Goal: Communication & Community: Share content

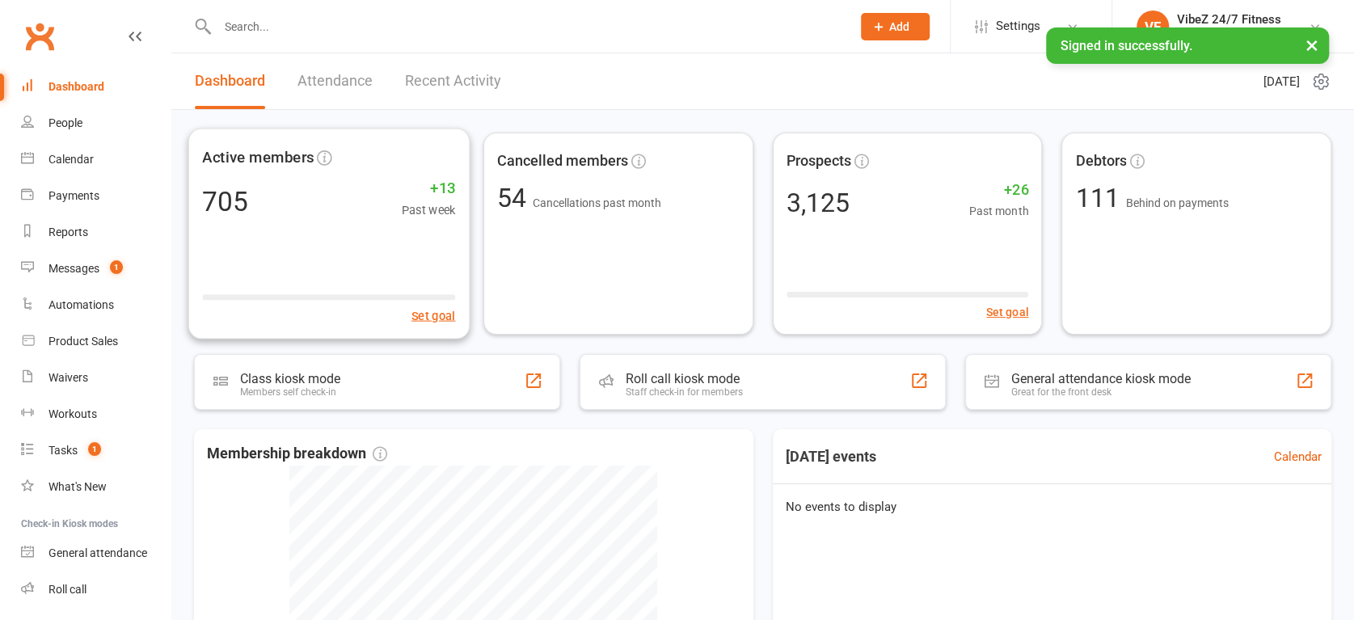
click at [436, 91] on link "Recent Activity" at bounding box center [453, 81] width 96 height 56
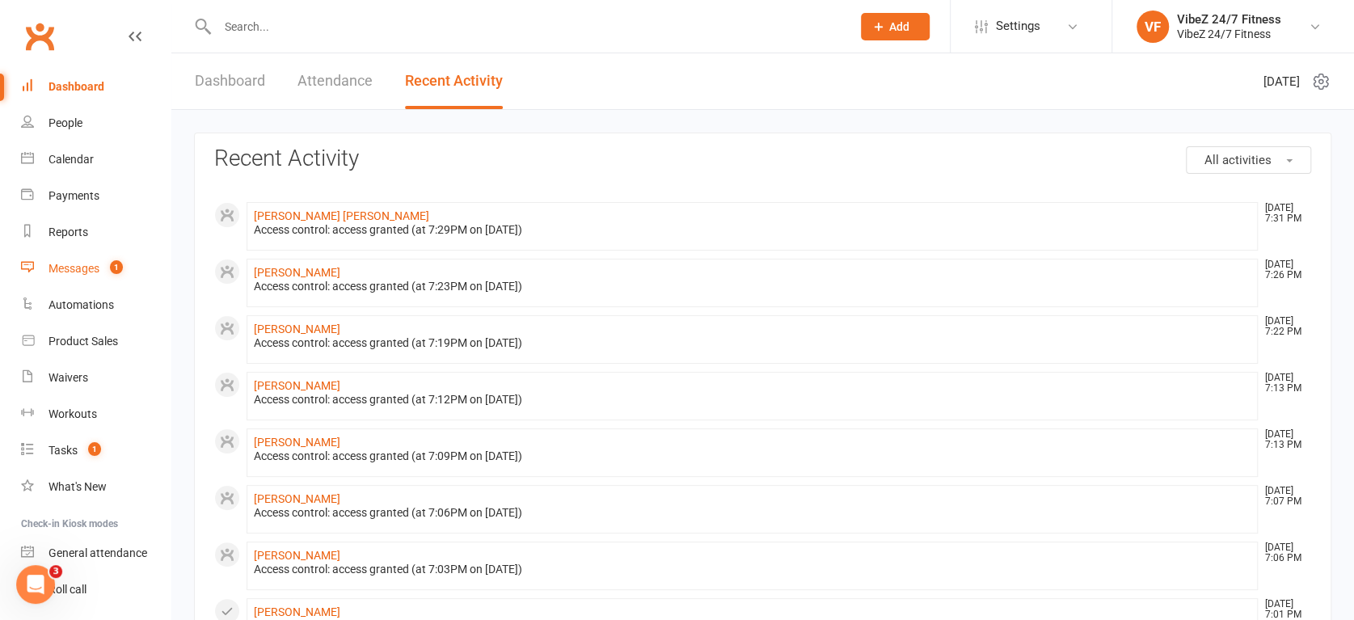
click at [119, 281] on link "Messages 1" at bounding box center [96, 269] width 150 height 36
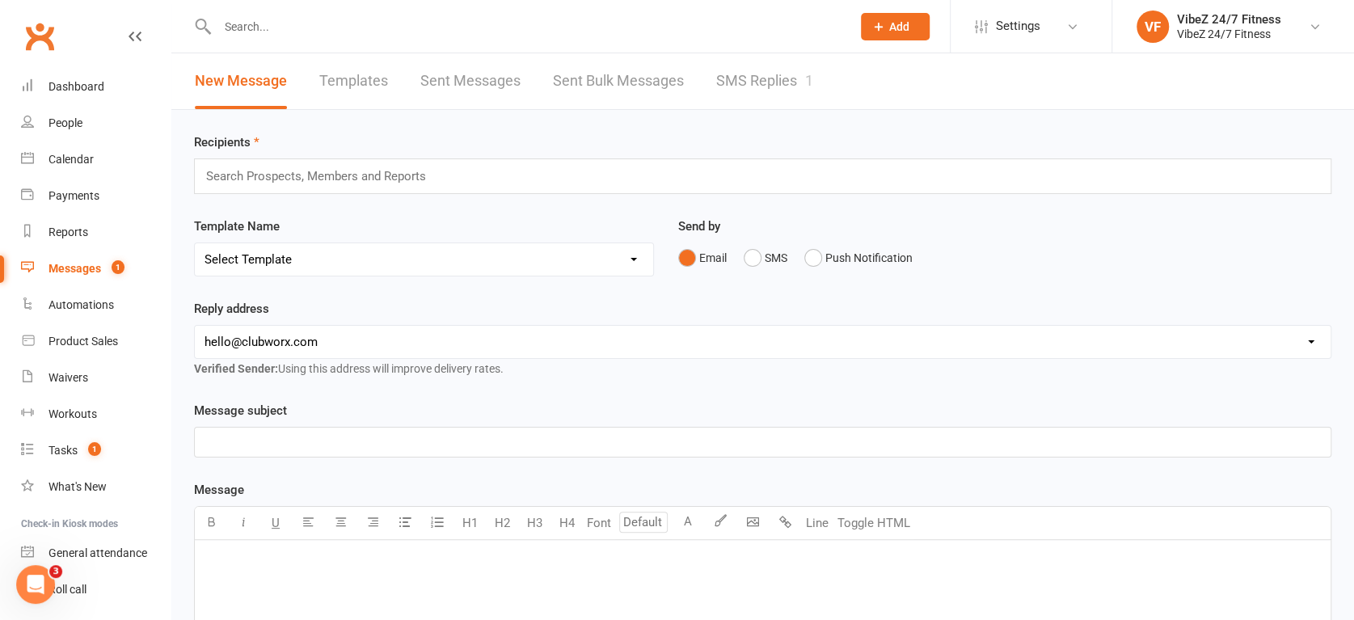
click at [766, 103] on link "SMS Replies 1" at bounding box center [764, 81] width 97 height 56
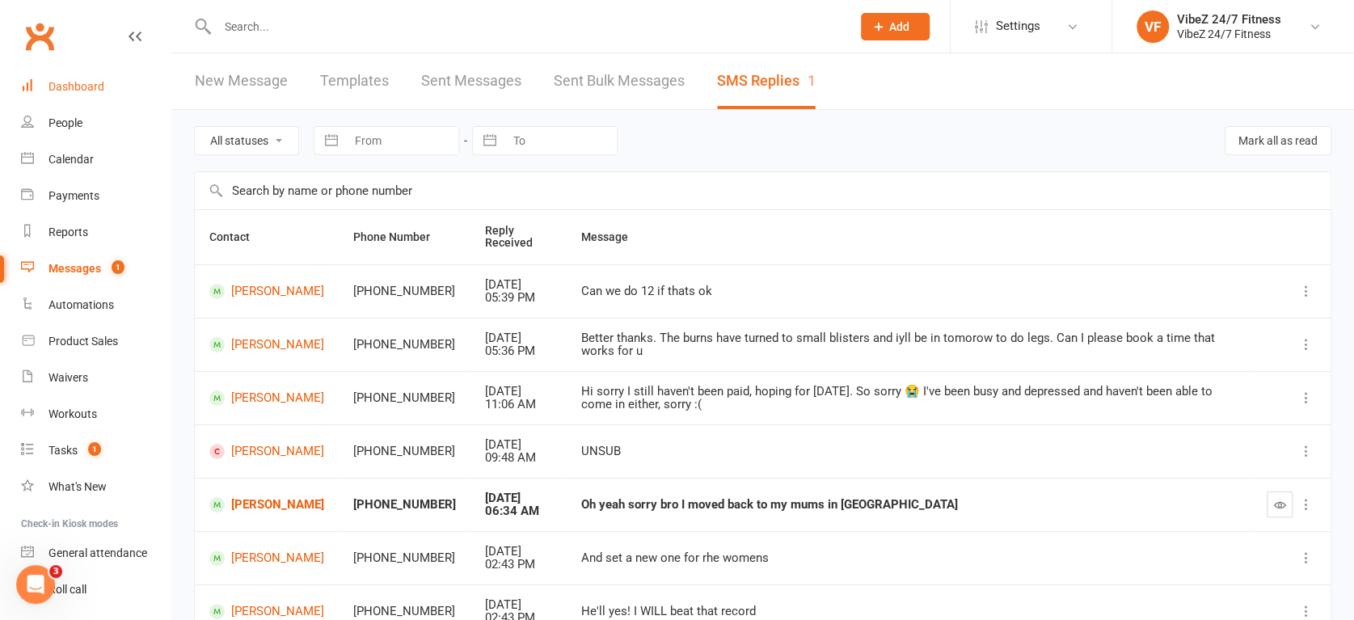
click at [84, 69] on link "Dashboard" at bounding box center [96, 87] width 150 height 36
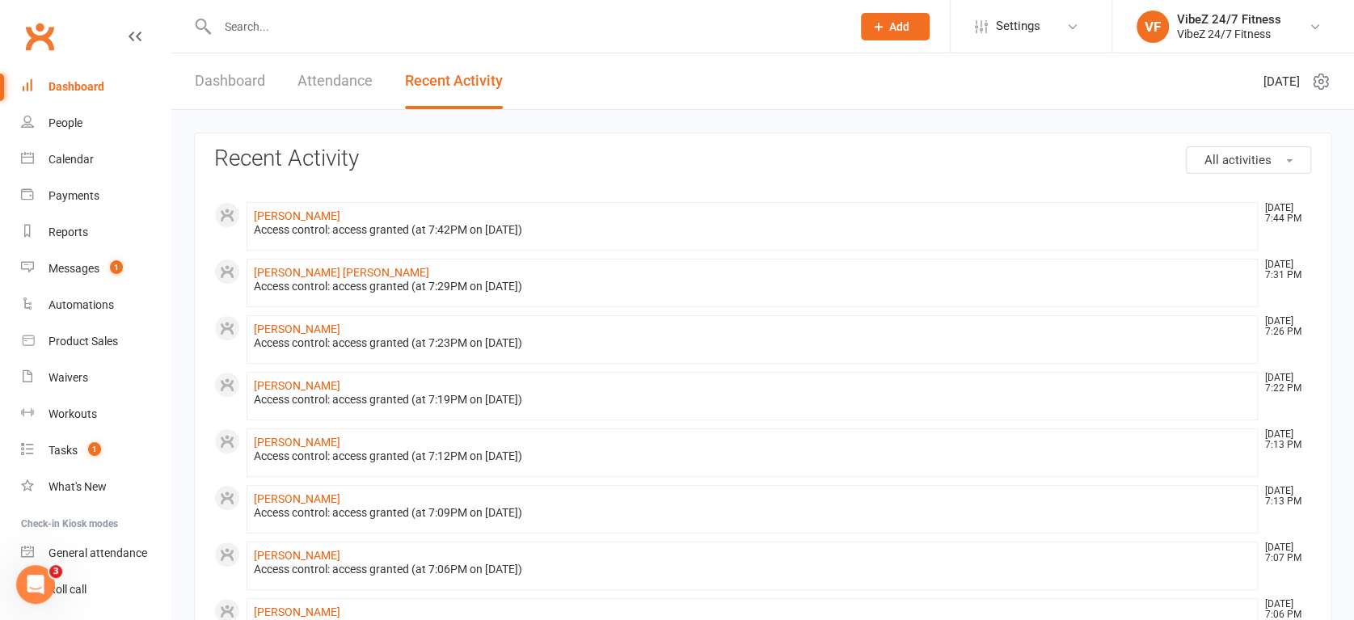
click at [279, 76] on div "Dashboard Attendance Recent Activity" at bounding box center [348, 81] width 355 height 56
click at [262, 86] on link "Dashboard" at bounding box center [230, 81] width 70 height 56
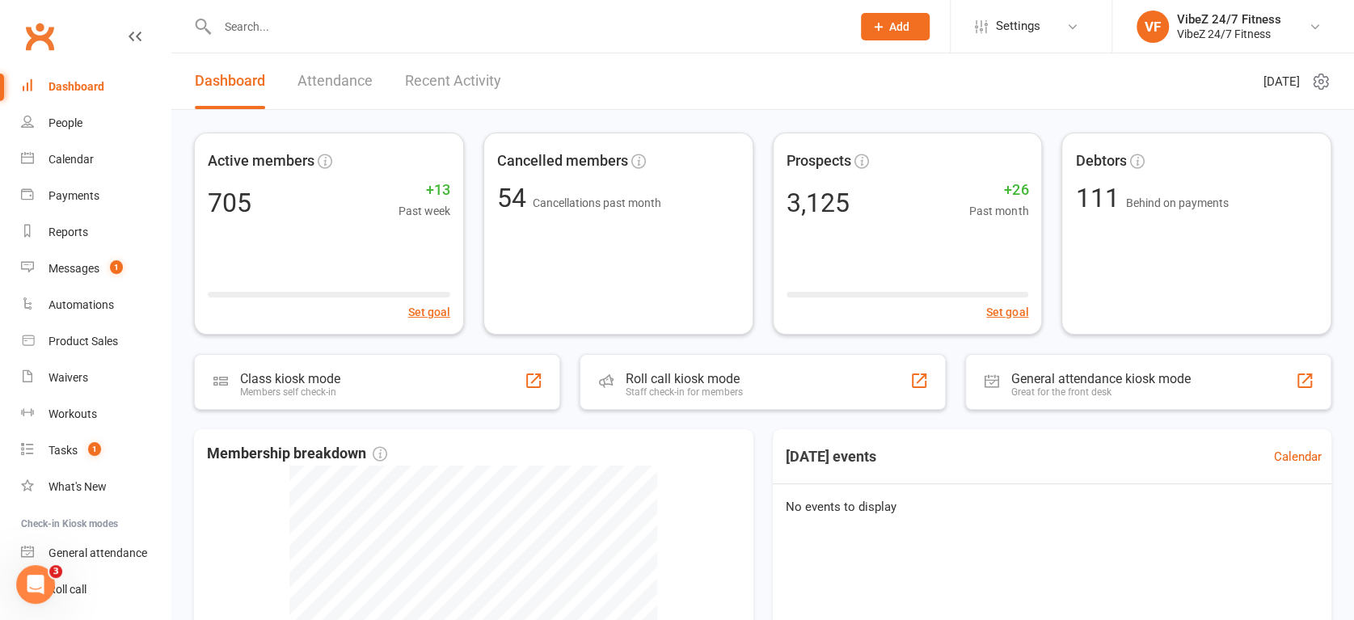
click at [455, 70] on link "Recent Activity" at bounding box center [453, 81] width 96 height 56
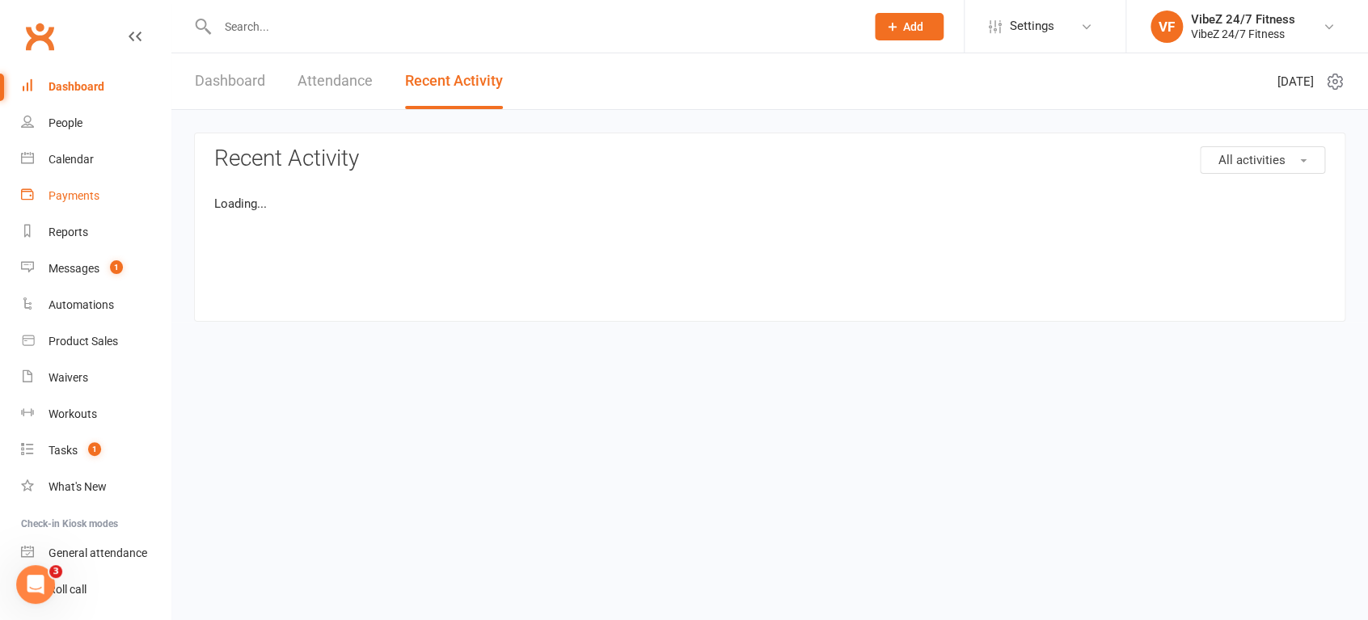
click at [94, 199] on div "Payments" at bounding box center [74, 195] width 51 height 13
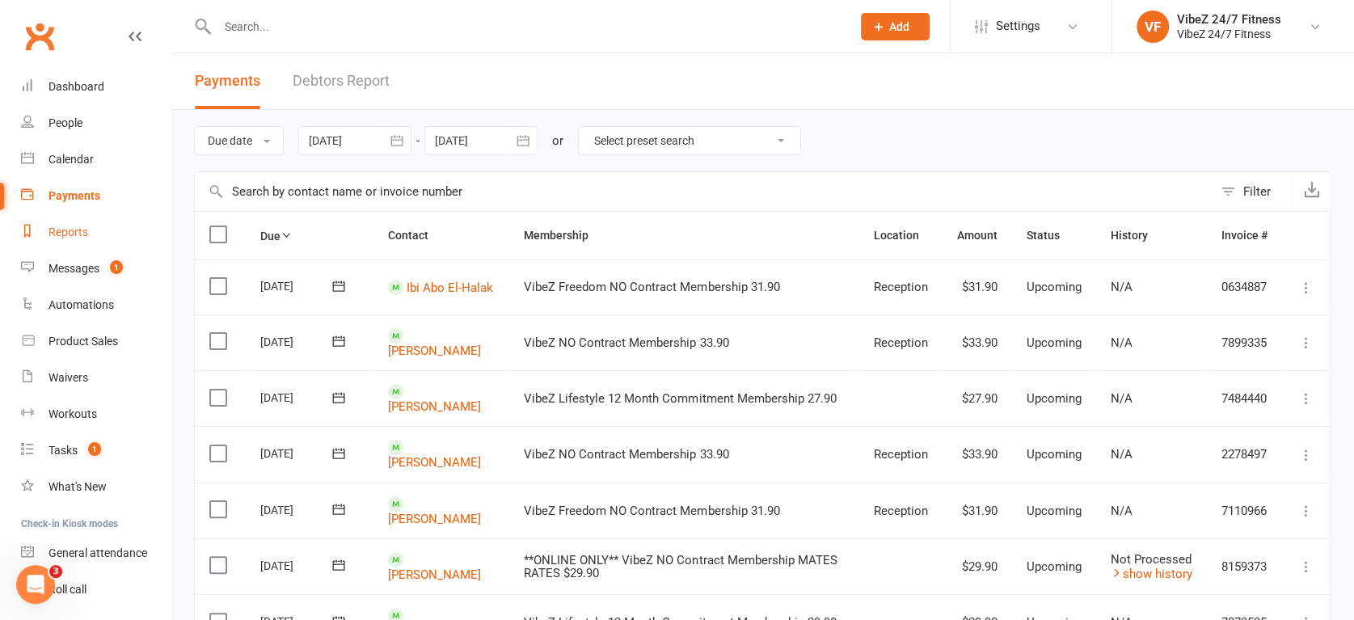
click at [97, 234] on link "Reports" at bounding box center [96, 232] width 150 height 36
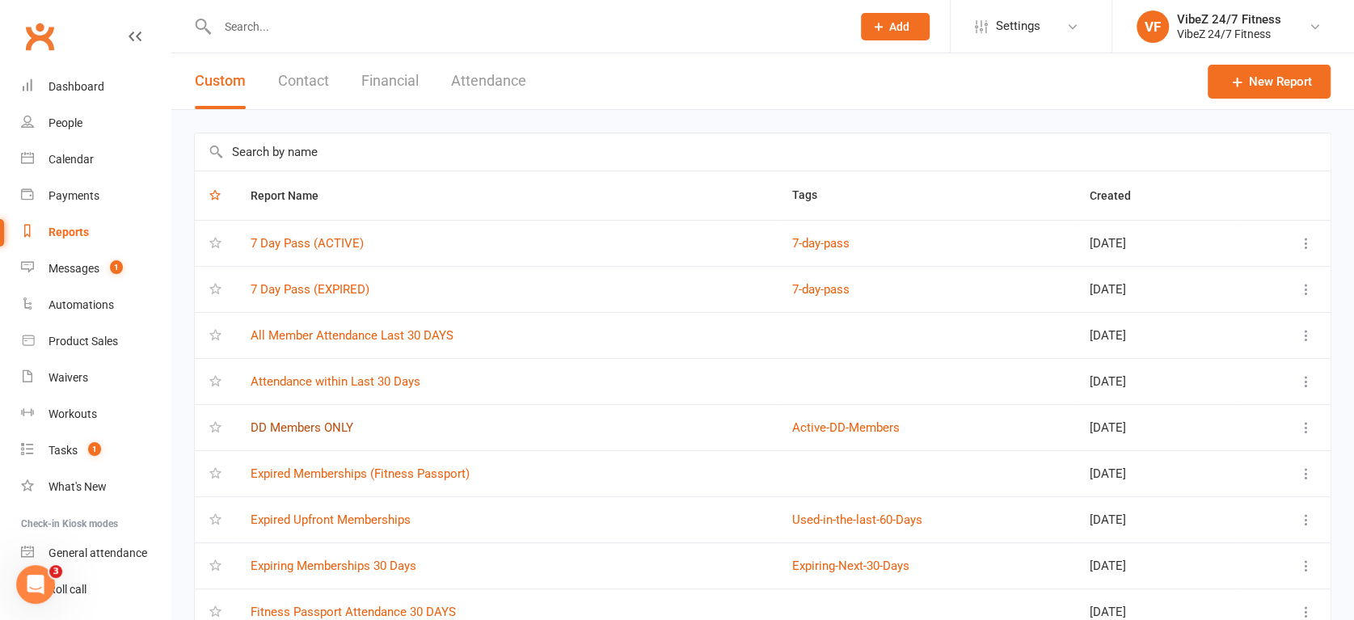
click at [320, 423] on link "DD Members ONLY" at bounding box center [302, 427] width 103 height 15
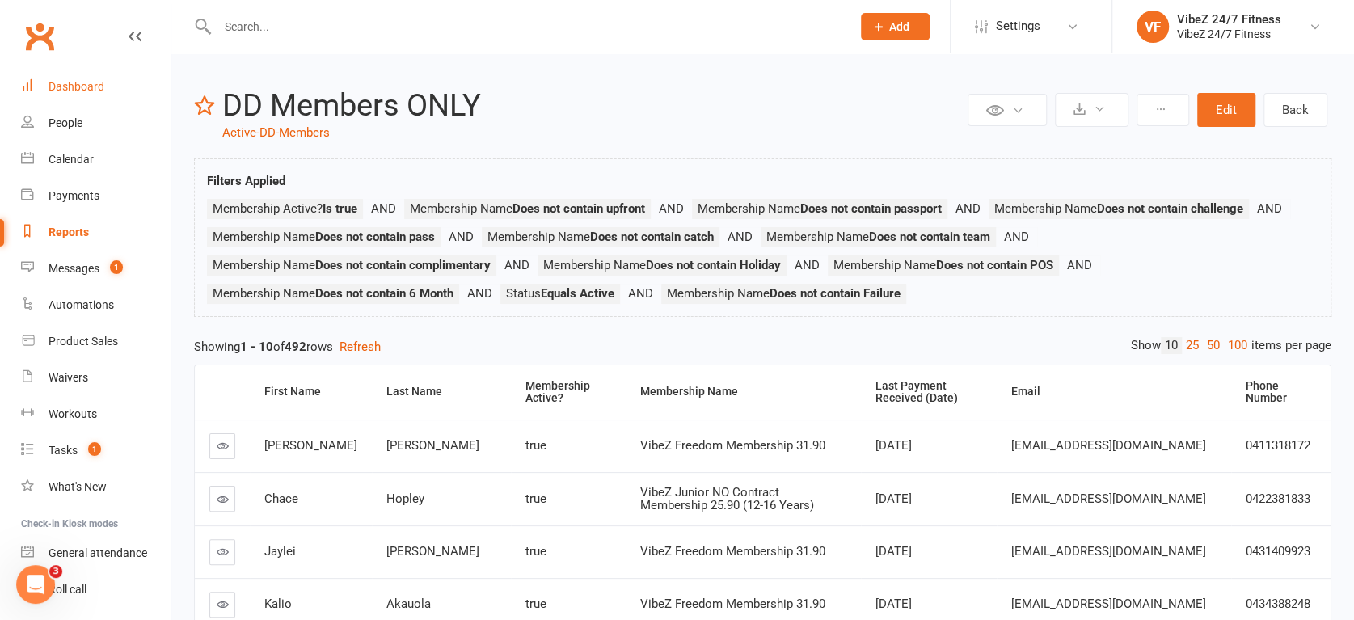
click at [120, 87] on link "Dashboard" at bounding box center [96, 87] width 150 height 36
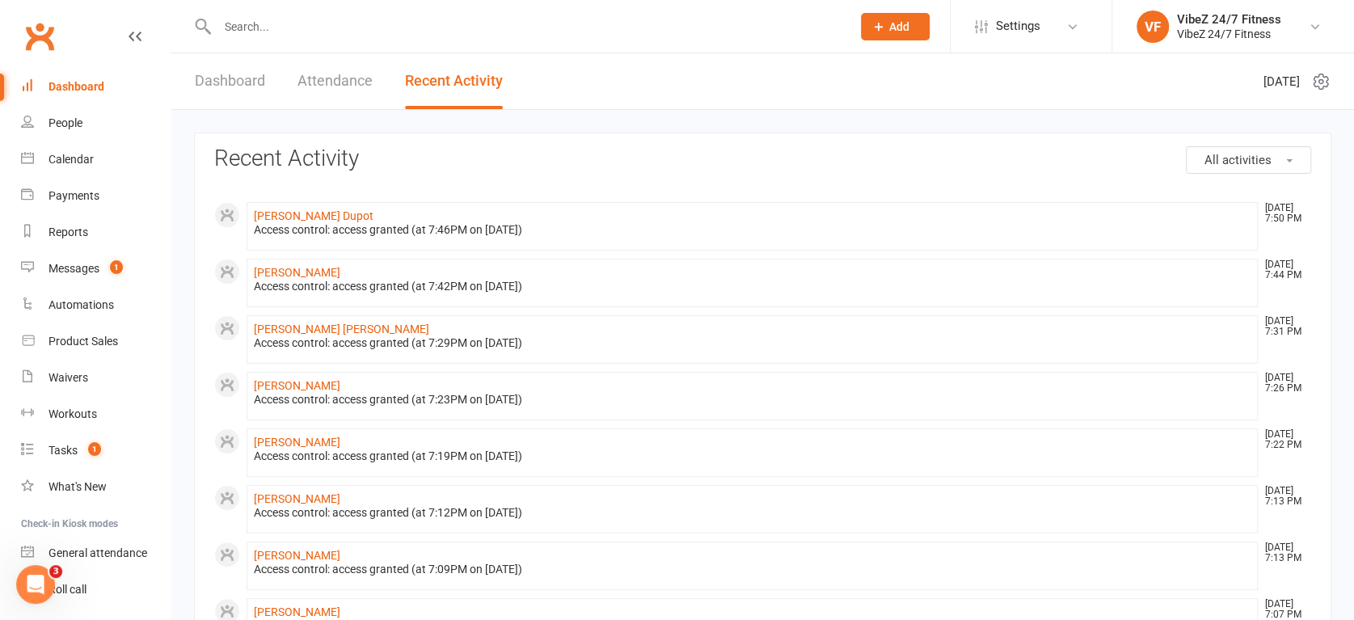
click at [233, 91] on link "Dashboard" at bounding box center [230, 81] width 70 height 56
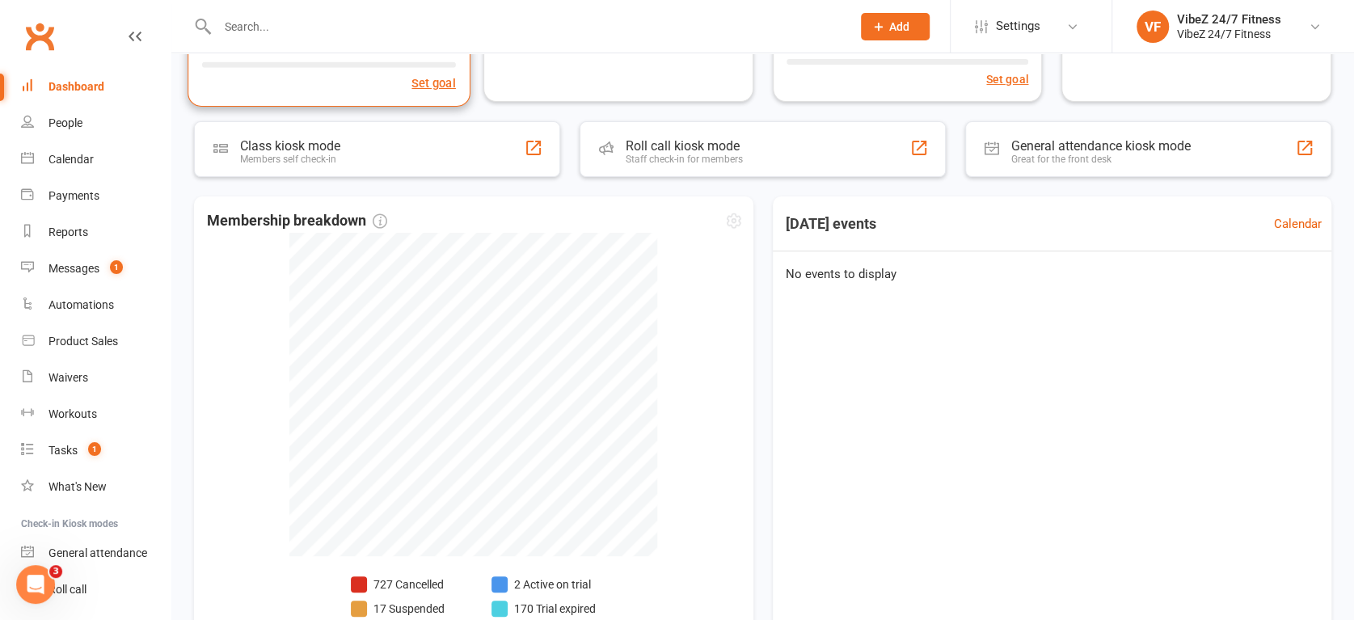
scroll to position [358, 0]
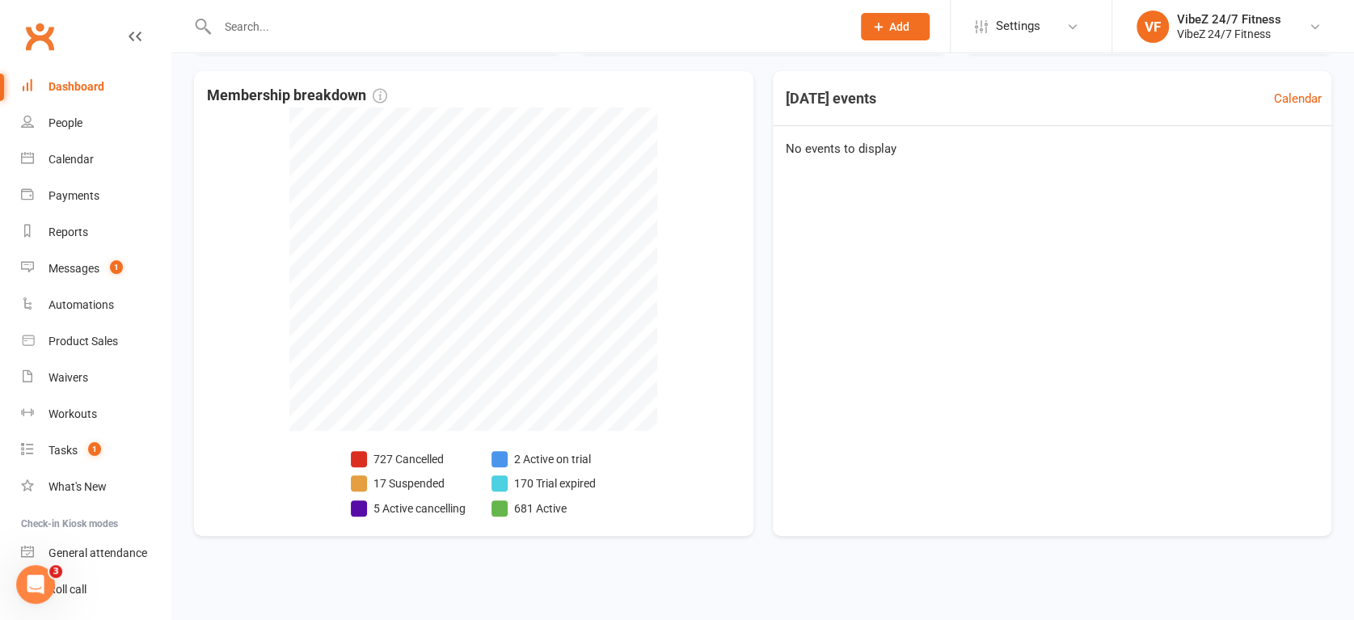
click at [253, 27] on input "text" at bounding box center [526, 26] width 627 height 23
click at [93, 202] on div "Payments" at bounding box center [74, 195] width 51 height 13
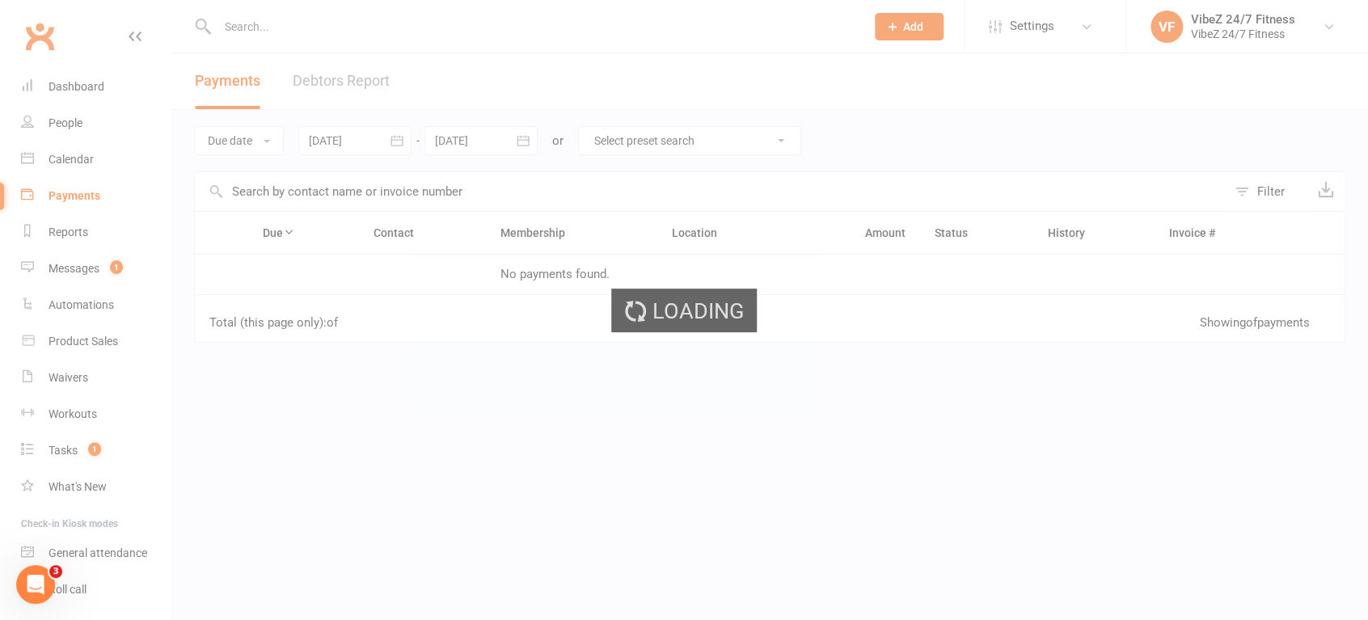
click at [334, 83] on div "Loading" at bounding box center [684, 310] width 1368 height 620
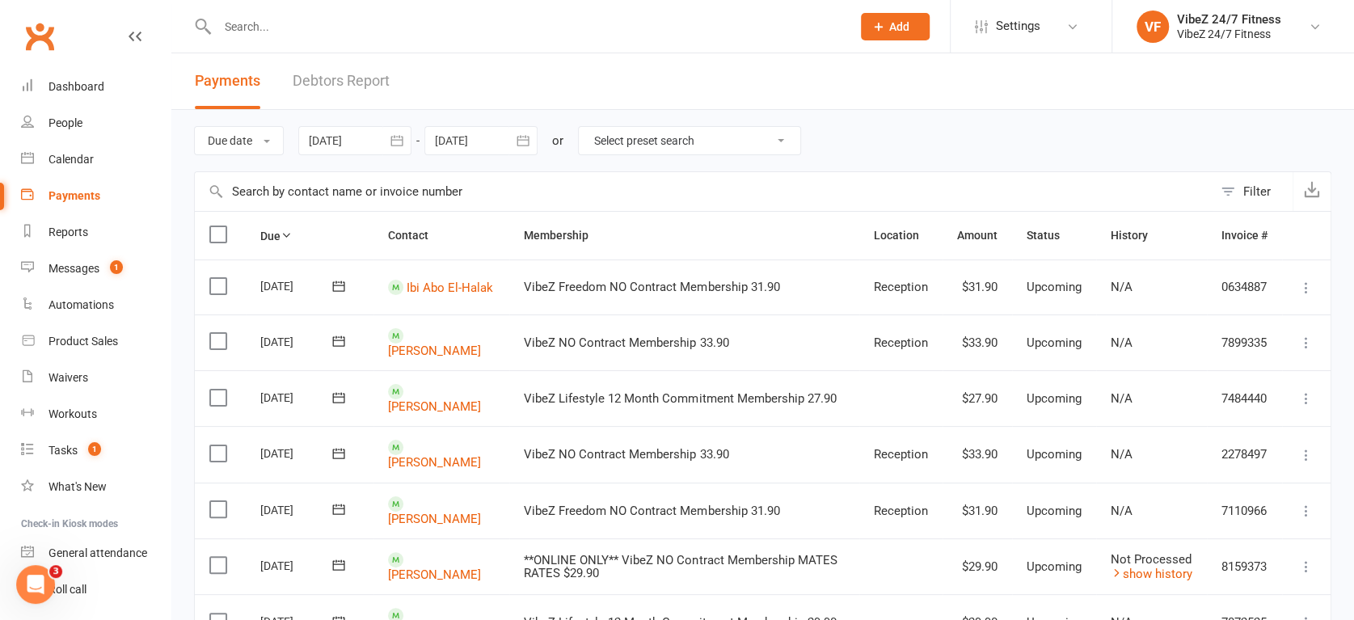
click at [337, 83] on link "Debtors Report" at bounding box center [341, 81] width 97 height 56
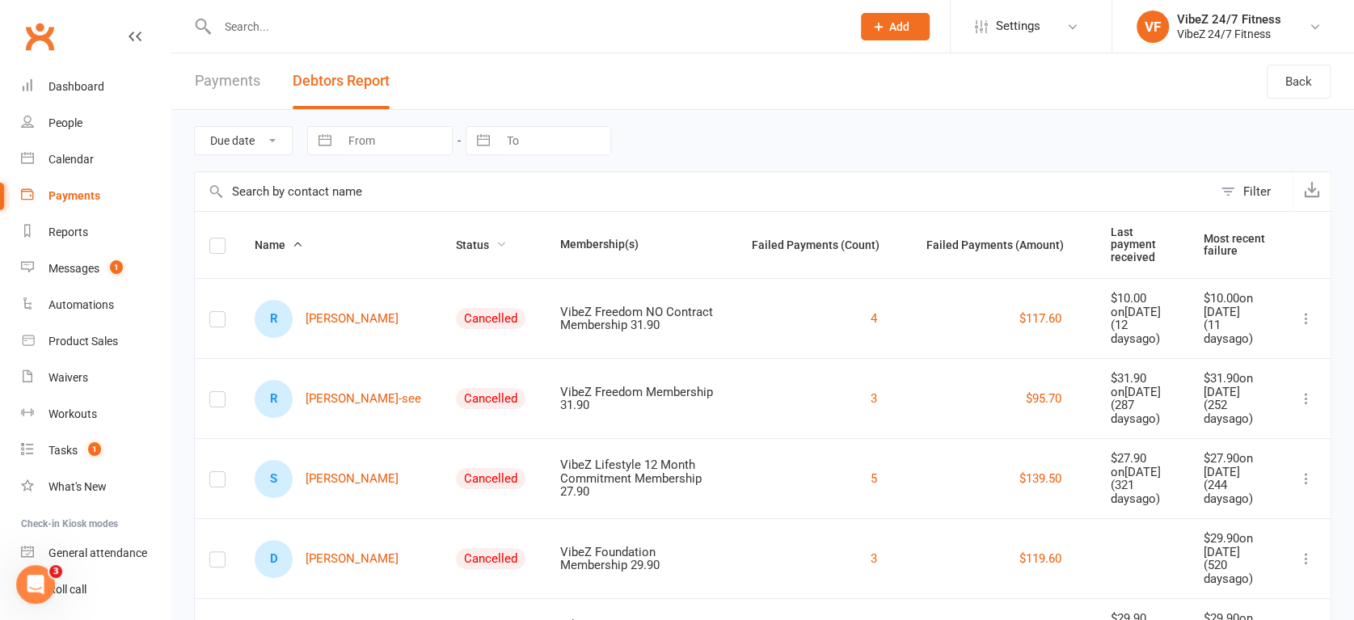
click at [456, 239] on span "Status" at bounding box center [481, 245] width 51 height 13
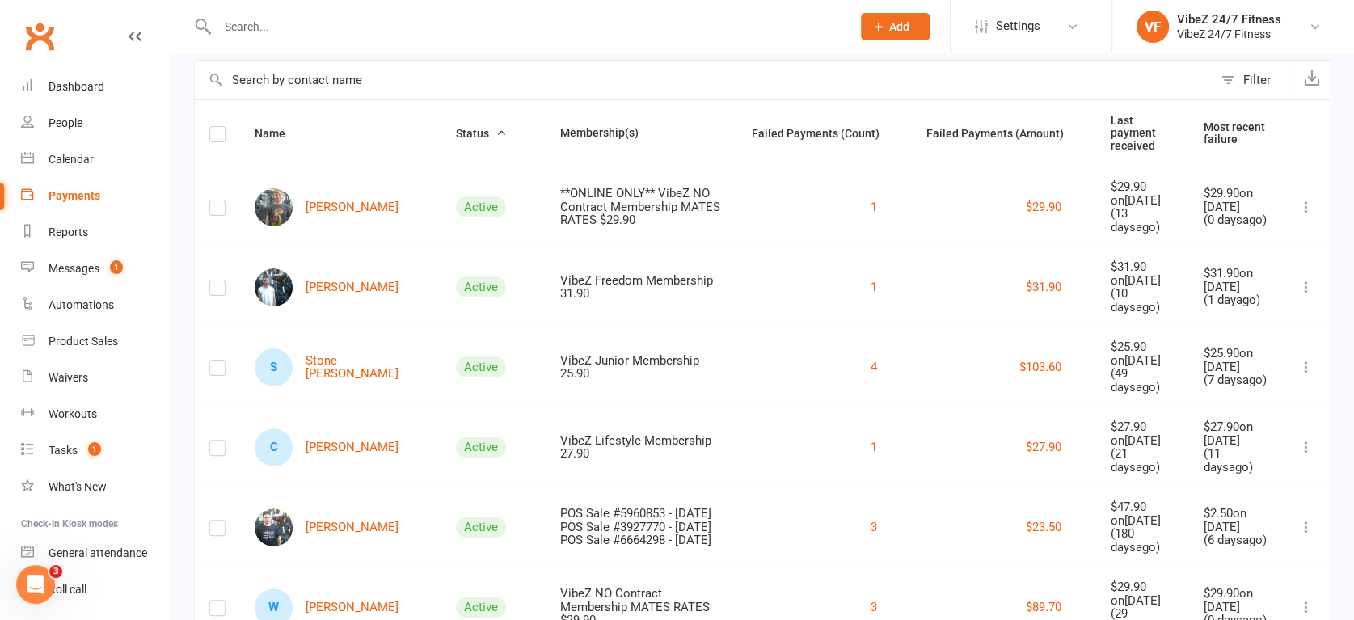
scroll to position [359, 0]
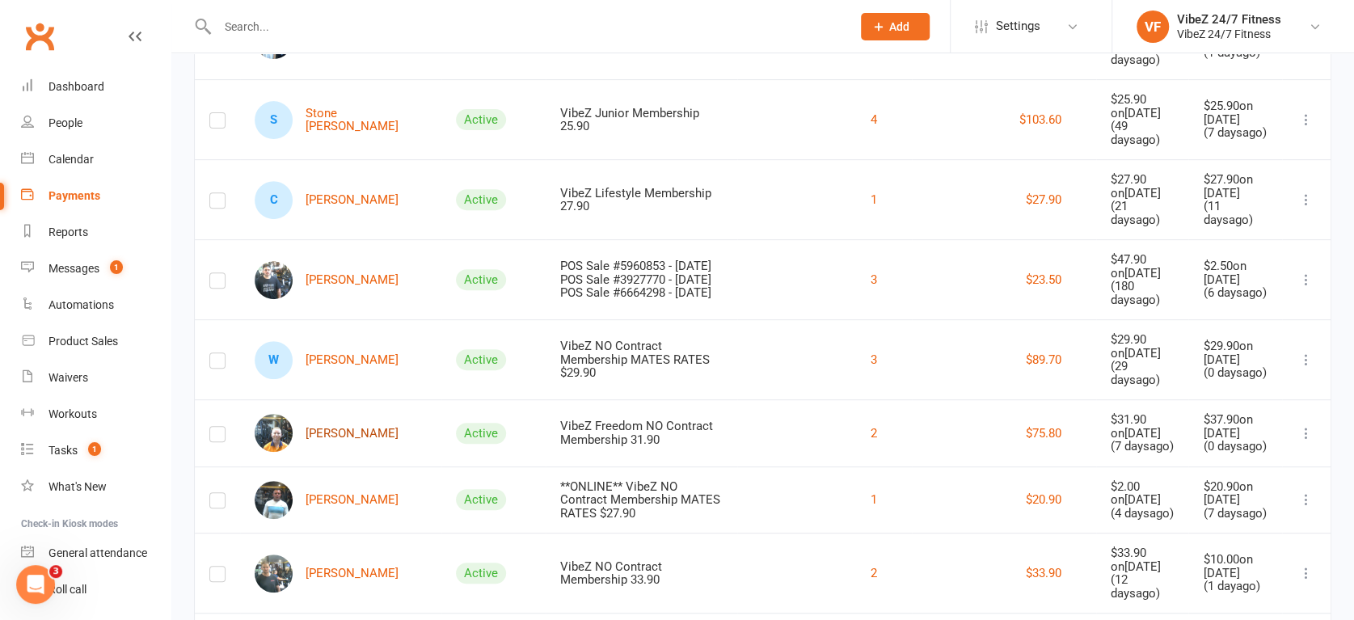
click at [338, 452] on link "[PERSON_NAME]" at bounding box center [327, 433] width 144 height 38
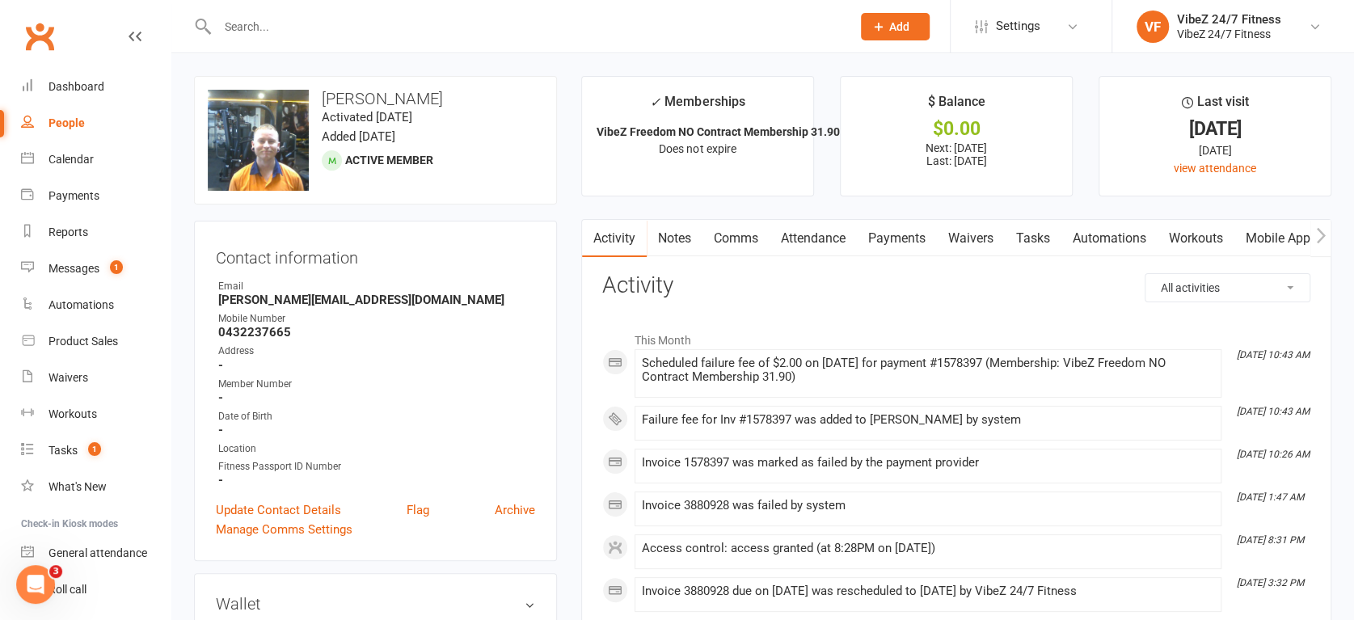
click at [742, 241] on link "Comms" at bounding box center [736, 238] width 67 height 37
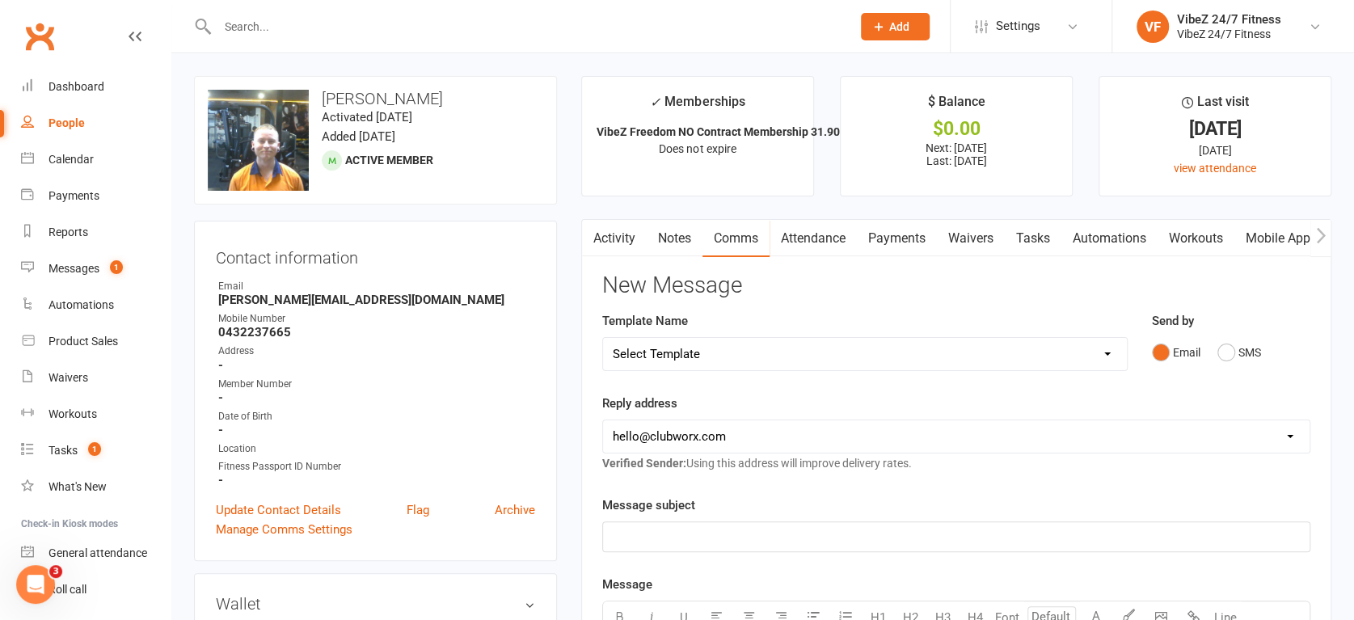
click at [902, 243] on link "Payments" at bounding box center [897, 238] width 80 height 37
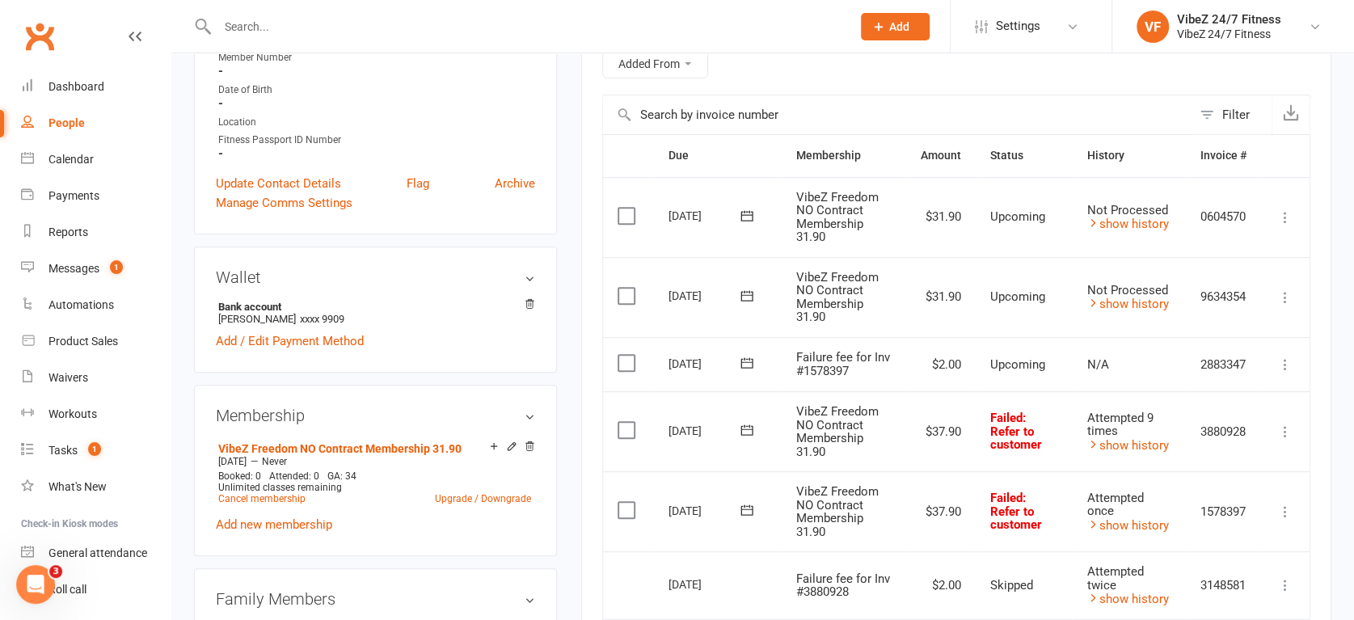
scroll to position [359, 0]
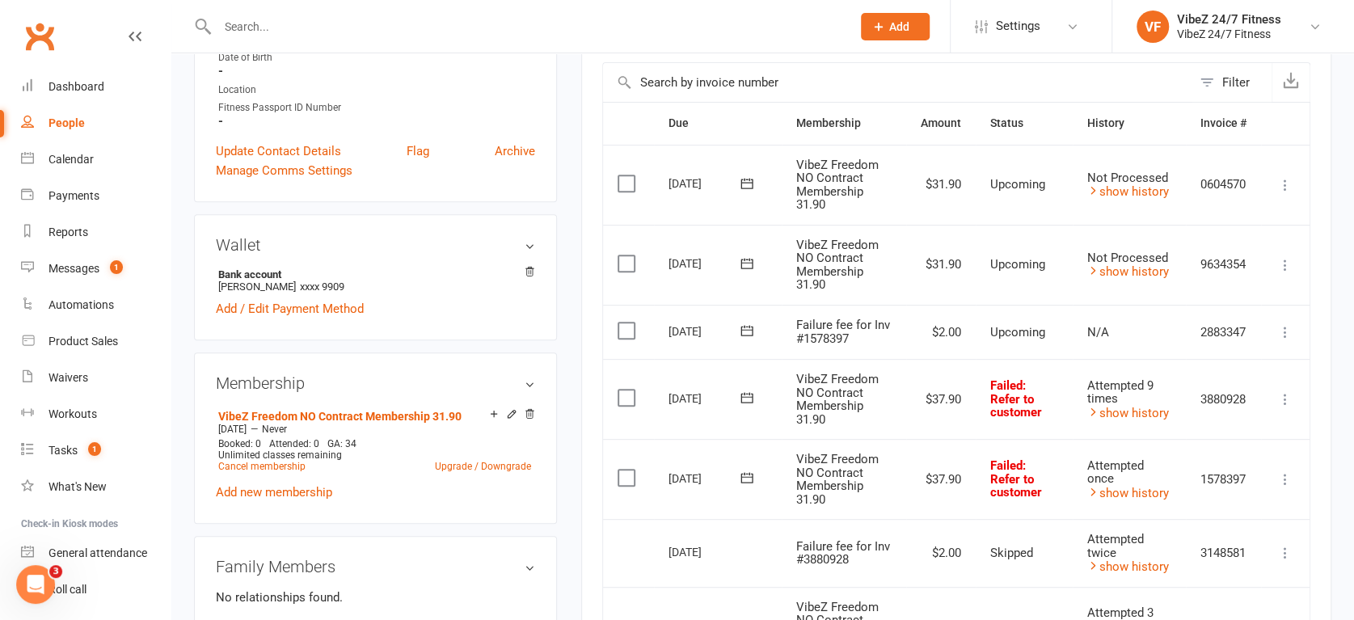
click at [746, 396] on icon at bounding box center [747, 398] width 16 height 16
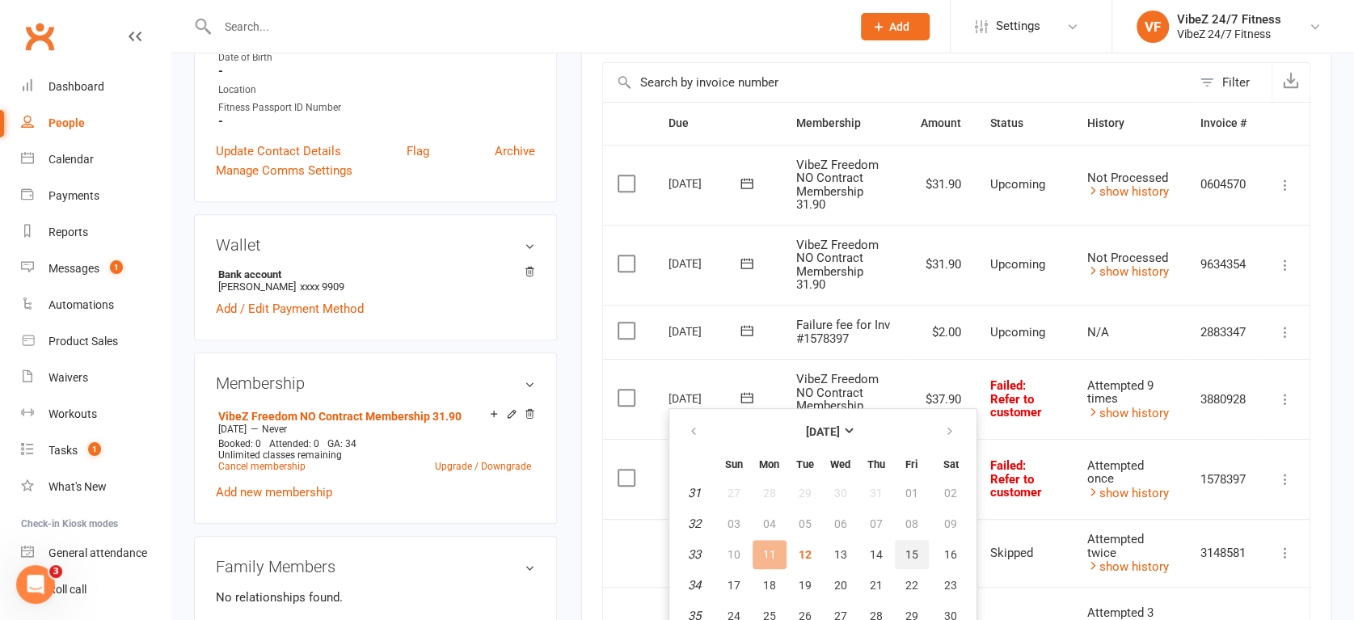
click at [906, 555] on span "15" at bounding box center [912, 554] width 13 height 13
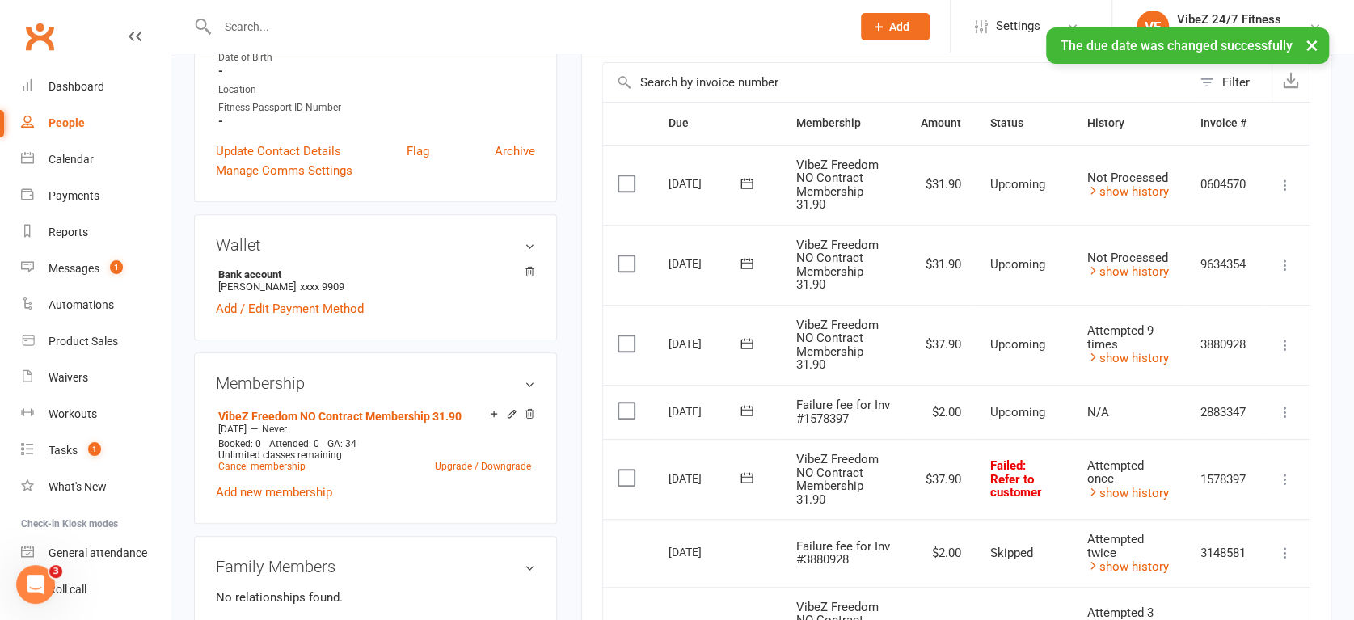
click at [745, 470] on icon at bounding box center [747, 478] width 16 height 16
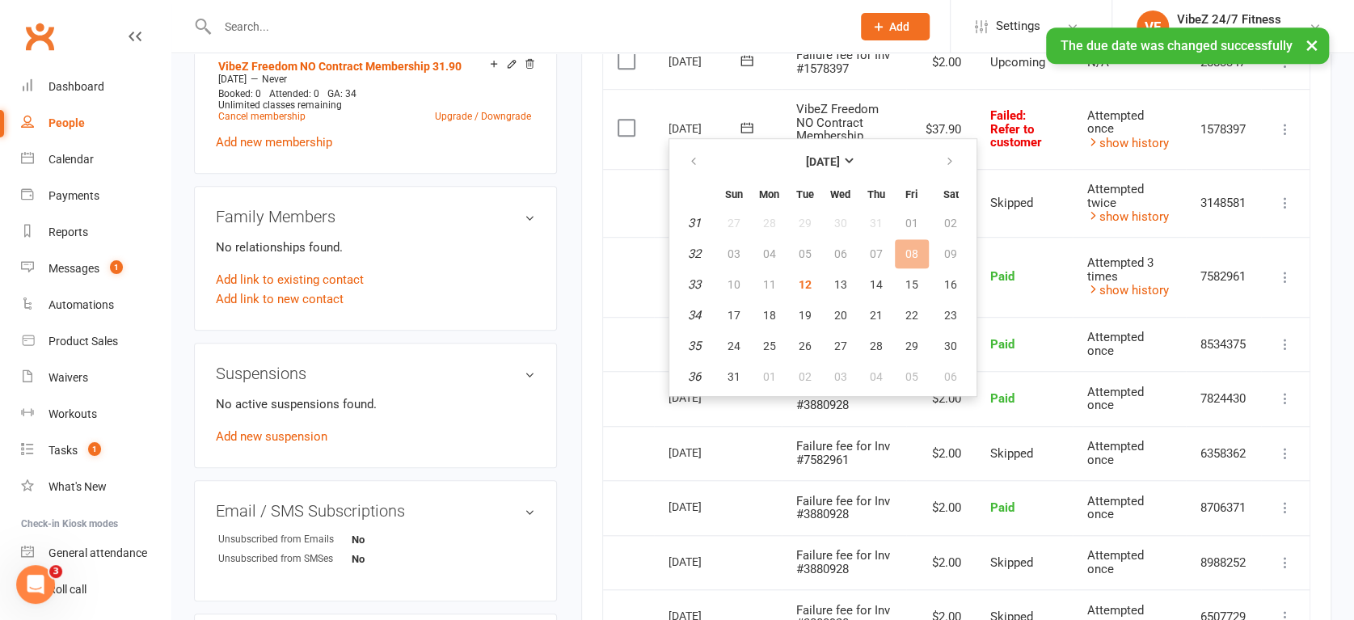
scroll to position [718, 0]
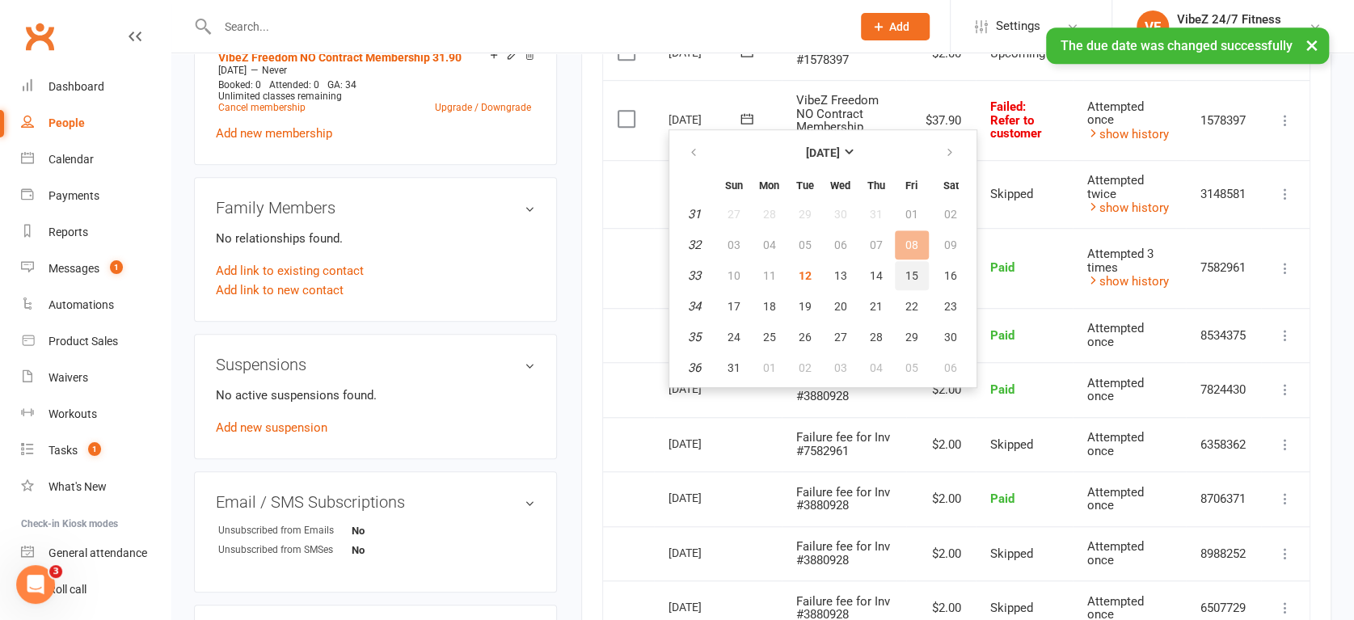
click at [915, 275] on span "15" at bounding box center [912, 275] width 13 height 13
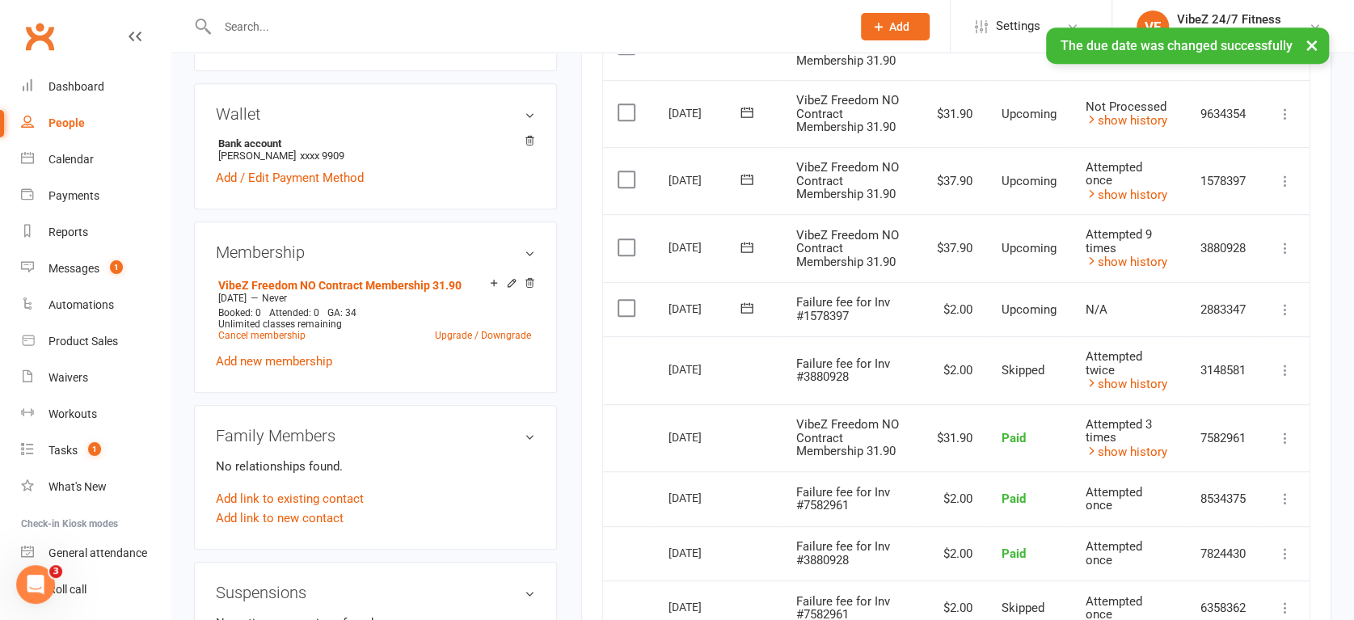
scroll to position [449, 0]
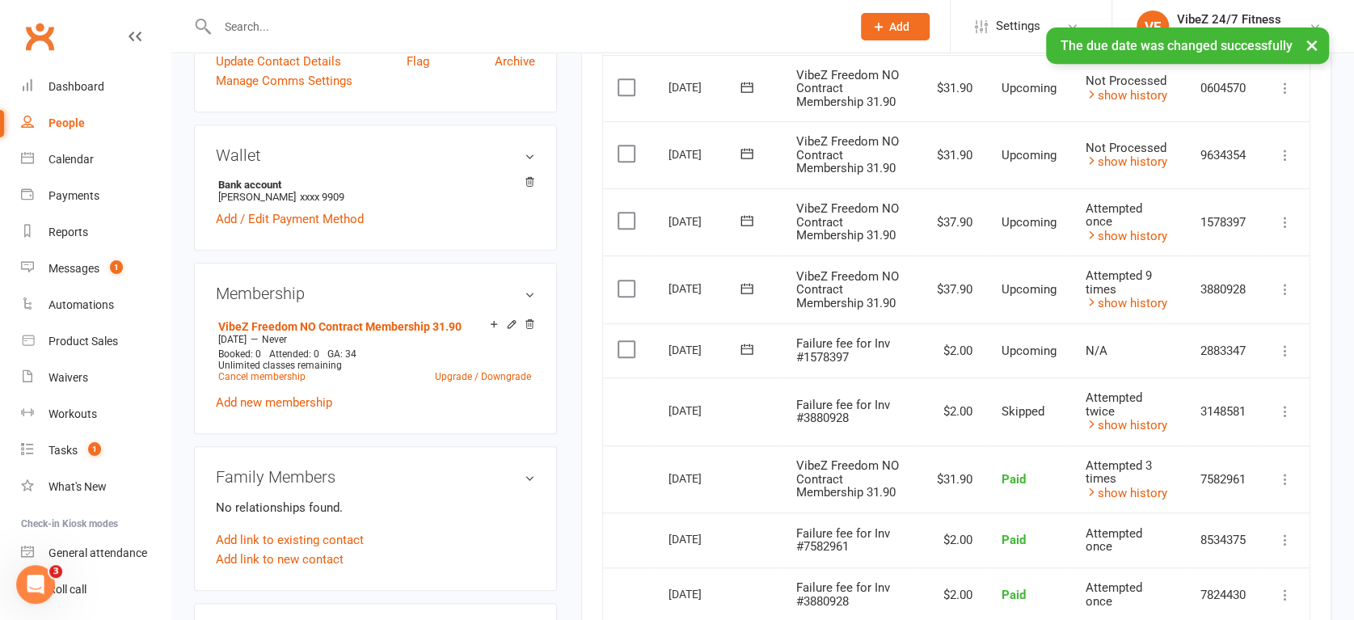
click at [1285, 348] on icon at bounding box center [1285, 351] width 16 height 16
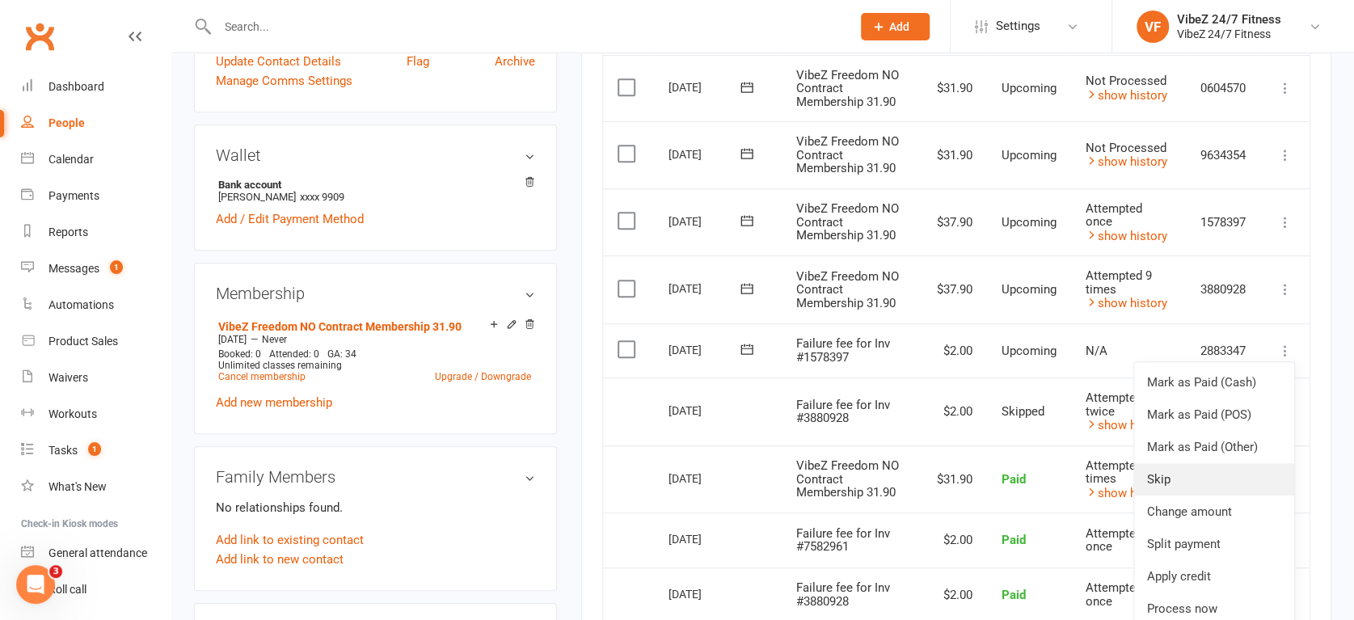
click at [1190, 483] on link "Skip" at bounding box center [1214, 479] width 160 height 32
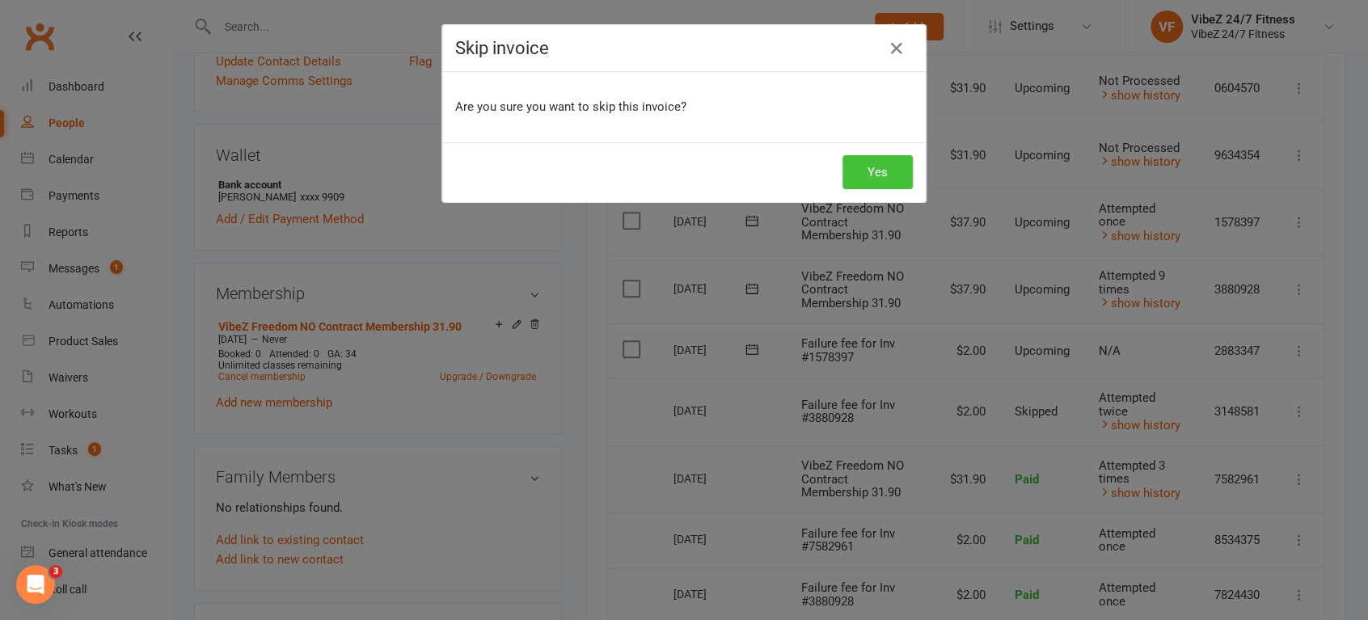
click at [864, 169] on button "Yes" at bounding box center [877, 172] width 70 height 34
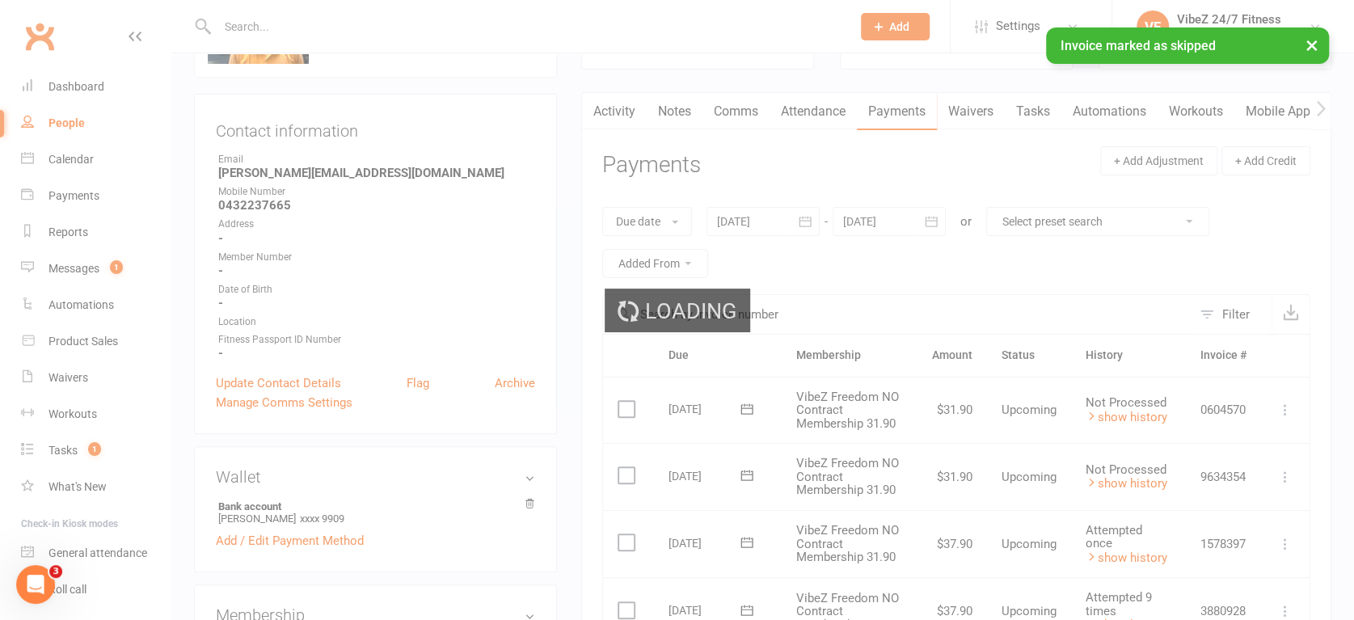
scroll to position [0, 0]
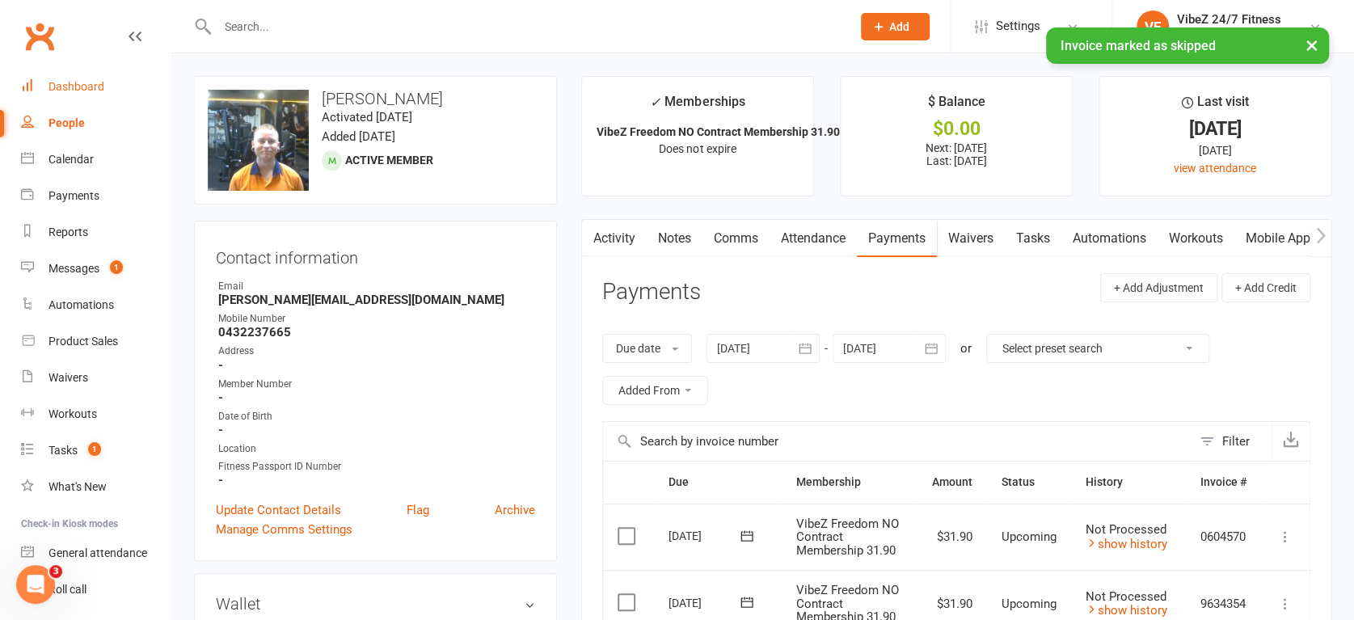
click at [125, 92] on link "Dashboard" at bounding box center [96, 87] width 150 height 36
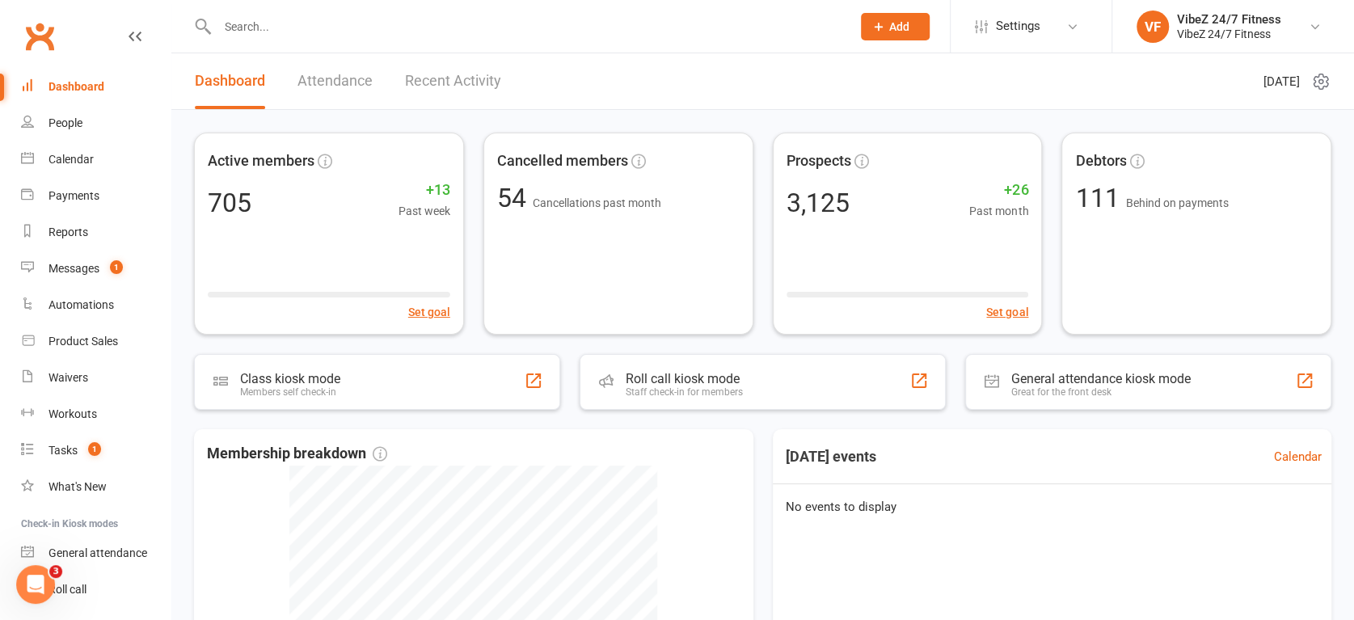
drag, startPoint x: 421, startPoint y: 75, endPoint x: 401, endPoint y: 81, distance: 21.0
click at [420, 75] on link "Recent Activity" at bounding box center [453, 81] width 96 height 56
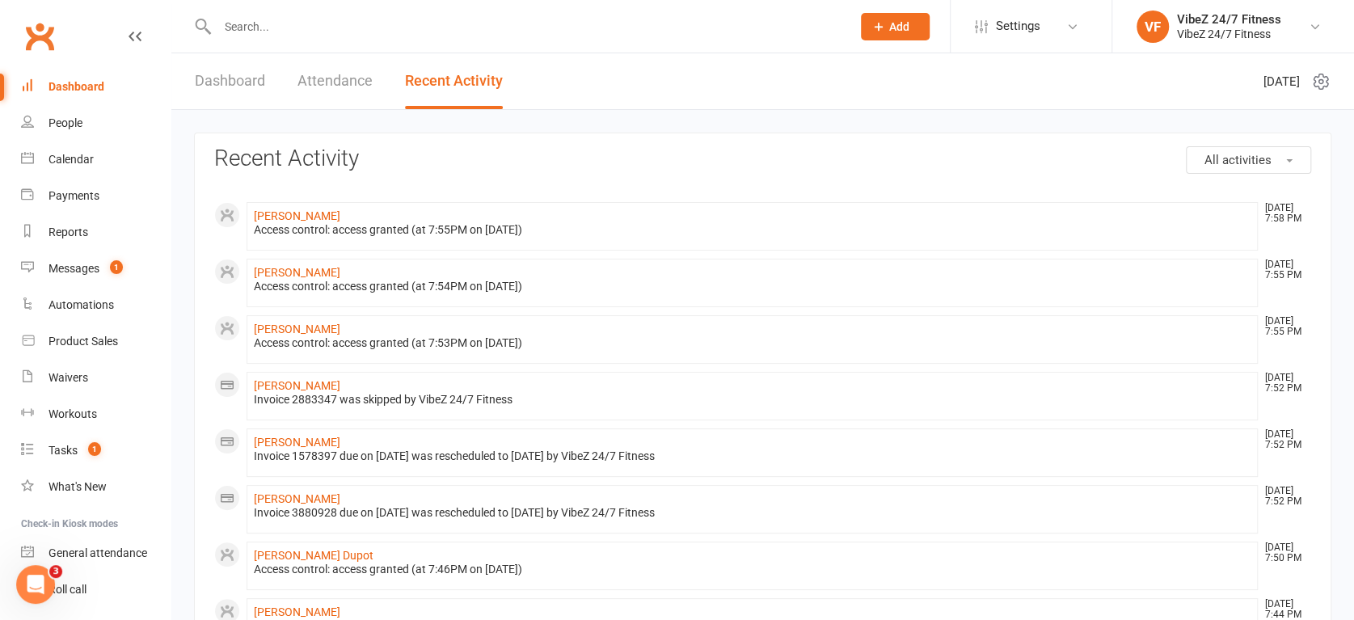
click at [252, 77] on link "Dashboard" at bounding box center [230, 81] width 70 height 56
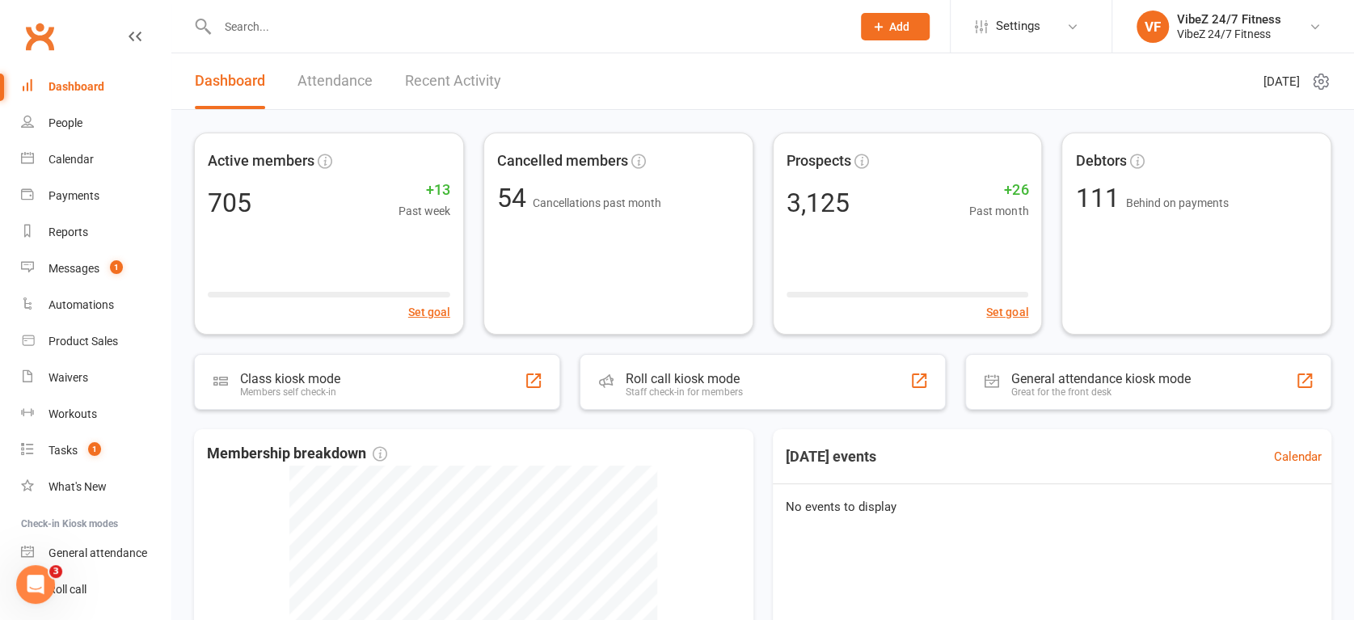
click at [425, 82] on link "Recent Activity" at bounding box center [453, 81] width 96 height 56
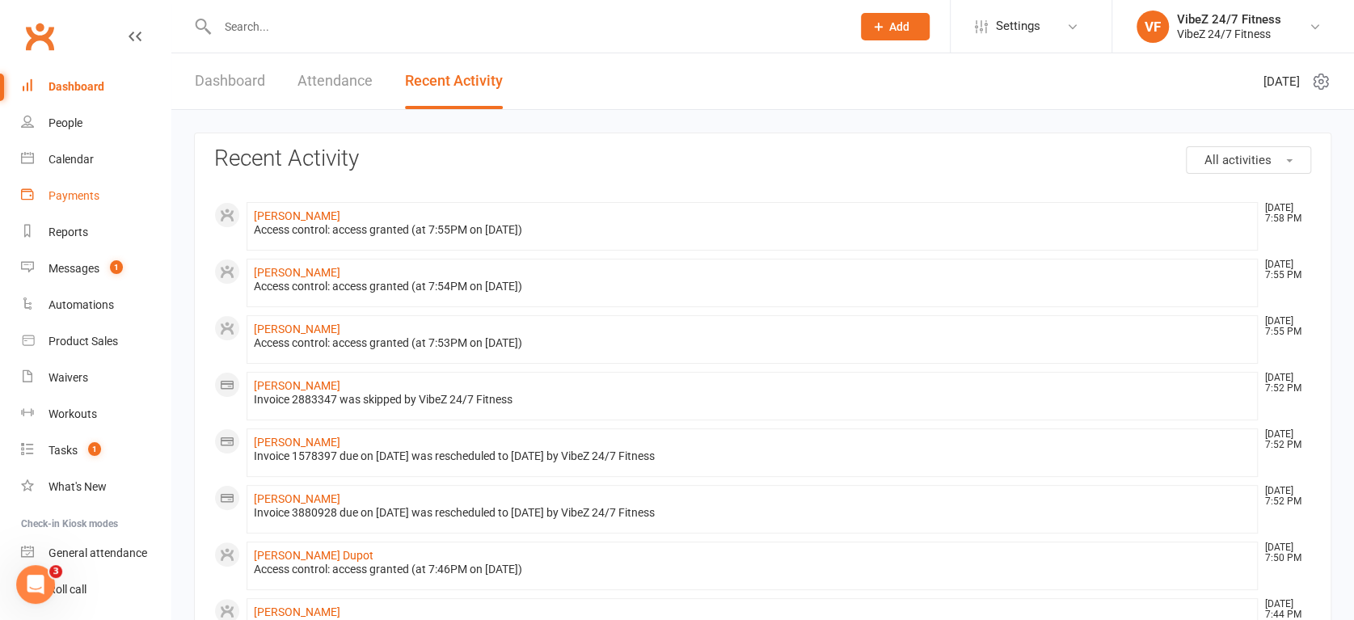
click at [97, 197] on div "Payments" at bounding box center [74, 195] width 51 height 13
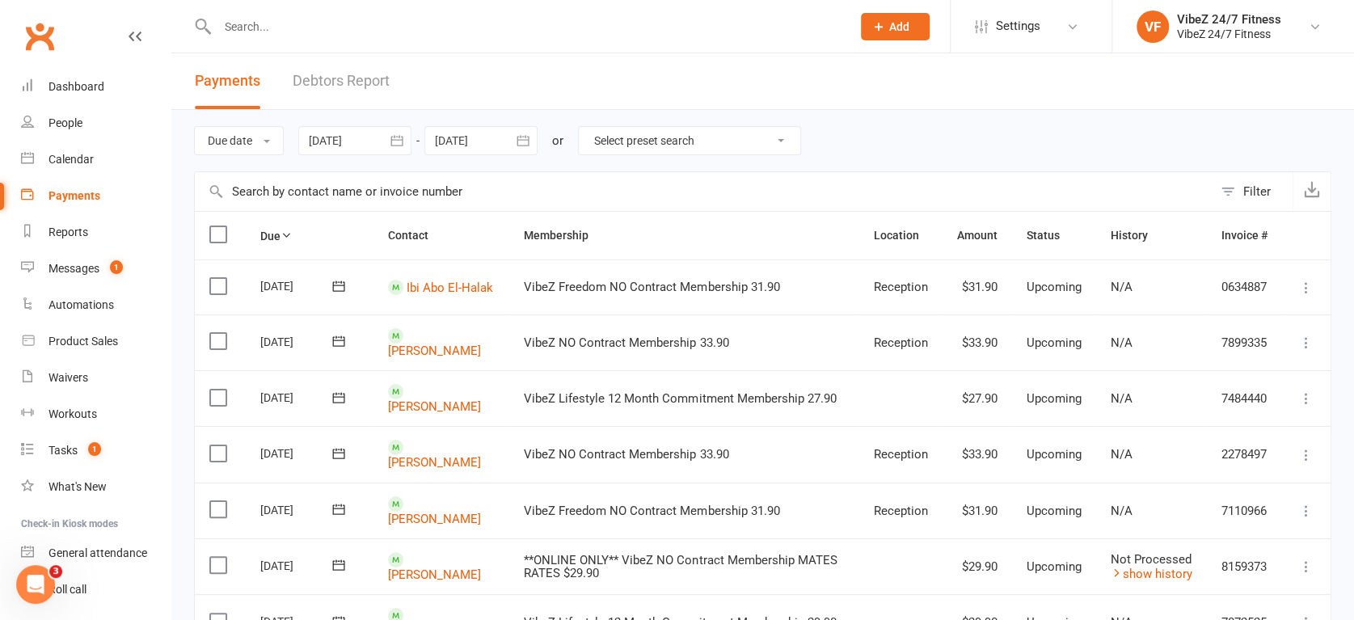
click at [381, 88] on link "Debtors Report" at bounding box center [341, 81] width 97 height 56
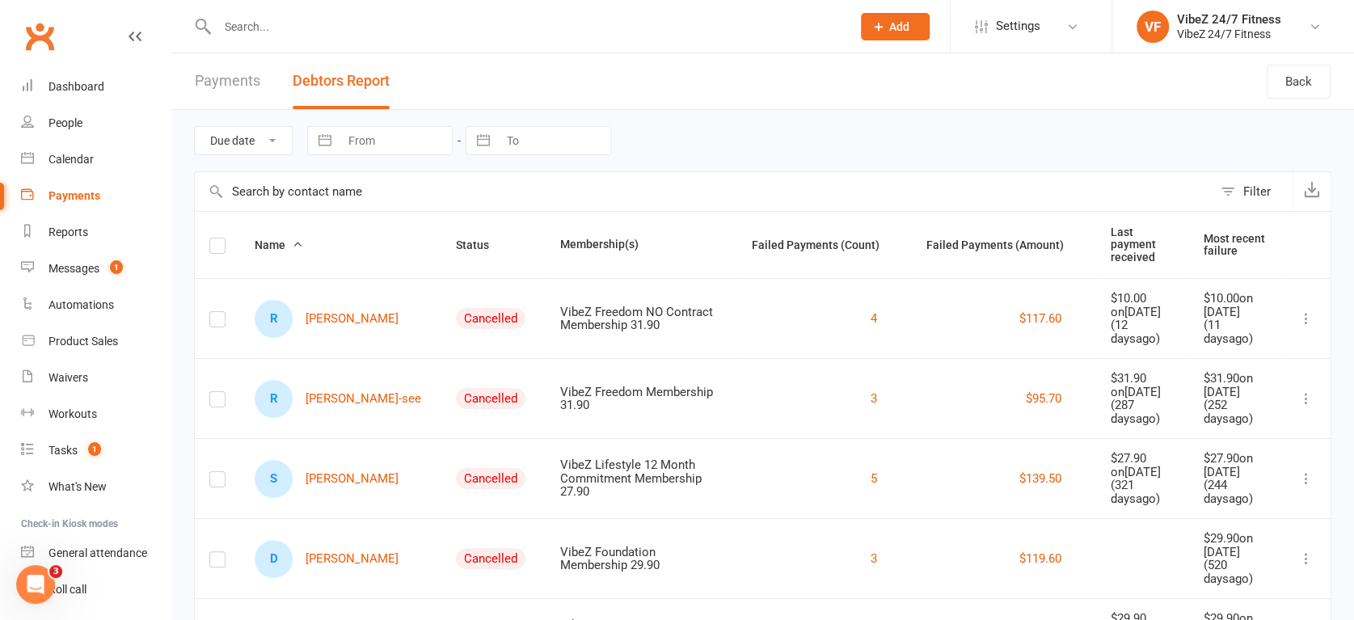
drag, startPoint x: 432, startPoint y: 231, endPoint x: 538, endPoint y: 256, distance: 108.8
click at [456, 239] on span "Status" at bounding box center [481, 245] width 51 height 13
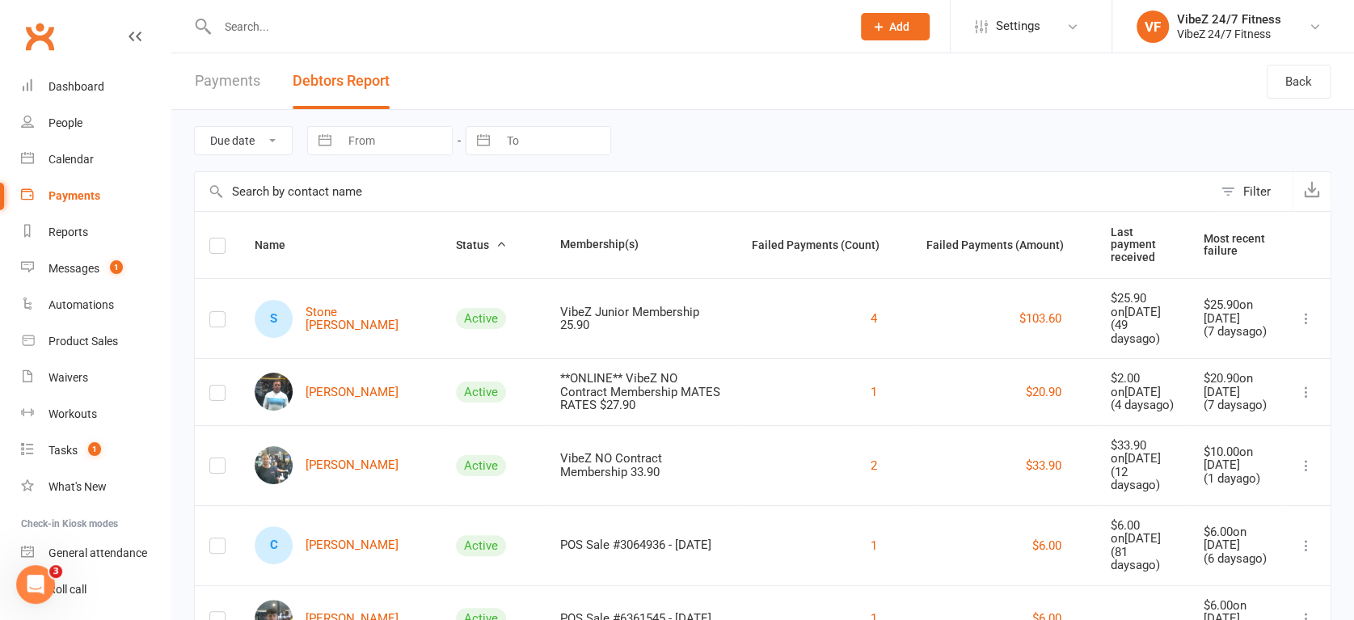
click at [363, 418] on td "[PERSON_NAME]" at bounding box center [340, 391] width 201 height 67
click at [382, 395] on link "[PERSON_NAME]" at bounding box center [327, 392] width 144 height 38
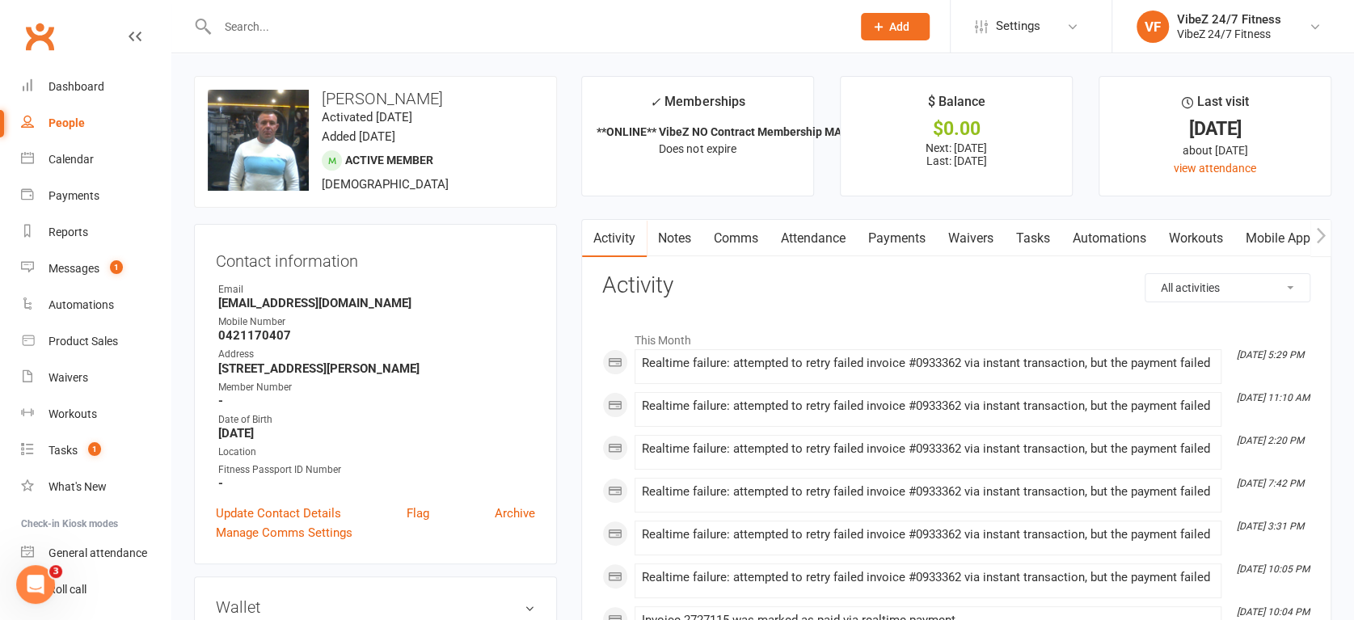
click at [910, 230] on link "Payments" at bounding box center [897, 238] width 80 height 37
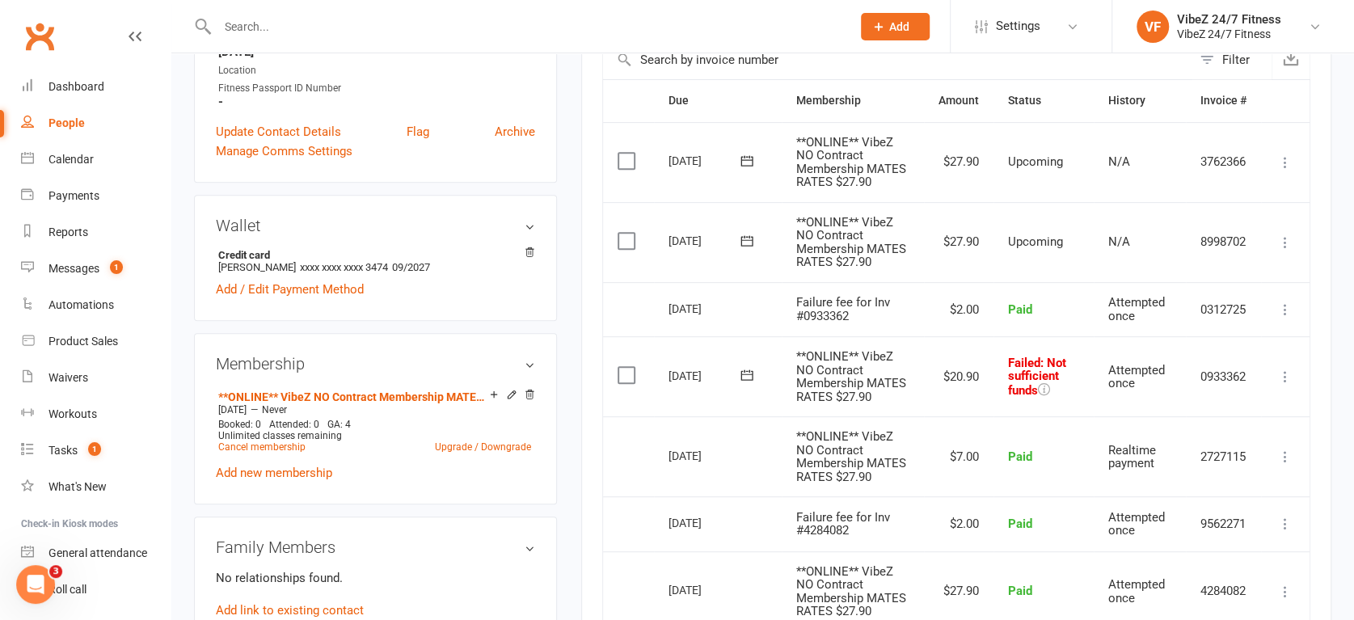
scroll to position [449, 0]
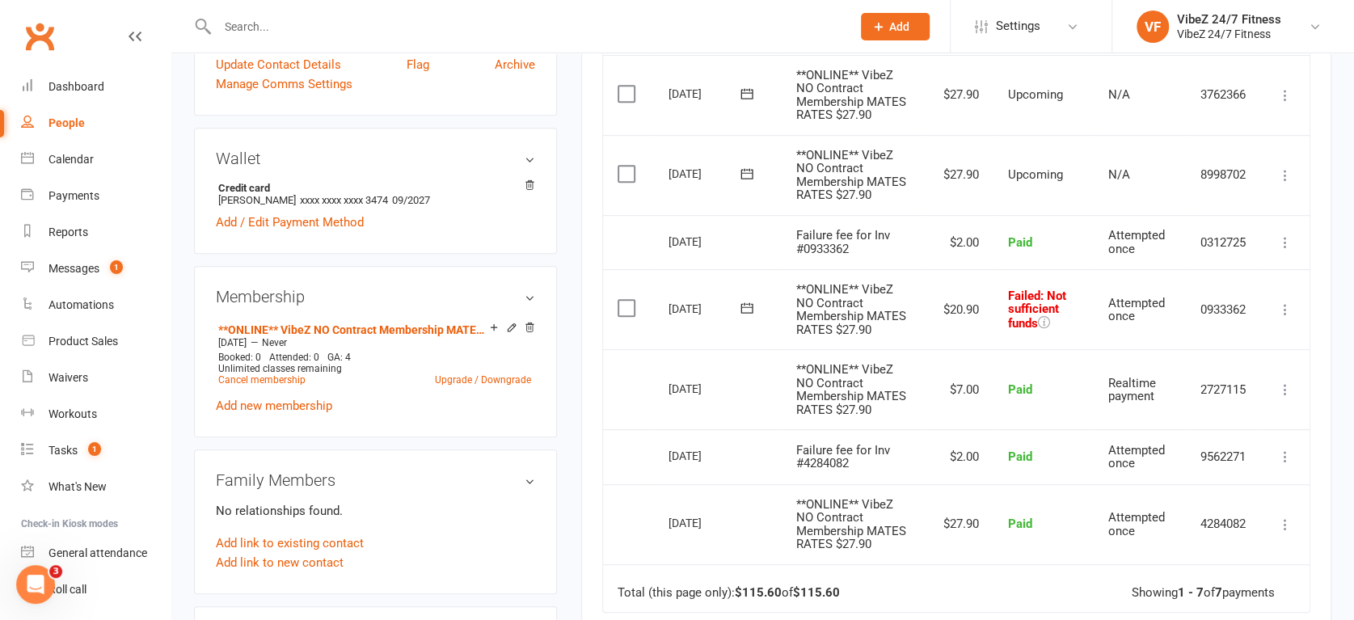
click at [1286, 308] on icon at bounding box center [1285, 310] width 16 height 16
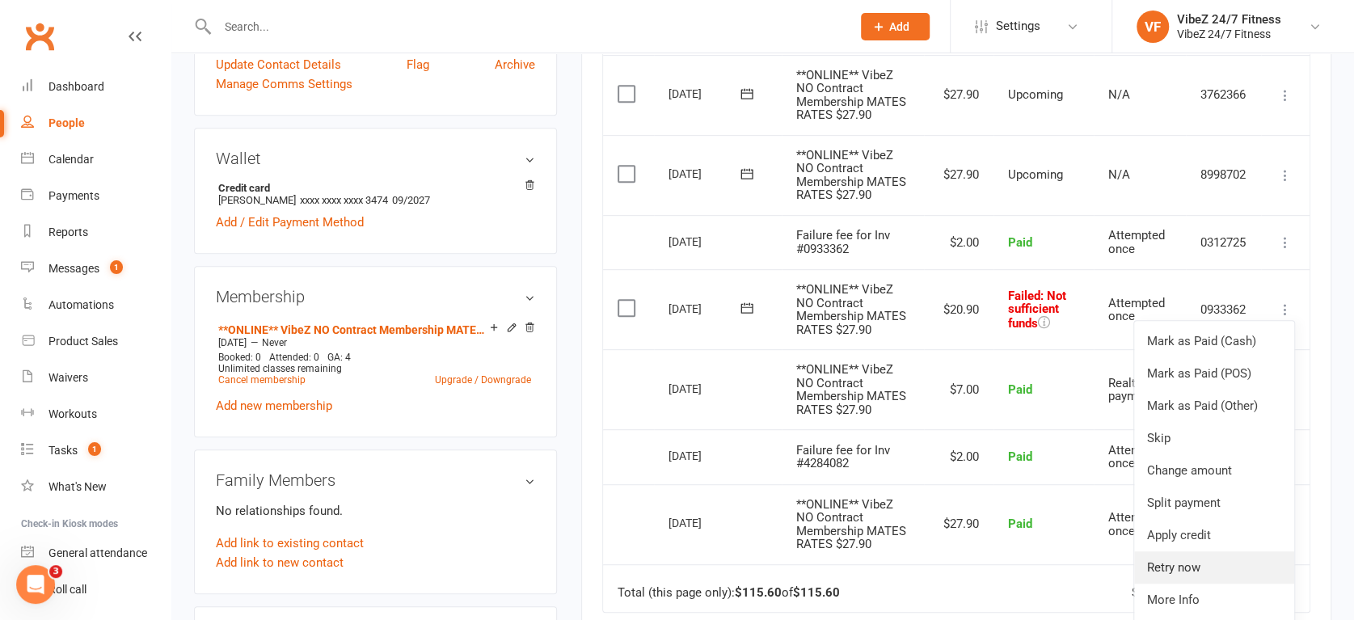
click at [1192, 564] on link "Retry now" at bounding box center [1214, 567] width 160 height 32
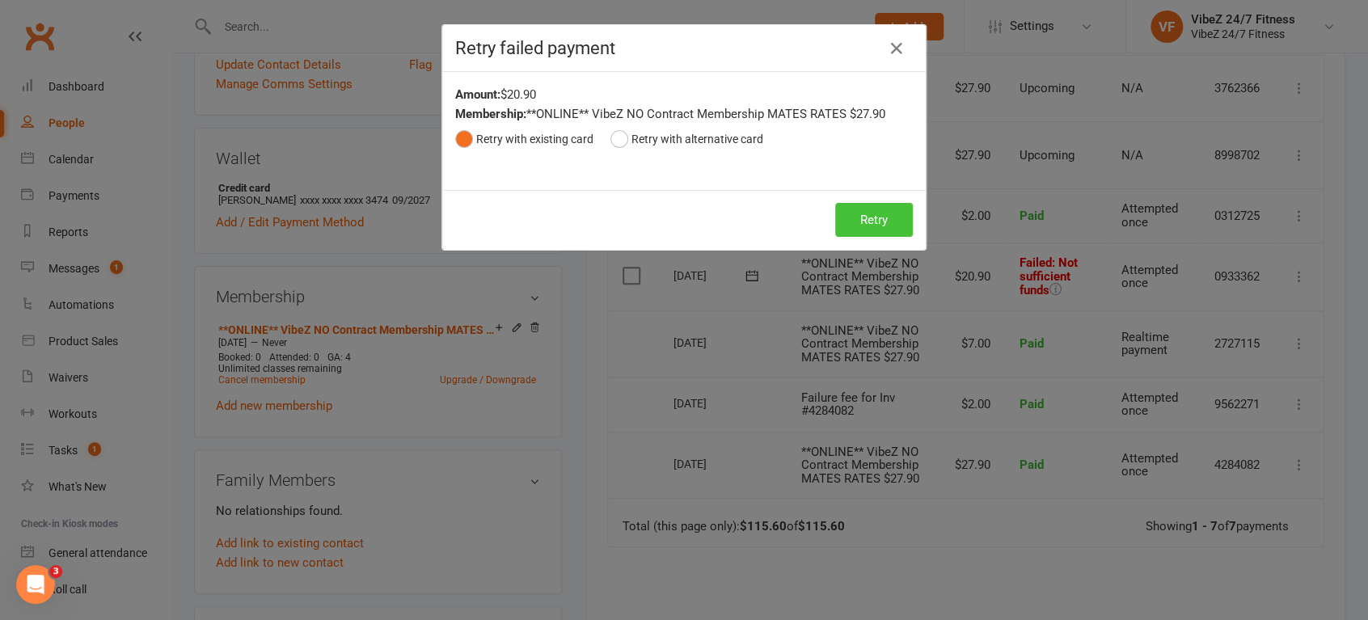
click at [880, 226] on button "Retry" at bounding box center [874, 220] width 78 height 34
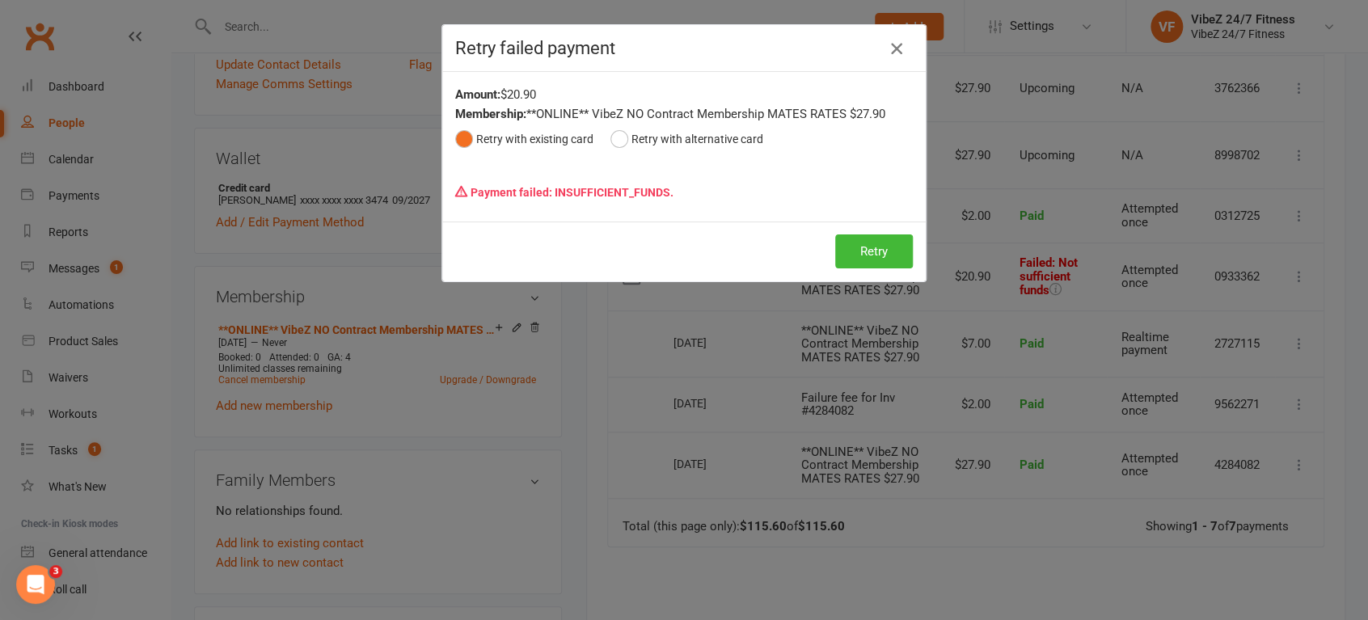
drag, startPoint x: 893, startPoint y: 49, endPoint x: 352, endPoint y: 126, distance: 547.2
click at [893, 50] on icon "button" at bounding box center [896, 48] width 19 height 19
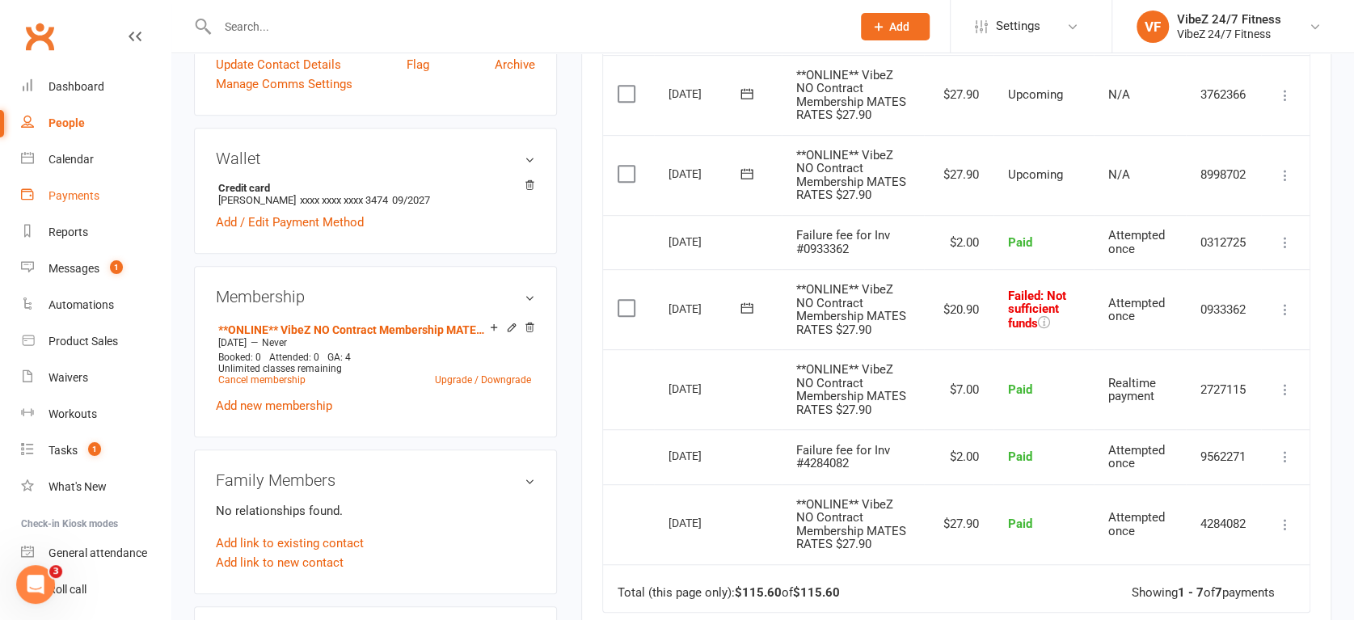
click at [90, 183] on link "Payments" at bounding box center [96, 196] width 150 height 36
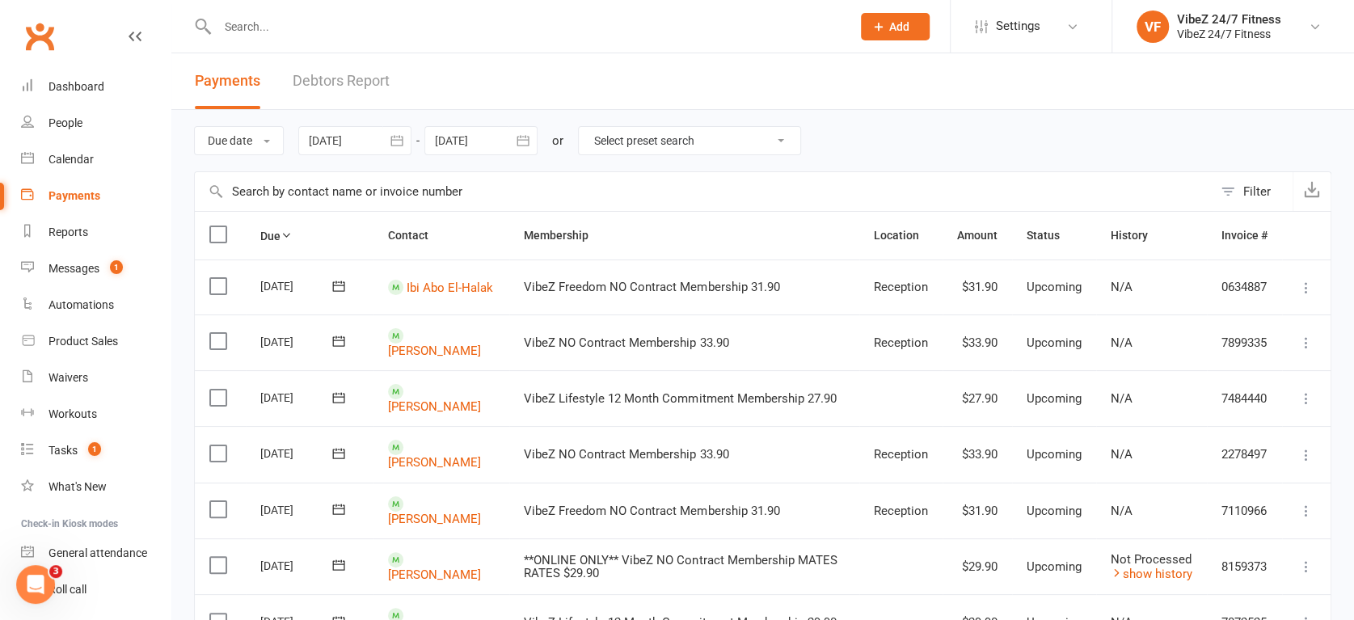
click at [336, 87] on link "Debtors Report" at bounding box center [341, 81] width 97 height 56
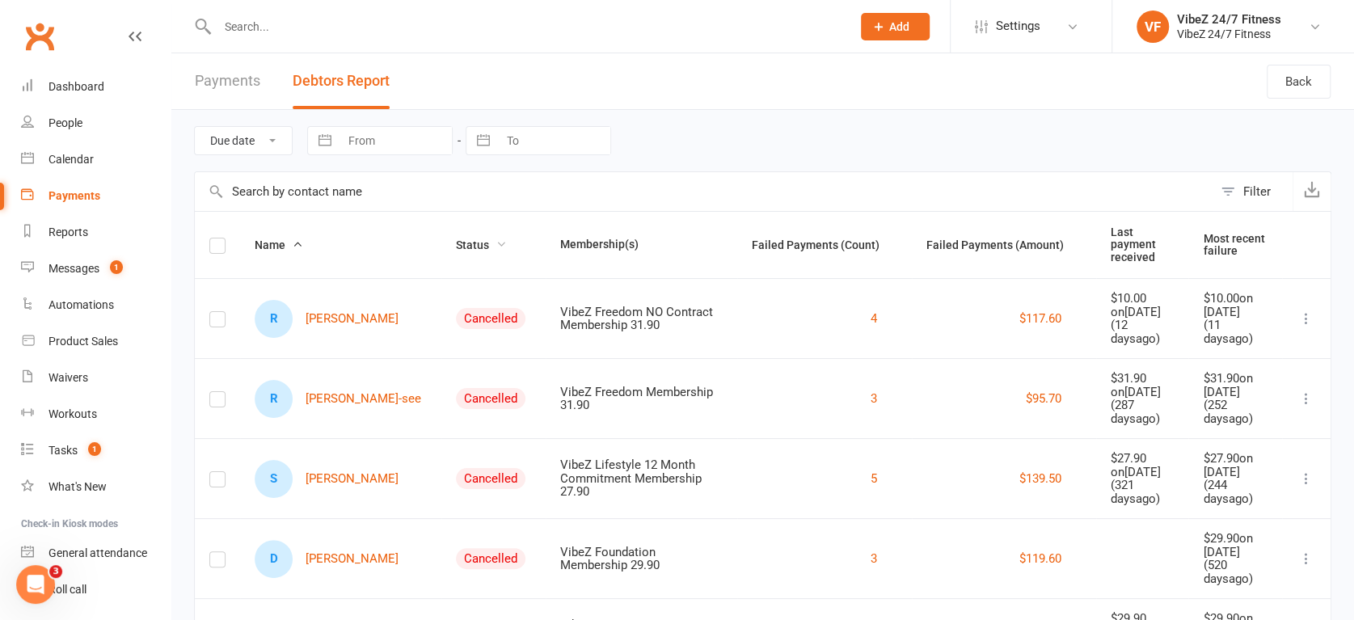
click at [456, 239] on span "Status" at bounding box center [481, 245] width 51 height 13
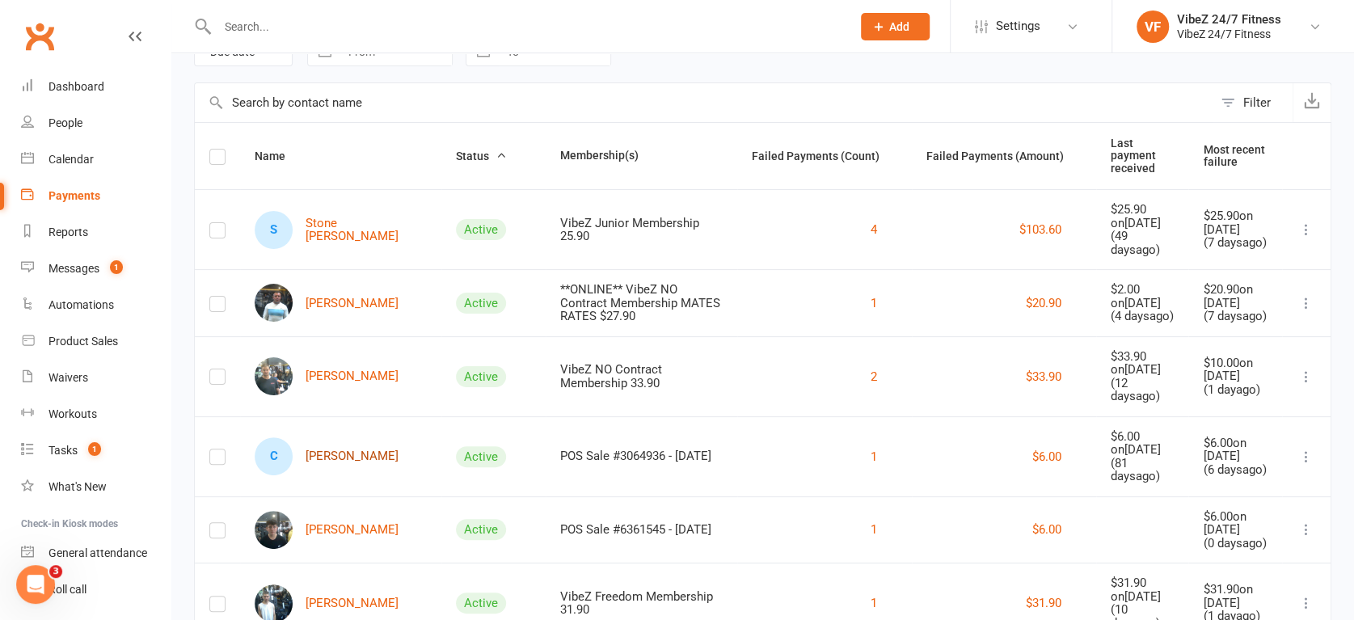
scroll to position [179, 0]
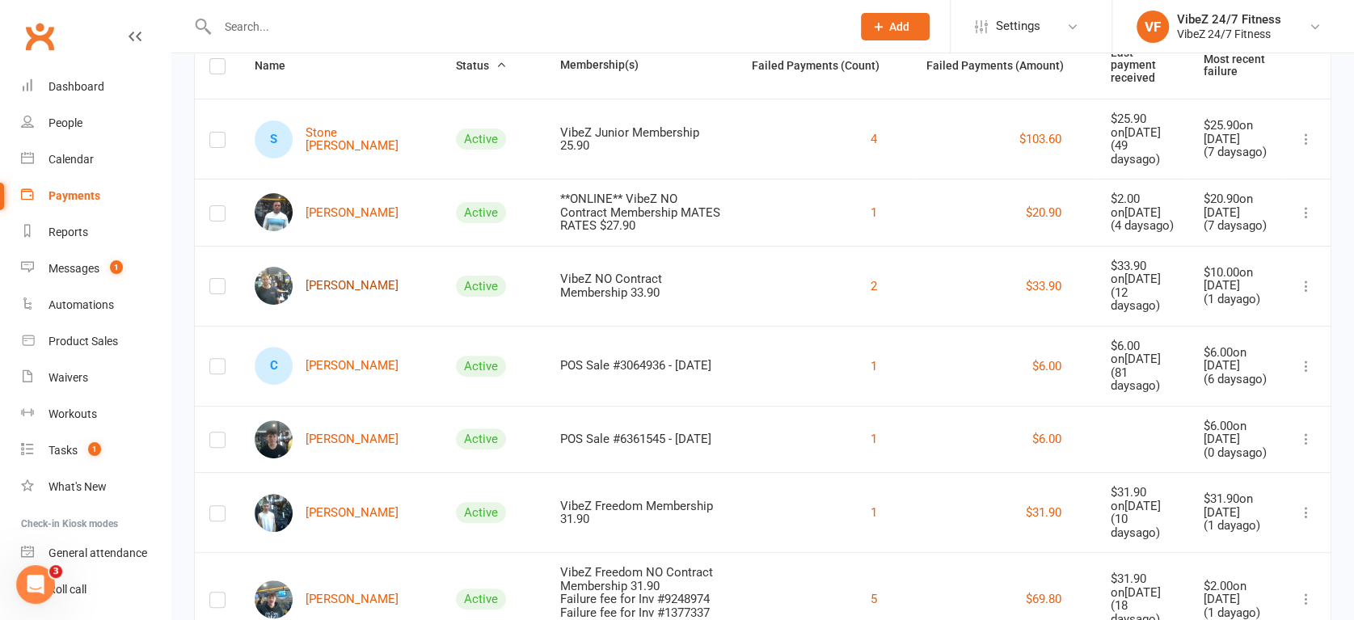
click at [360, 303] on link "[PERSON_NAME]" at bounding box center [327, 286] width 144 height 38
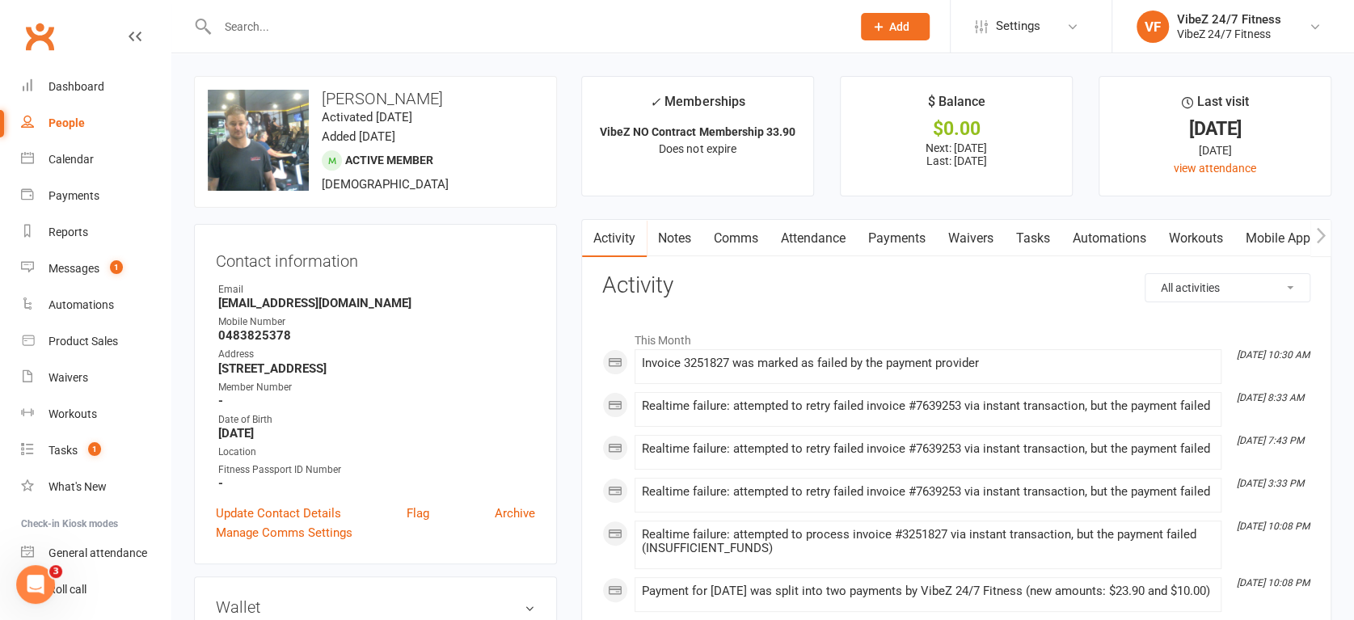
click at [885, 232] on link "Payments" at bounding box center [897, 238] width 80 height 37
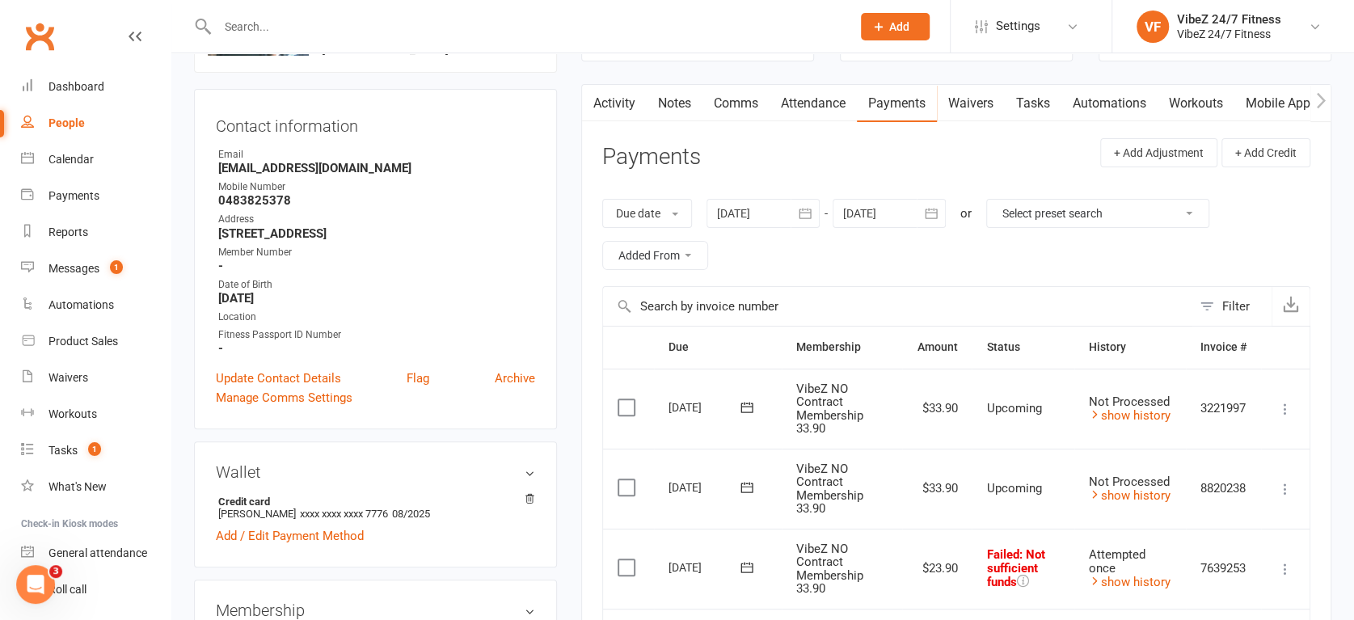
scroll to position [359, 0]
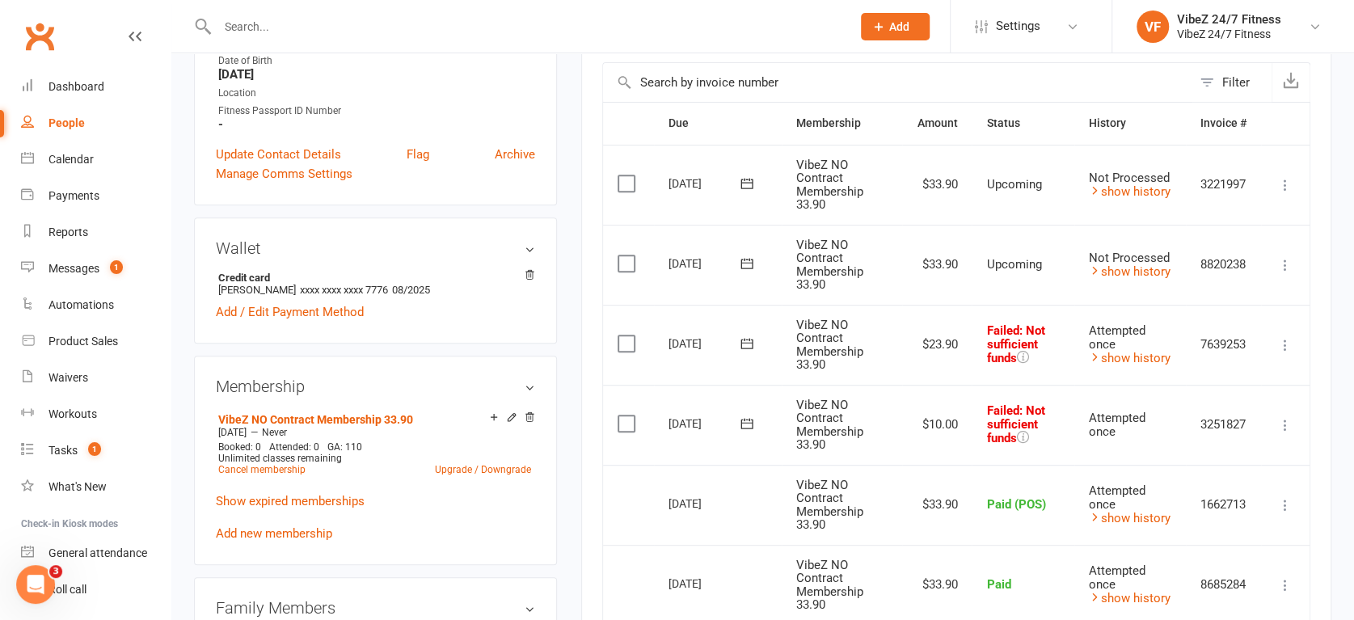
click at [1289, 429] on td "Mark as Paid (Cash) Mark as Paid (POS) Mark as Paid (Other) Skip Change amount …" at bounding box center [1285, 425] width 49 height 80
click at [1287, 427] on icon at bounding box center [1285, 425] width 16 height 16
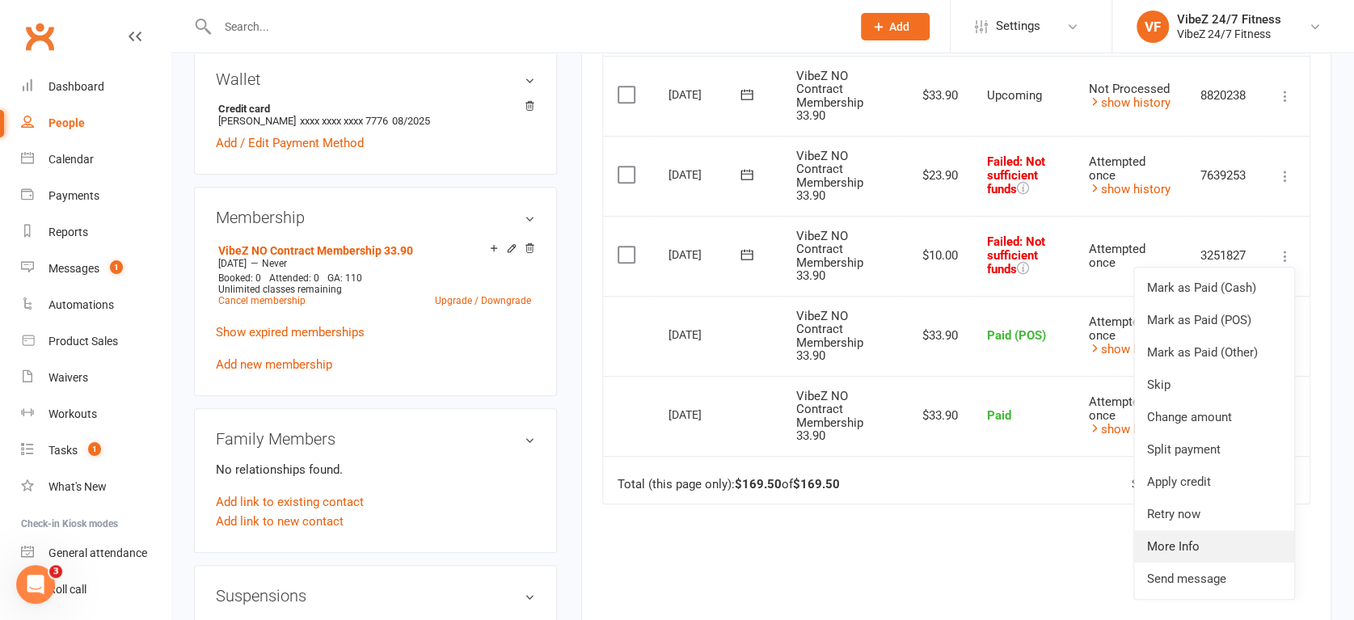
scroll to position [538, 0]
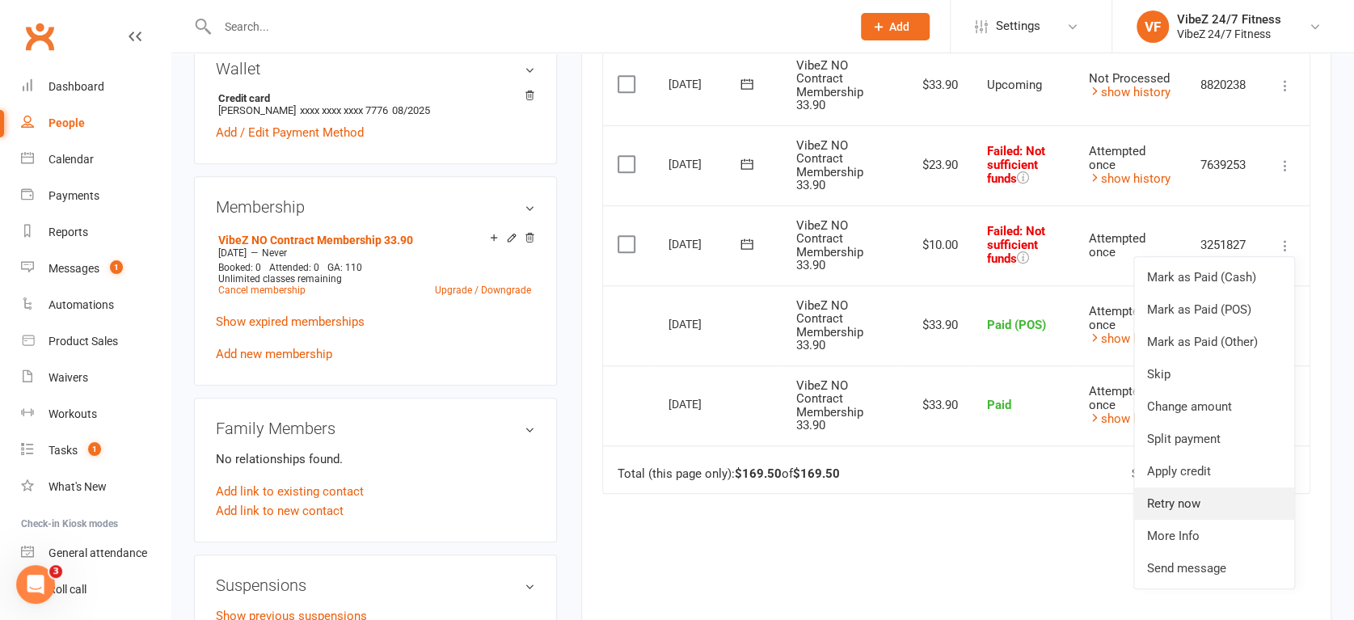
click at [1189, 503] on link "Retry now" at bounding box center [1214, 504] width 160 height 32
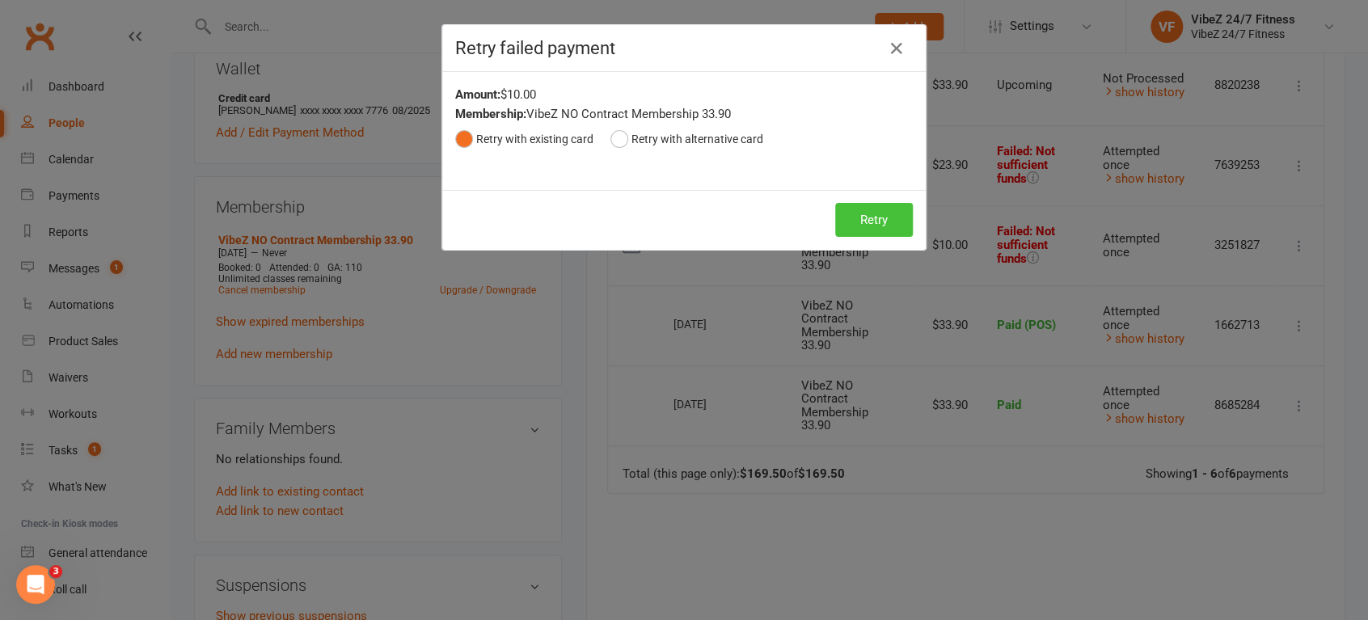
click at [880, 223] on button "Retry" at bounding box center [874, 220] width 78 height 34
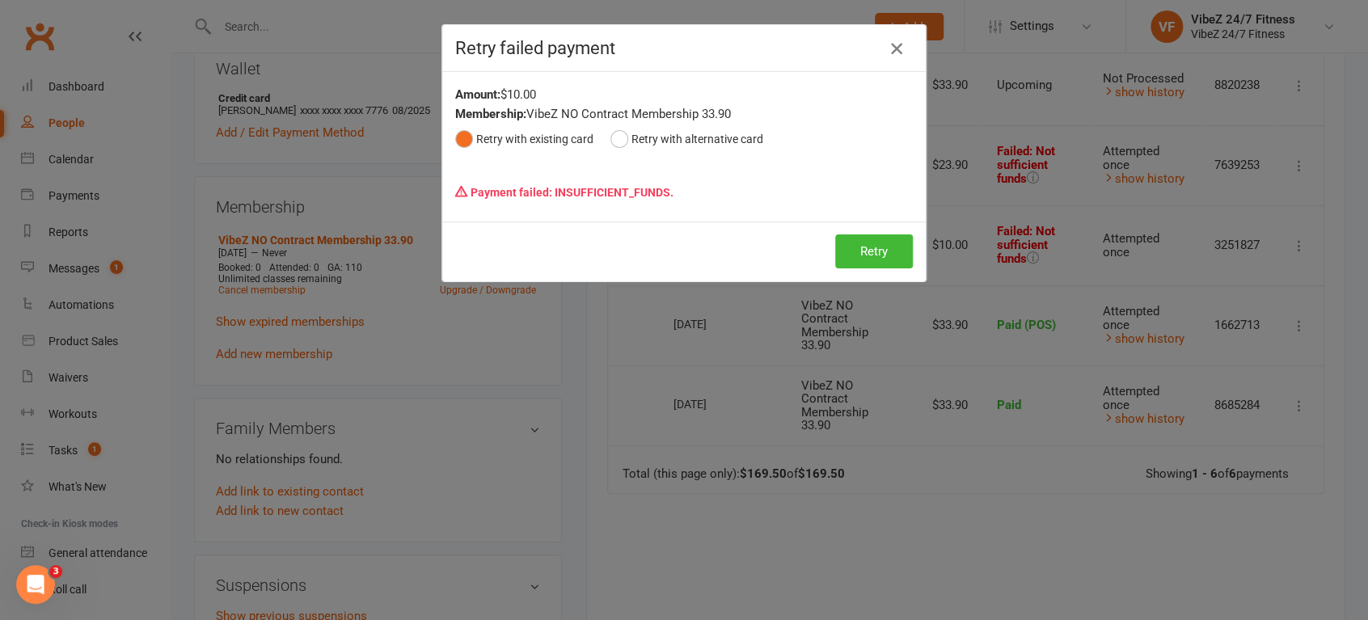
click at [888, 50] on icon "button" at bounding box center [896, 48] width 19 height 19
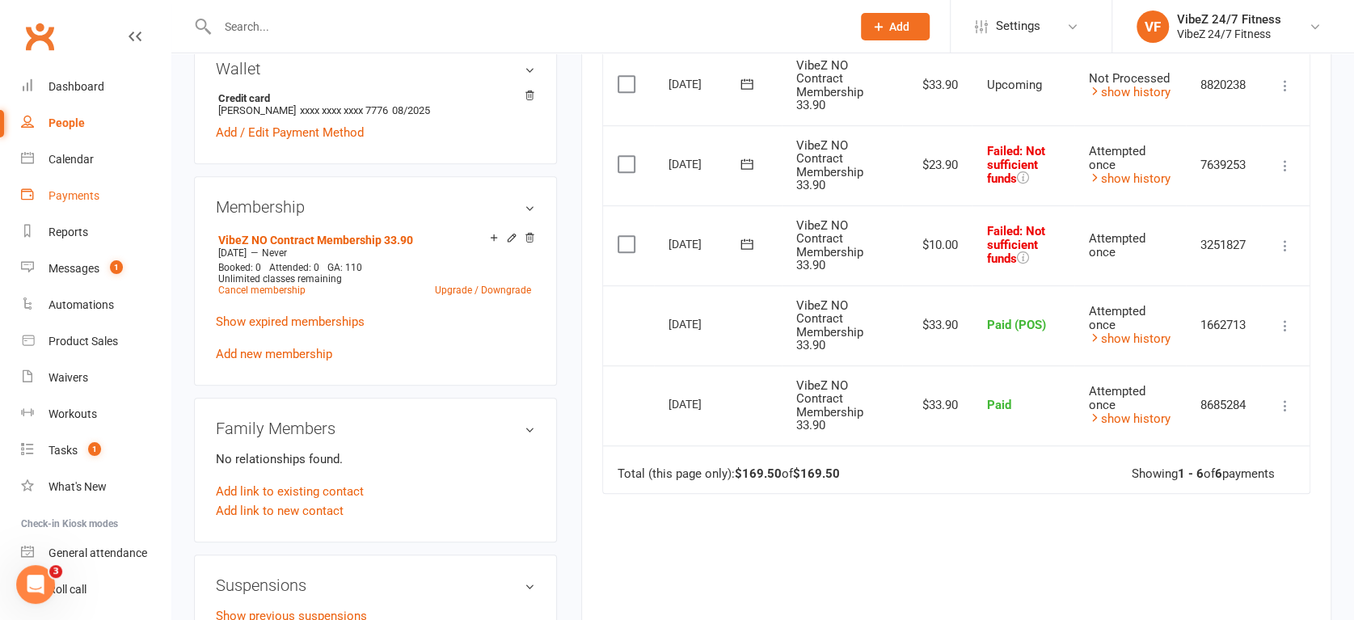
click at [99, 207] on link "Payments" at bounding box center [96, 196] width 150 height 36
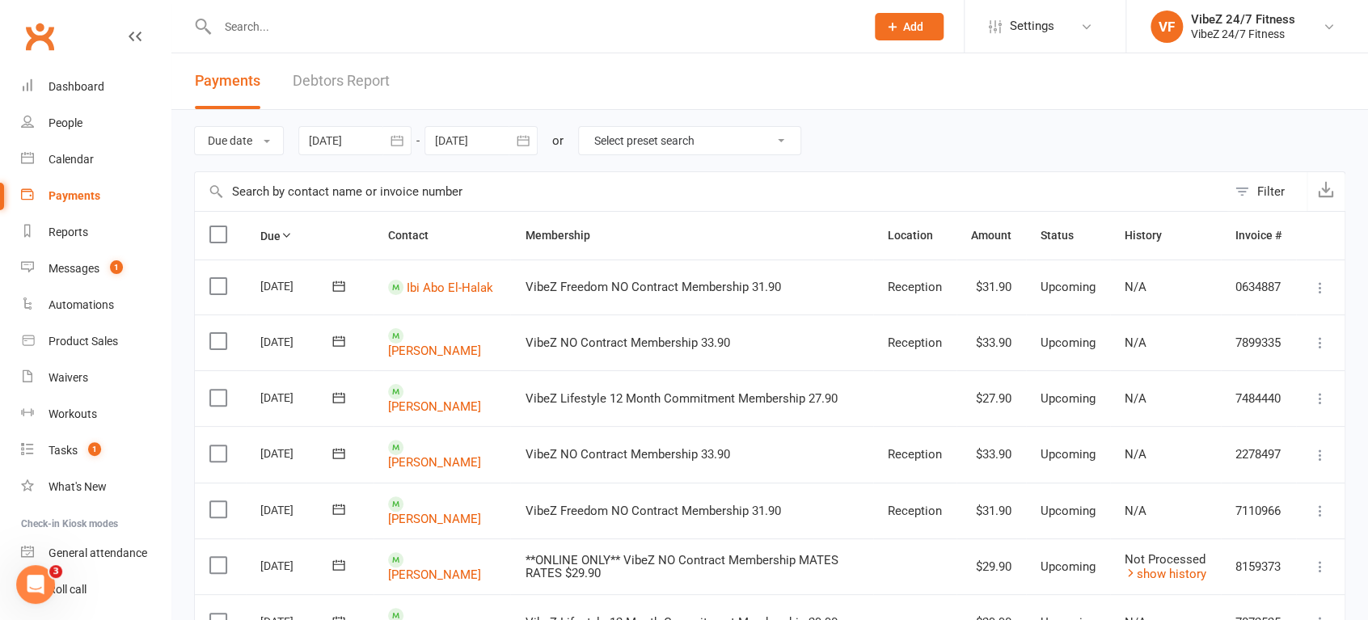
click at [331, 89] on link "Debtors Report" at bounding box center [341, 81] width 97 height 56
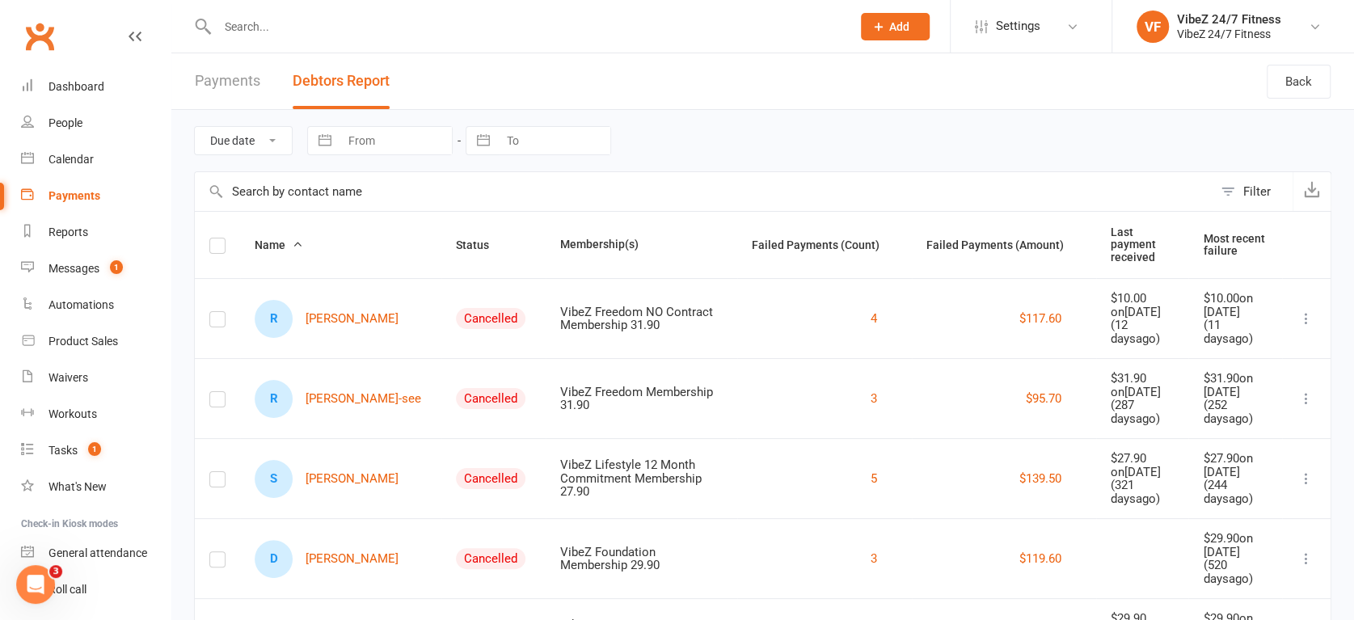
click at [456, 235] on button "Status" at bounding box center [481, 244] width 51 height 19
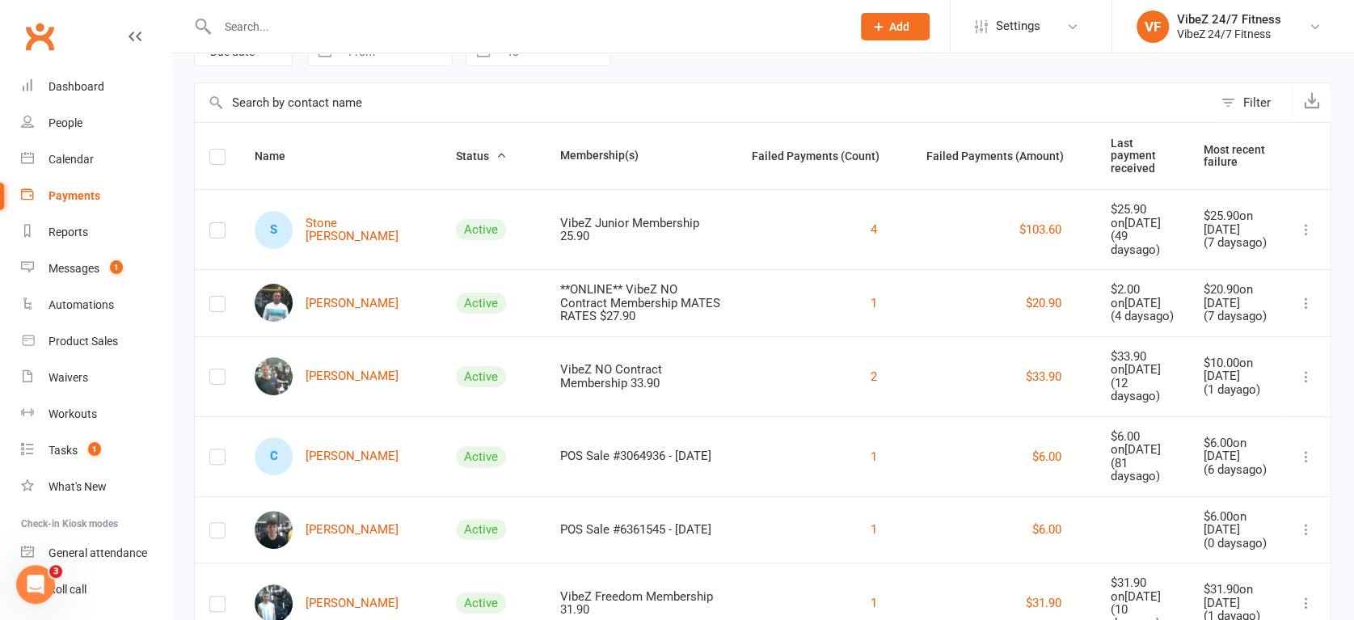
scroll to position [179, 0]
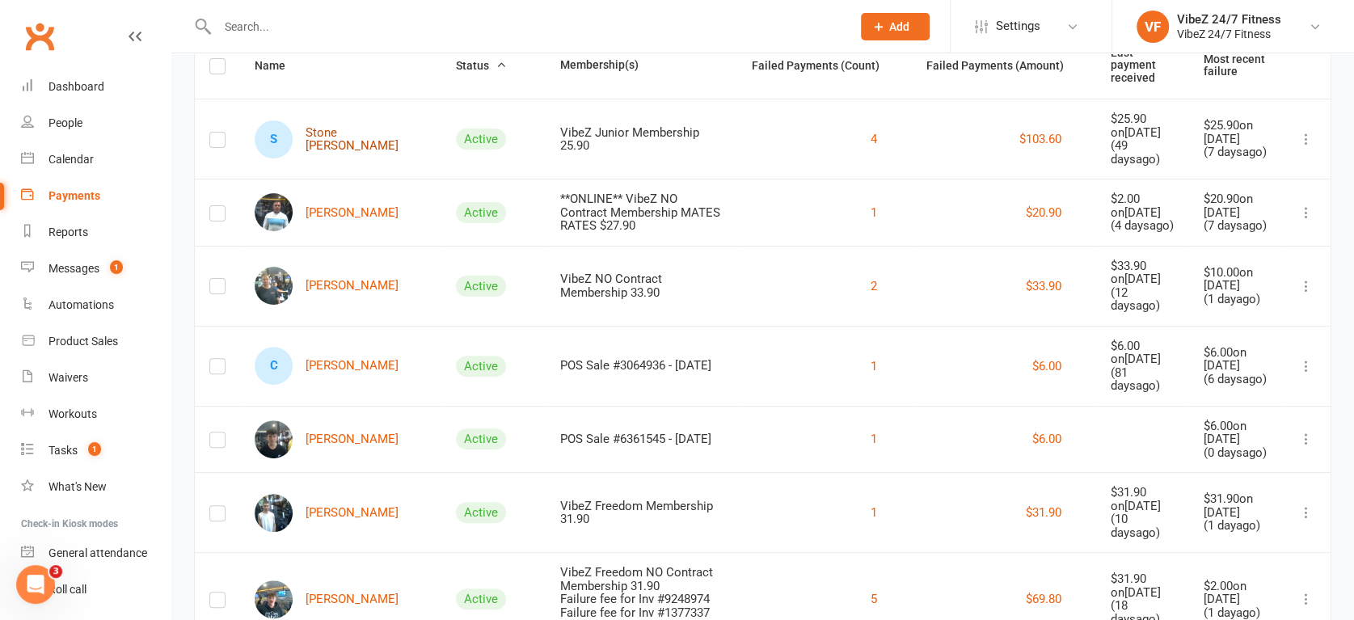
click at [356, 129] on link "S Stone [PERSON_NAME]" at bounding box center [341, 139] width 172 height 38
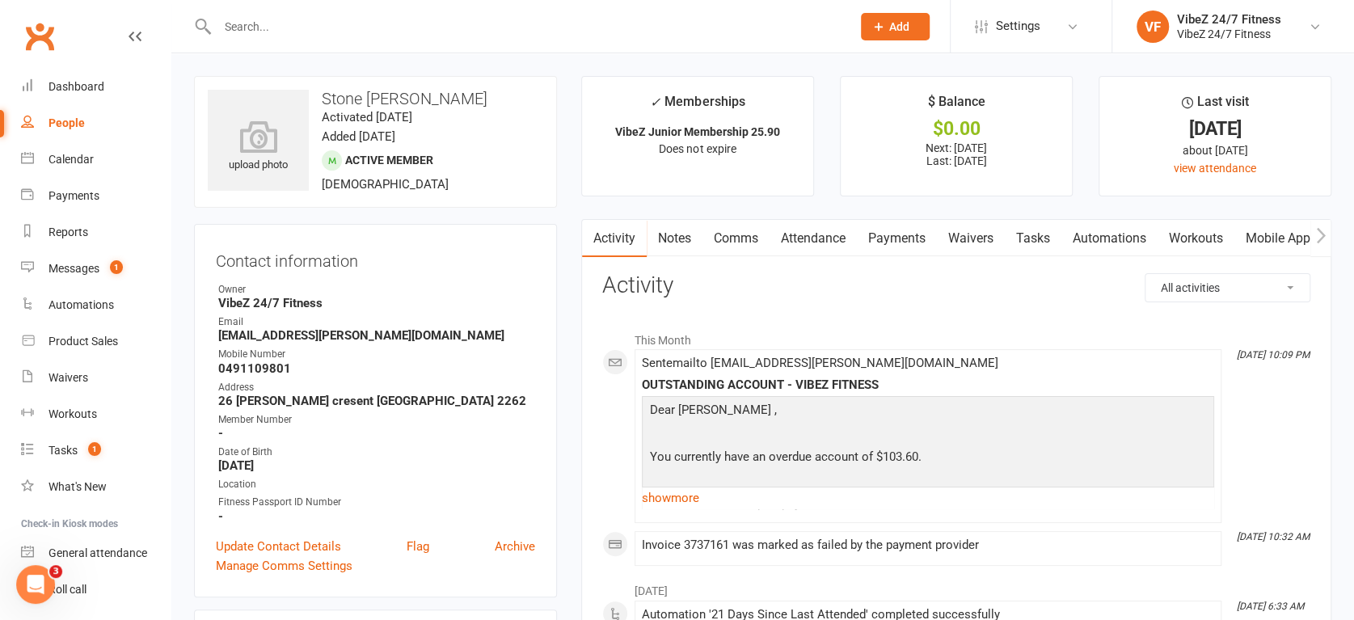
click at [1318, 229] on icon "button" at bounding box center [1320, 234] width 9 height 15
click at [1270, 225] on link "Access Control" at bounding box center [1255, 238] width 108 height 37
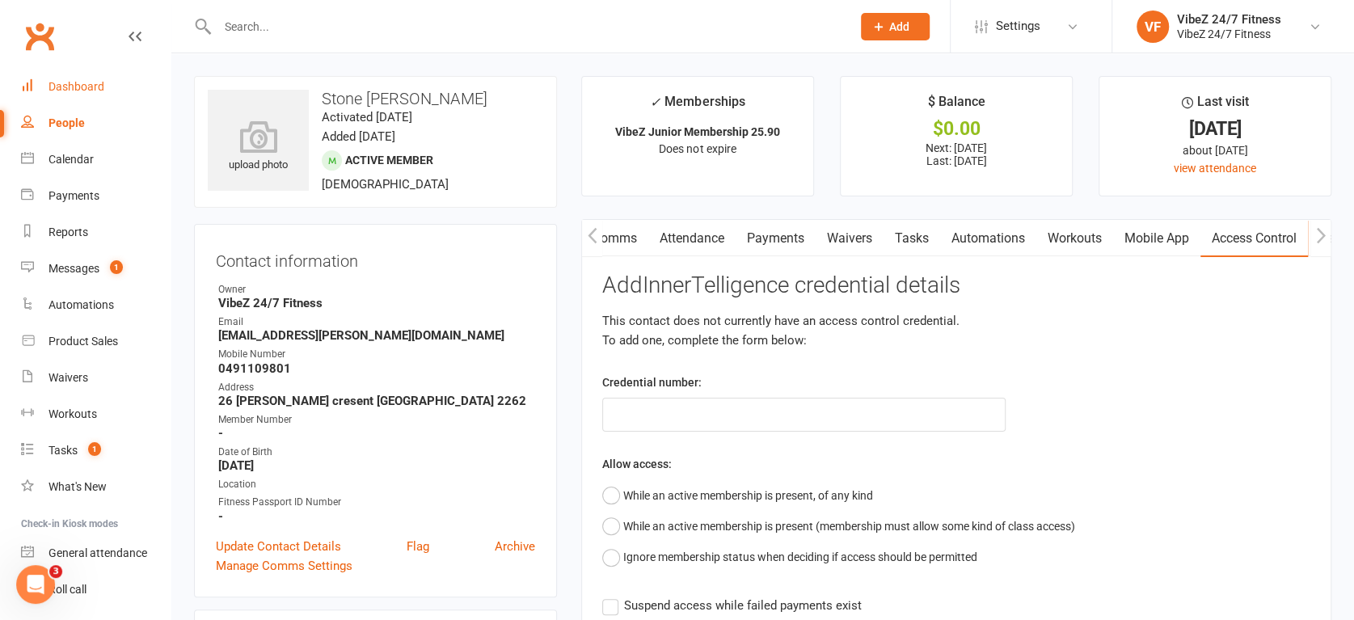
click at [79, 94] on link "Dashboard" at bounding box center [96, 87] width 150 height 36
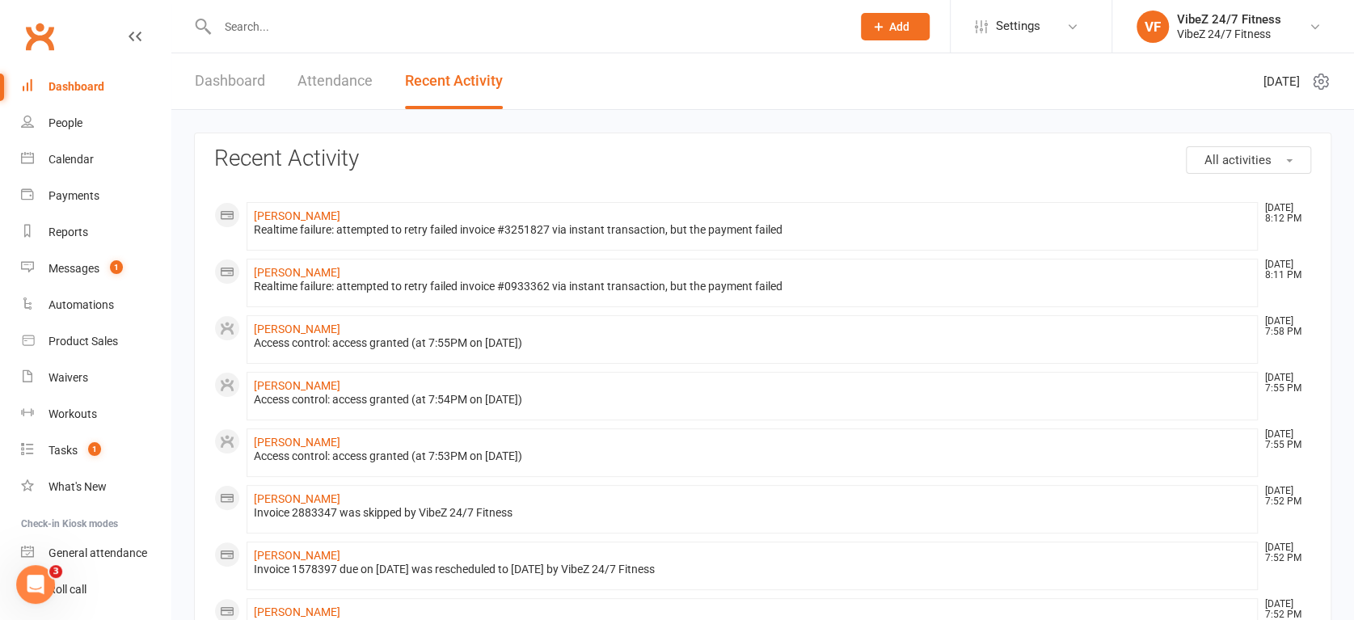
click at [899, 20] on span "Add" at bounding box center [899, 26] width 20 height 13
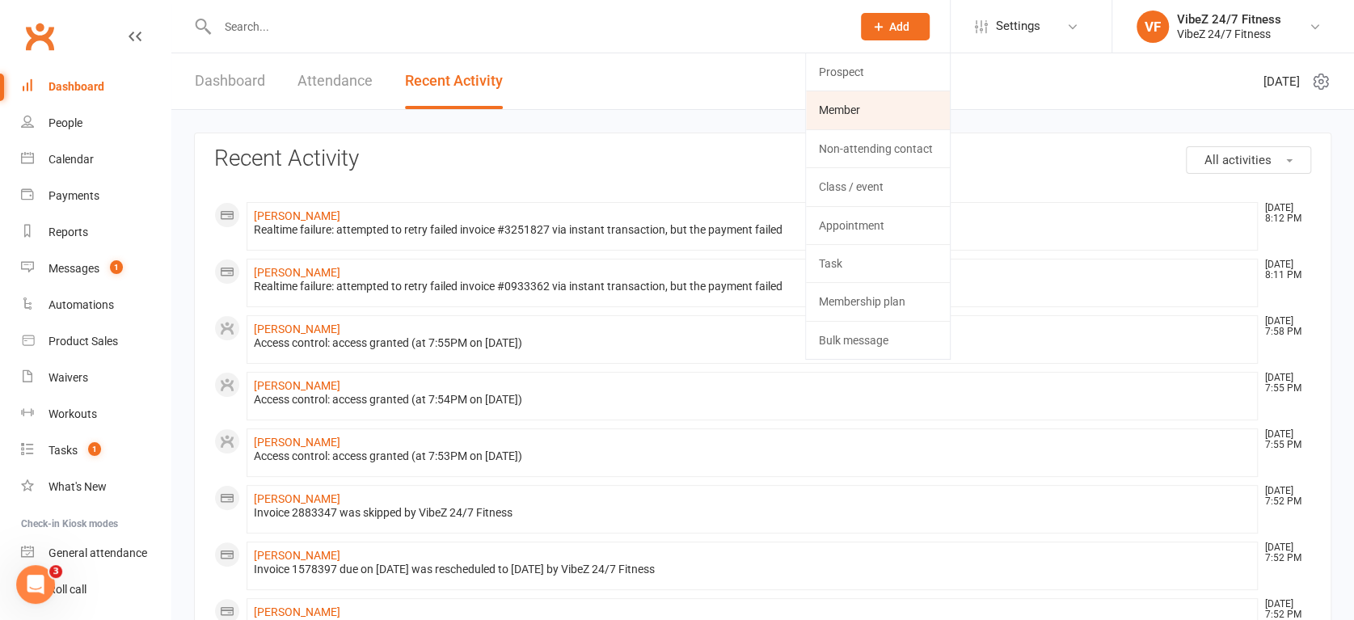
click at [859, 108] on link "Member" at bounding box center [878, 109] width 144 height 37
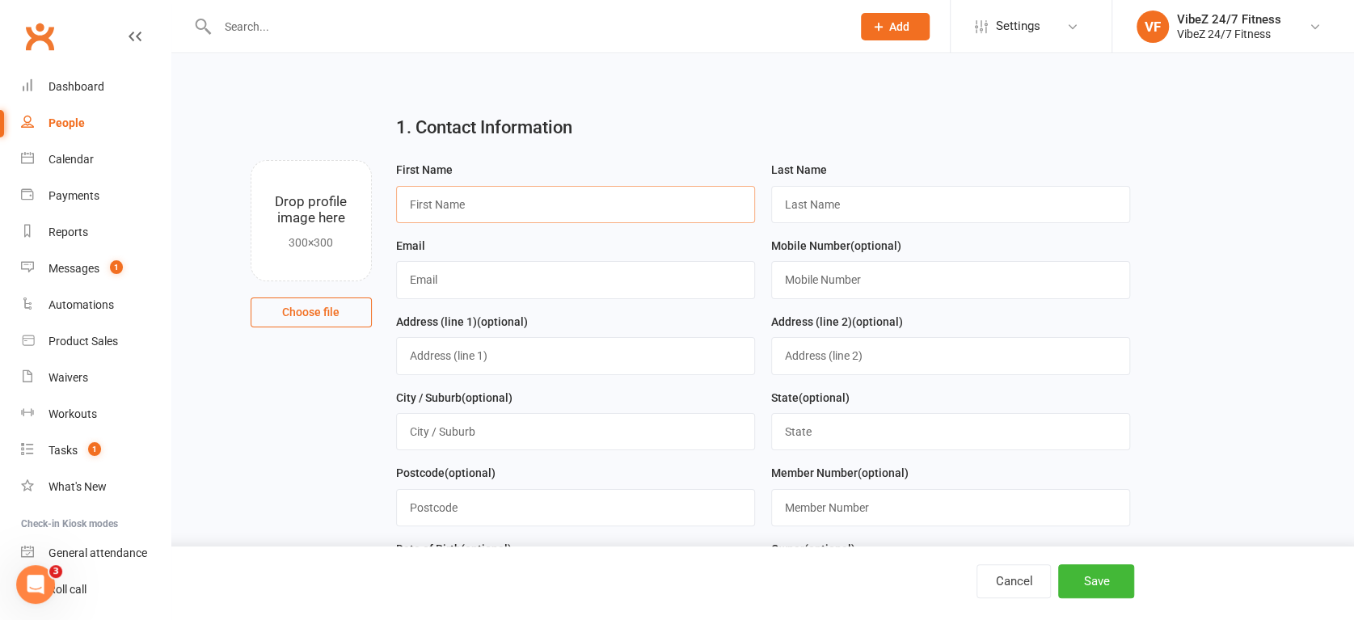
click at [490, 208] on input "text" at bounding box center [575, 204] width 359 height 37
type input "[PERSON_NAME]"
type input "[EMAIL_ADDRESS][DOMAIN_NAME]"
type input "0415594239"
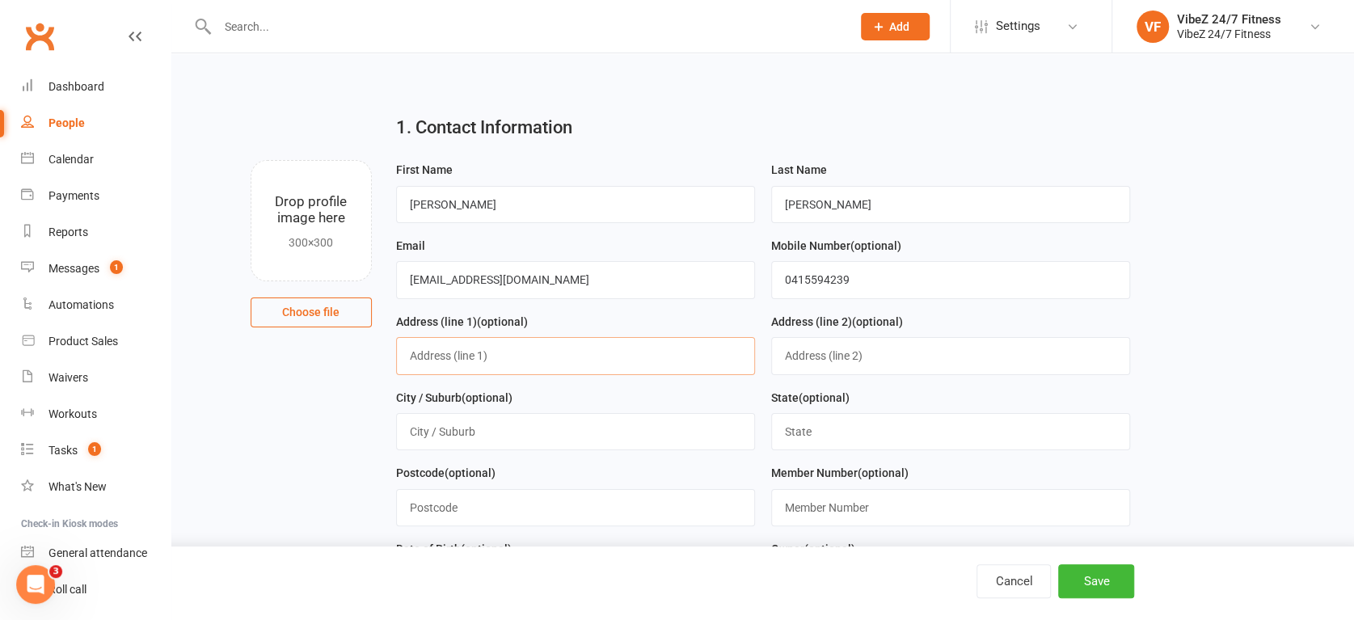
type input "Shop 3, [STREET_ADDRESS]"
drag, startPoint x: 453, startPoint y: 194, endPoint x: 374, endPoint y: 205, distance: 79.9
click at [374, 160] on div "Drop profile image here 300×300 Choose file First Name [PERSON_NAME] Last Name …" at bounding box center [763, 160] width 1138 height 0
type input "[PERSON_NAME]"
drag, startPoint x: 541, startPoint y: 284, endPoint x: 369, endPoint y: 272, distance: 172.6
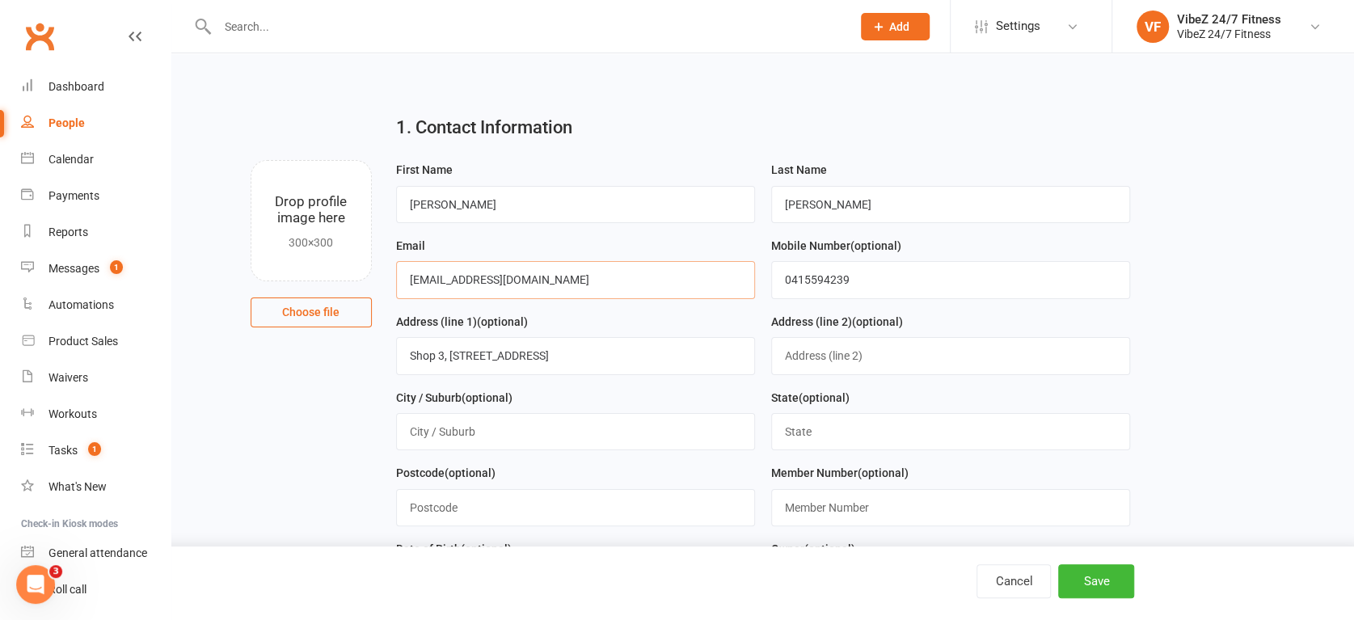
click at [369, 160] on div "Drop profile image here 300×300 Choose file First Name [PERSON_NAME] Name [PERS…" at bounding box center [763, 160] width 1138 height 0
type input "[EMAIL_ADDRESS][DOMAIN_NAME]"
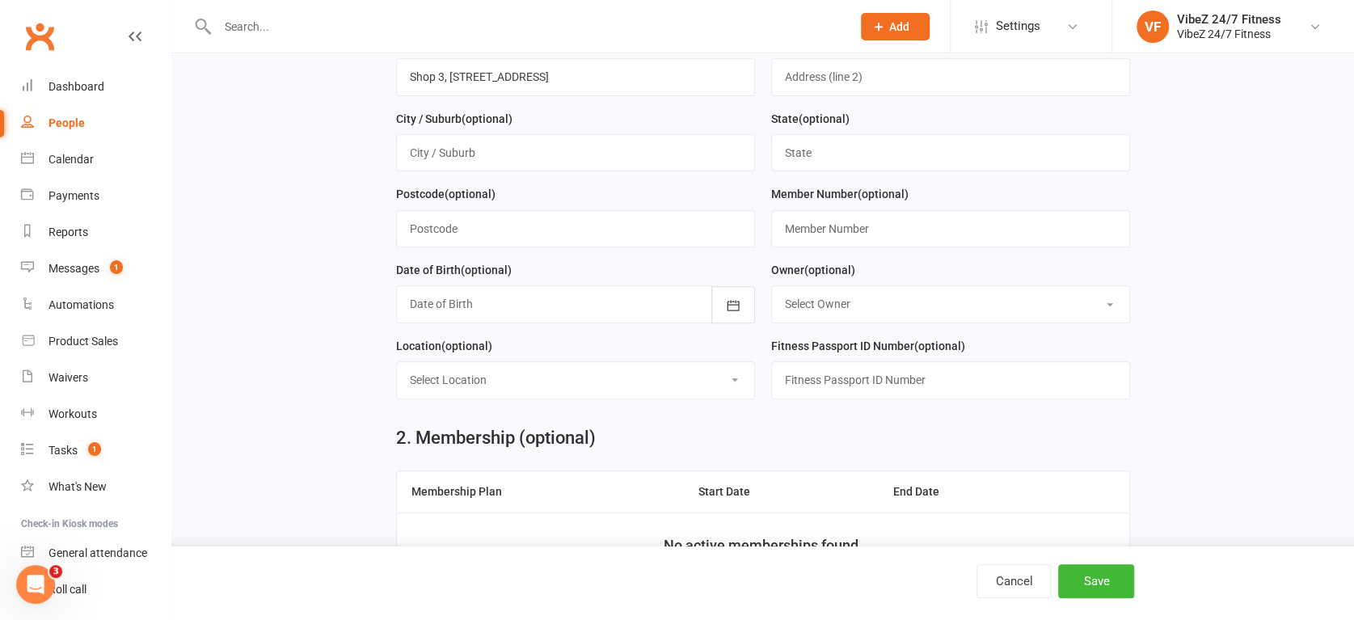
scroll to position [90, 0]
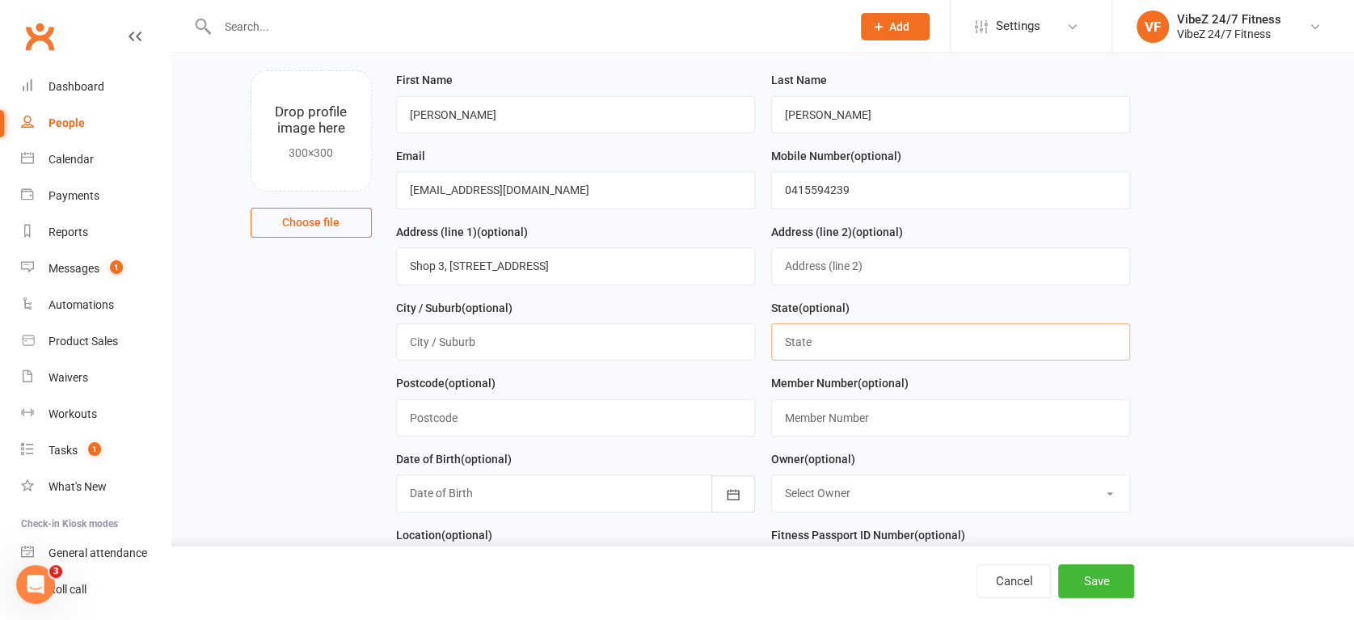
click at [834, 337] on input "text" at bounding box center [950, 341] width 359 height 37
type input "[GEOGRAPHIC_DATA]"
click at [645, 332] on input "text" at bounding box center [575, 341] width 359 height 37
type input "B"
type input "San Remo"
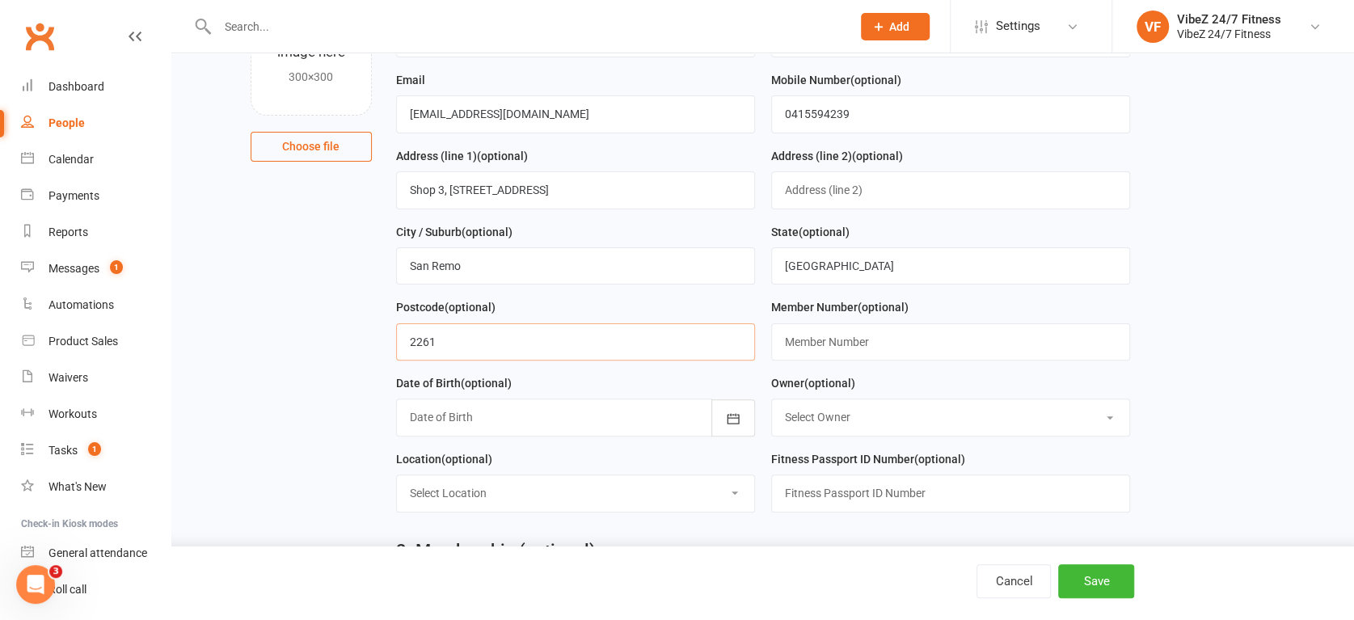
scroll to position [269, 0]
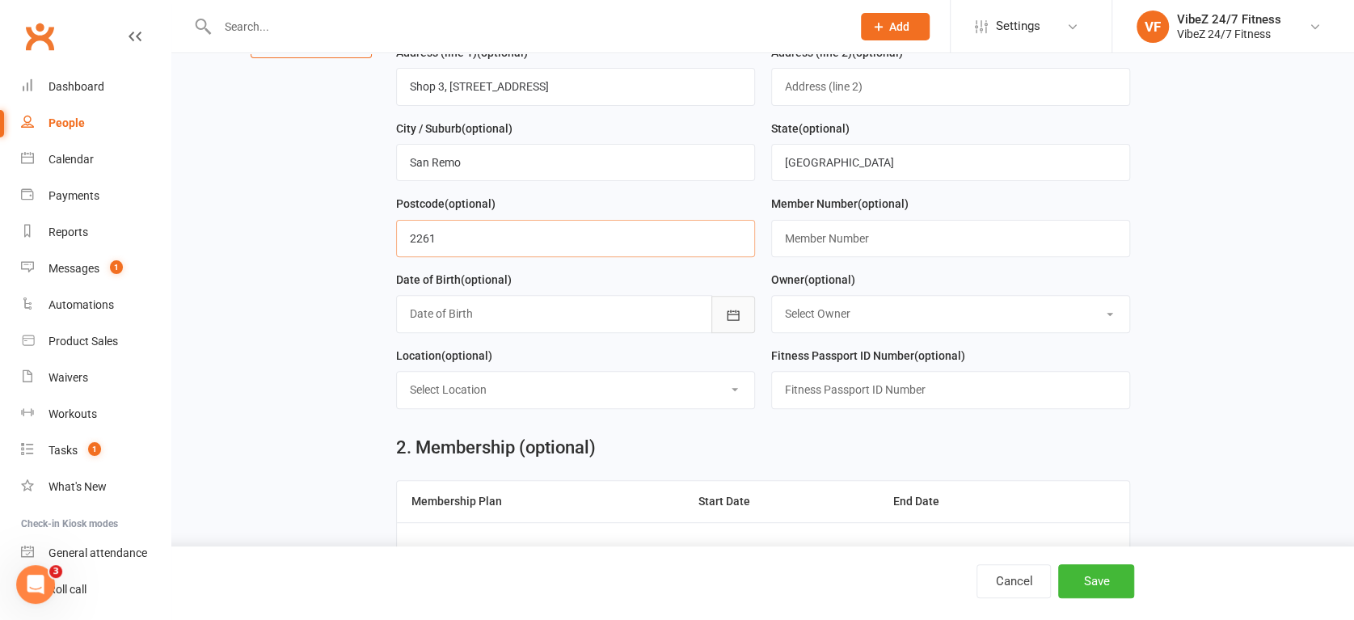
type input "2261"
click at [733, 313] on icon "button" at bounding box center [733, 315] width 16 height 16
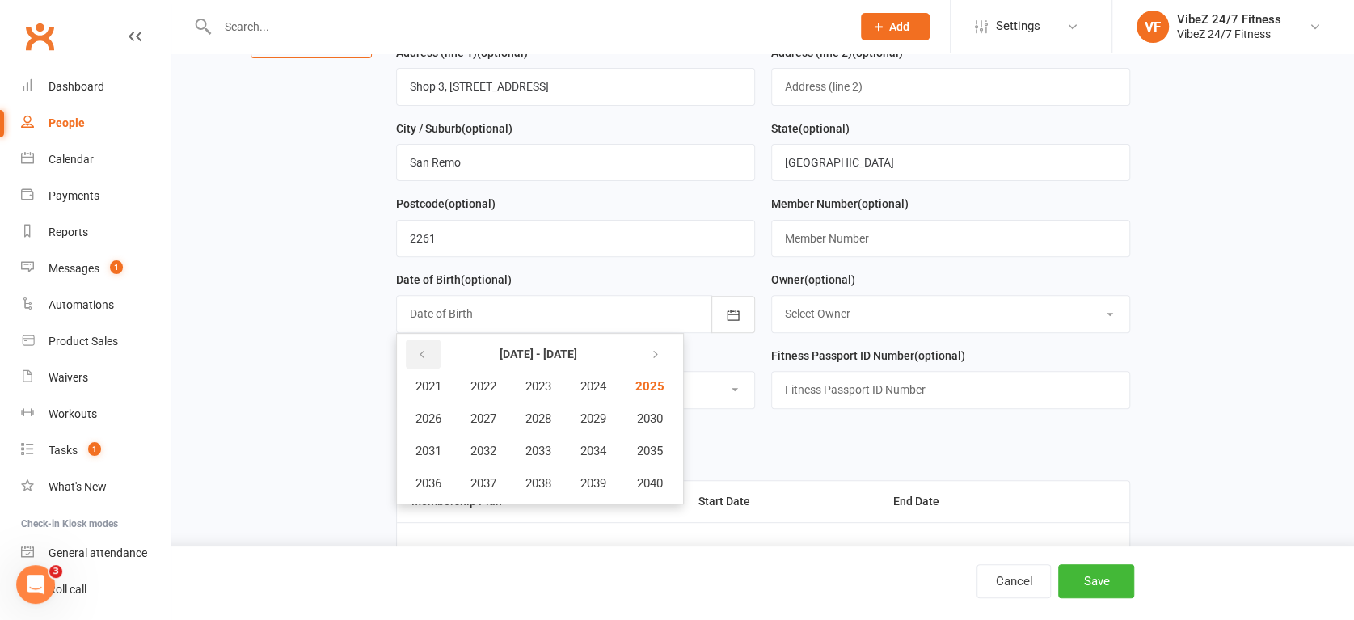
click at [420, 353] on icon "button" at bounding box center [421, 354] width 11 height 13
click at [530, 412] on span "1968" at bounding box center [539, 419] width 26 height 15
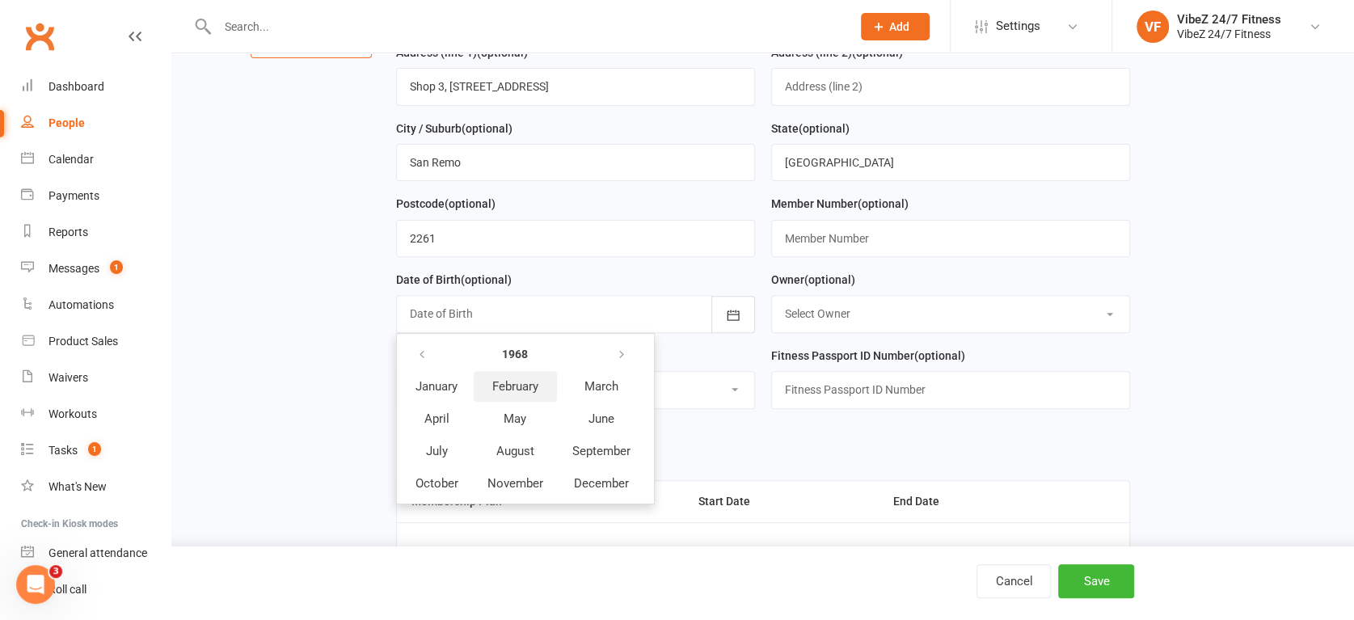
click at [525, 390] on span "February" at bounding box center [515, 386] width 46 height 15
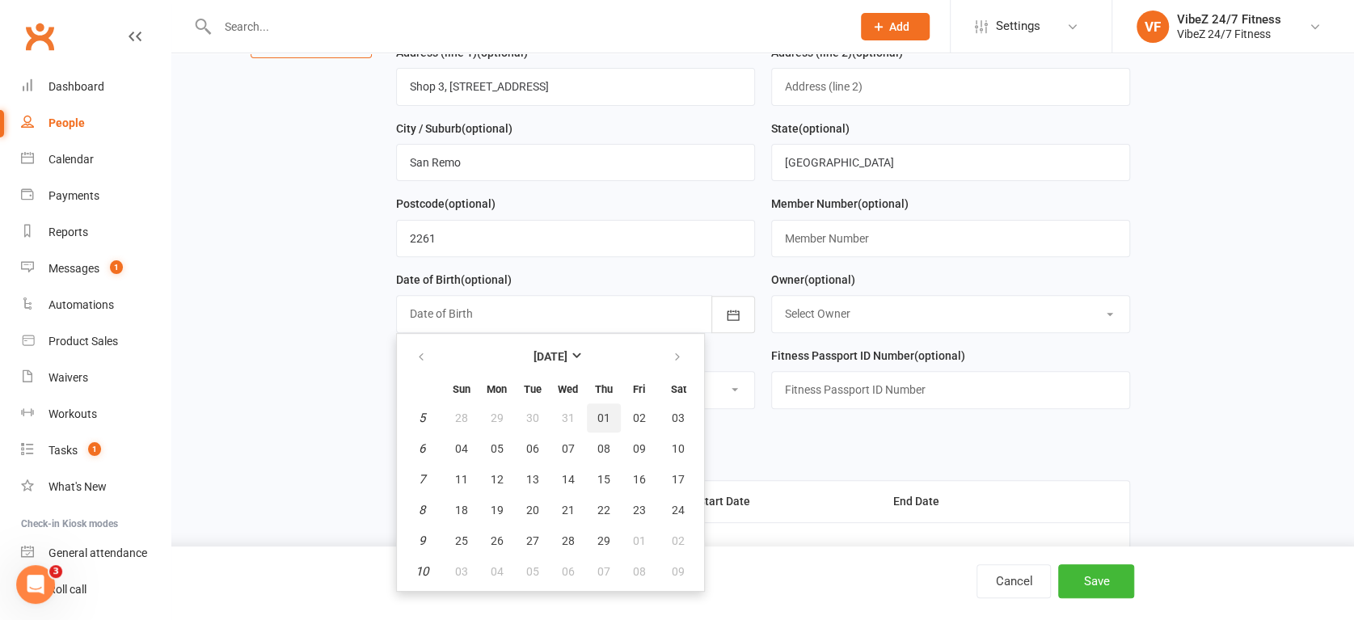
click at [610, 404] on button "01" at bounding box center [604, 417] width 34 height 29
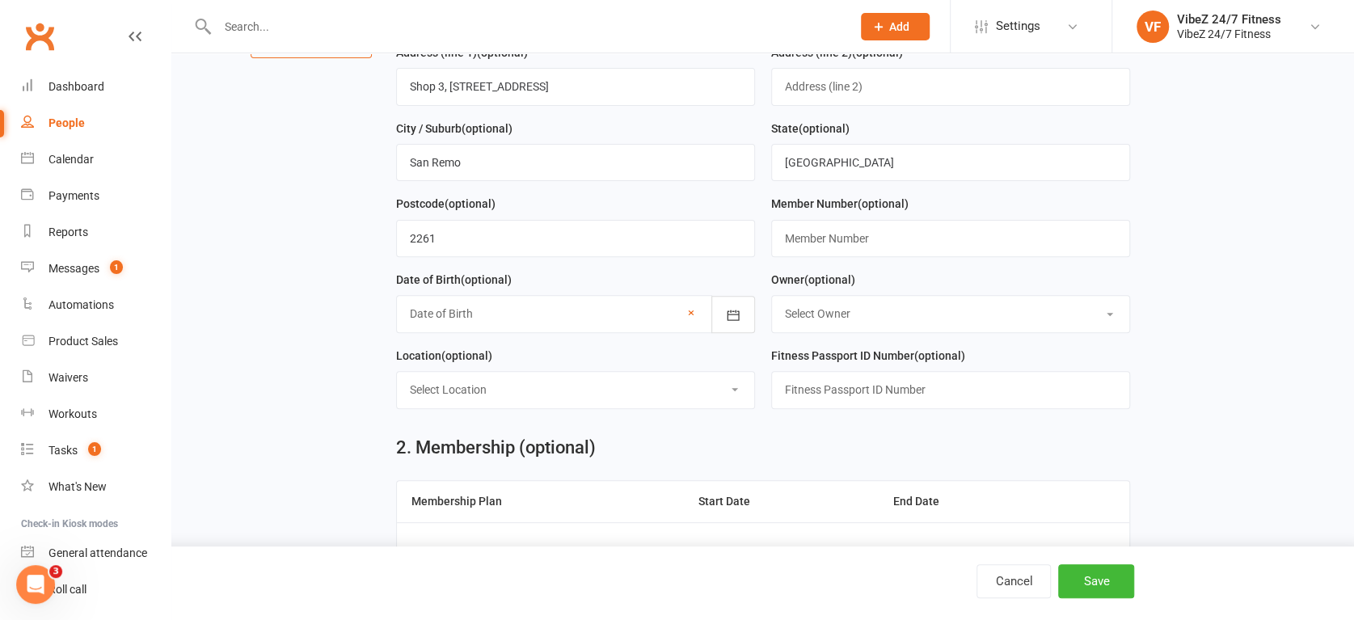
type input "[DATE]"
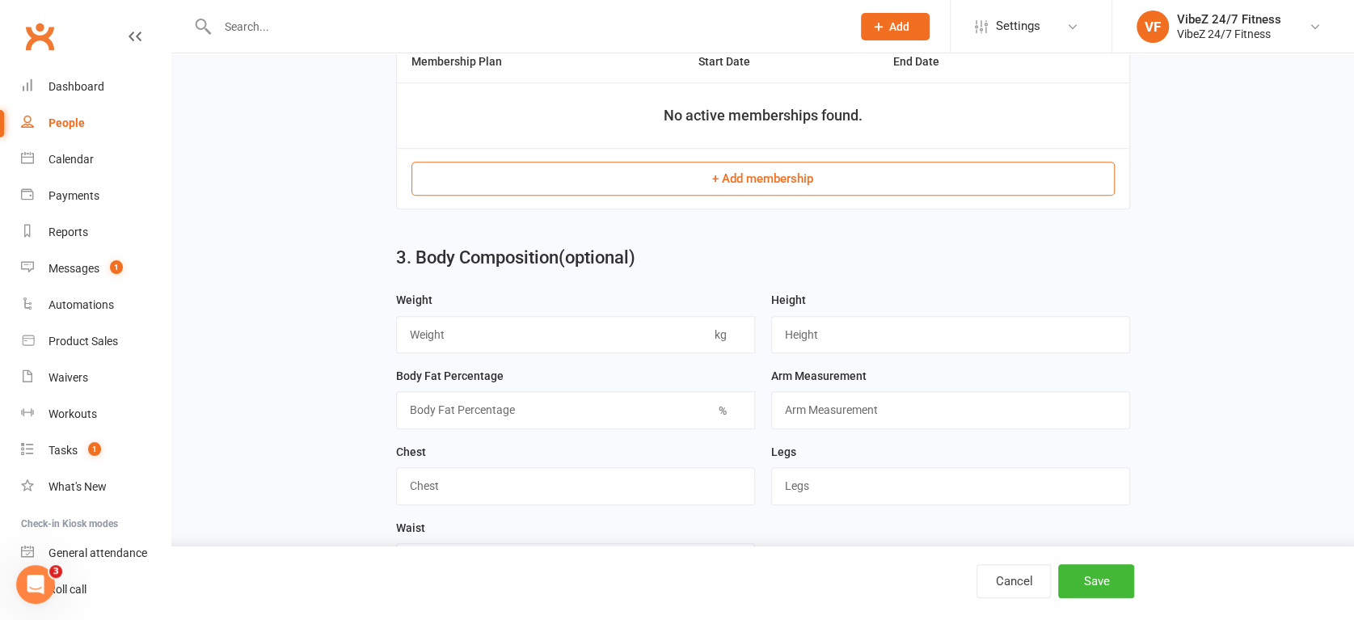
scroll to position [718, 0]
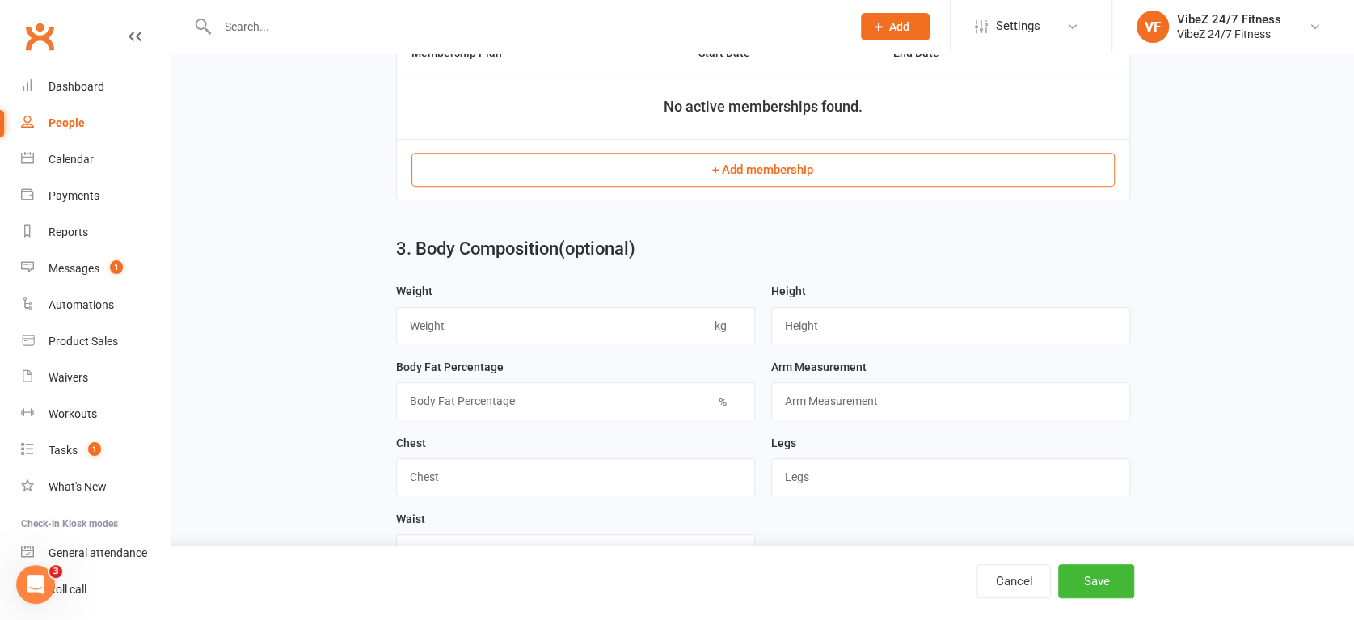
click at [792, 178] on button "+ Add membership" at bounding box center [763, 170] width 703 height 34
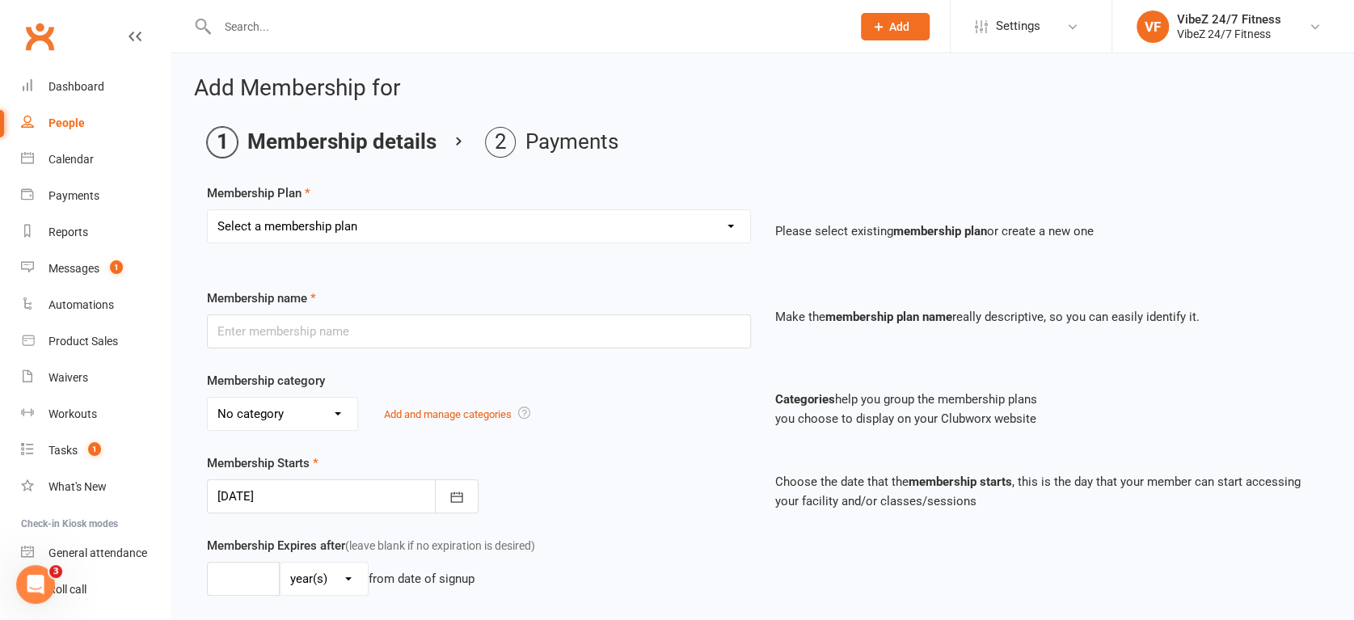
click at [409, 217] on select "Select a membership plan Create new Membership Plan Complimentary 12 Month Memb…" at bounding box center [479, 226] width 543 height 32
select select "2"
click at [208, 210] on select "Select a membership plan Create new Membership Plan Complimentary 12 Month Memb…" at bounding box center [479, 226] width 543 height 32
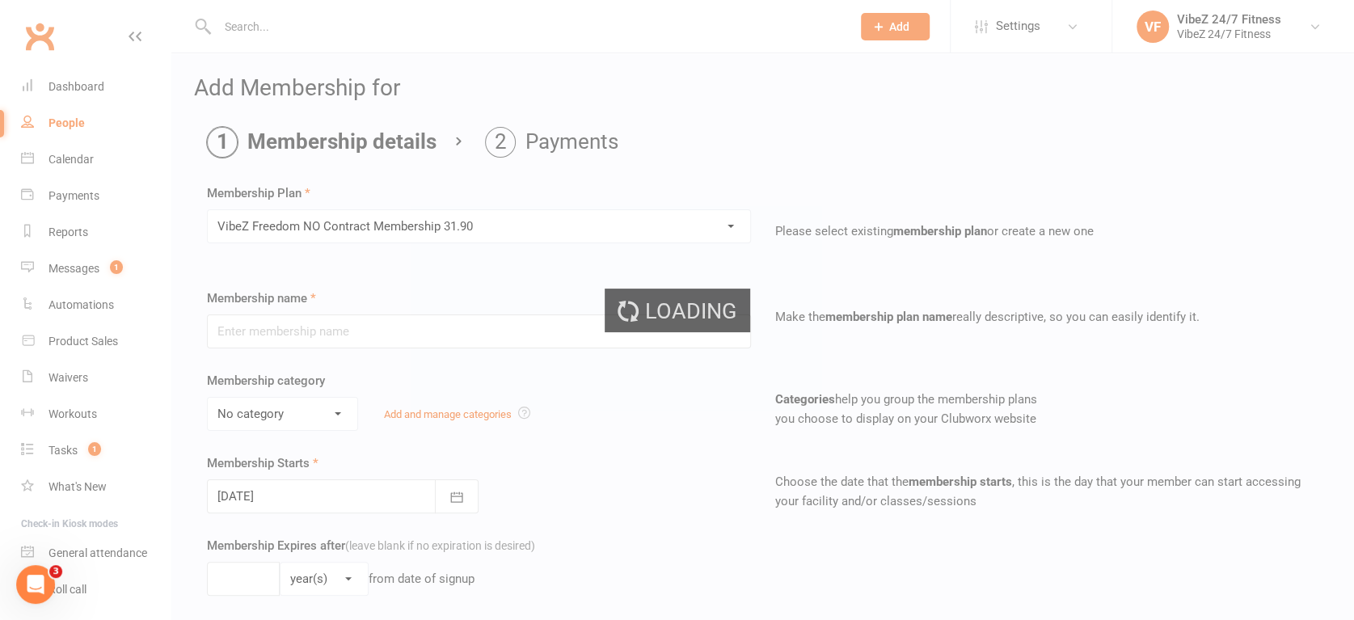
type input "VibeZ Freedom NO Contract Membership 31.90"
select select "2"
type input "0"
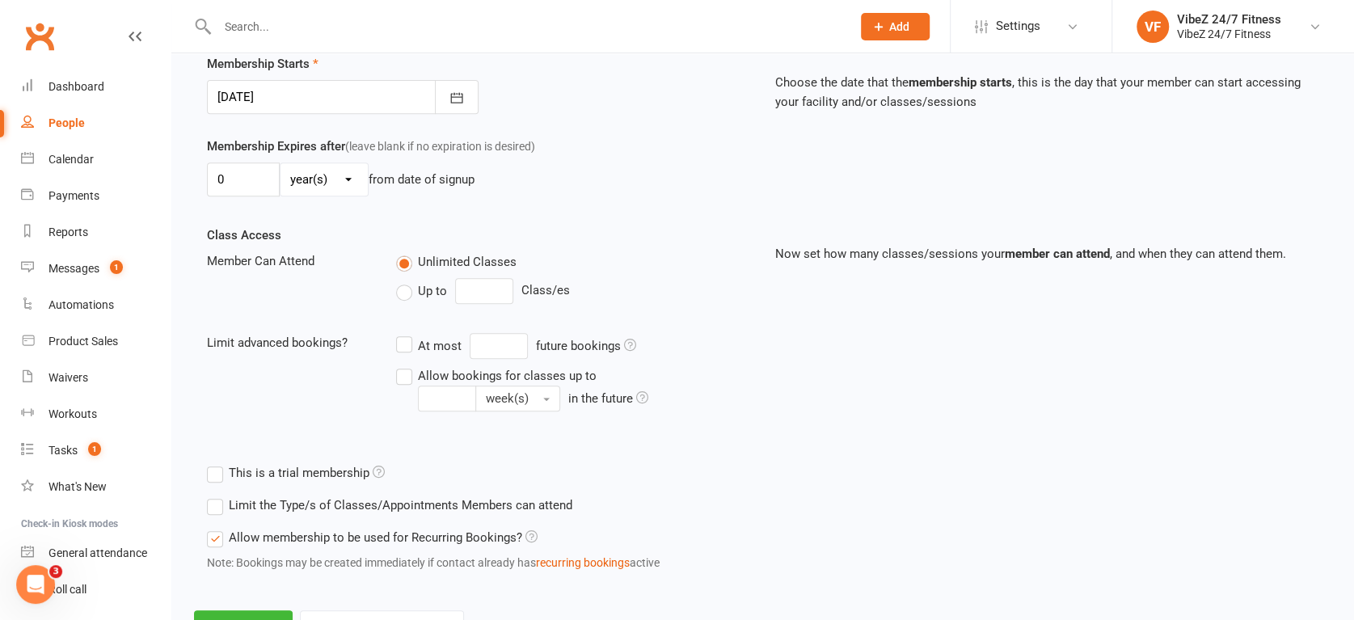
scroll to position [199, 0]
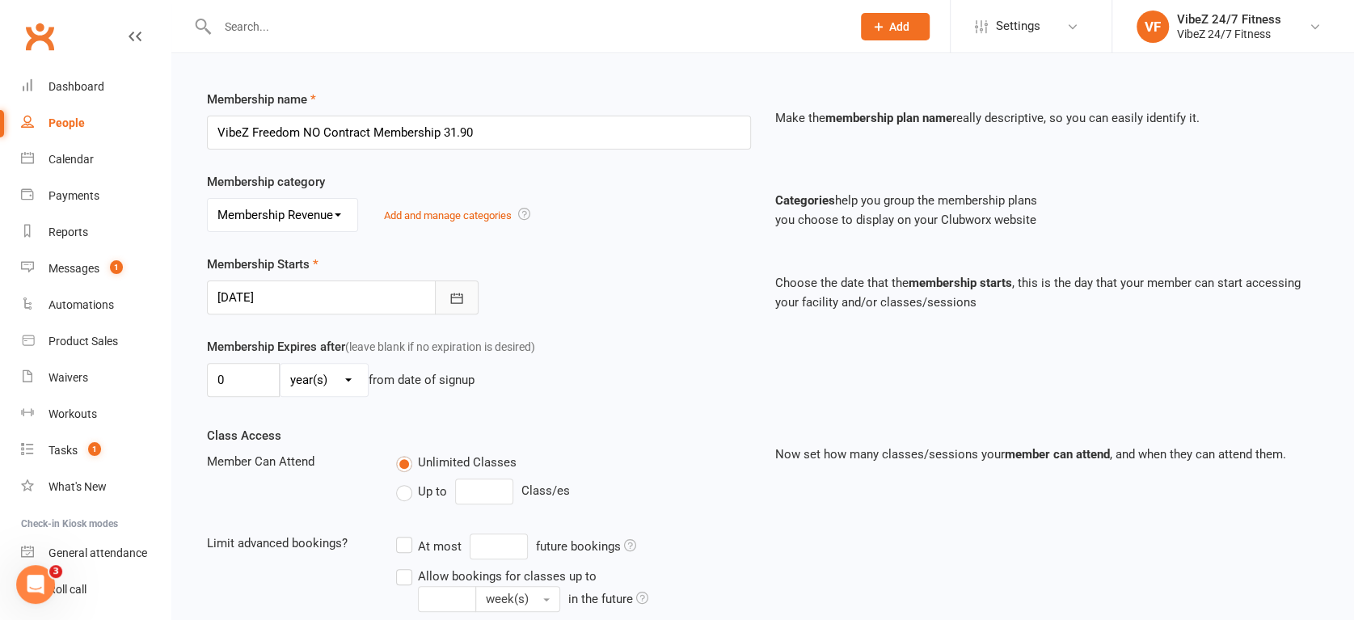
click at [447, 296] on button "button" at bounding box center [457, 298] width 44 height 34
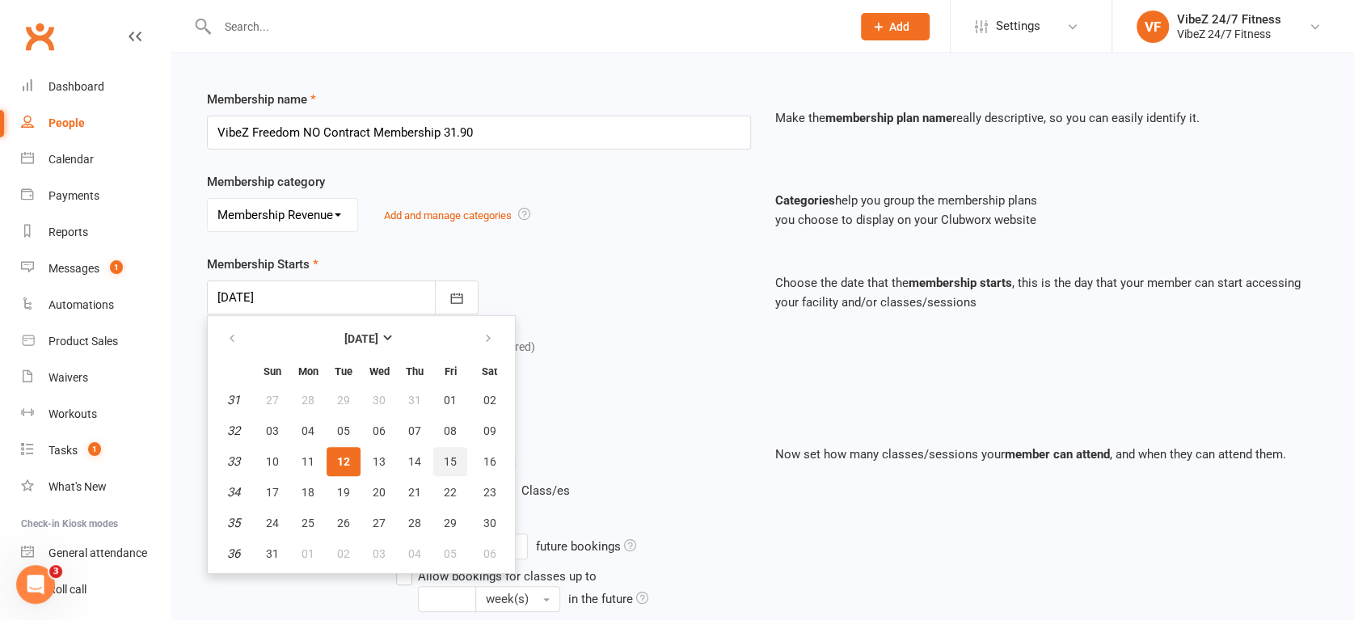
click at [448, 462] on span "15" at bounding box center [450, 461] width 13 height 13
type input "[DATE]"
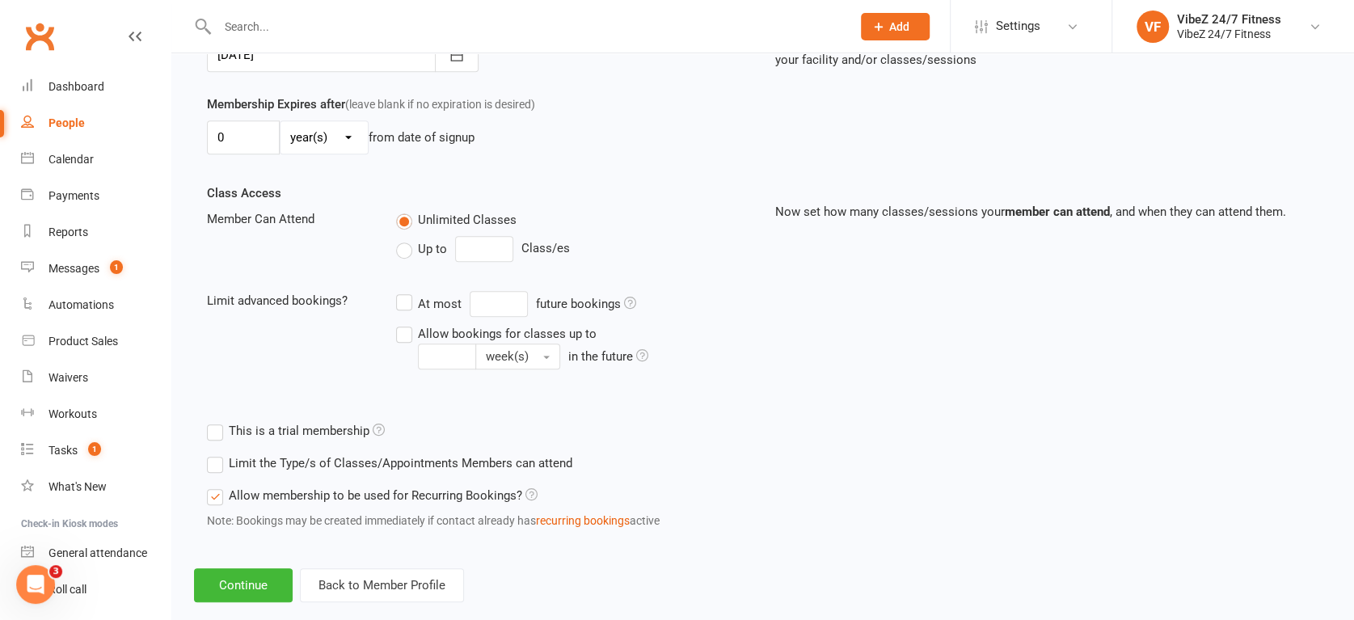
scroll to position [468, 0]
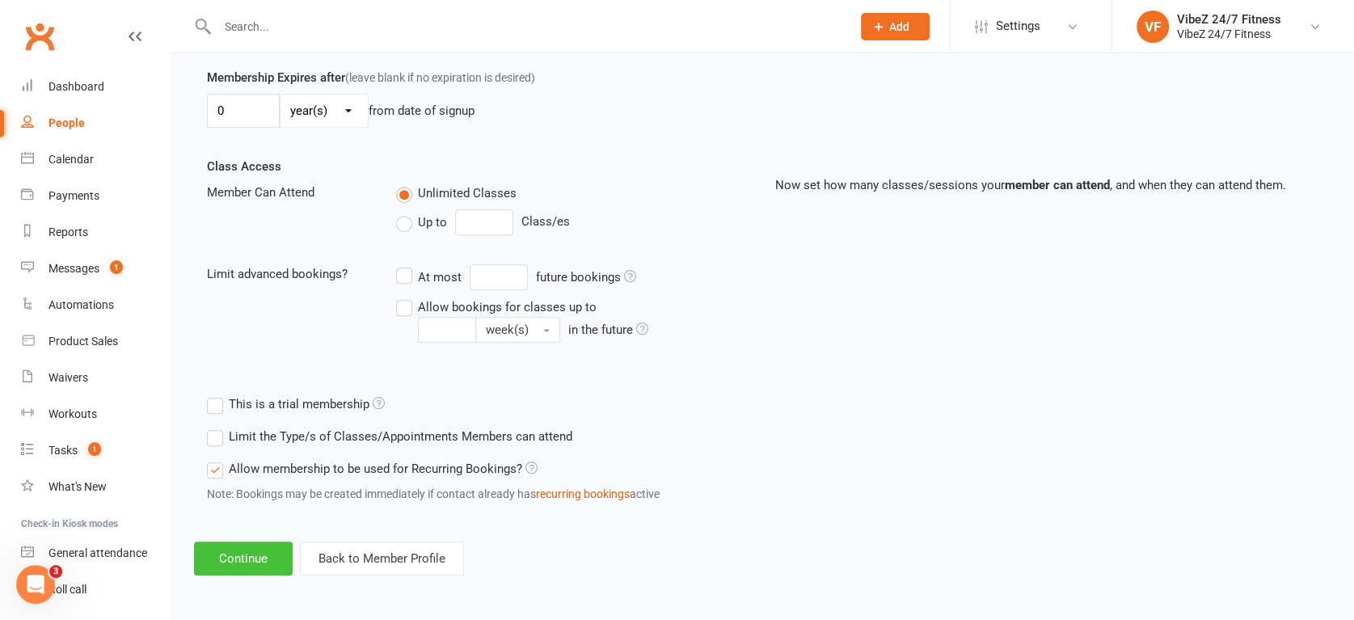
click at [250, 553] on button "Continue" at bounding box center [243, 559] width 99 height 34
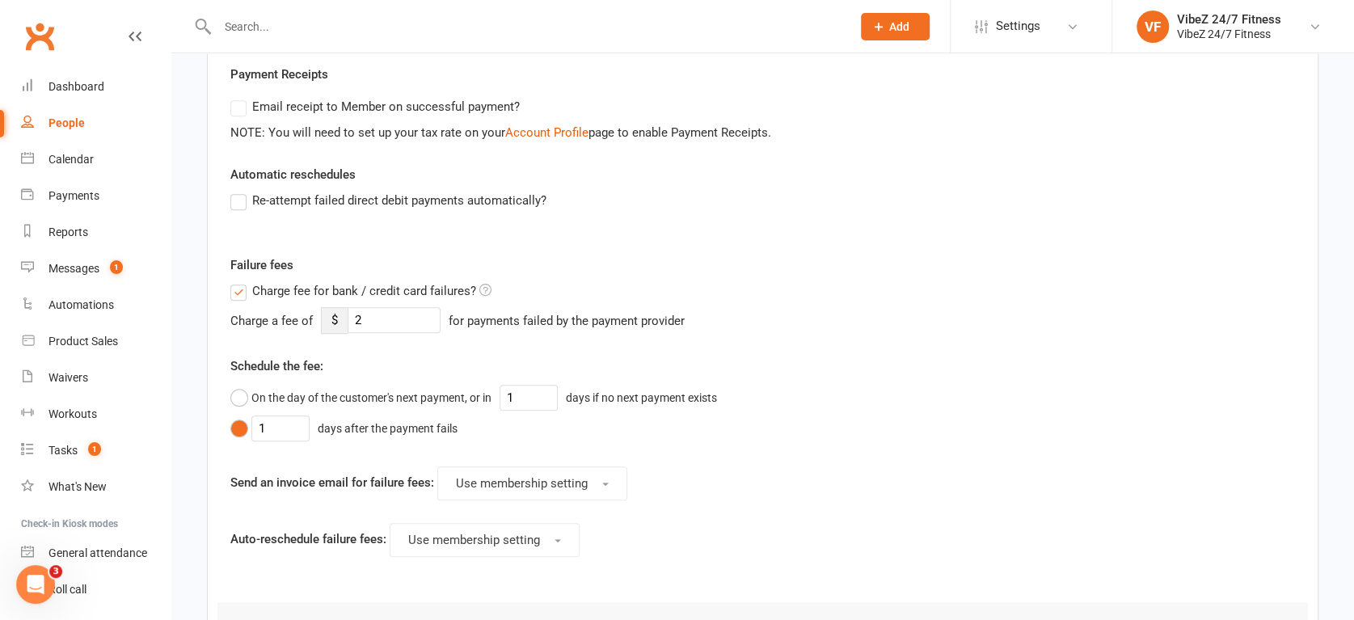
scroll to position [0, 0]
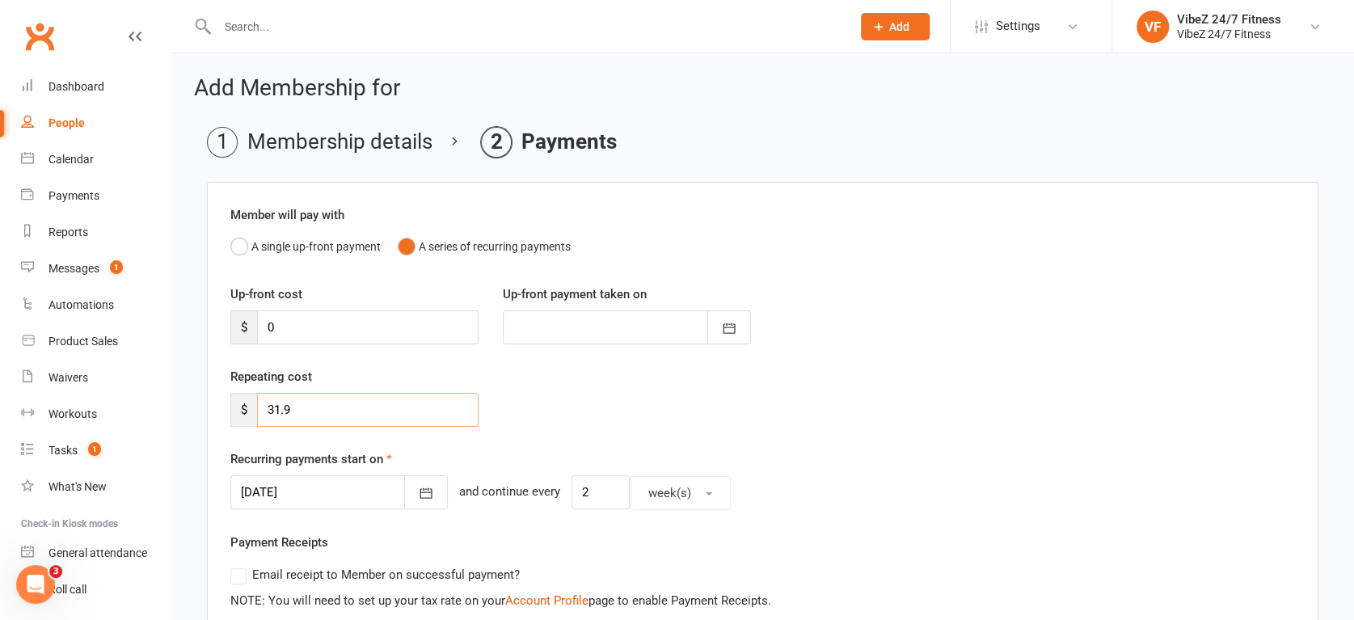
drag, startPoint x: 310, startPoint y: 406, endPoint x: 240, endPoint y: 416, distance: 70.3
click at [237, 415] on div "$ 31.9" at bounding box center [354, 410] width 248 height 34
click at [776, 362] on div "Up-front cost $ 0 Up-front payment taken on [DATE] Sun Mon Tue Wed Thu Fri Sat …" at bounding box center [762, 326] width 1089 height 82
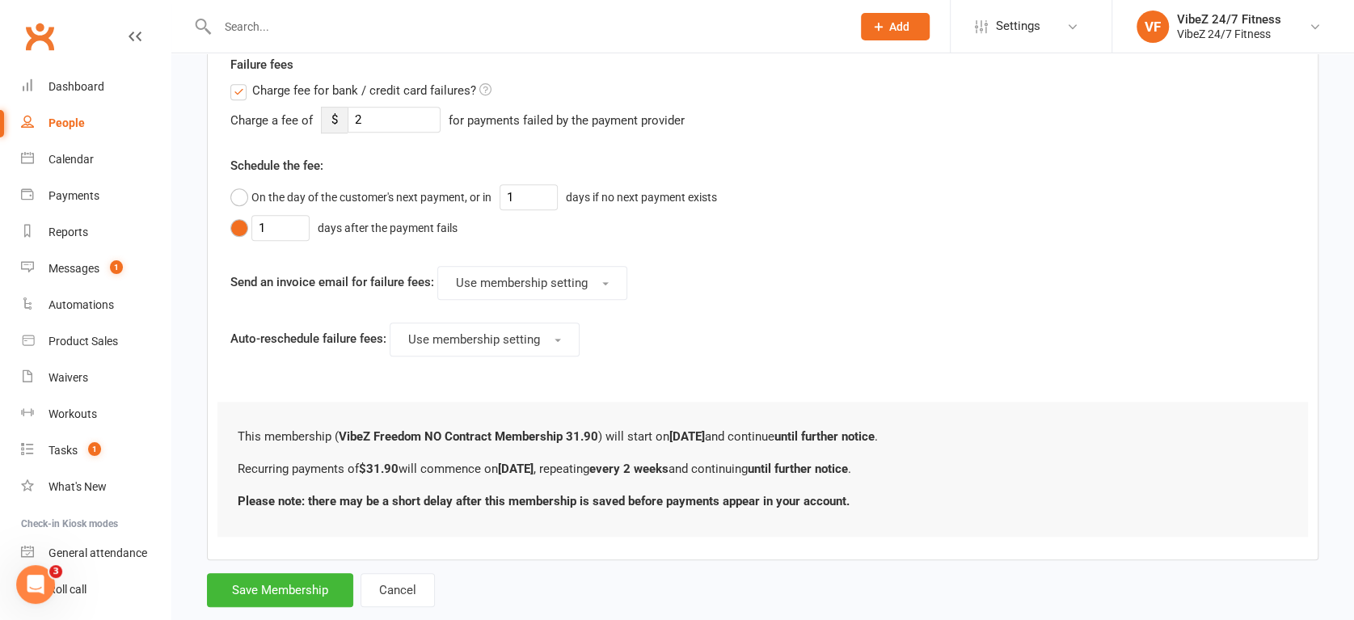
scroll to position [703, 0]
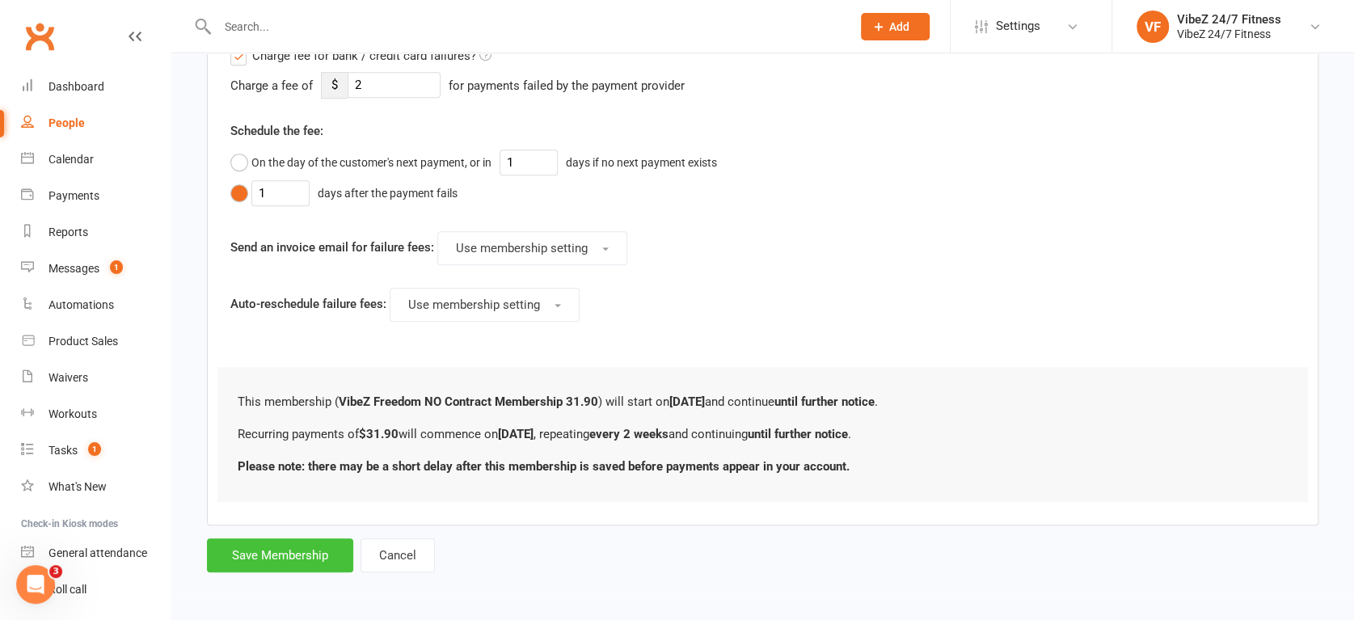
click at [280, 555] on button "Save Membership" at bounding box center [280, 555] width 146 height 34
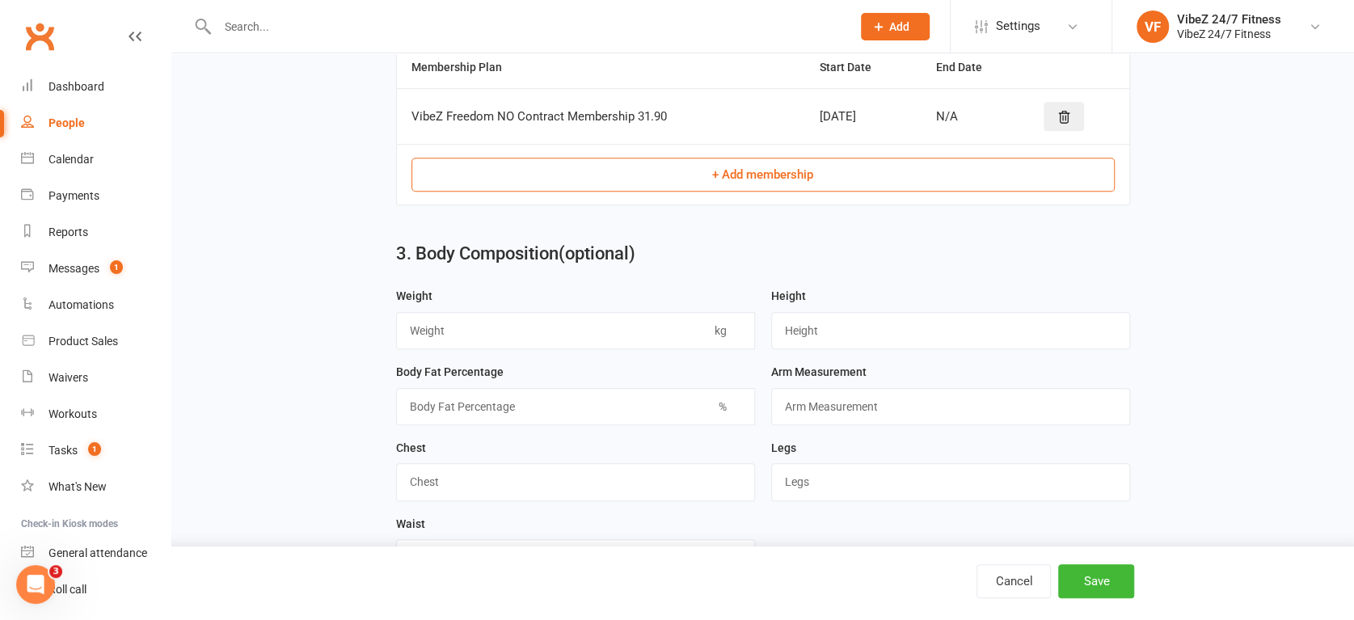
scroll to position [689, 0]
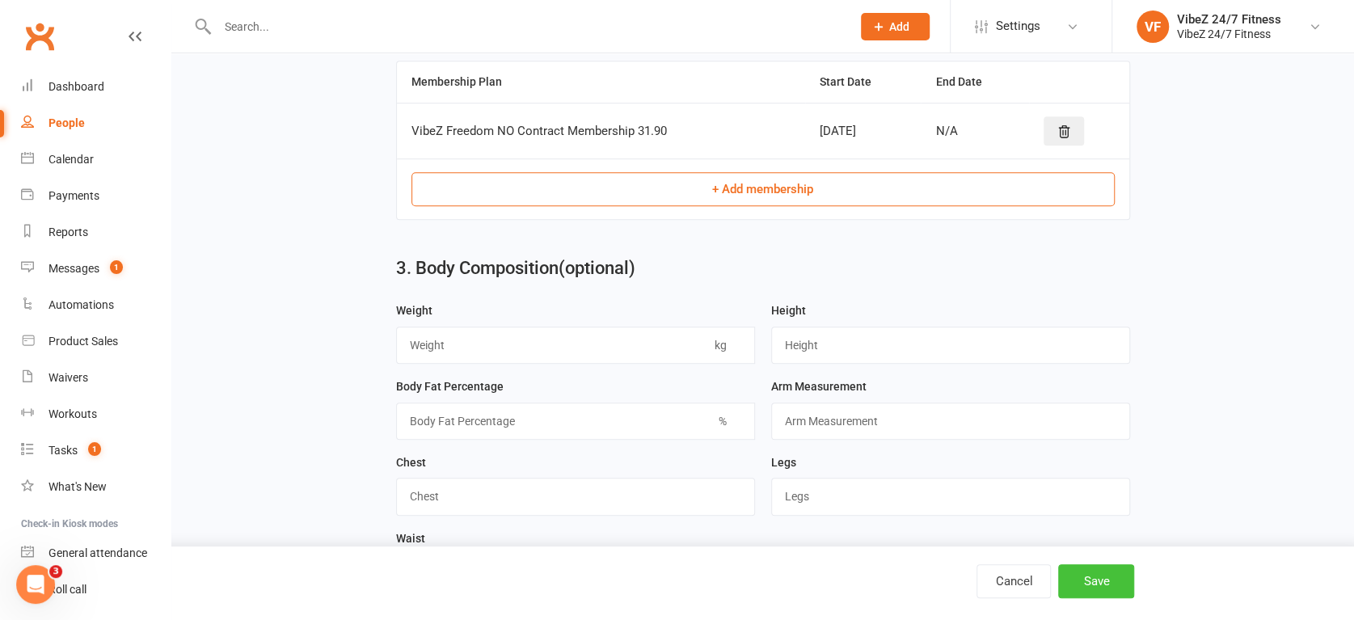
click at [1084, 576] on button "Save" at bounding box center [1096, 581] width 76 height 34
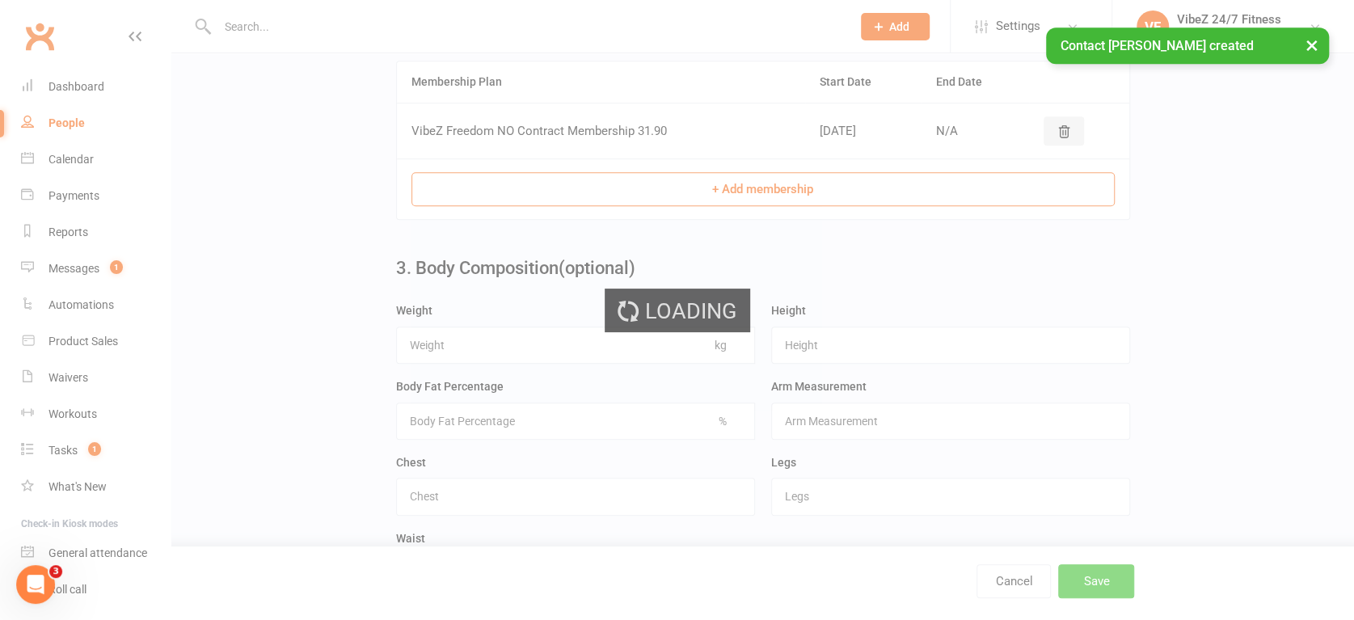
scroll to position [0, 0]
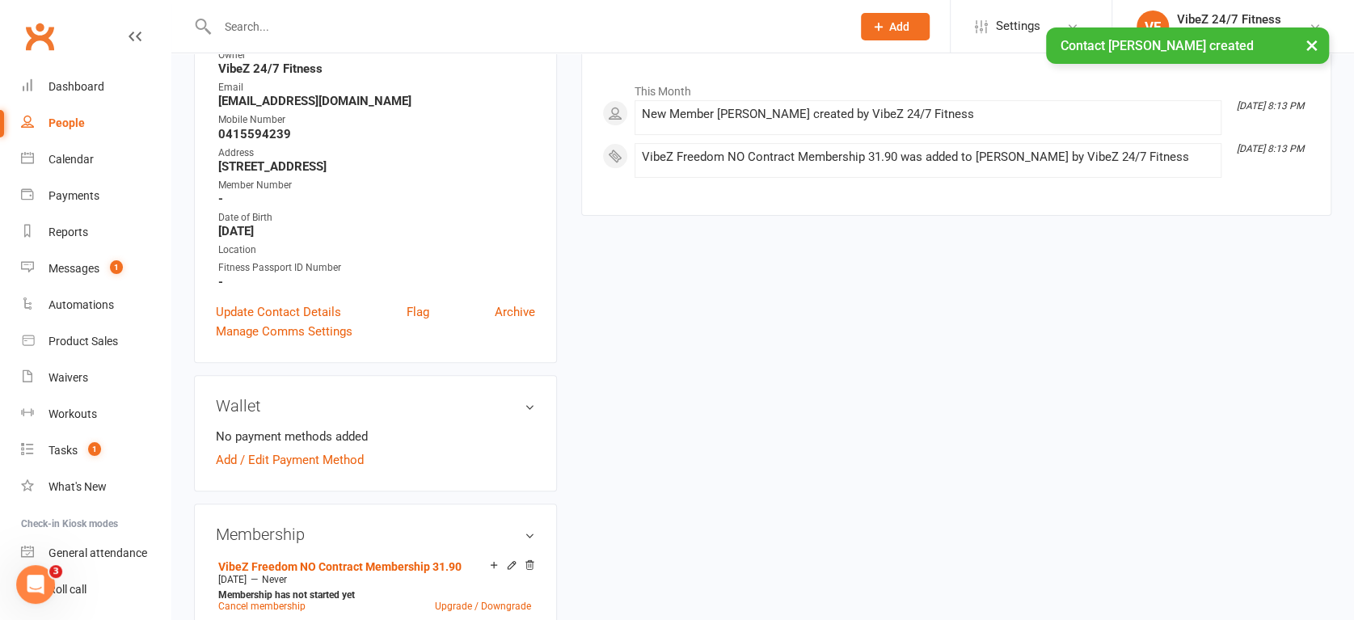
scroll to position [449, 0]
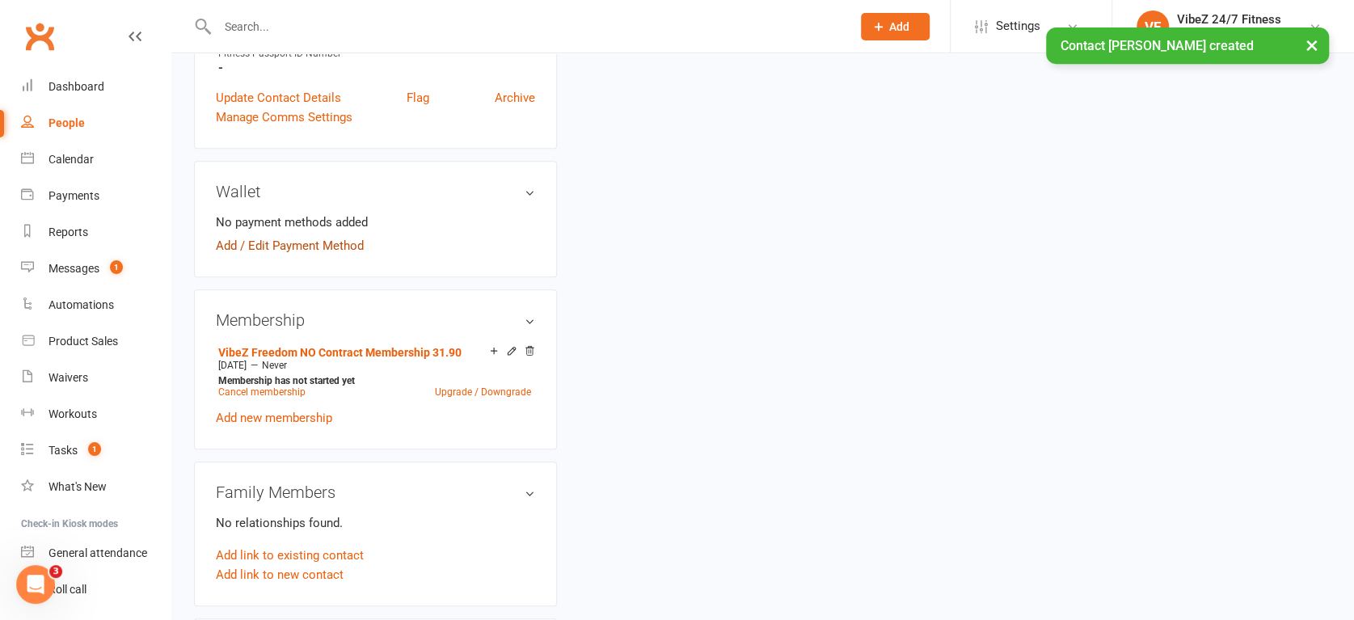
click at [285, 246] on link "Add / Edit Payment Method" at bounding box center [290, 245] width 148 height 19
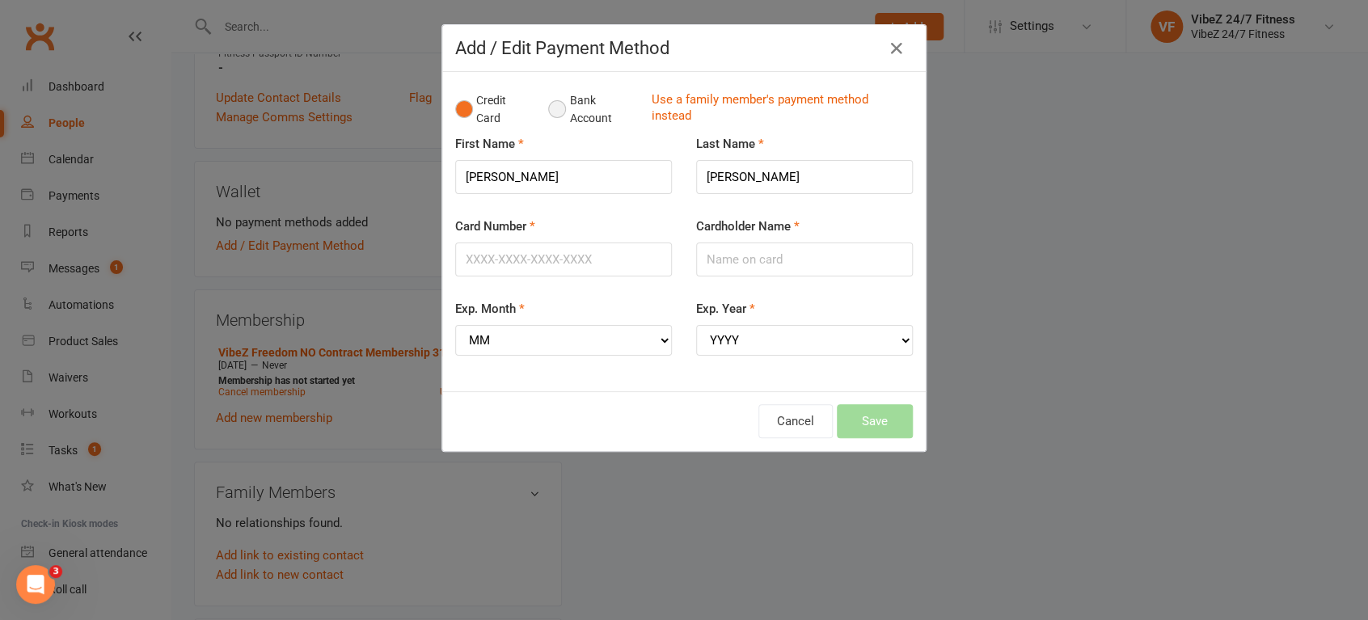
click at [569, 110] on button "Bank Account" at bounding box center [593, 109] width 90 height 49
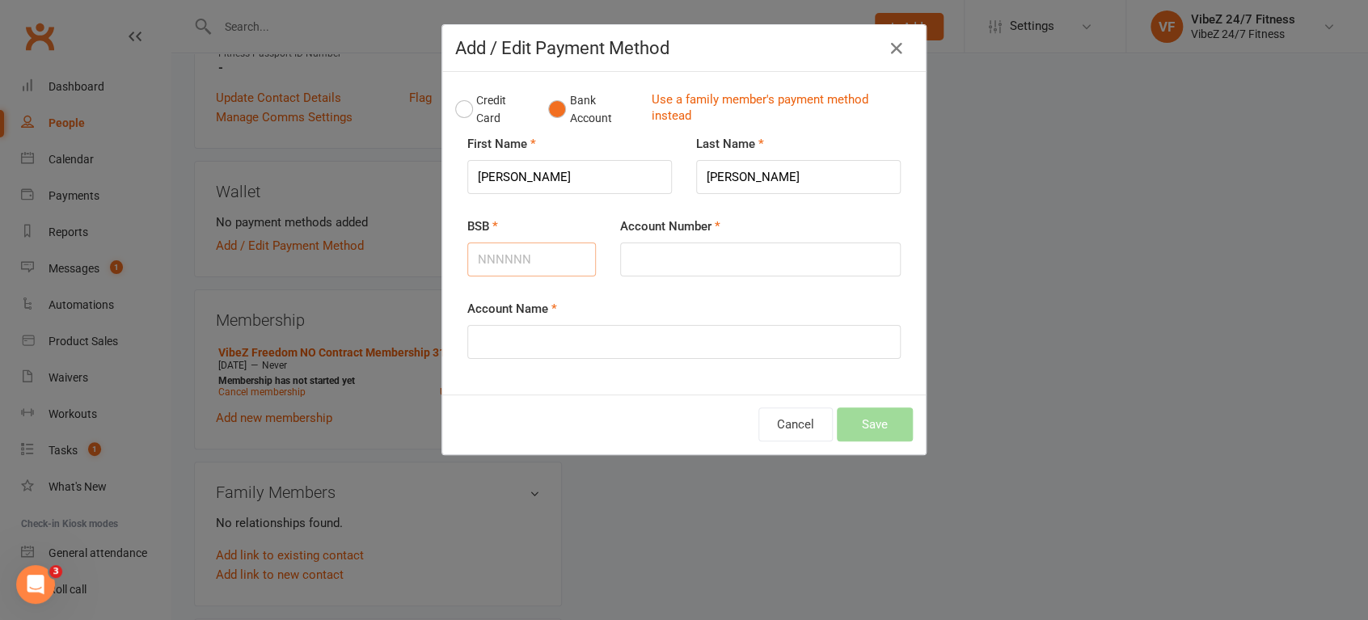
click at [515, 259] on input "BSB" at bounding box center [531, 260] width 129 height 34
type input "302975"
type input "0008645"
type input "D"
type input "[PERSON_NAME]"
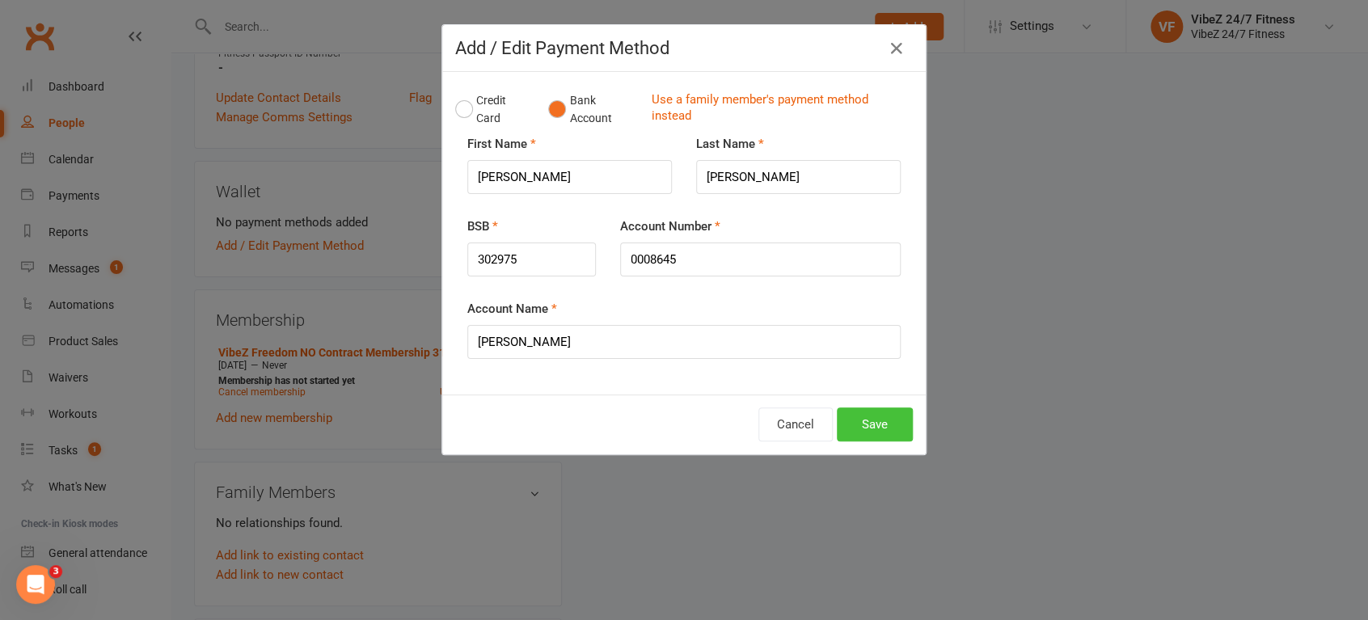
click at [873, 423] on button "Save" at bounding box center [875, 424] width 76 height 34
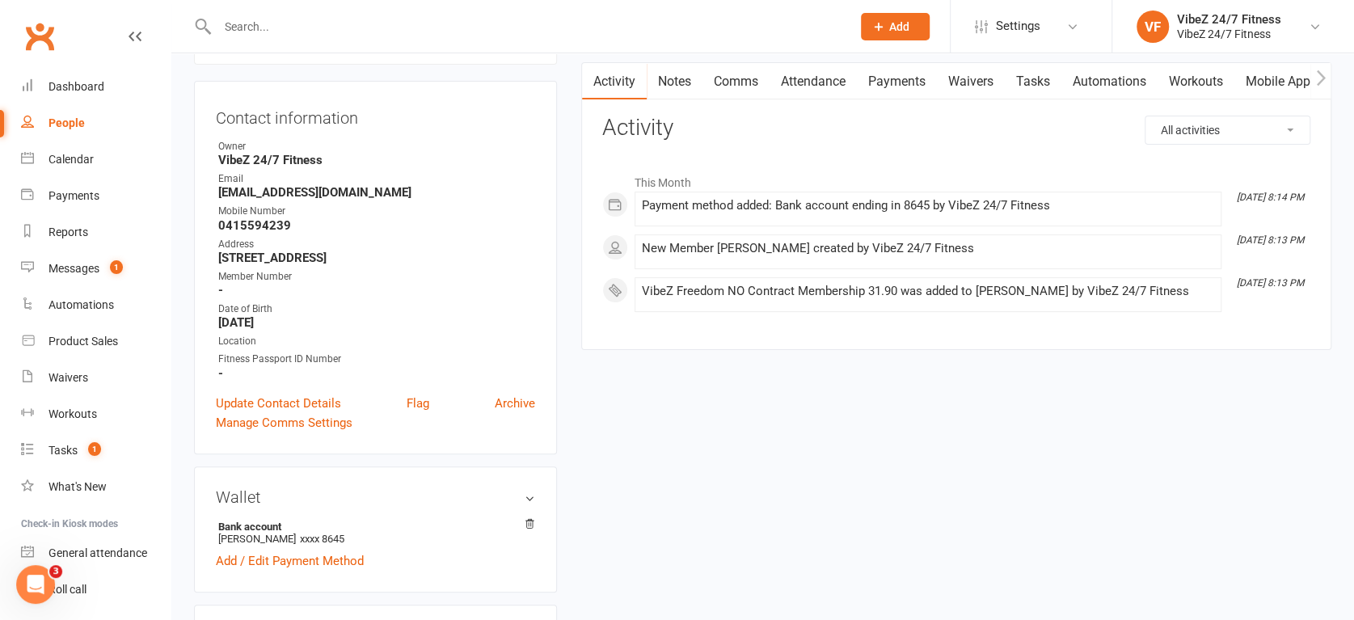
scroll to position [0, 0]
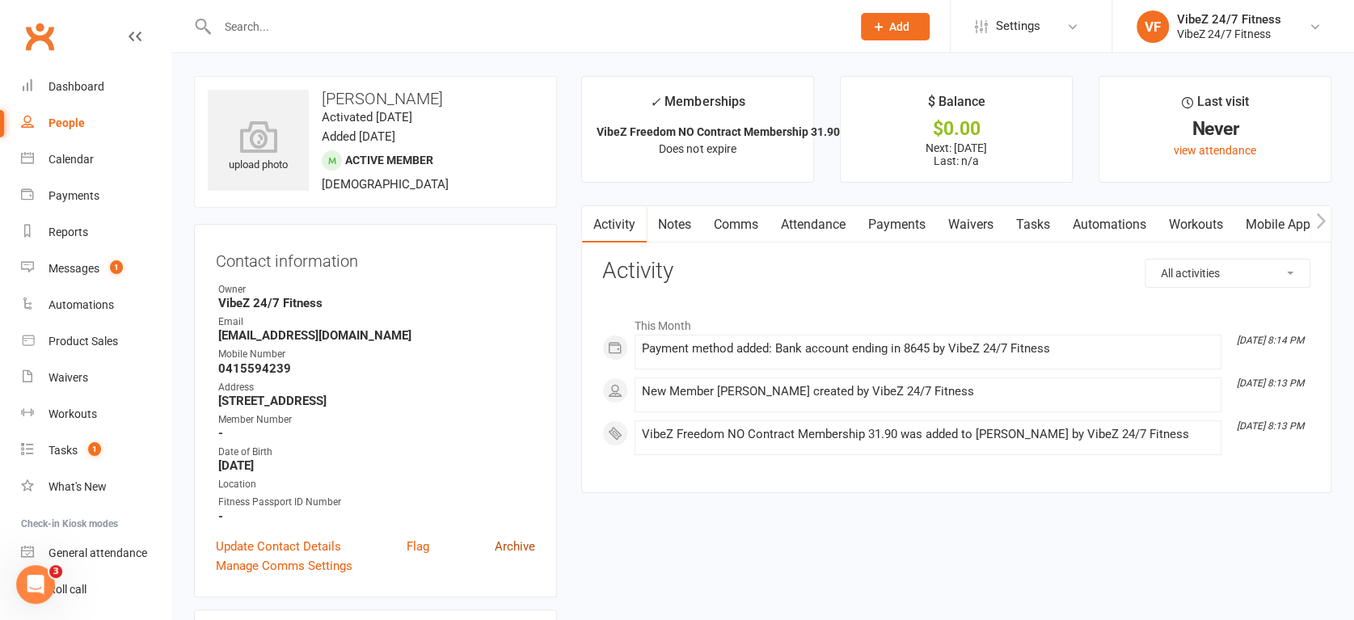
click at [514, 547] on link "Archive" at bounding box center [515, 546] width 40 height 19
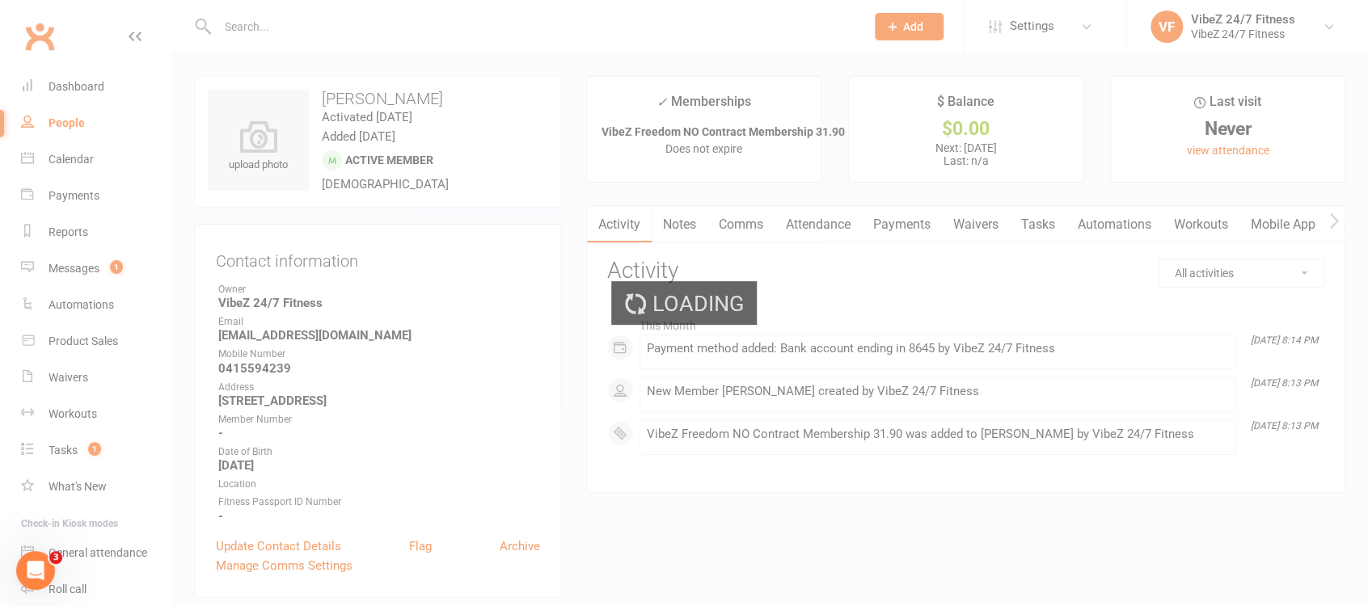
select select "100"
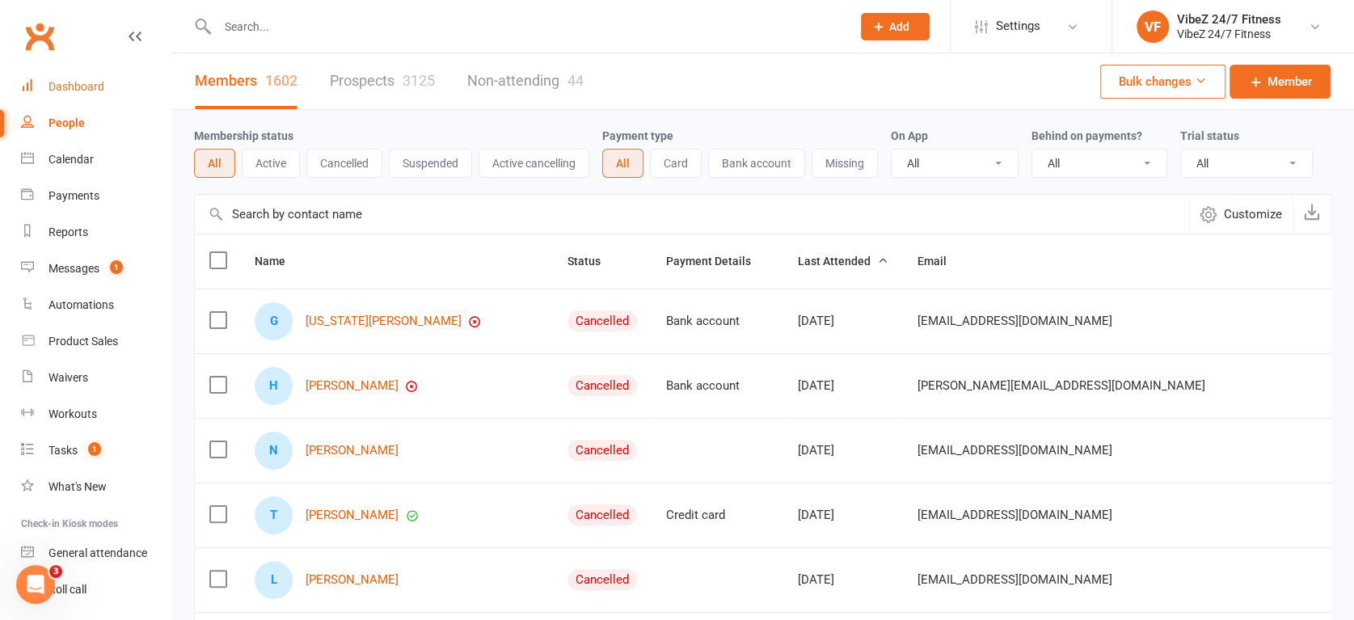
drag, startPoint x: 89, startPoint y: 95, endPoint x: 100, endPoint y: 95, distance: 11.3
click at [89, 96] on link "Dashboard" at bounding box center [96, 87] width 150 height 36
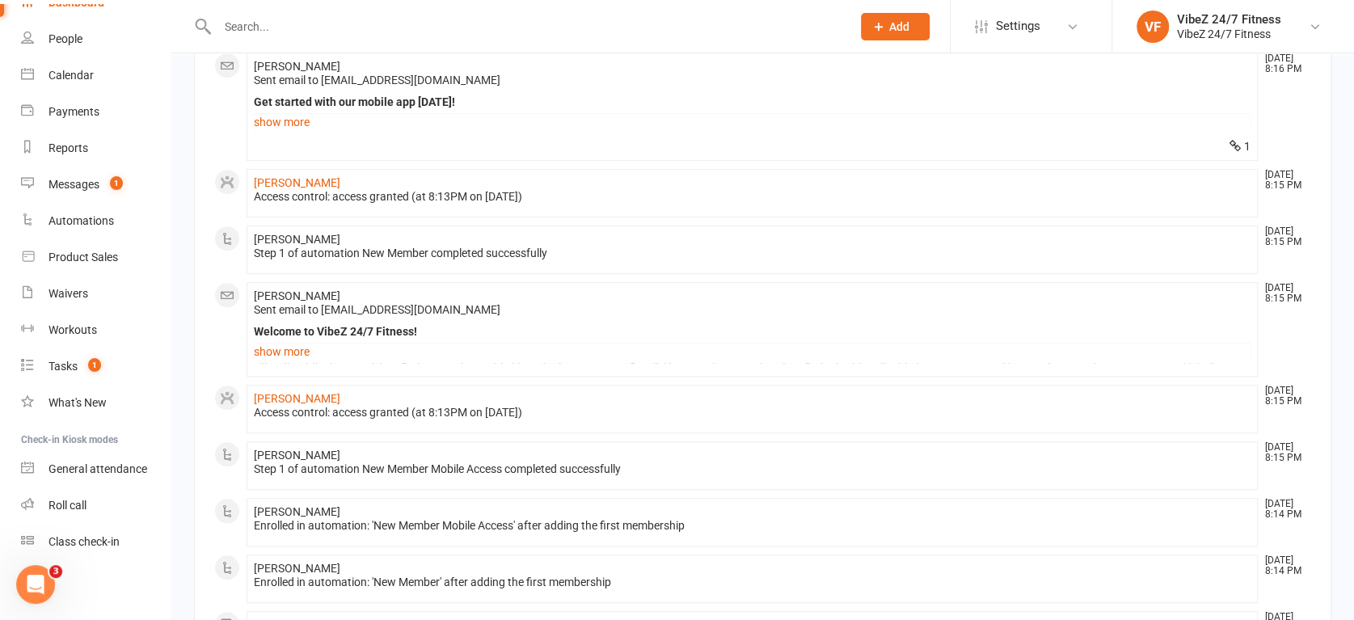
scroll to position [538, 0]
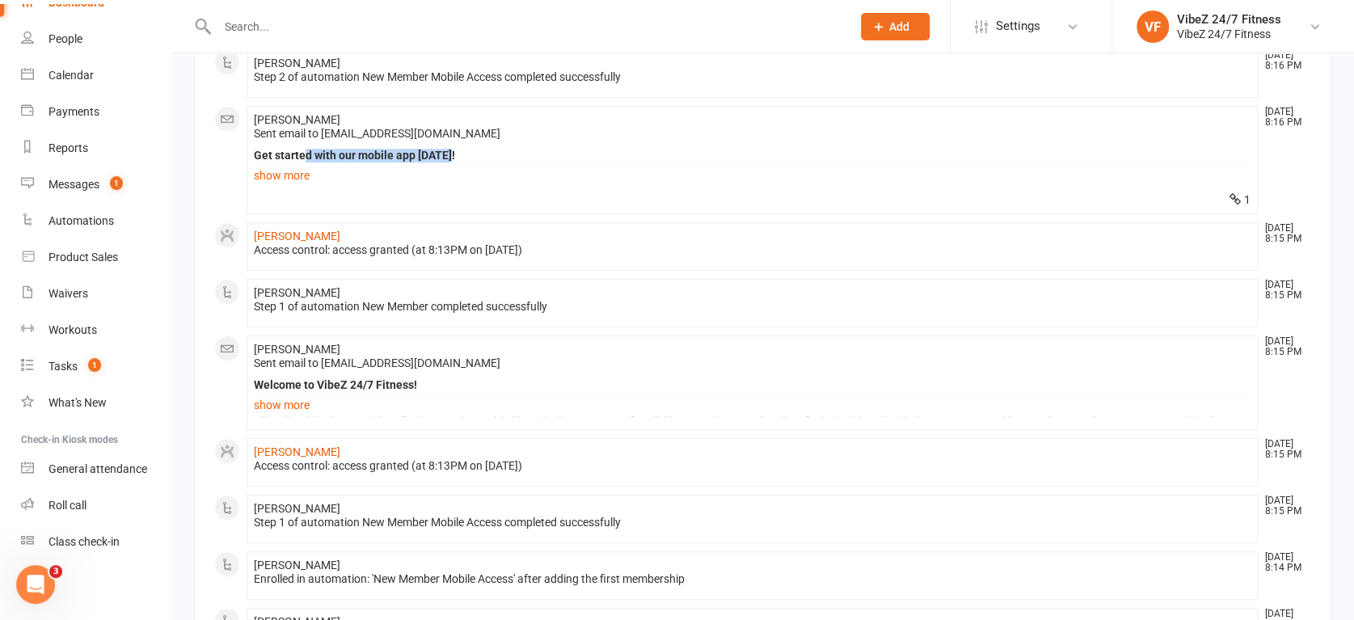
drag, startPoint x: 308, startPoint y: 152, endPoint x: 323, endPoint y: 154, distance: 14.8
click at [306, 152] on div "Get started with our mobile app [DATE]!" at bounding box center [752, 156] width 997 height 14
click at [450, 167] on link "show more" at bounding box center [752, 175] width 997 height 23
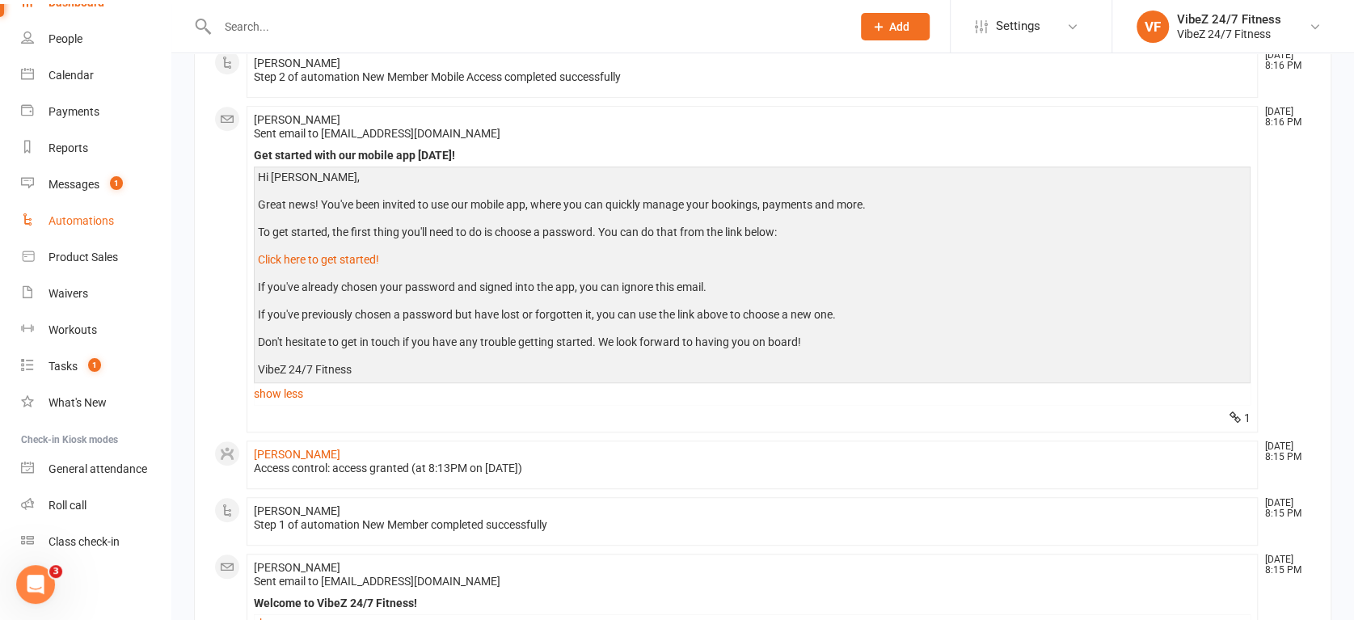
click at [95, 210] on link "Automations" at bounding box center [96, 221] width 150 height 36
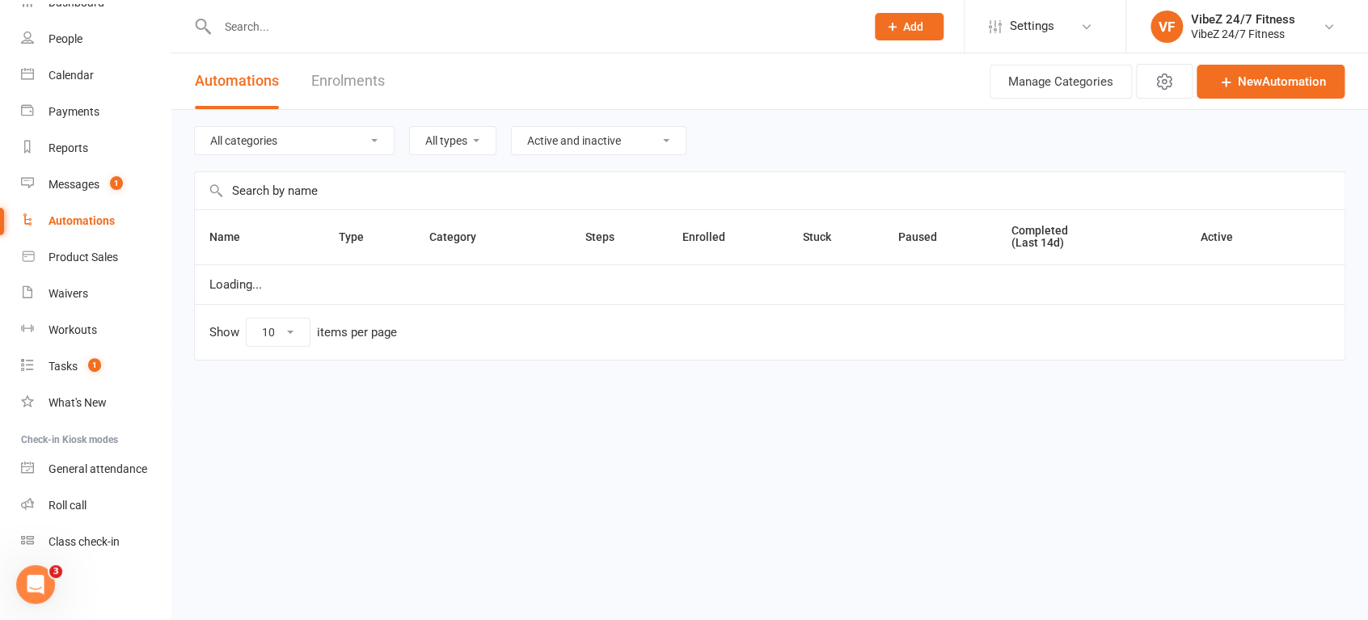
select select "50"
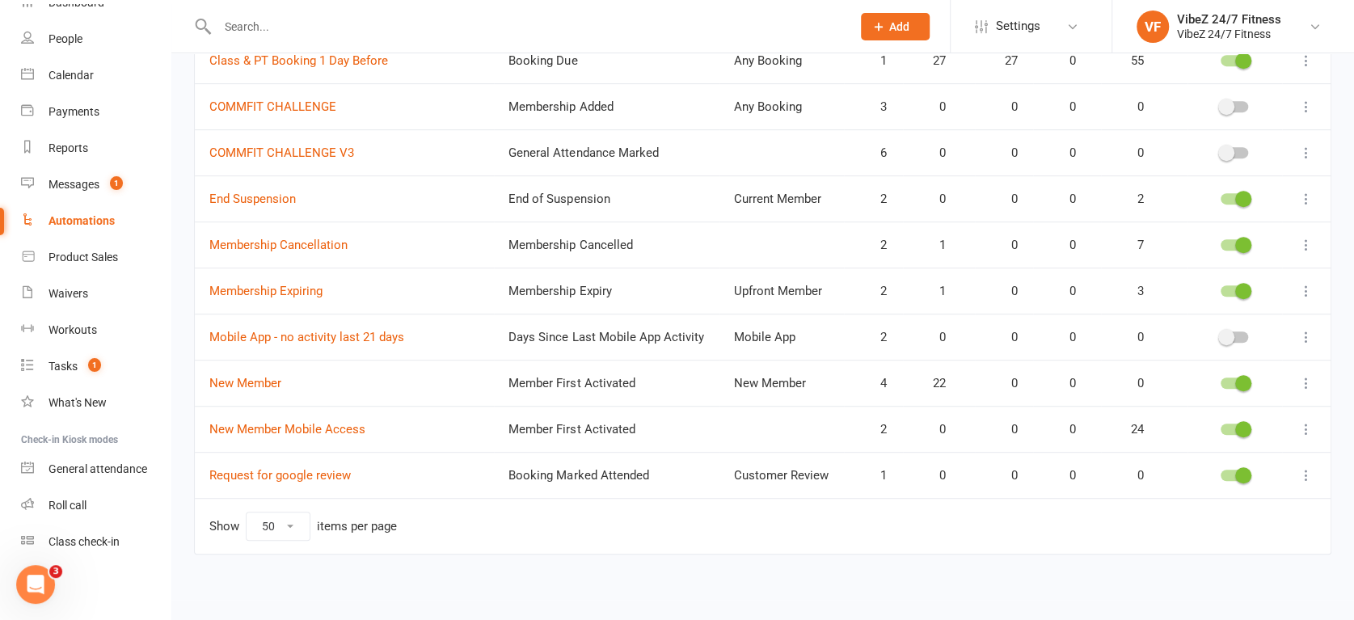
scroll to position [505, 0]
click at [1310, 429] on icon at bounding box center [1306, 428] width 16 height 16
click at [1218, 462] on link "Edit" at bounding box center [1222, 458] width 160 height 32
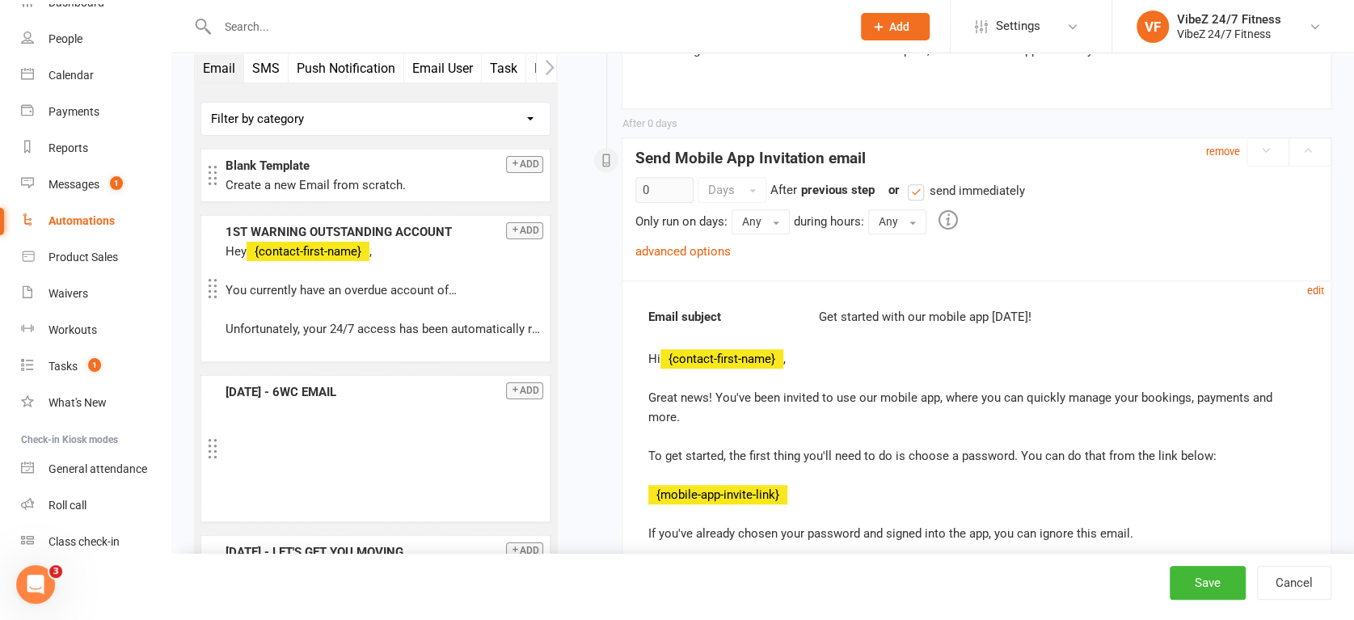
scroll to position [538, 0]
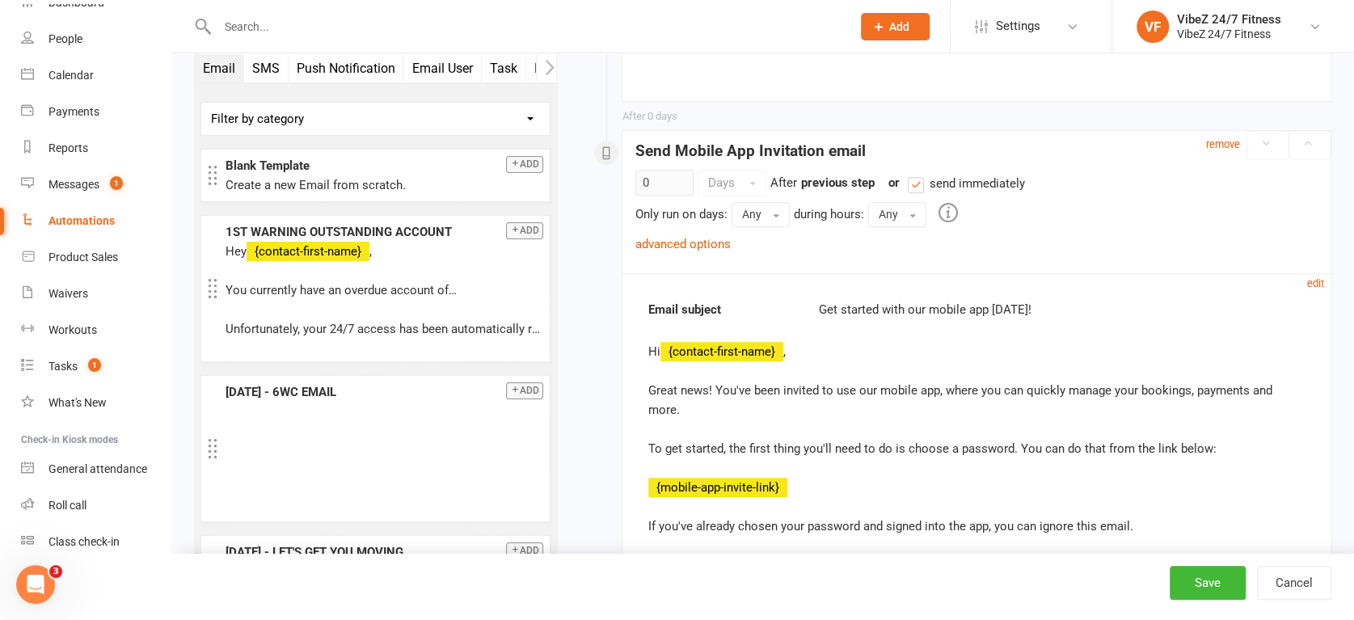
click at [804, 444] on div "Hi {contact-first-name} , Great news! You've been invited to use our mobile app…" at bounding box center [976, 497] width 657 height 310
click at [1318, 277] on small "edit" at bounding box center [1315, 283] width 17 height 12
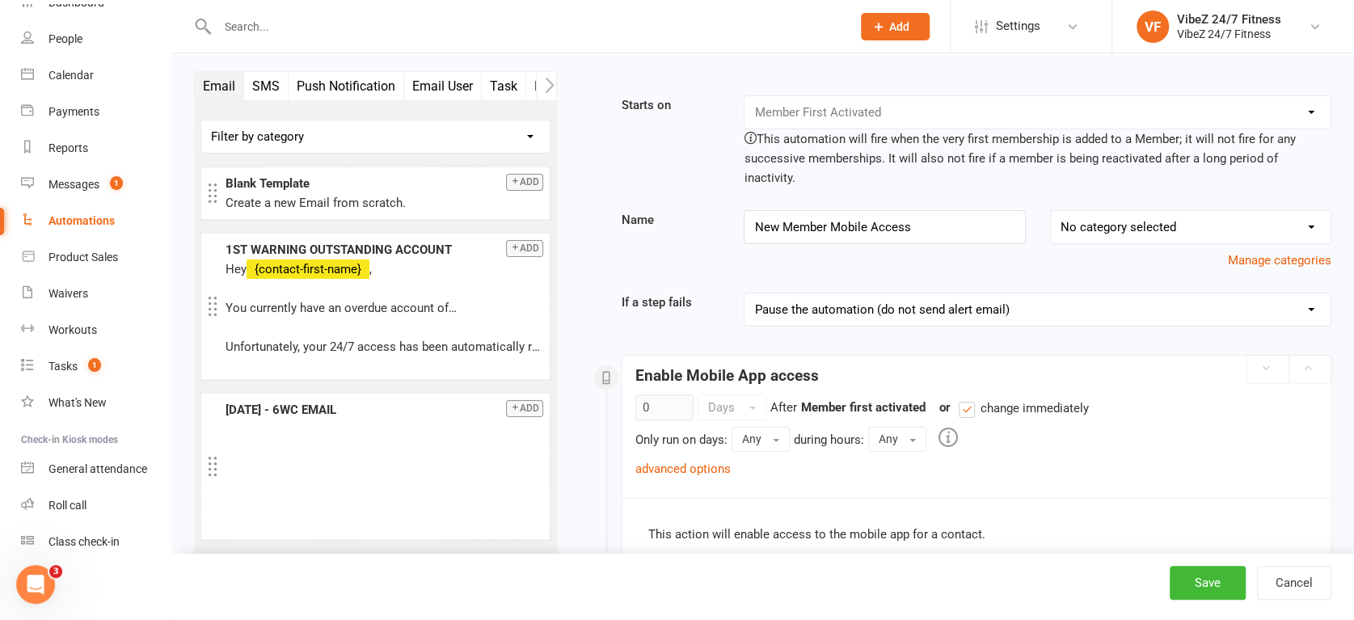
scroll to position [442, 0]
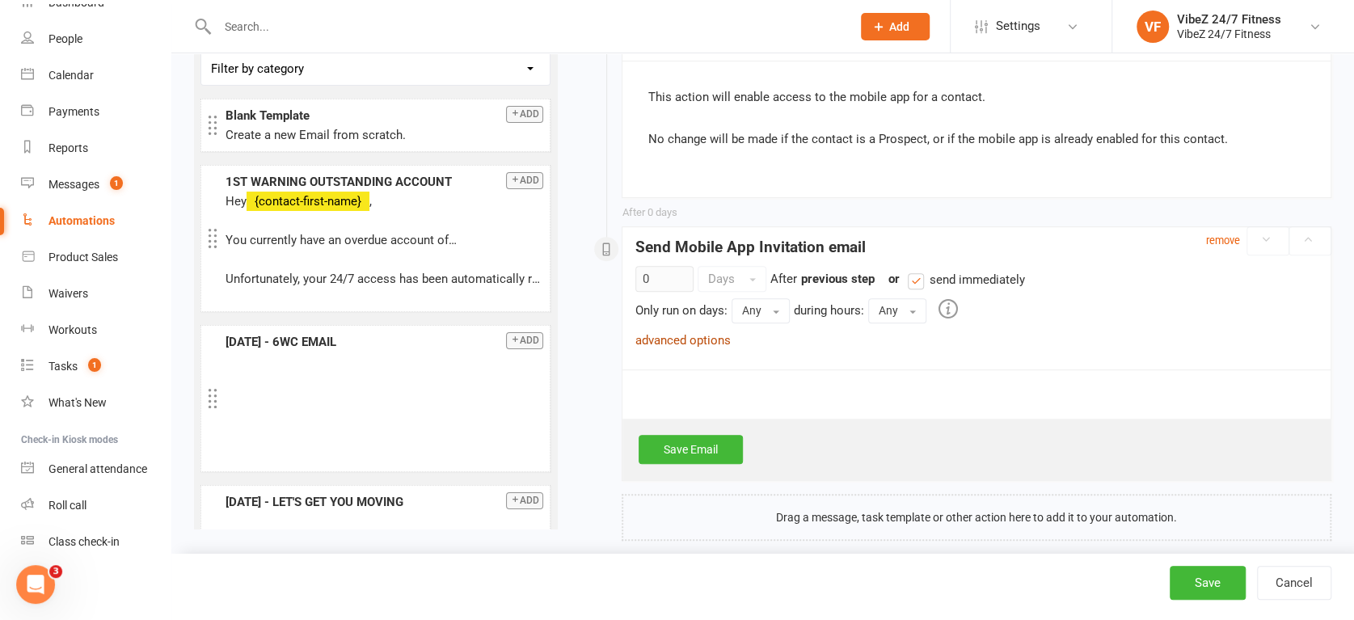
click at [707, 333] on link "advanced options" at bounding box center [683, 340] width 95 height 15
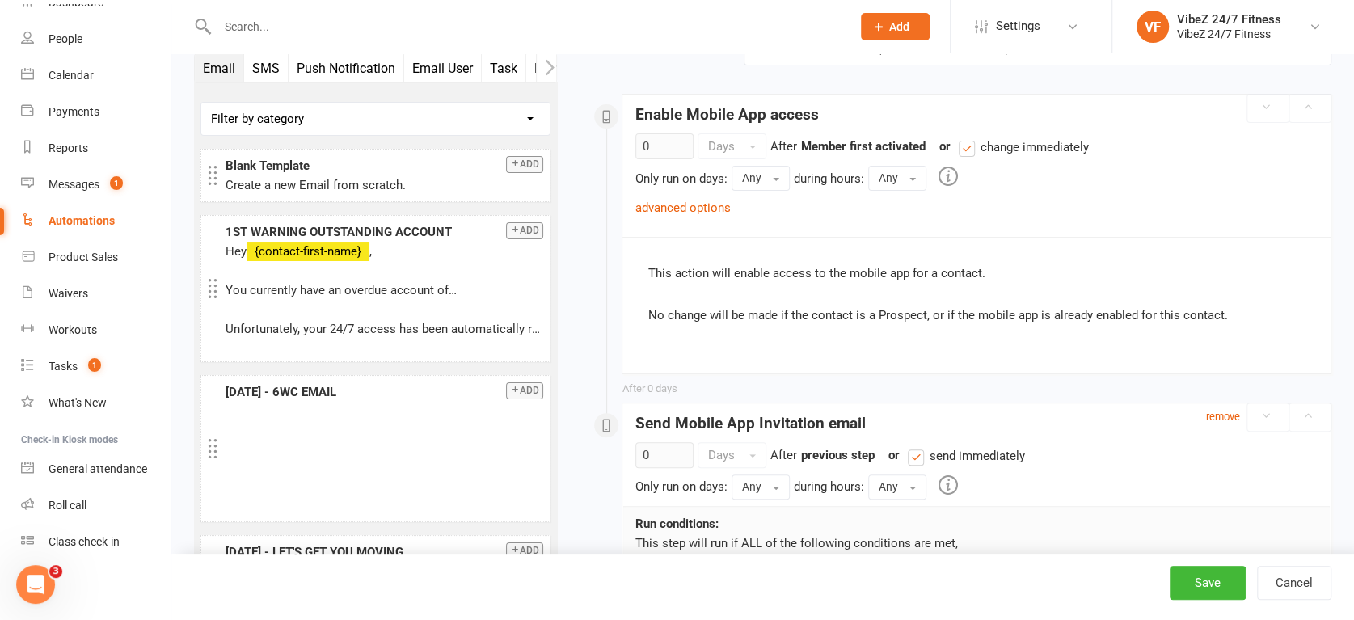
scroll to position [164, 0]
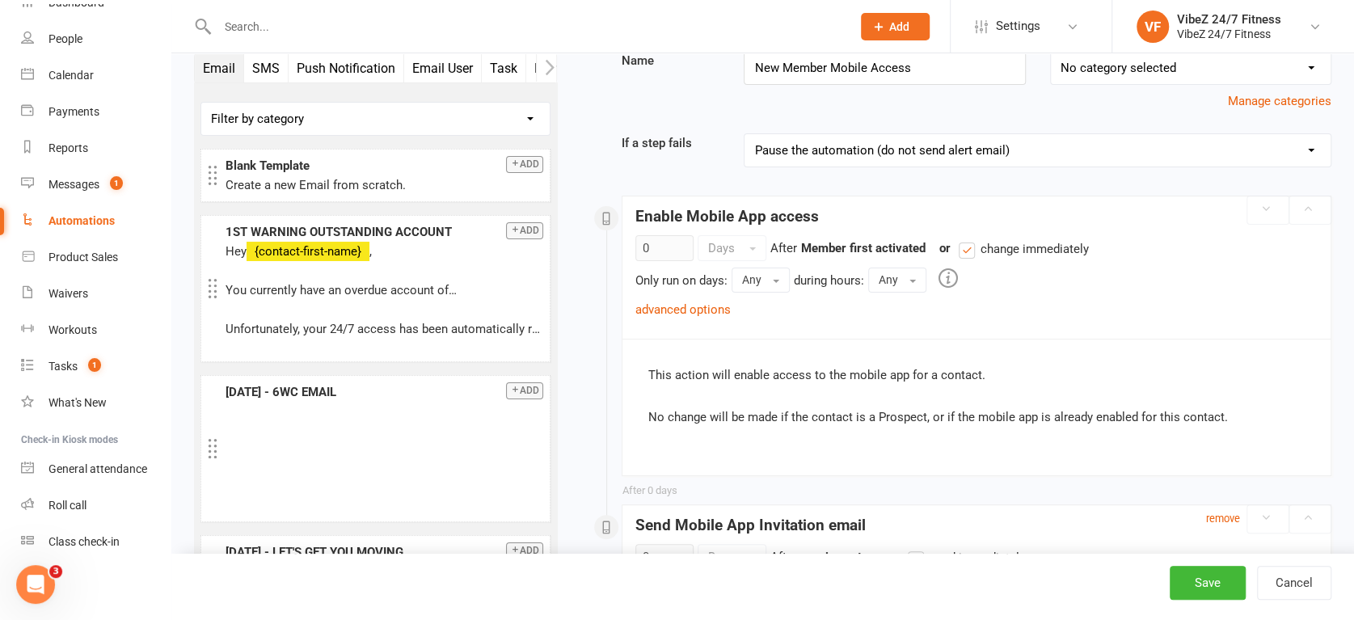
click at [834, 342] on div "This action will enable access to the mobile app for a contact. No change will …" at bounding box center [977, 407] width 708 height 137
click at [821, 367] on div "This action will enable access to the mobile app for a contact. No change will …" at bounding box center [977, 407] width 708 height 137
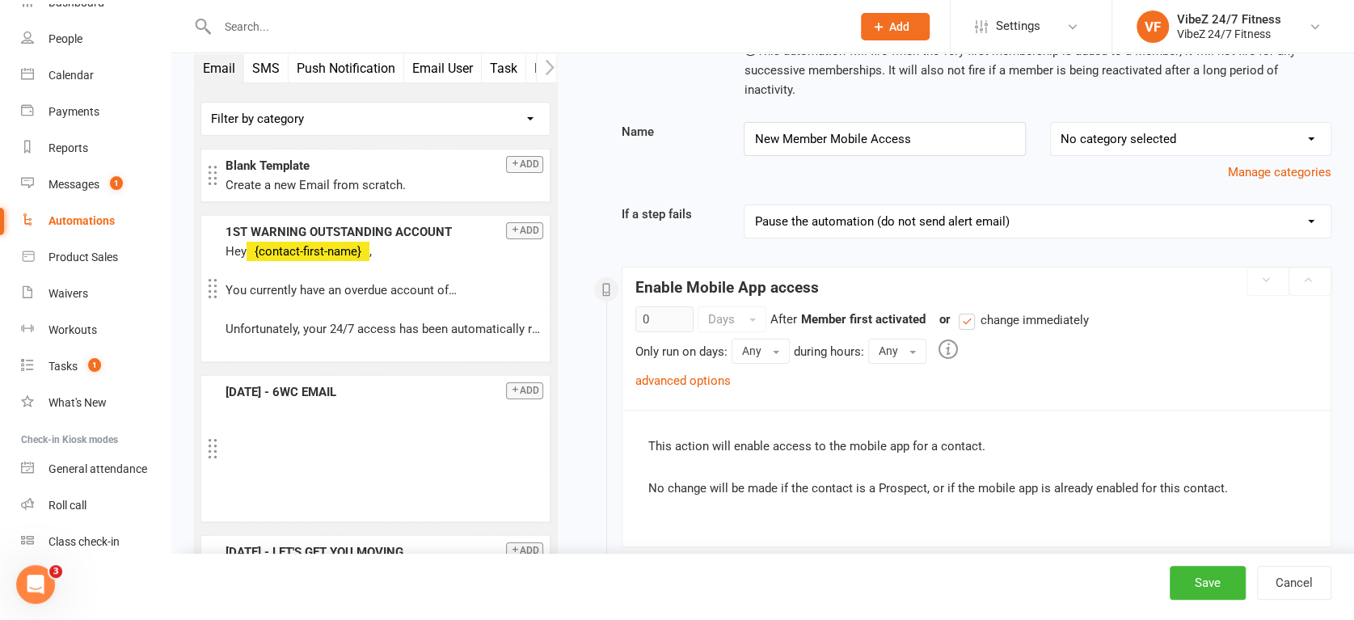
scroll to position [0, 0]
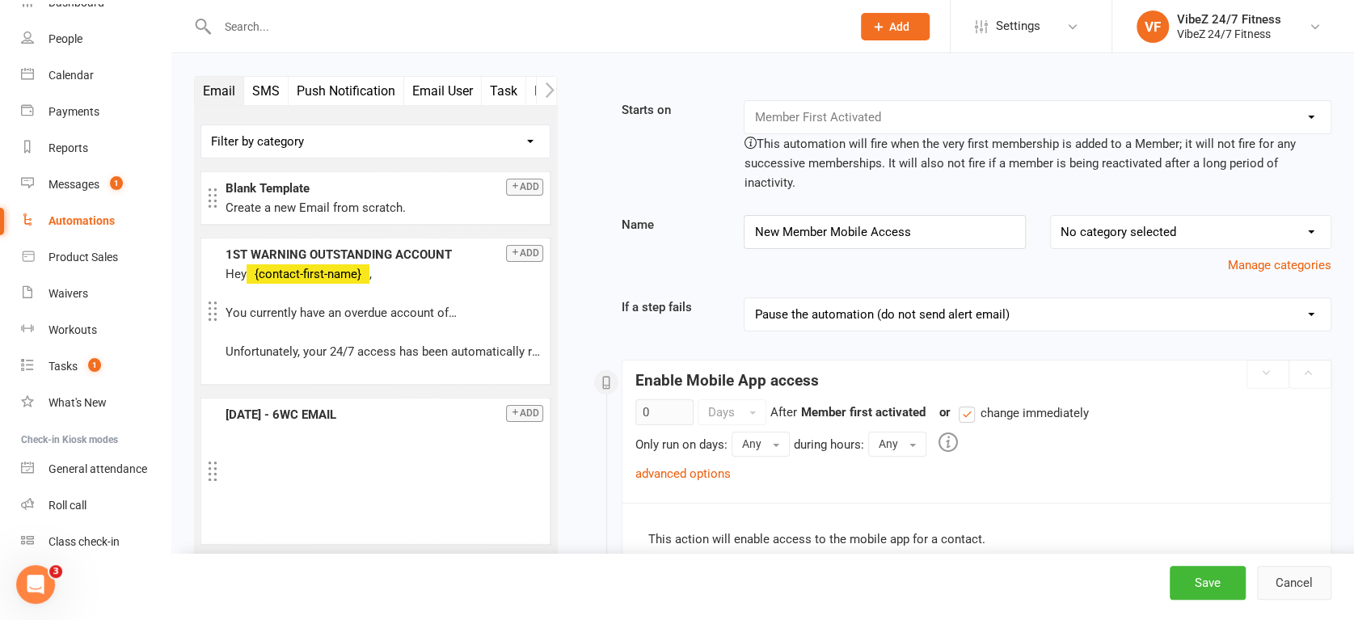
click at [1300, 593] on button "Cancel" at bounding box center [1294, 583] width 74 height 34
select select "50"
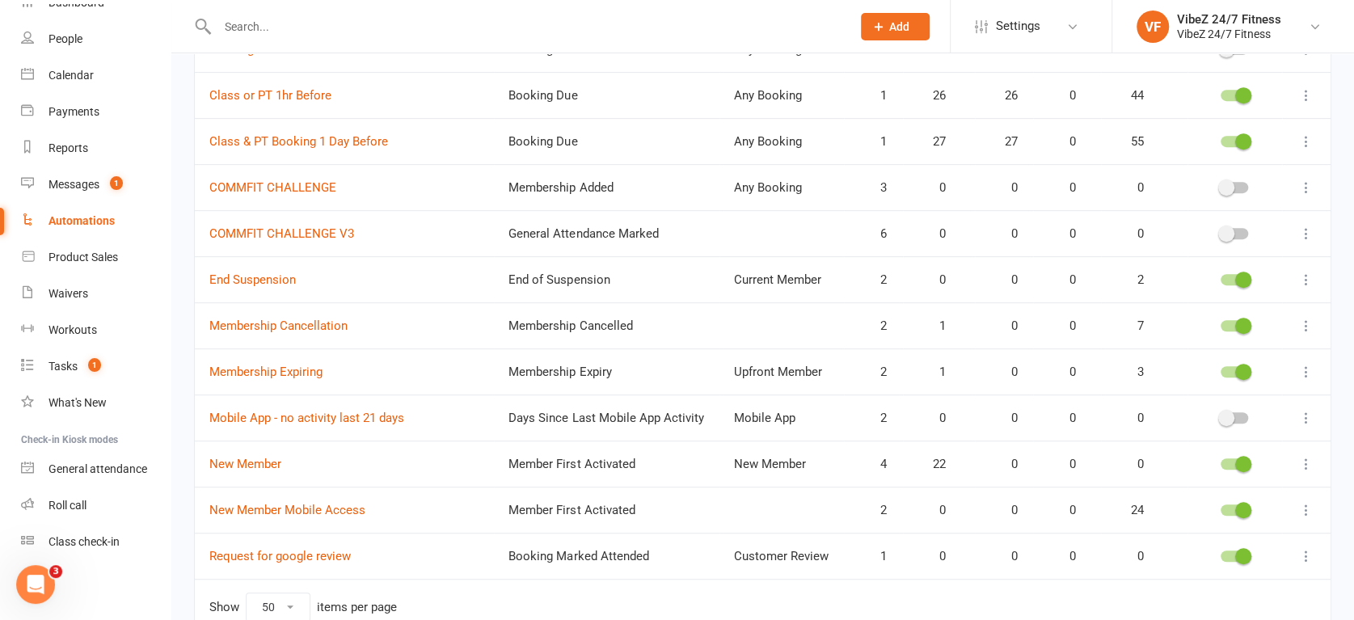
scroll to position [505, 0]
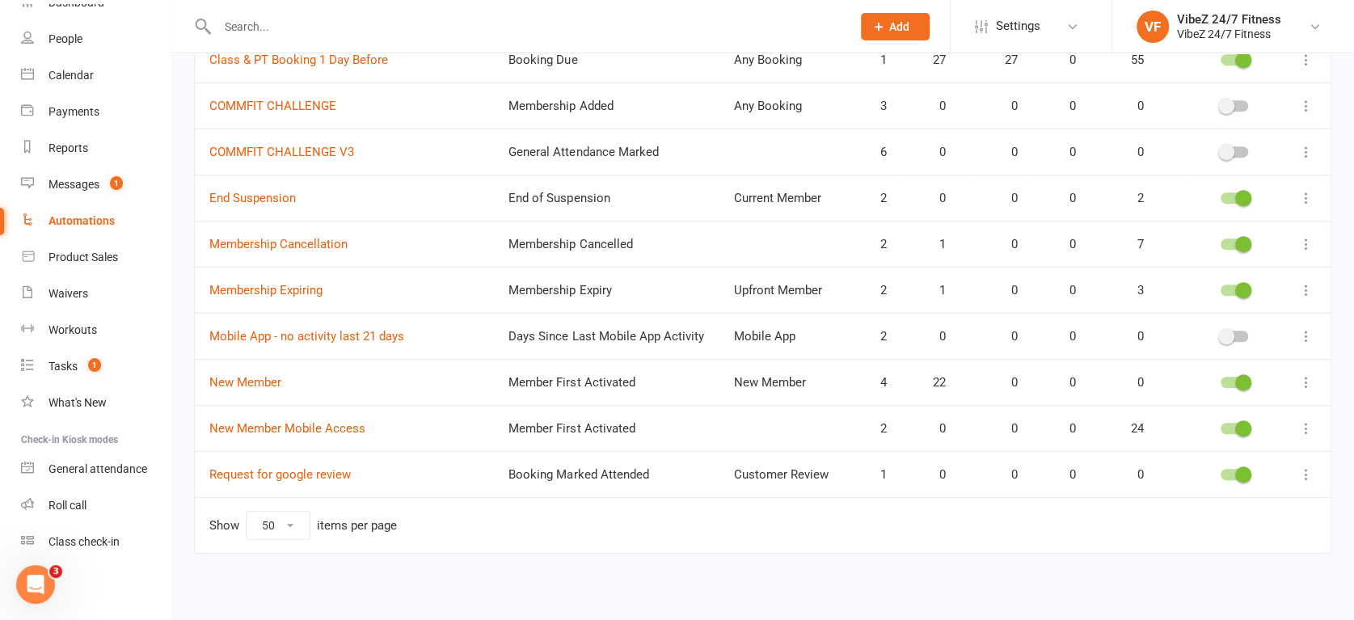
click at [1315, 419] on button at bounding box center [1306, 428] width 19 height 19
click at [1183, 458] on link "Edit" at bounding box center [1222, 458] width 160 height 32
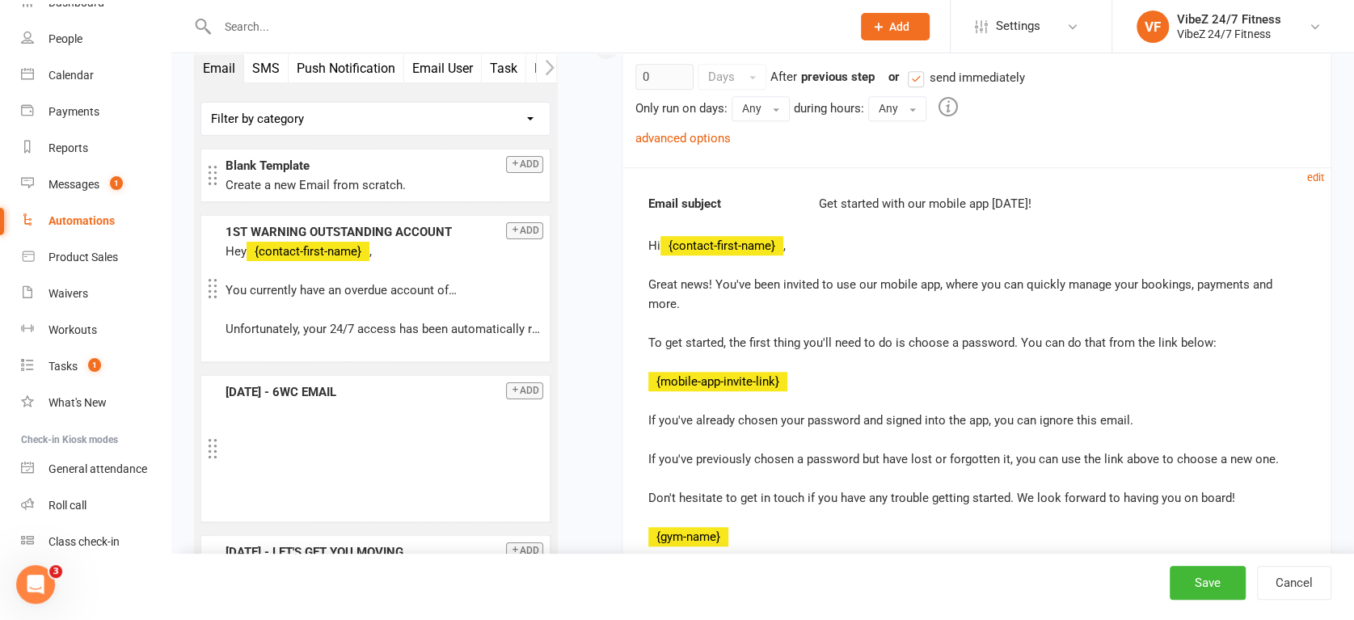
scroll to position [538, 0]
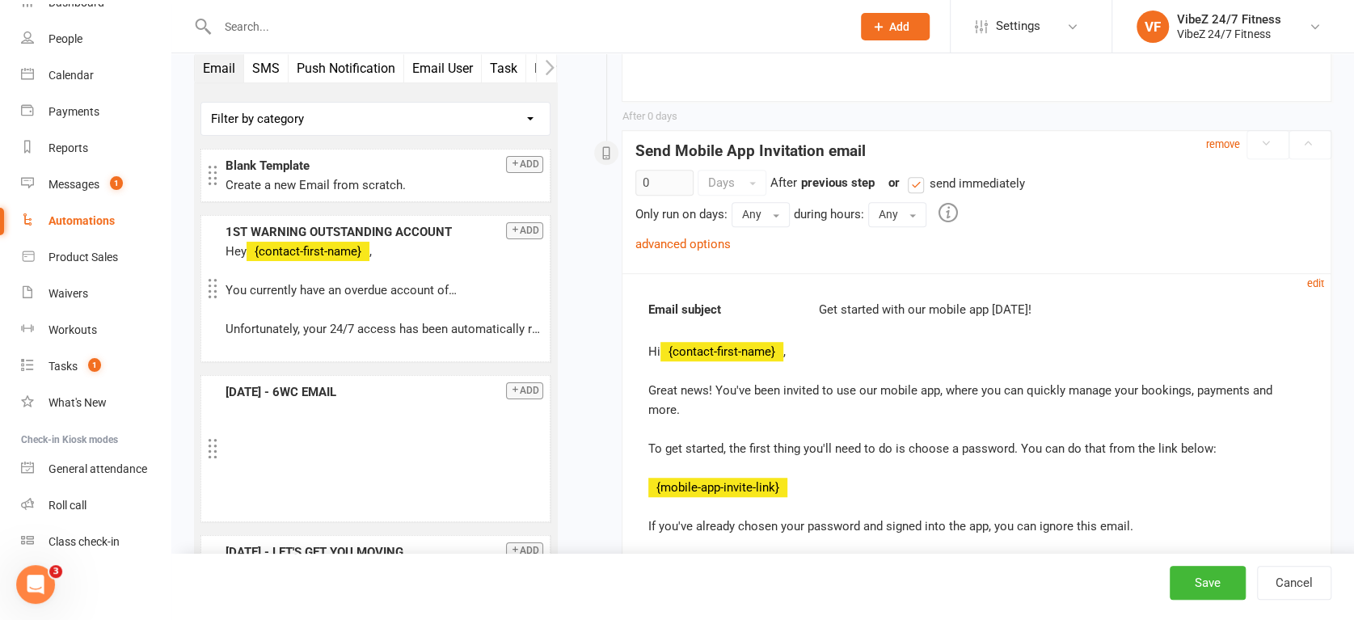
click at [539, 64] on button "button" at bounding box center [546, 67] width 20 height 27
click at [550, 65] on icon "button" at bounding box center [550, 67] width 9 height 15
click at [500, 67] on button "Mobile App" at bounding box center [478, 68] width 82 height 28
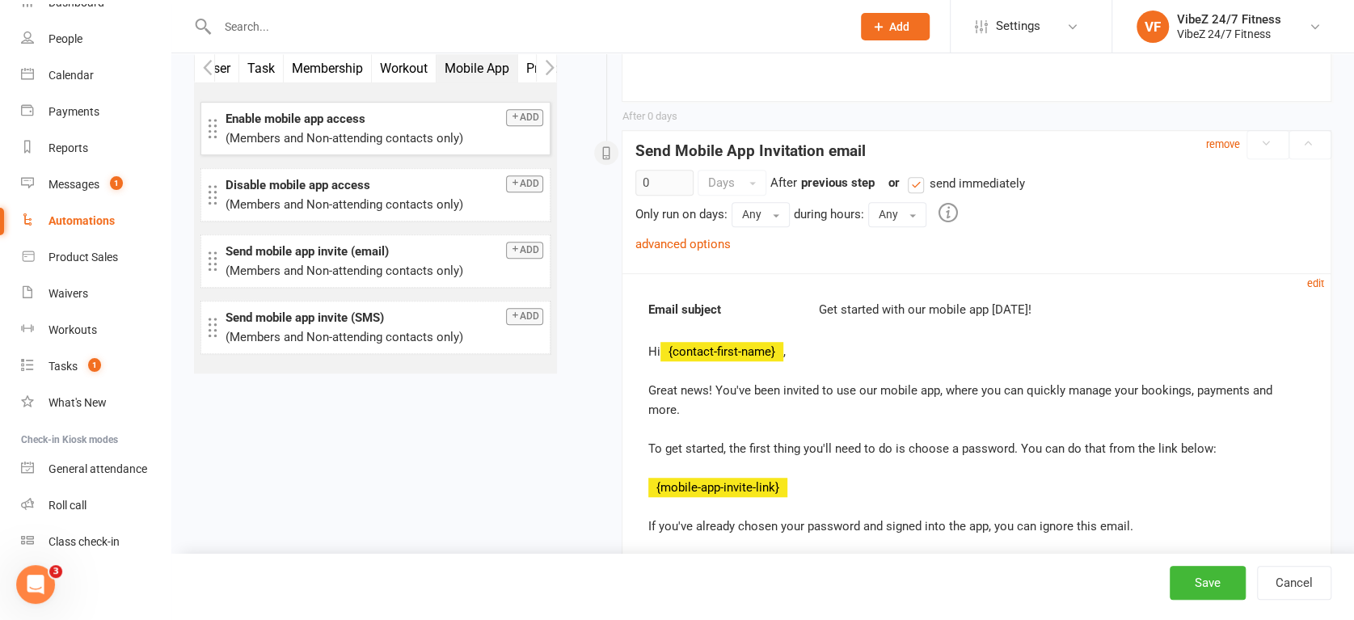
click at [381, 130] on p "(Members and Non-attending contacts only)" at bounding box center [385, 138] width 318 height 19
click at [319, 120] on strong "Enable mobile app access" at bounding box center [296, 119] width 140 height 15
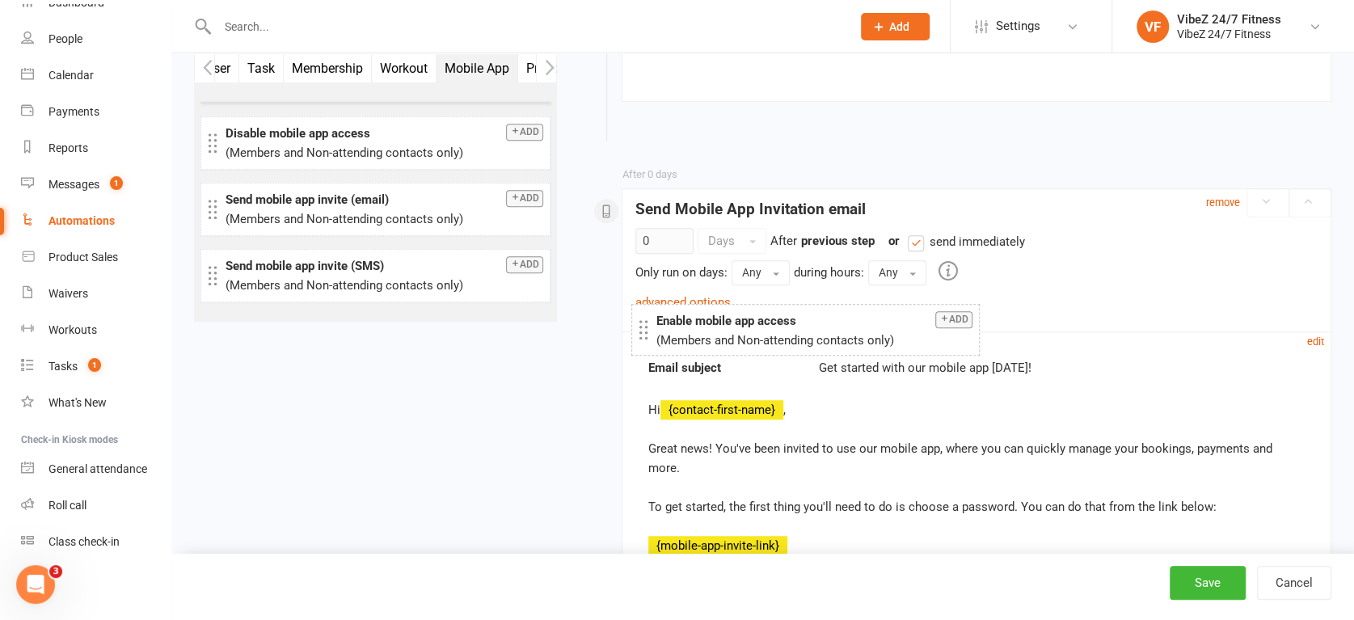
drag, startPoint x: 395, startPoint y: 133, endPoint x: 826, endPoint y: 332, distance: 474.2
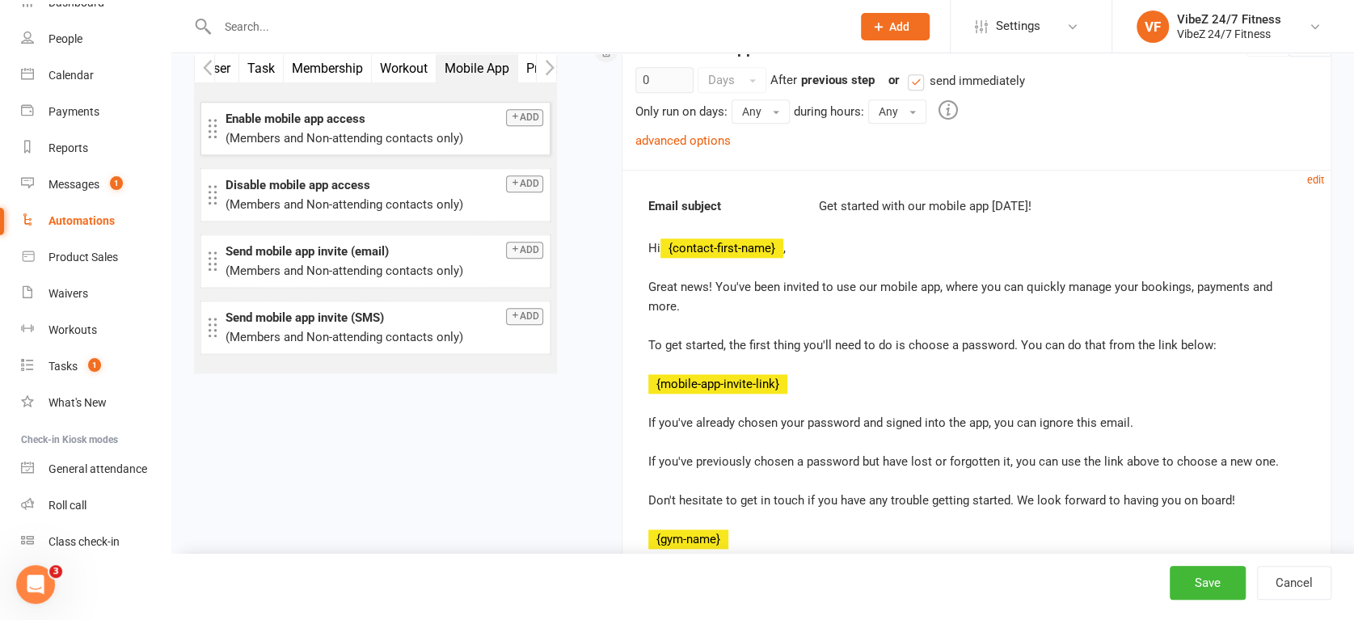
scroll to position [1038, 0]
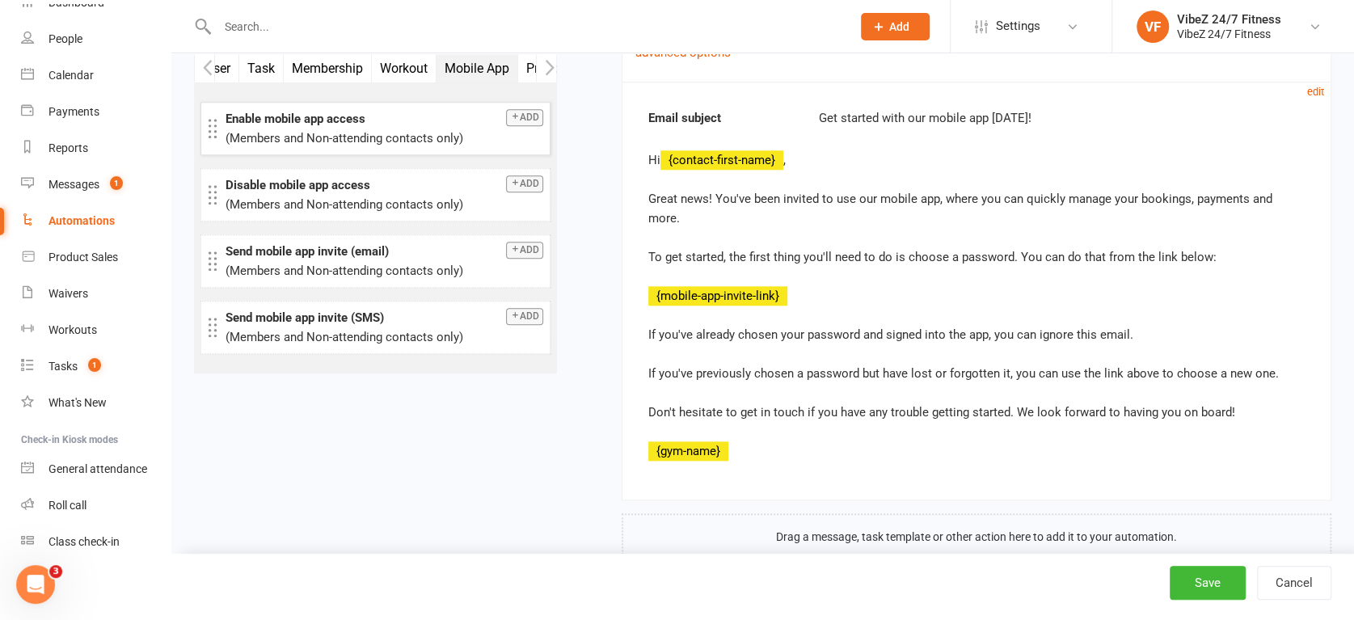
click at [810, 251] on div "Hi {contact-first-name} , Great news! You've been invited to use our mobile app…" at bounding box center [976, 305] width 657 height 310
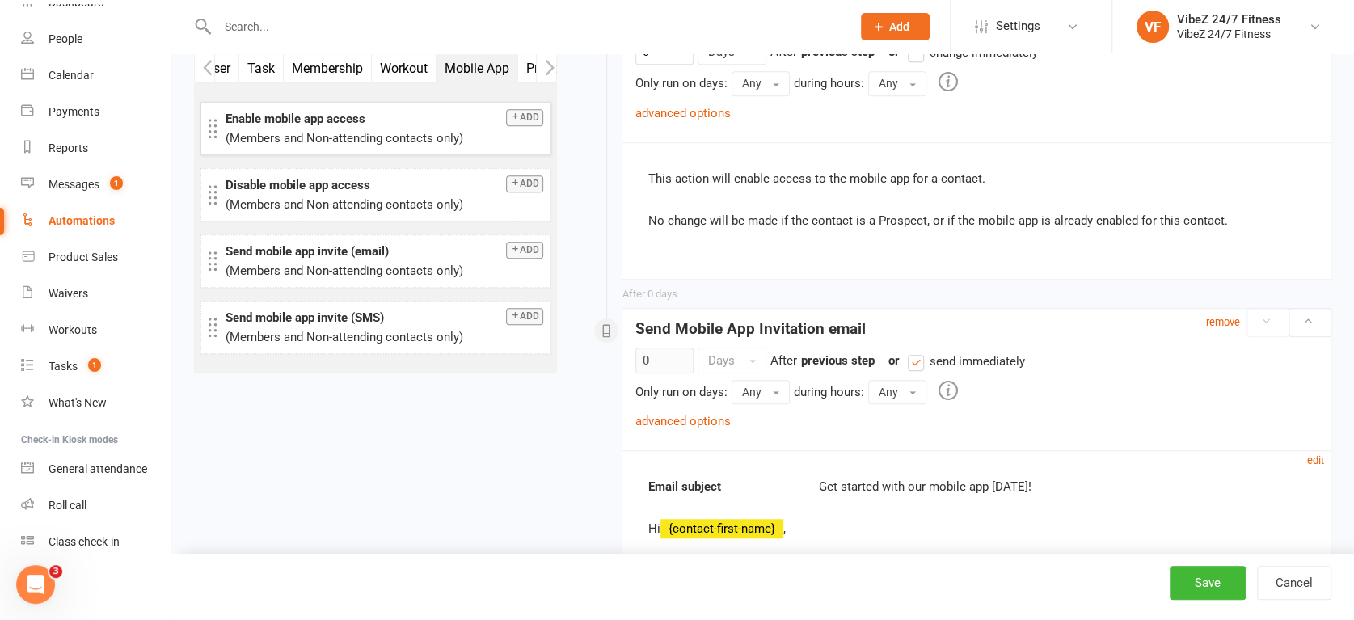
scroll to position [809, 0]
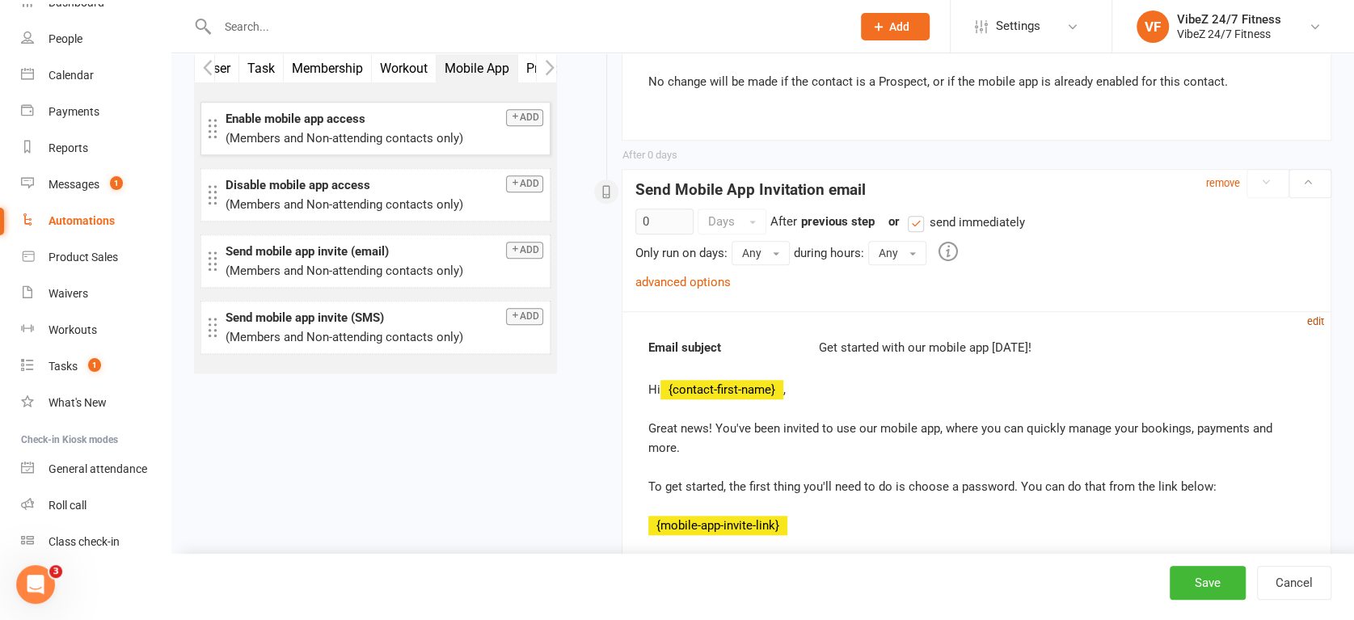
click at [1313, 315] on small "edit" at bounding box center [1315, 321] width 17 height 12
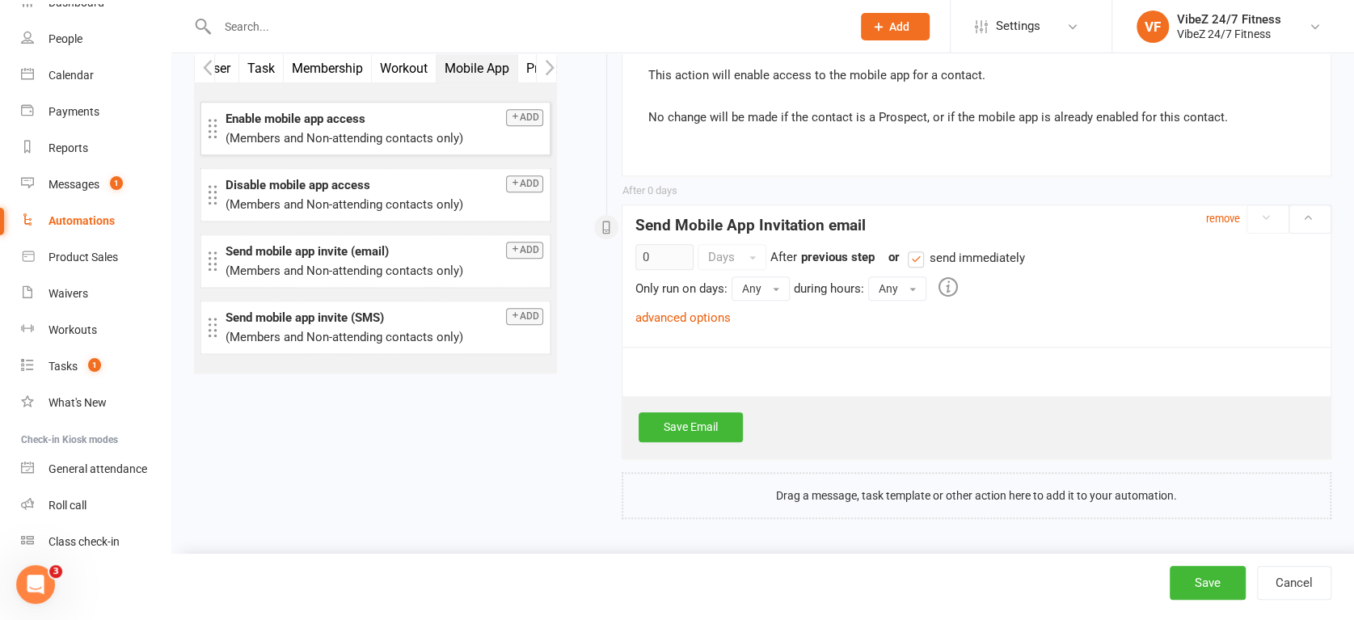
scroll to position [750, 0]
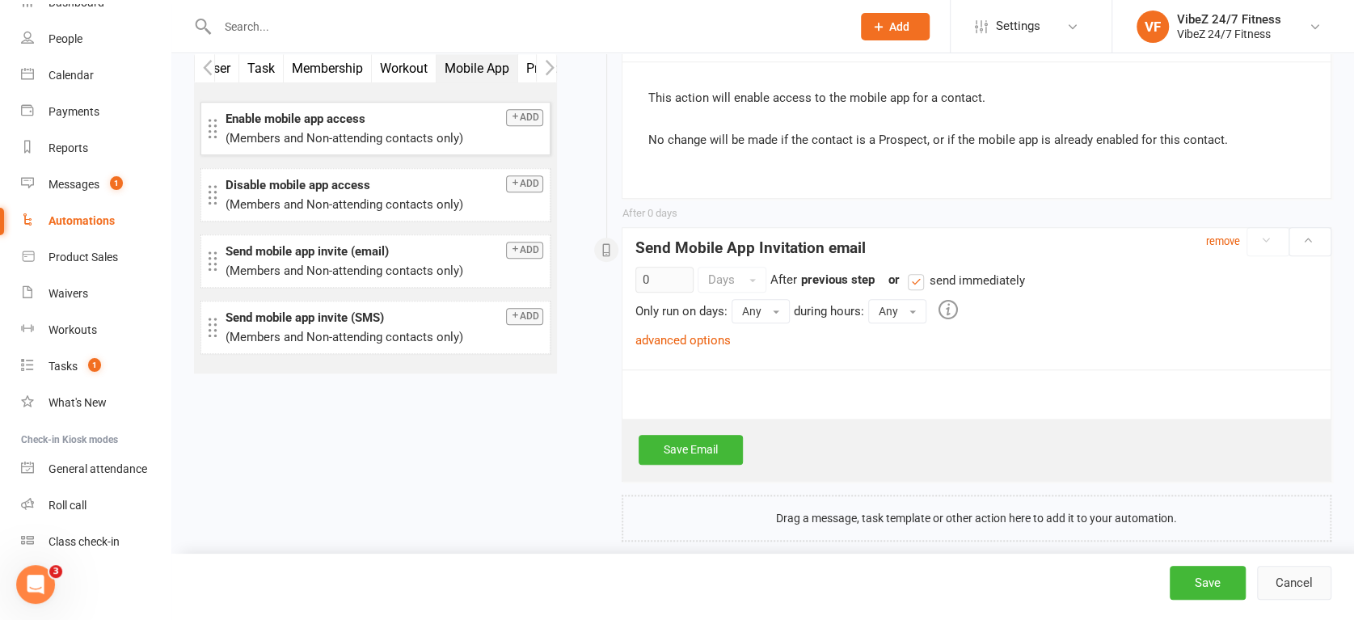
click at [1287, 578] on button "Cancel" at bounding box center [1294, 583] width 74 height 34
select select "50"
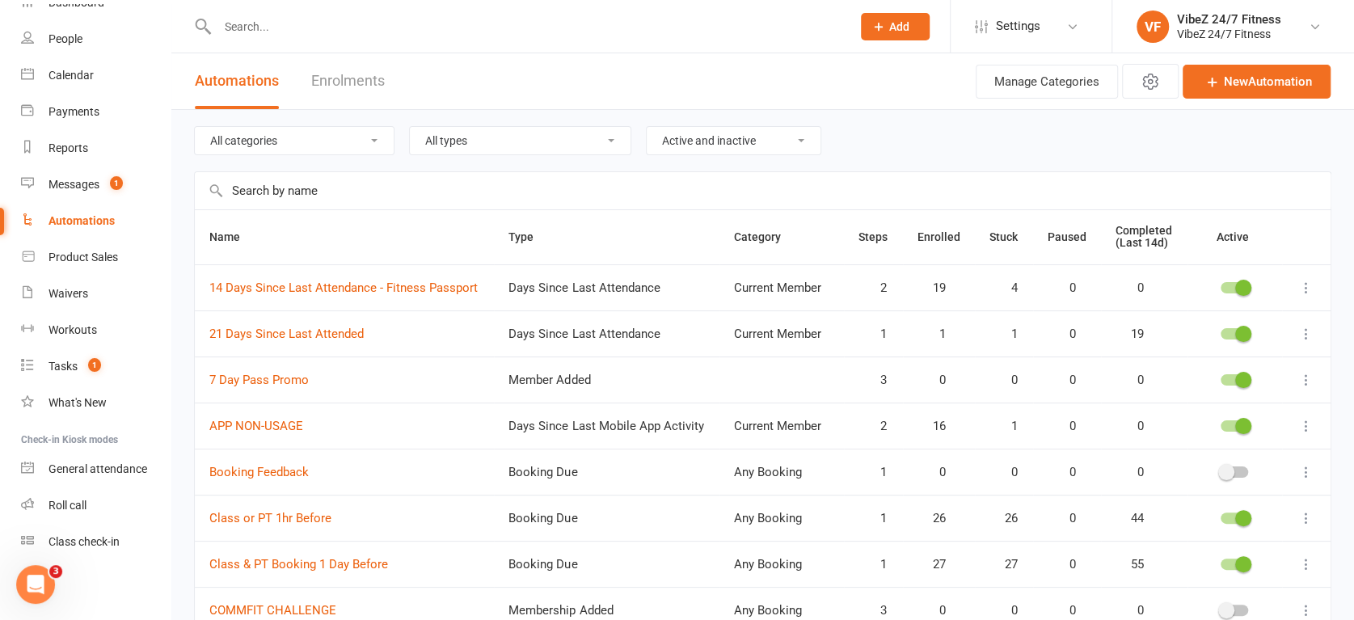
click at [88, 220] on div "Automations" at bounding box center [82, 220] width 66 height 13
click at [80, 183] on div "Messages" at bounding box center [74, 184] width 51 height 13
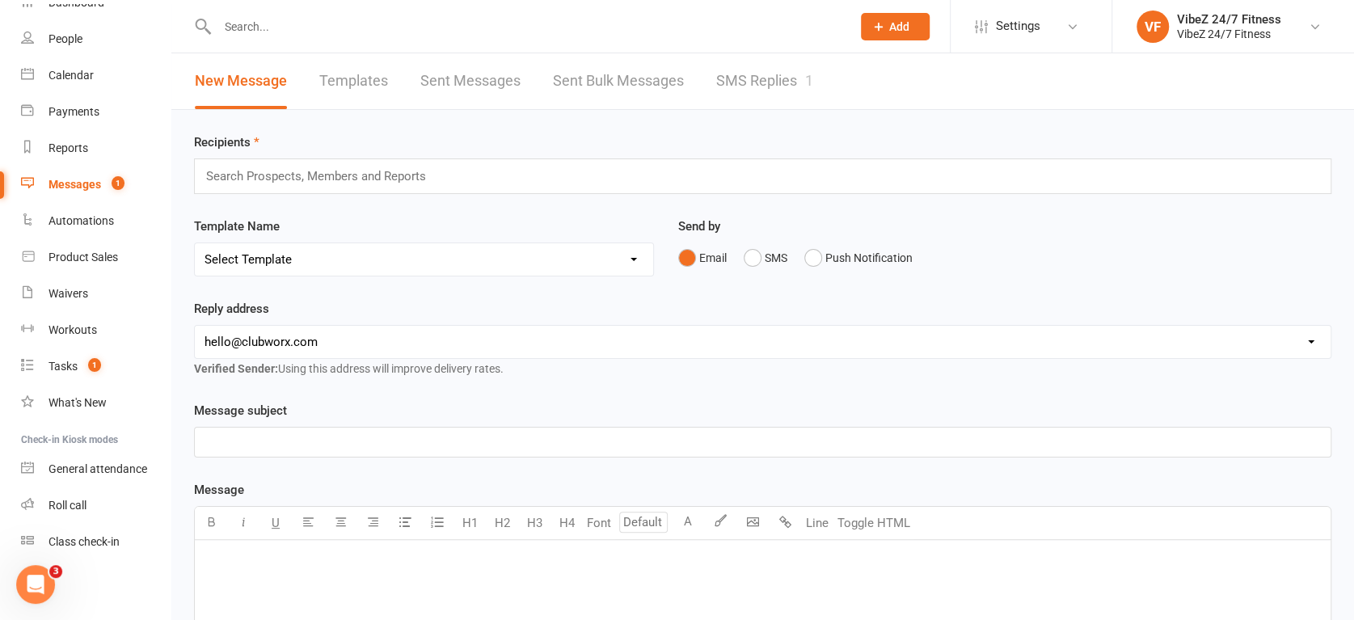
click at [353, 76] on link "Templates" at bounding box center [353, 81] width 69 height 56
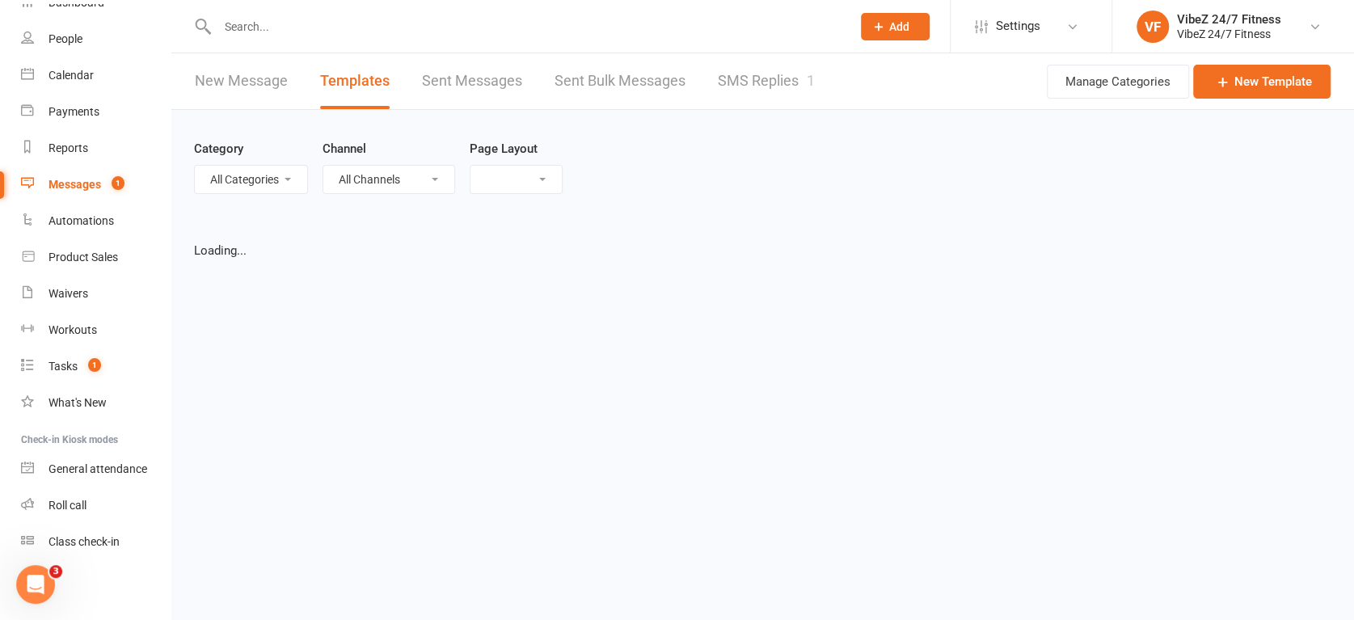
select select "grid"
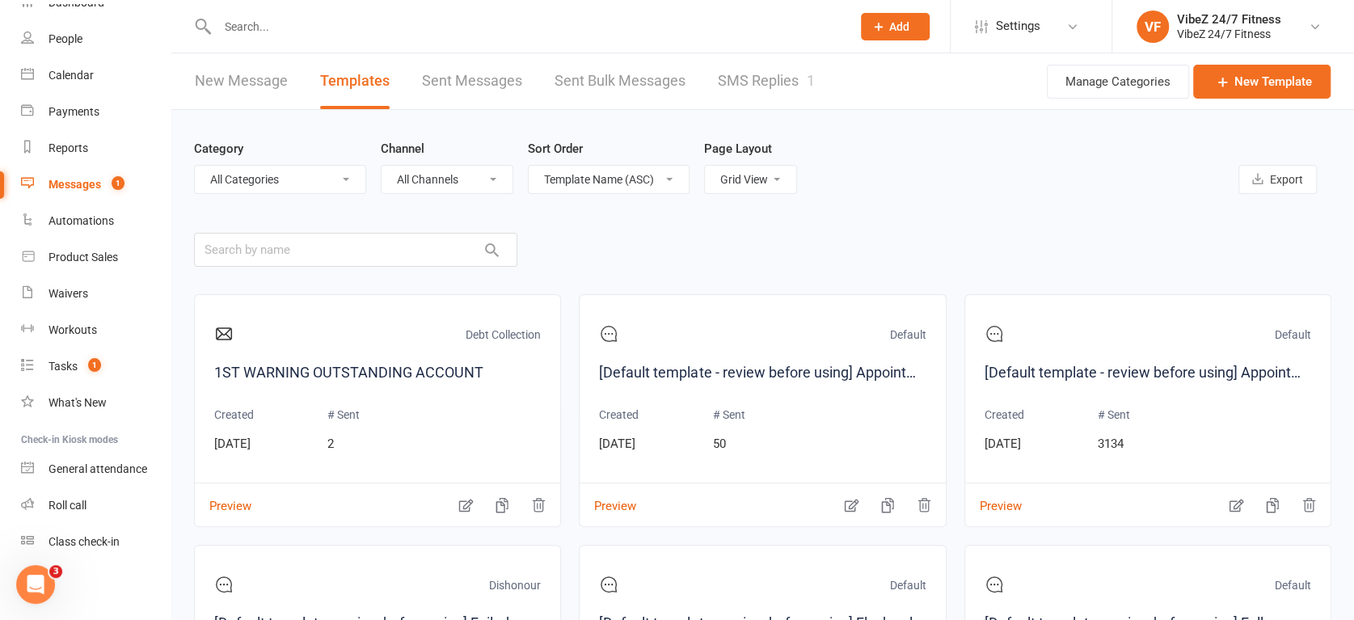
click at [298, 181] on select "All Categories (No category) Debt Collection Default Dishonour General Membersh…" at bounding box center [280, 179] width 171 height 27
click at [299, 180] on select "All Categories (No category) Debt Collection Default Dishonour General Membersh…" at bounding box center [280, 179] width 171 height 27
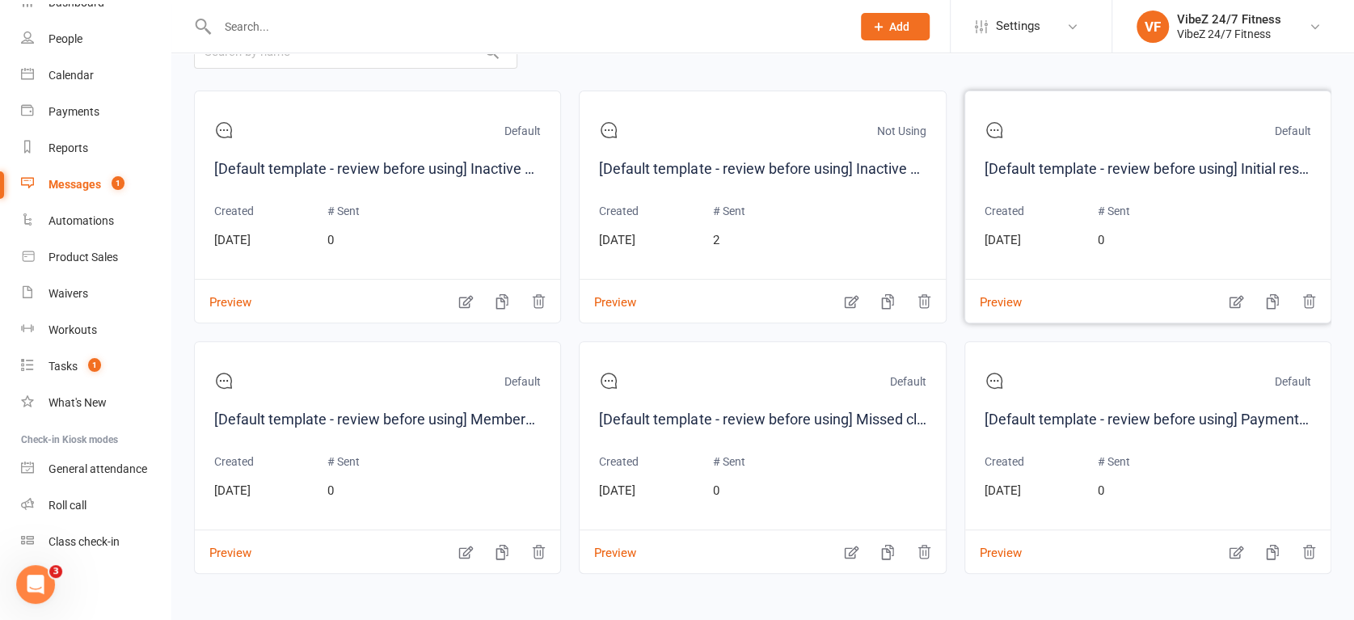
scroll to position [718, 0]
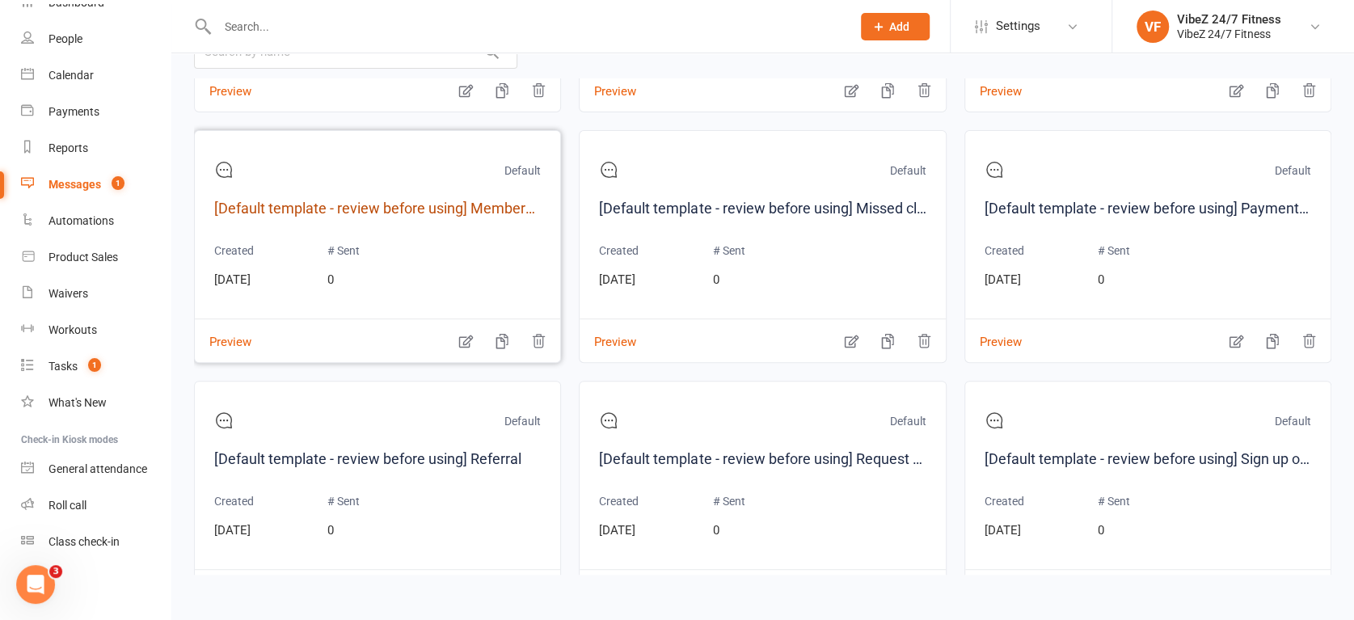
click at [492, 203] on link "[Default template - review before using] Membership upgrade" at bounding box center [377, 208] width 327 height 23
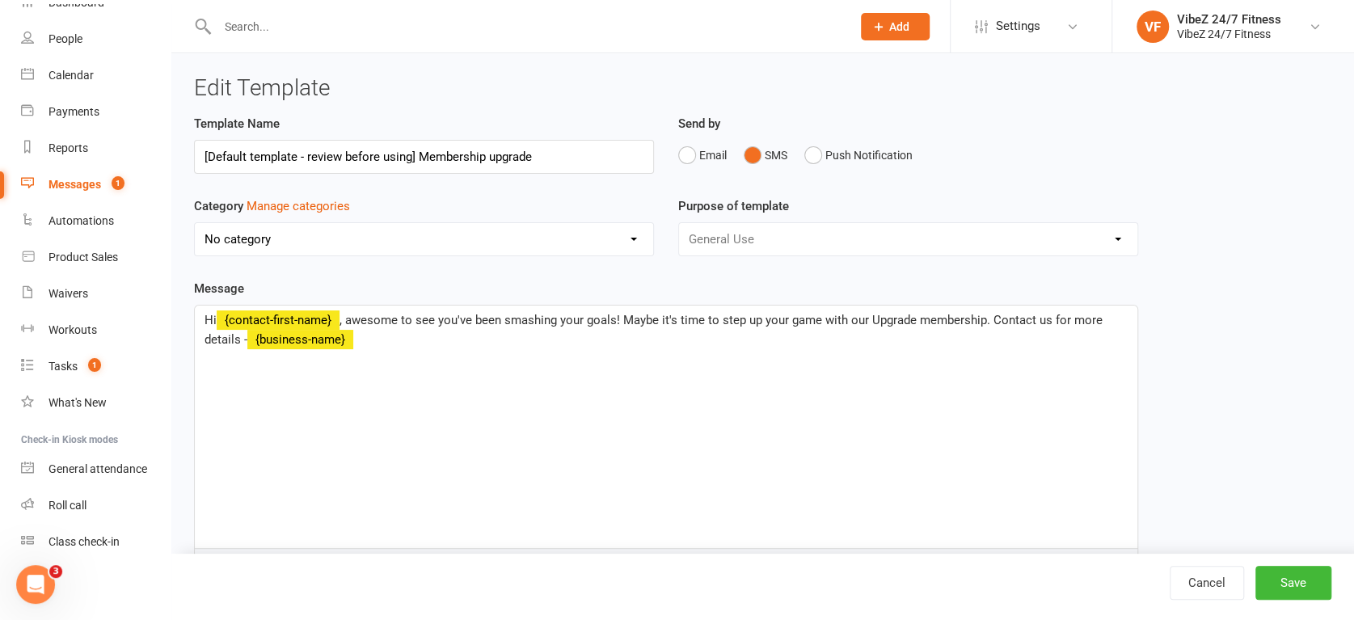
select select "9630"
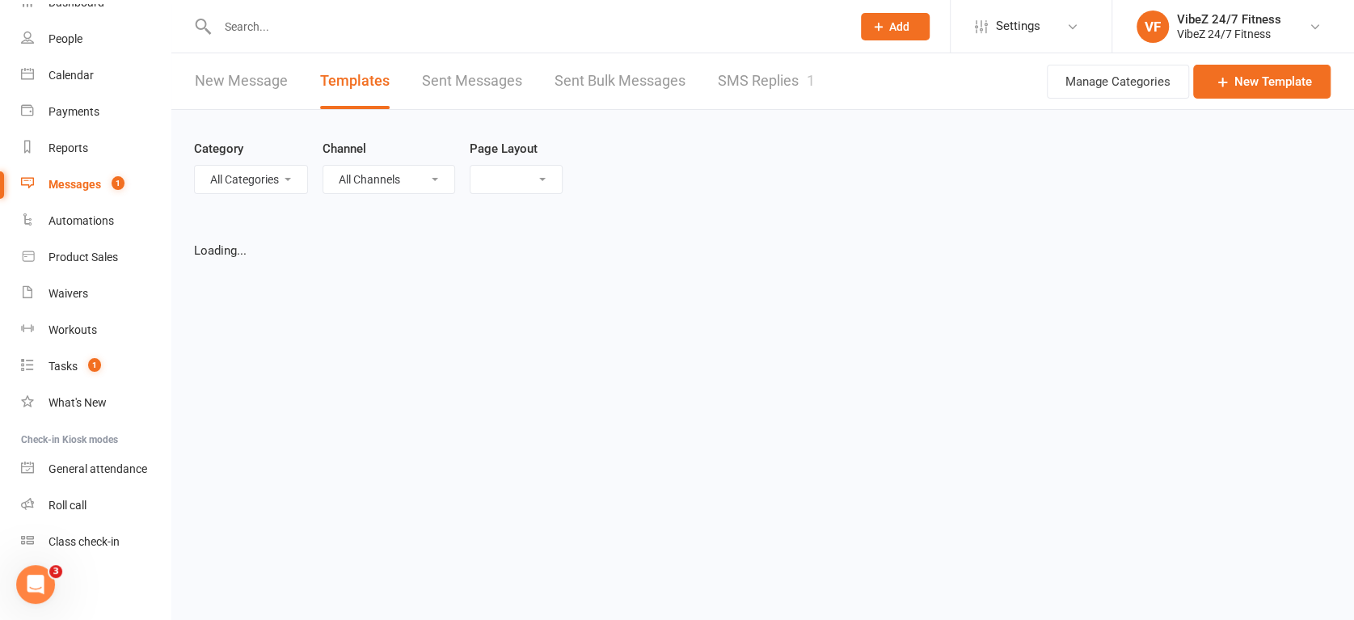
select select "grid"
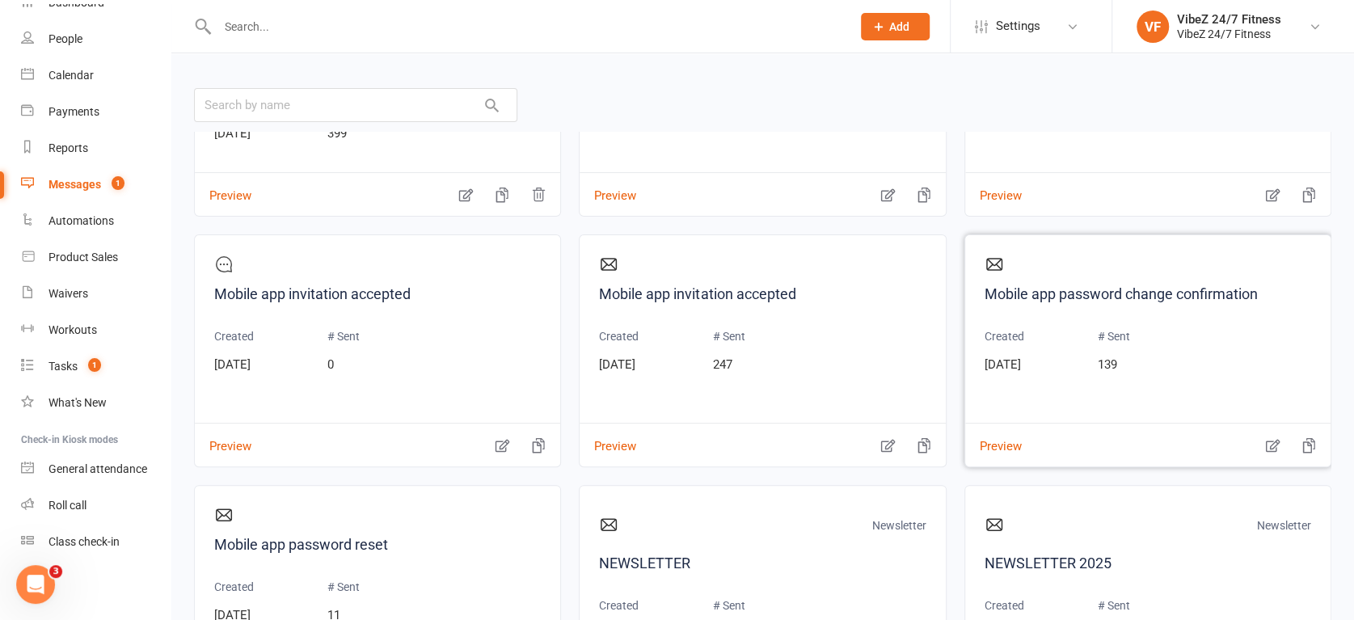
scroll to position [1991, 0]
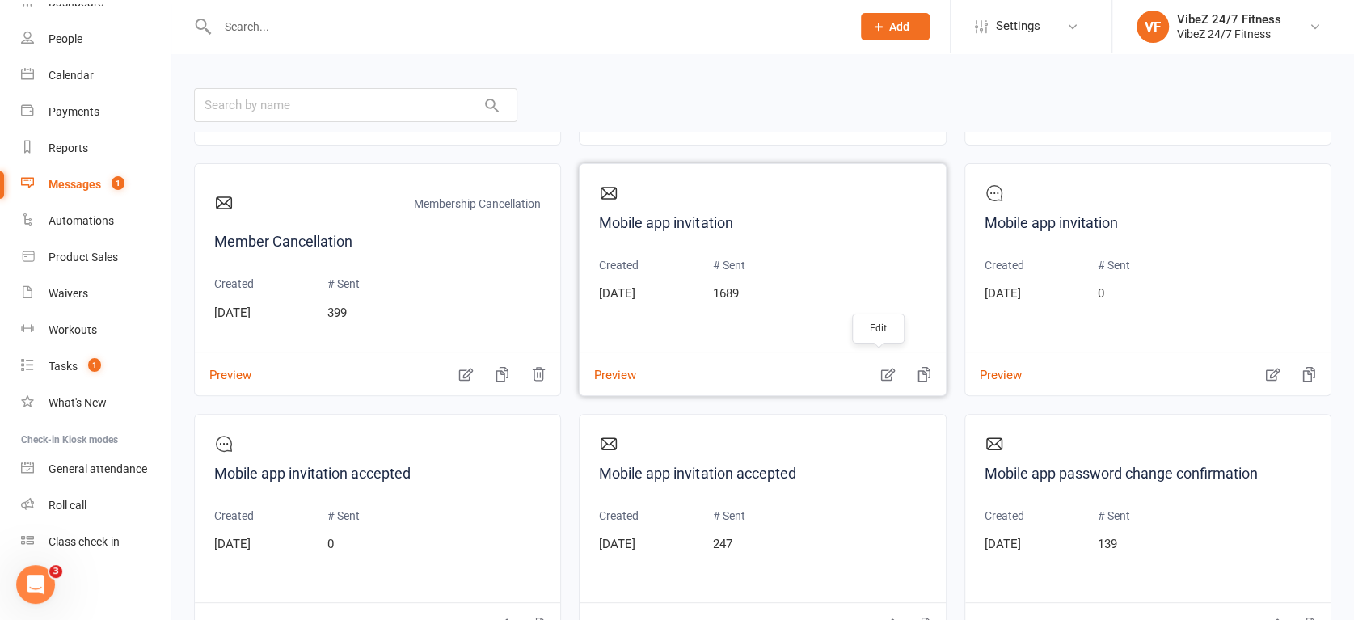
click at [880, 373] on icon "button" at bounding box center [888, 374] width 16 height 16
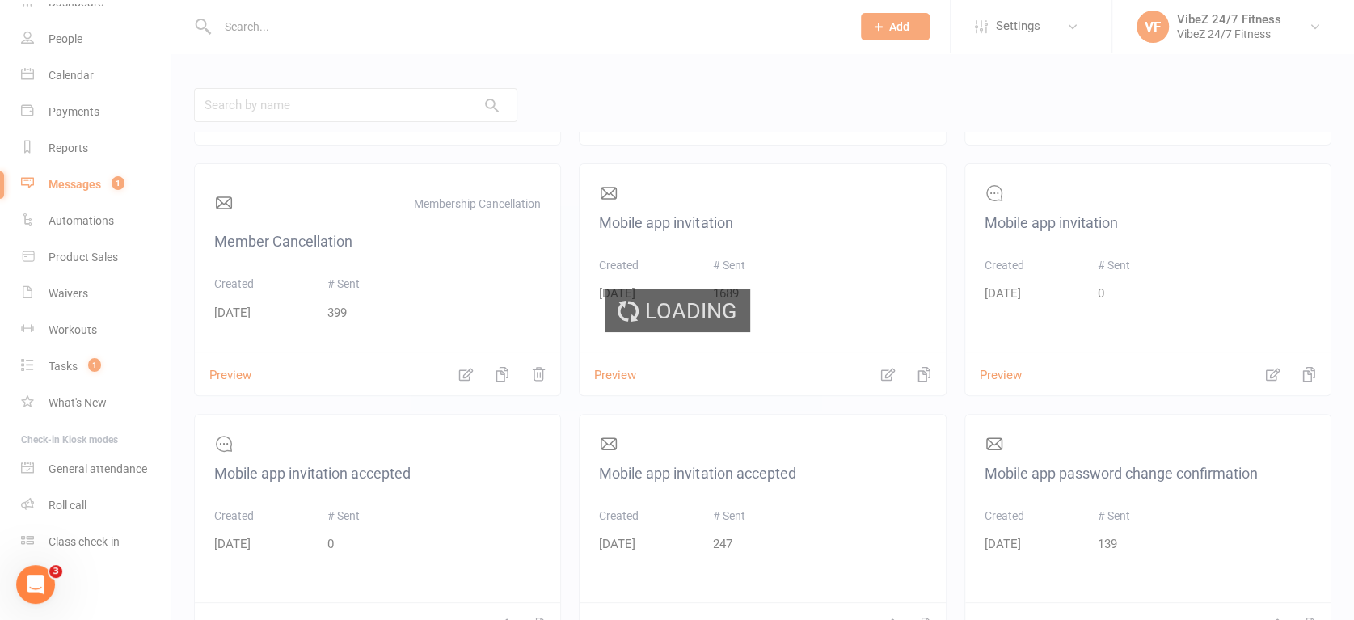
select select "mobile_app_template"
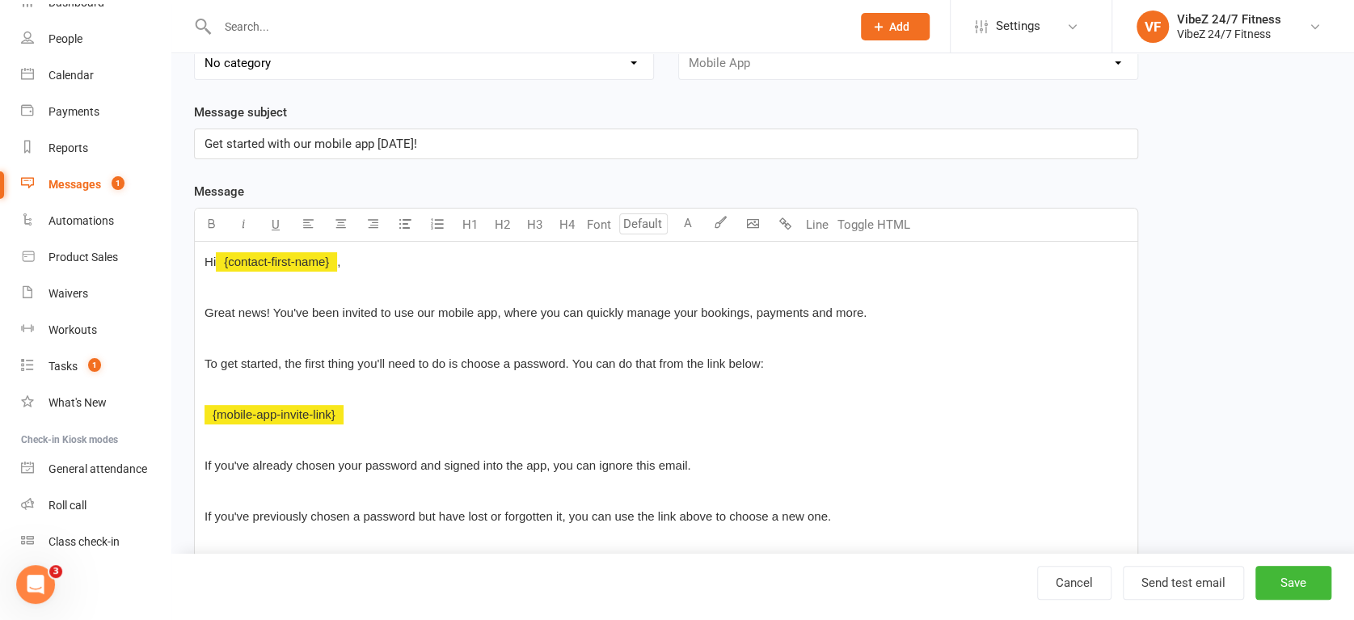
scroll to position [179, 0]
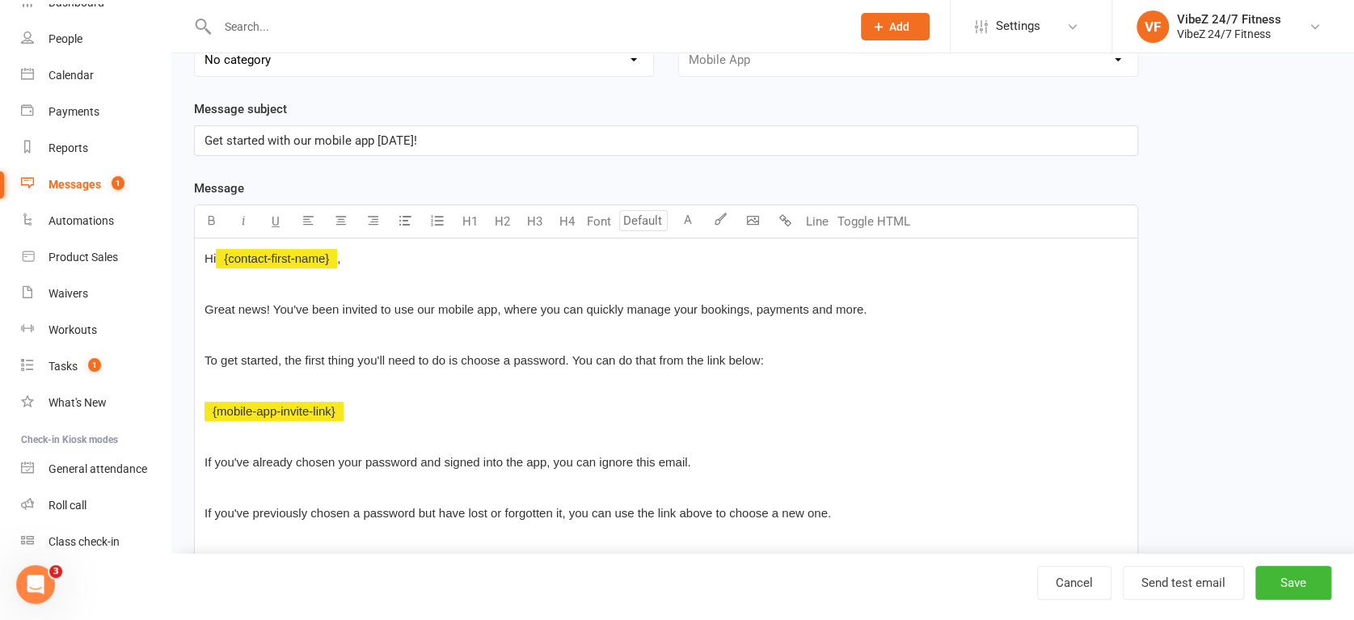
click at [357, 413] on p "﻿ {mobile-app-invite-link}" at bounding box center [666, 411] width 923 height 19
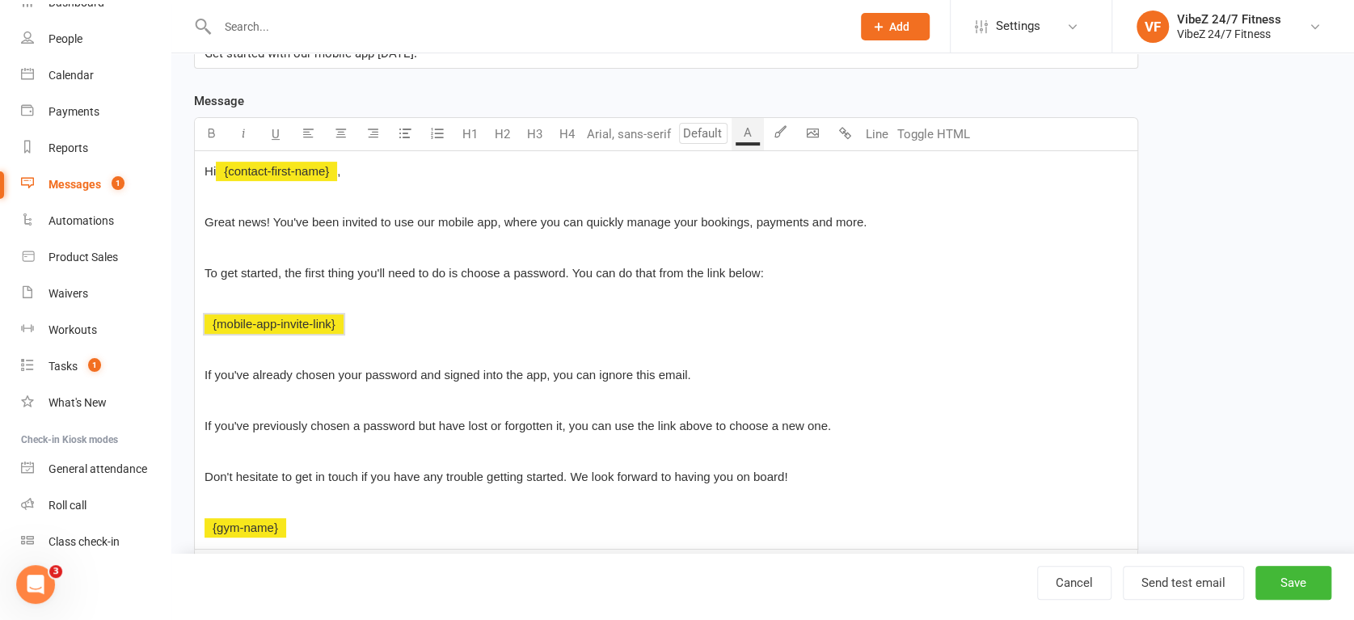
scroll to position [359, 0]
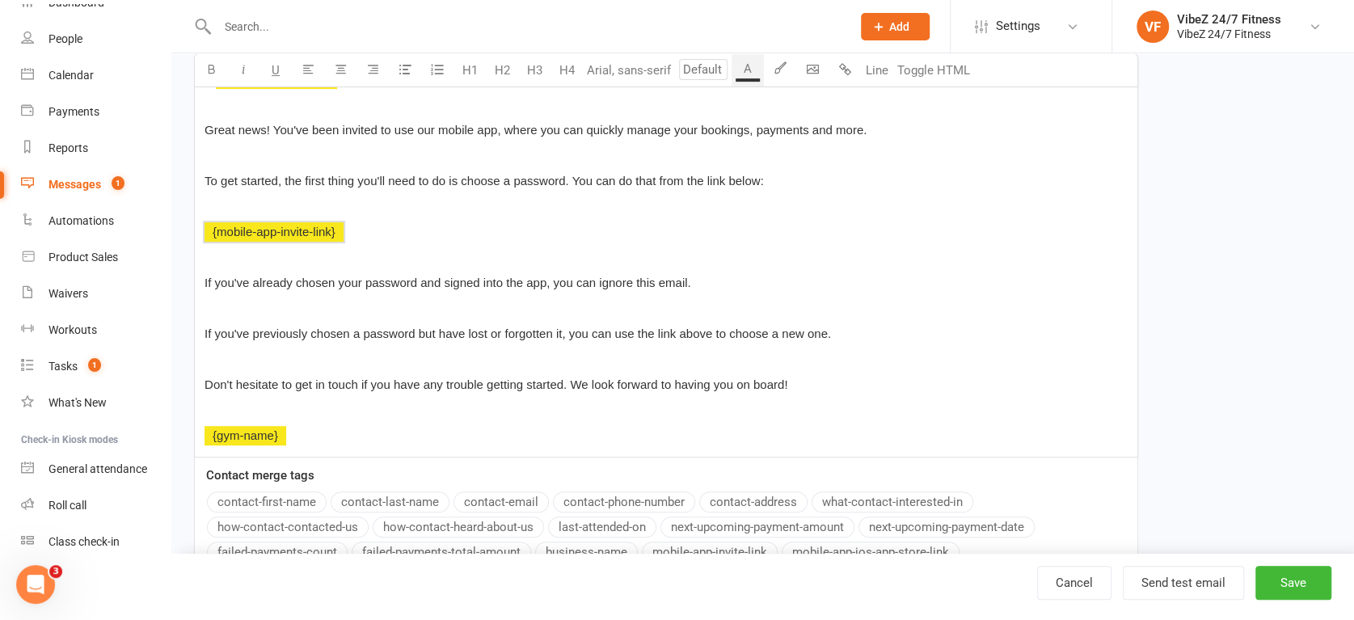
click at [362, 238] on p "﻿ {mobile-app-invite-link}" at bounding box center [666, 231] width 923 height 19
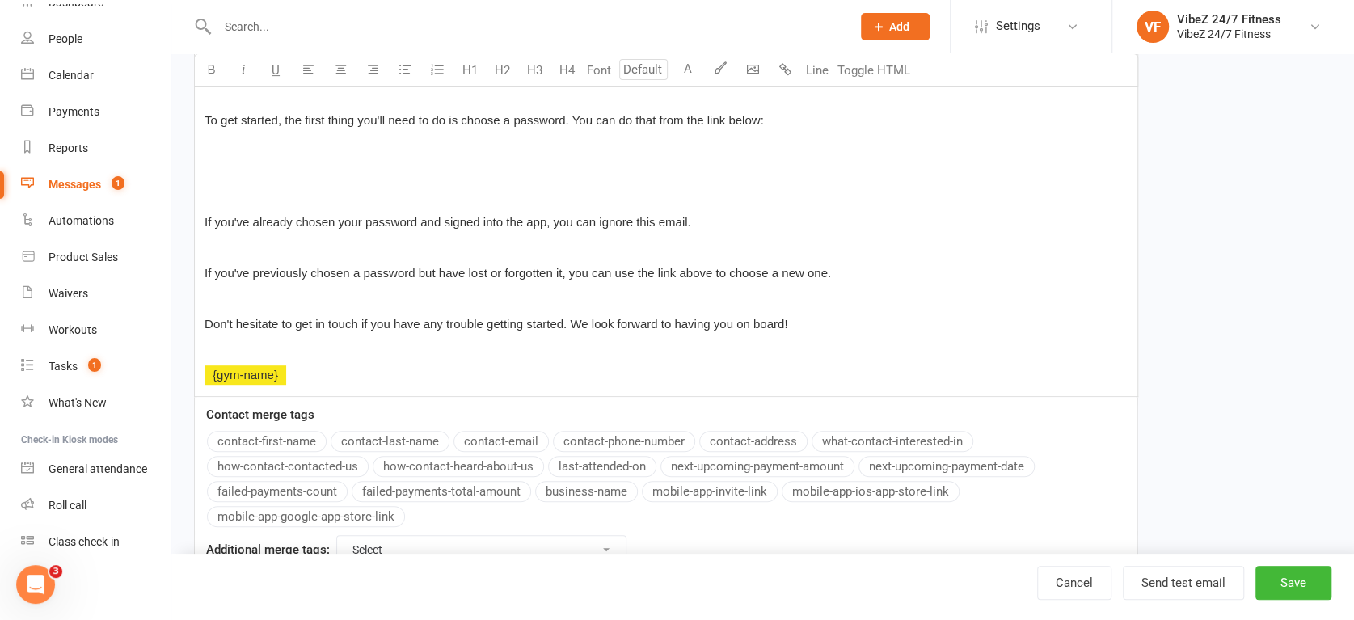
scroll to position [477, 0]
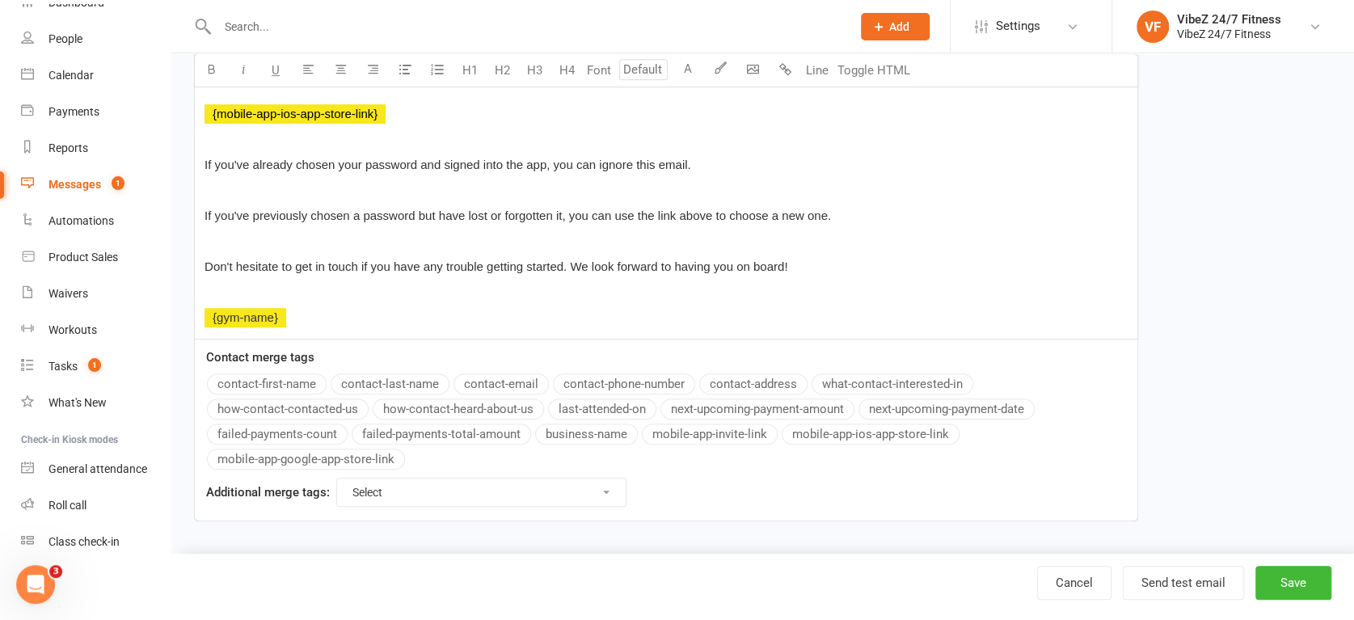
click at [844, 430] on button "mobile-app-ios-app-store-link" at bounding box center [871, 434] width 178 height 21
click at [347, 456] on button "mobile-app-google-app-store-link" at bounding box center [306, 459] width 198 height 21
click at [1287, 576] on button "Save" at bounding box center [1294, 583] width 76 height 34
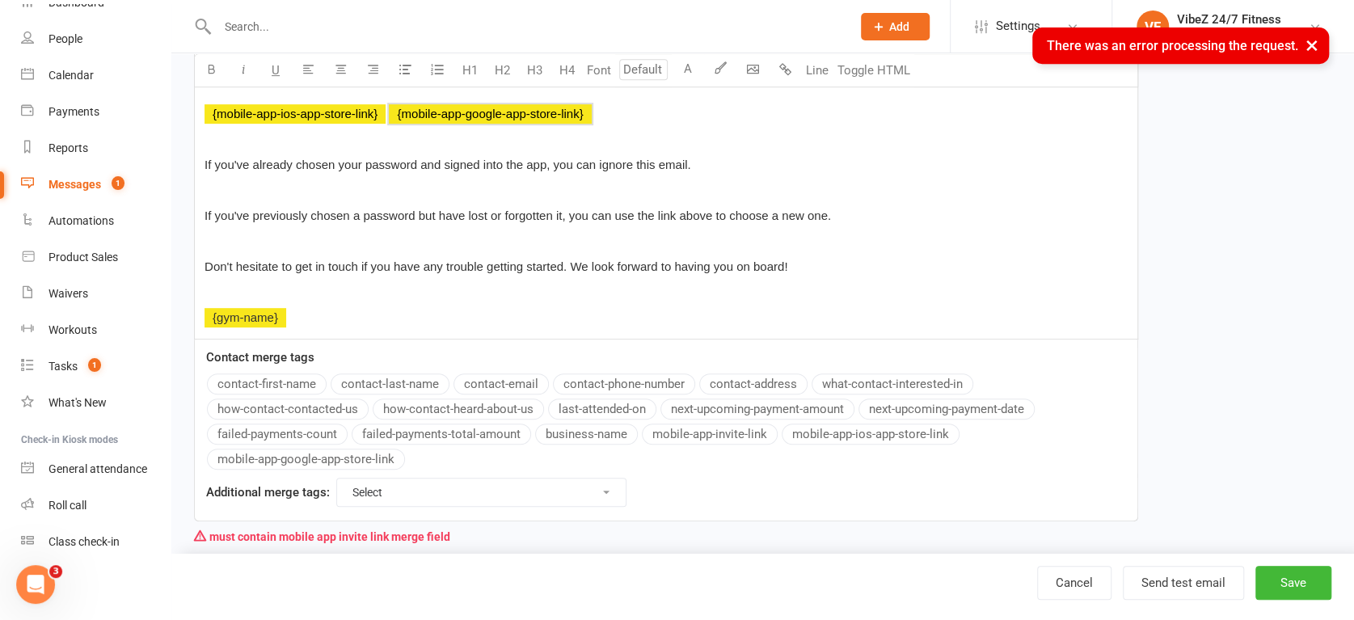
click at [537, 104] on p "﻿ ﻿ {mobile-app-ios-app-store-link} ﻿ {mobile-app-google-app-store-link}" at bounding box center [666, 113] width 923 height 19
click at [859, 70] on button "Toggle HTML" at bounding box center [874, 70] width 81 height 32
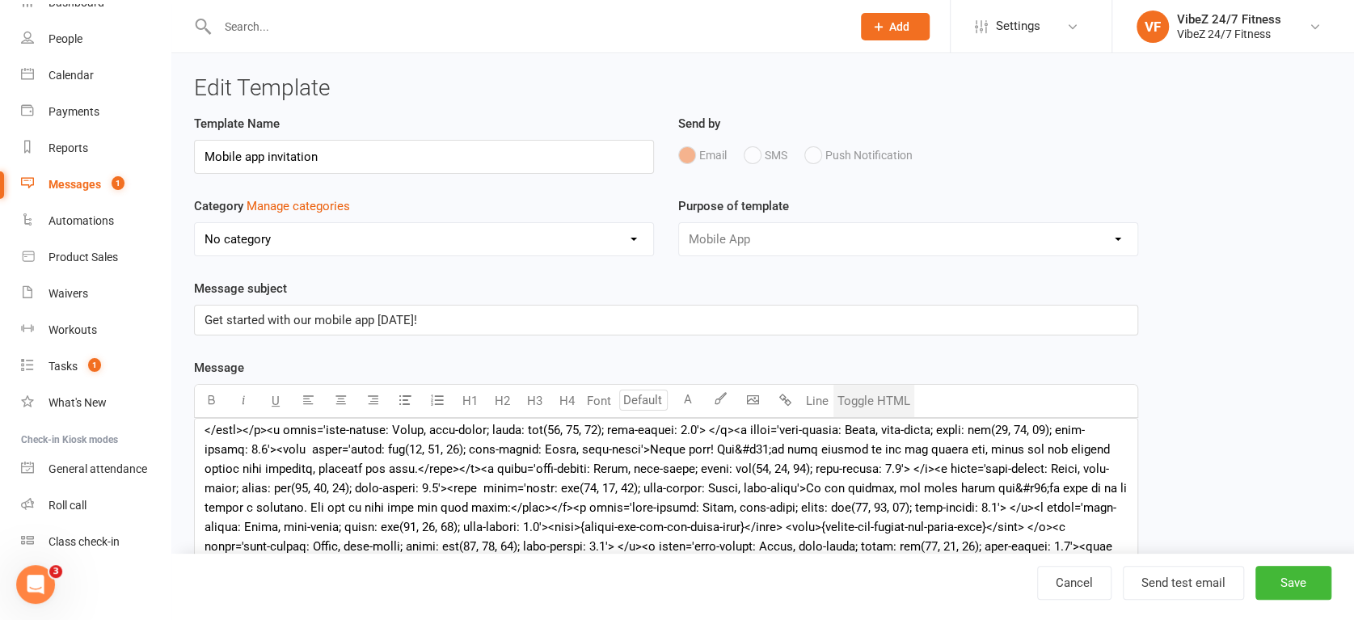
scroll to position [82, 0]
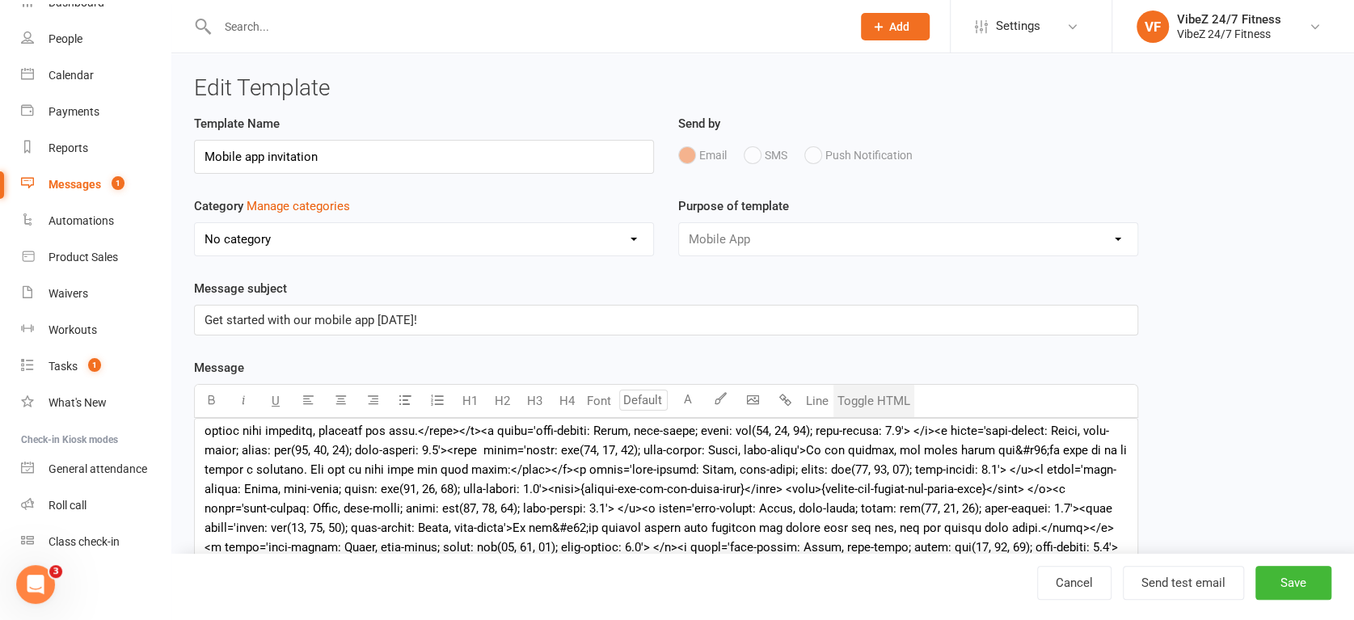
click at [879, 400] on button "Toggle HTML" at bounding box center [874, 401] width 81 height 32
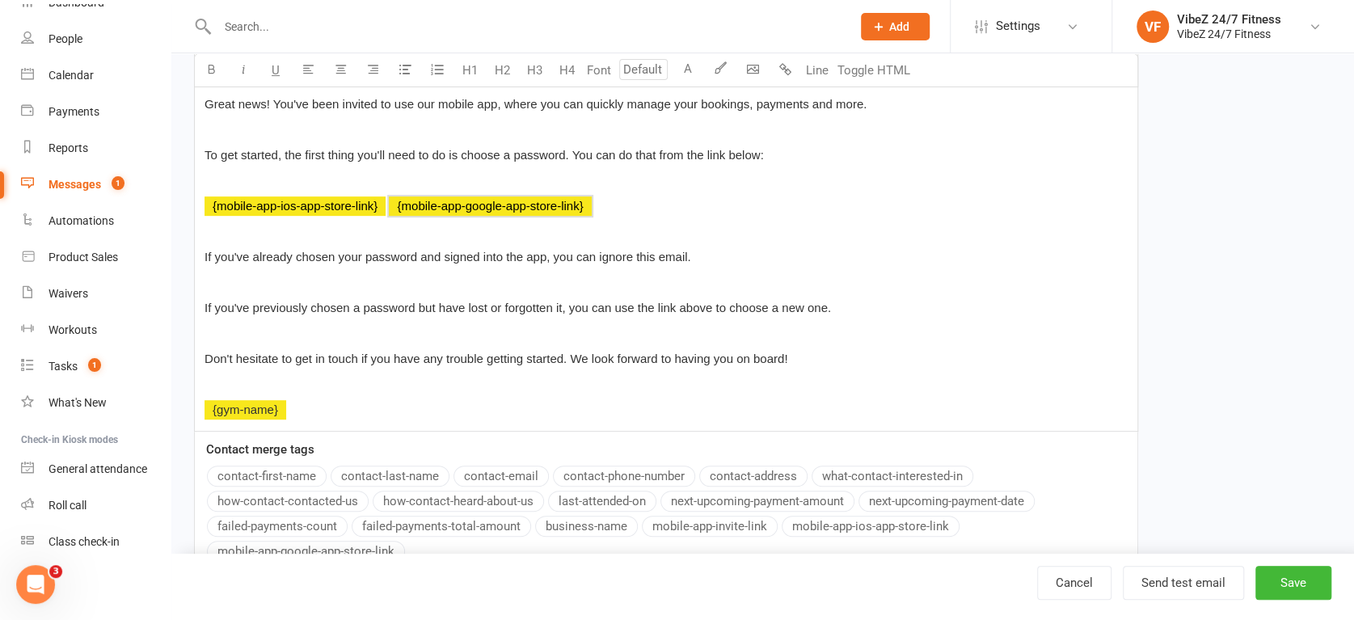
scroll to position [359, 0]
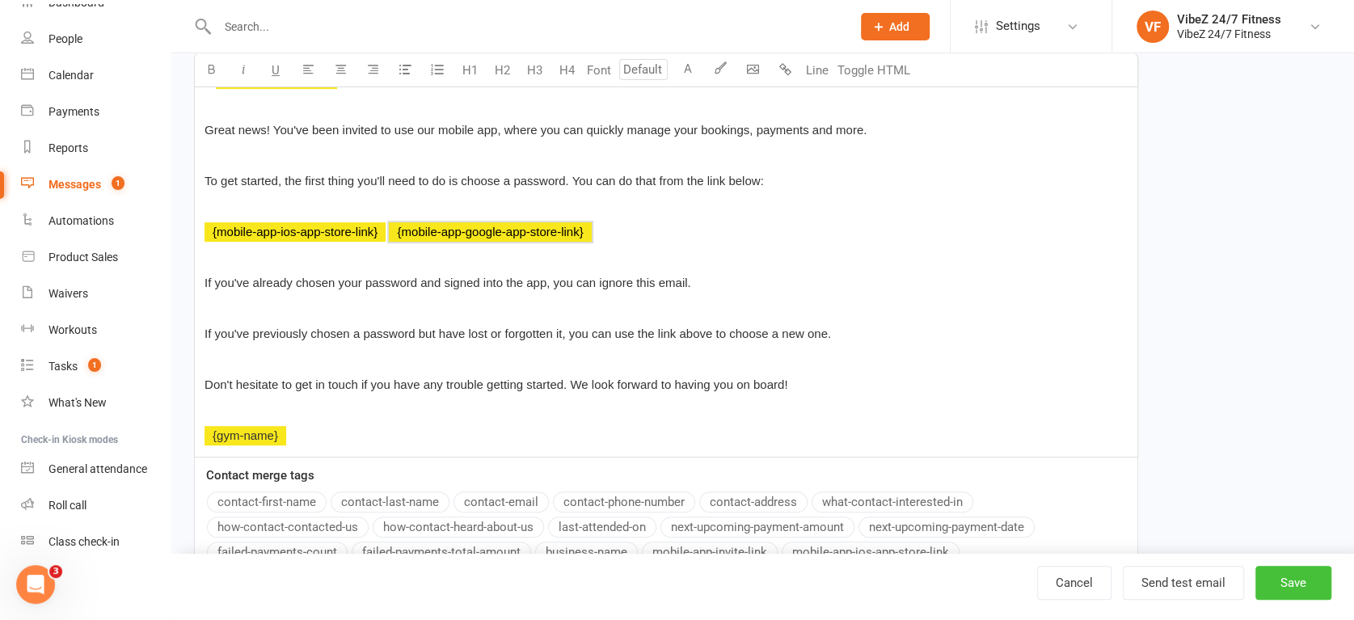
click at [1296, 576] on button "Save" at bounding box center [1294, 583] width 76 height 34
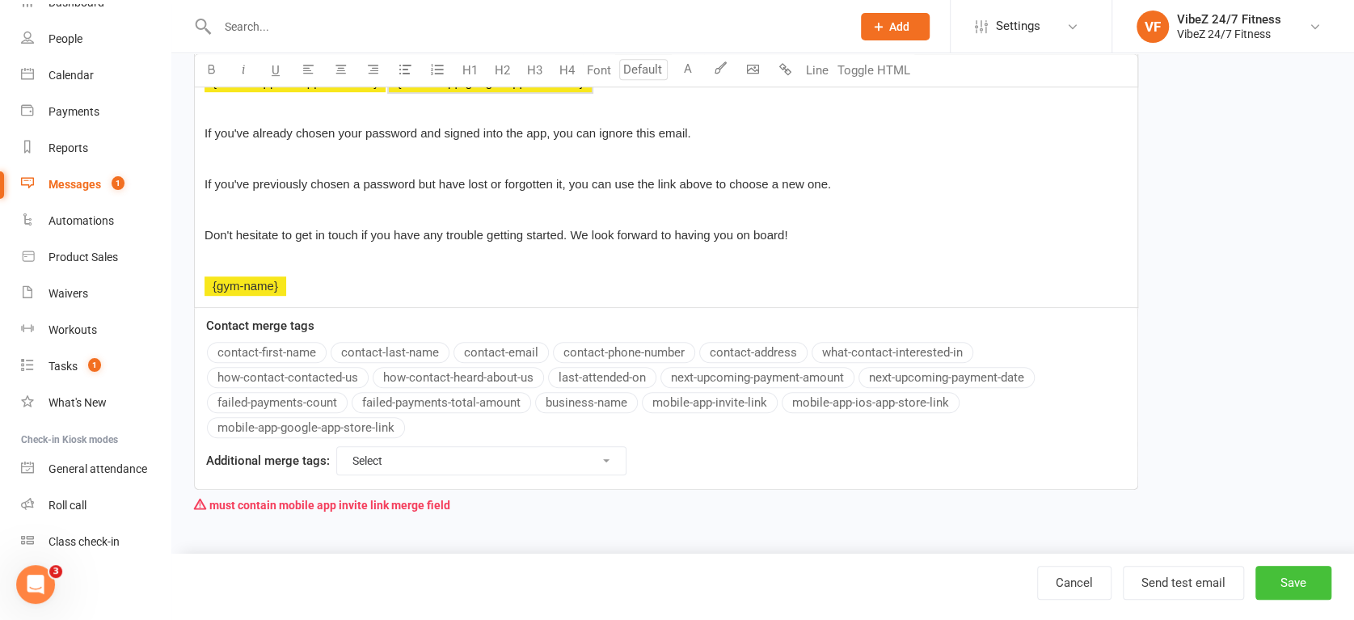
scroll to position [329, 0]
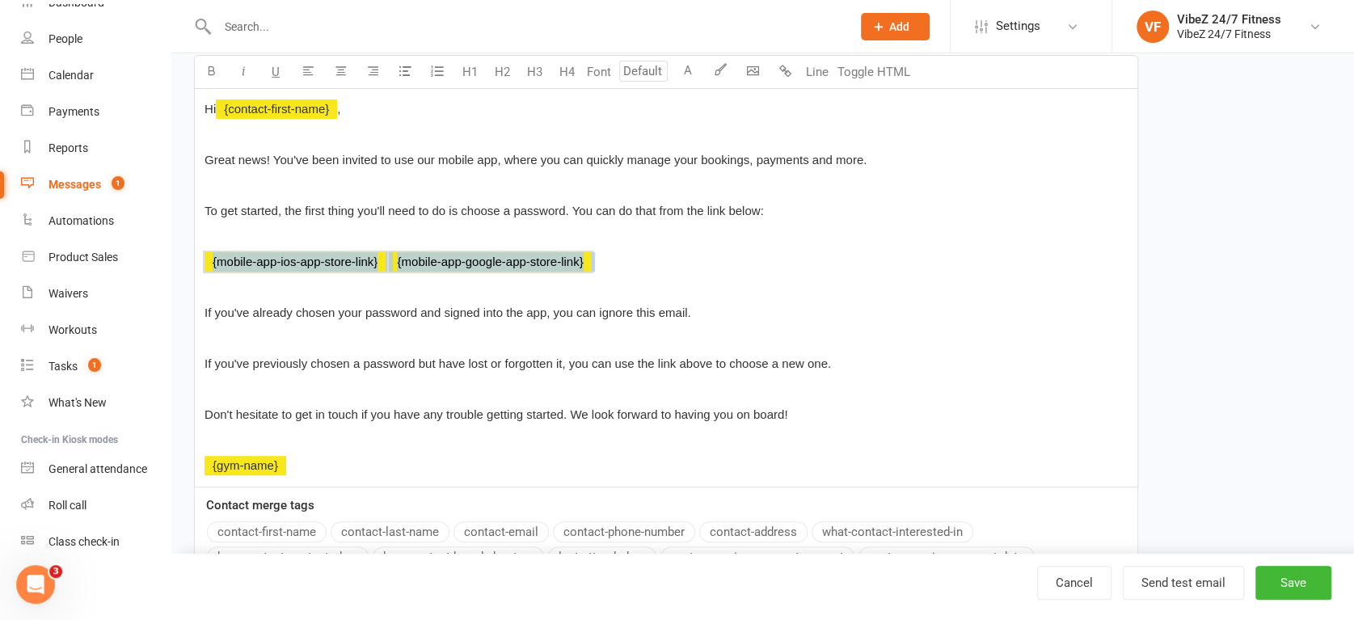
drag, startPoint x: 613, startPoint y: 255, endPoint x: 211, endPoint y: 251, distance: 401.9
click at [211, 251] on div "Hi ﻿ {contact-first-name} , Great news! You've been invited to use our mobile a…" at bounding box center [666, 288] width 943 height 398
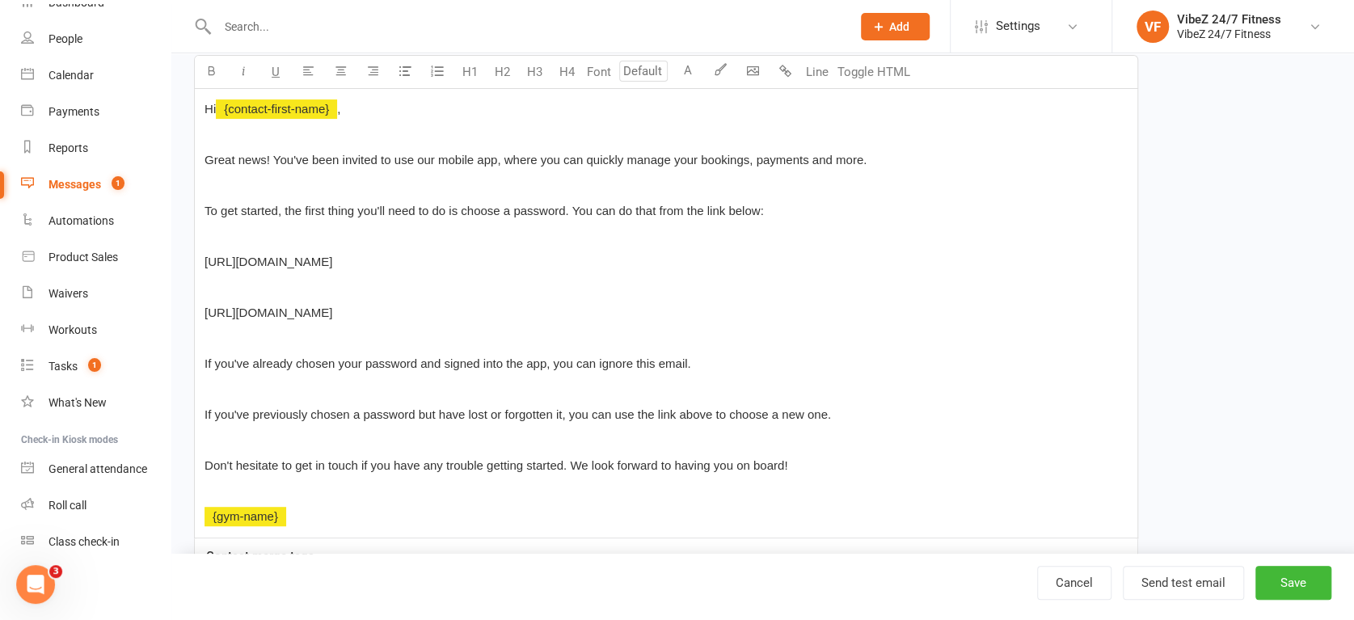
click at [336, 290] on p "﻿" at bounding box center [666, 287] width 923 height 19
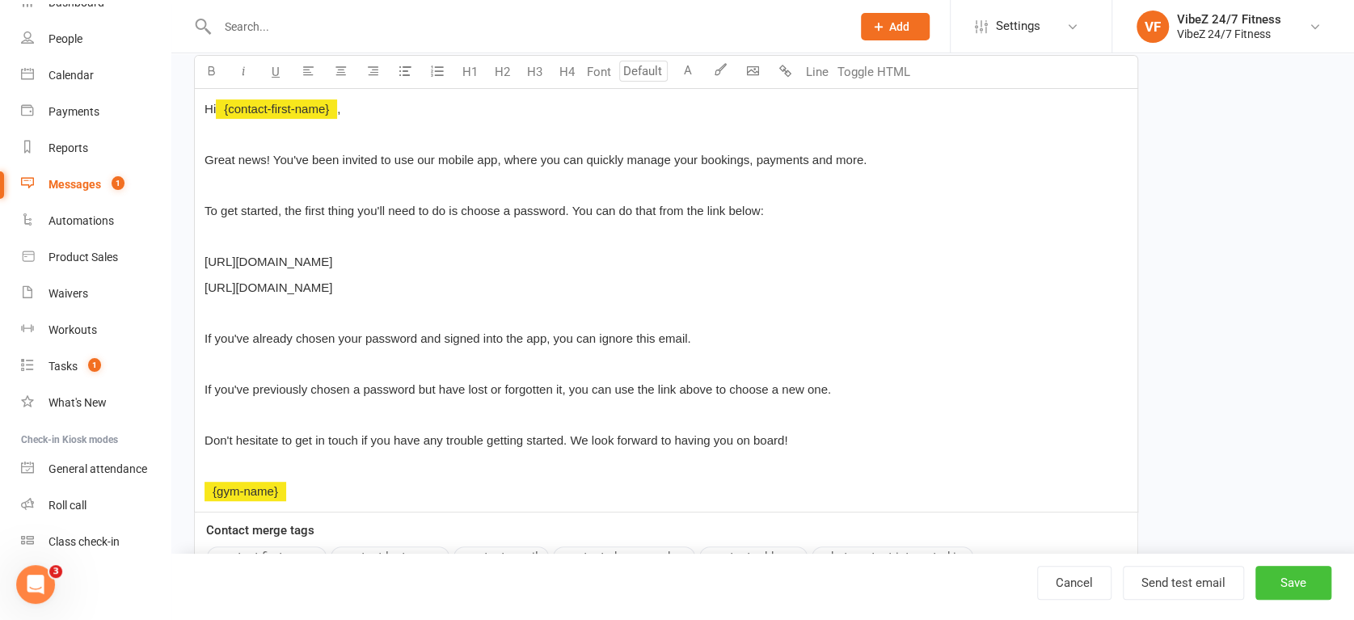
click at [1284, 585] on button "Save" at bounding box center [1294, 583] width 76 height 34
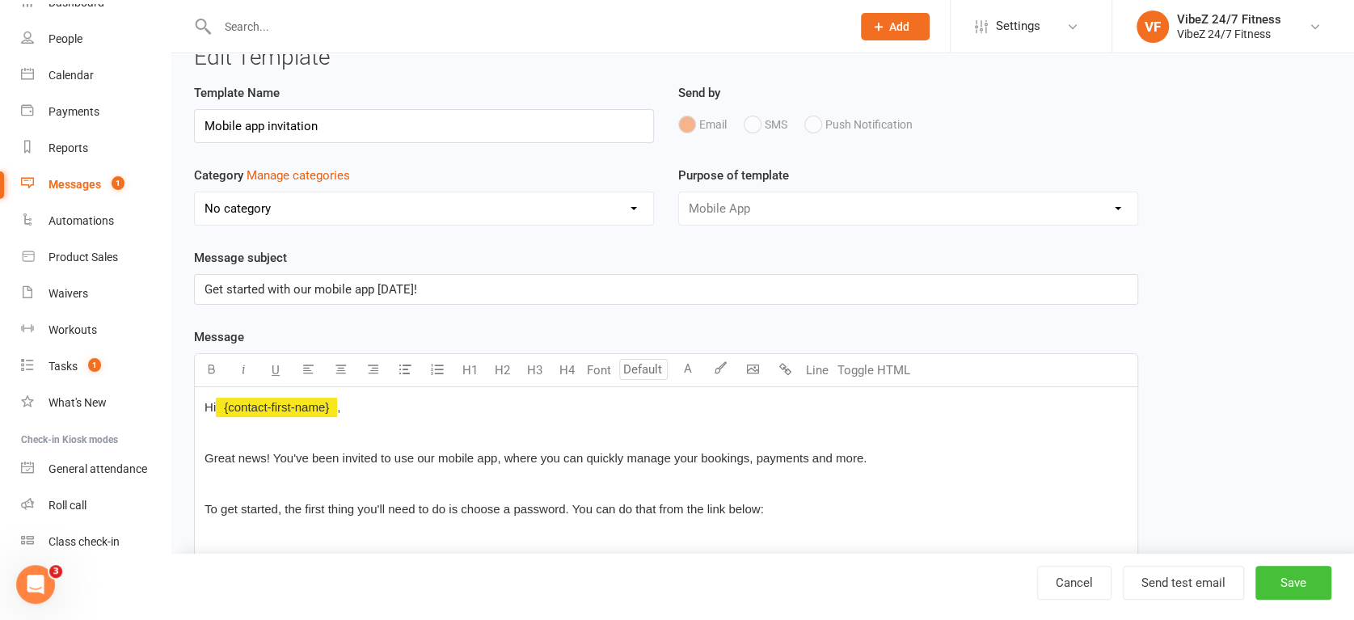
scroll to position [0, 0]
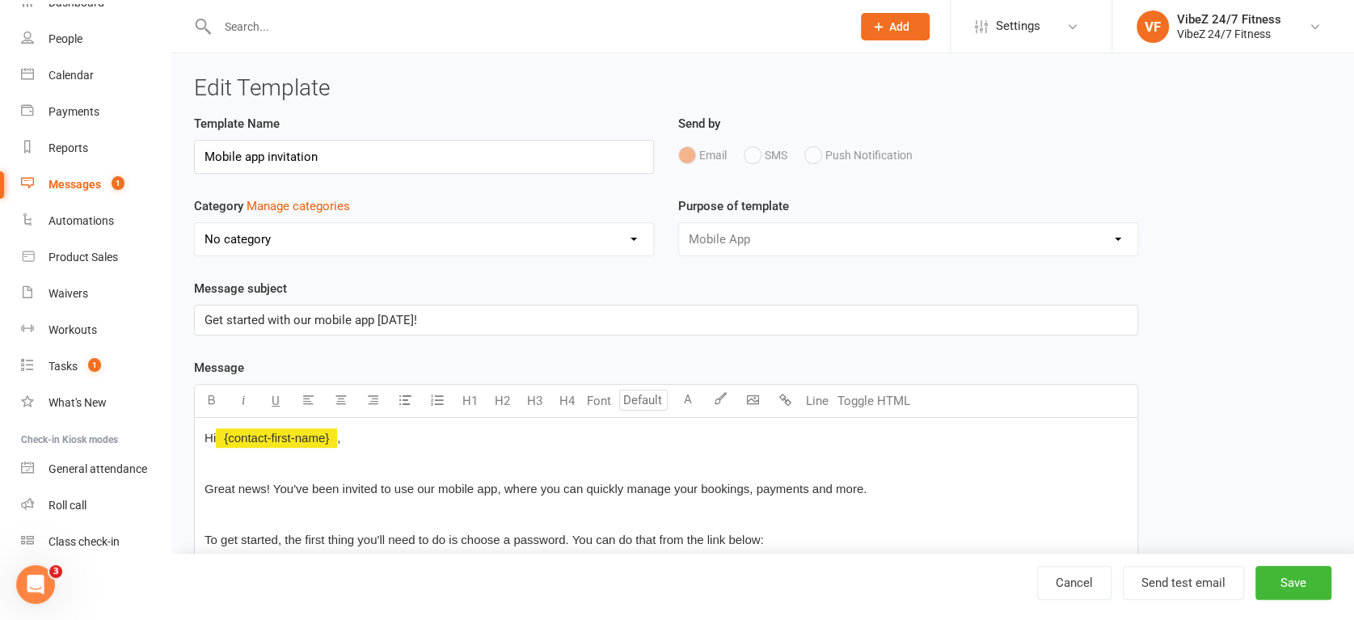
click at [292, 240] on select "No category Debt Collection Default Dishonour General Membership Cancellation N…" at bounding box center [424, 239] width 458 height 32
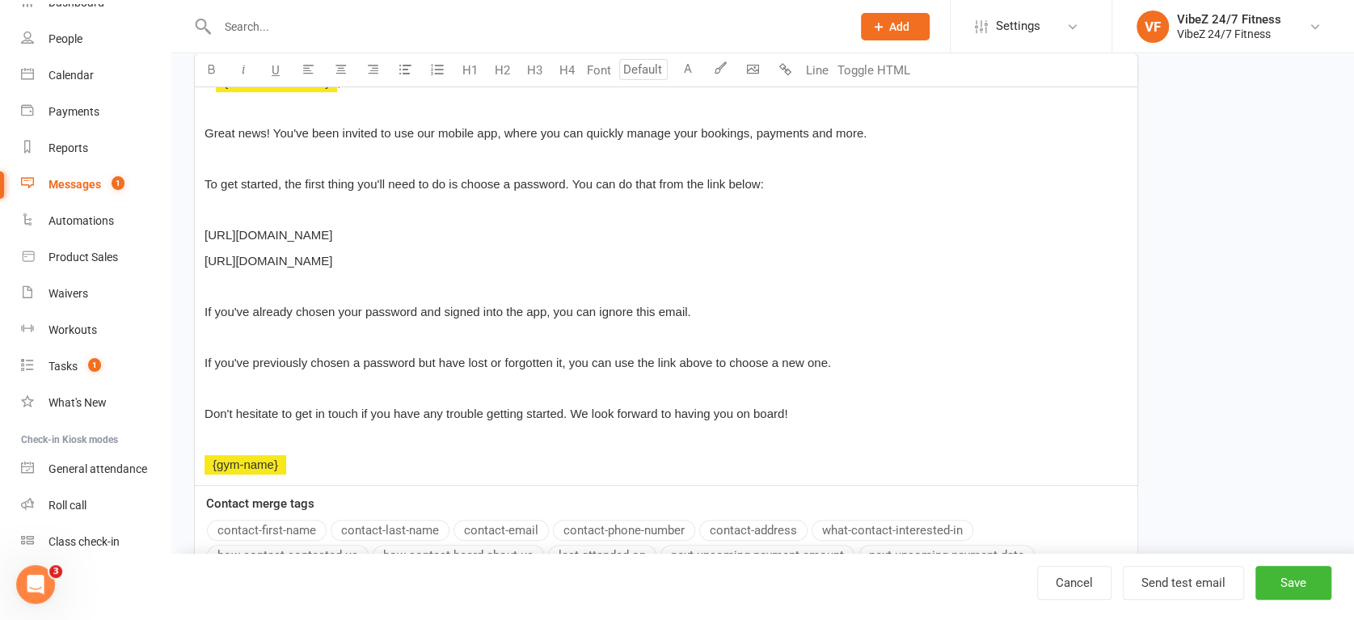
scroll to position [359, 0]
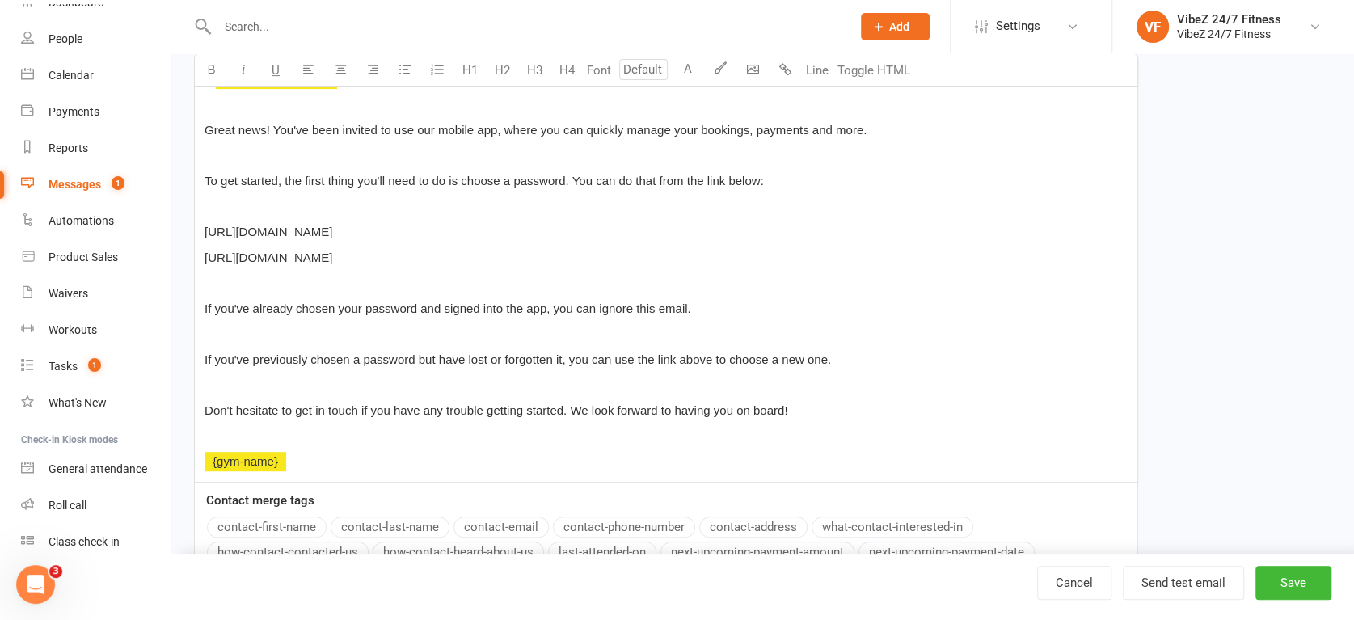
drag, startPoint x: 560, startPoint y: 262, endPoint x: 203, endPoint y: 230, distance: 358.8
click at [203, 230] on div "Hi ﻿ {contact-first-name} , Great news! You've been invited to use our mobile a…" at bounding box center [666, 271] width 943 height 424
copy div "[URL][DOMAIN_NAME] [URL][DOMAIN_NAME]"
click at [1087, 585] on link "Cancel" at bounding box center [1074, 583] width 74 height 34
select select "grid"
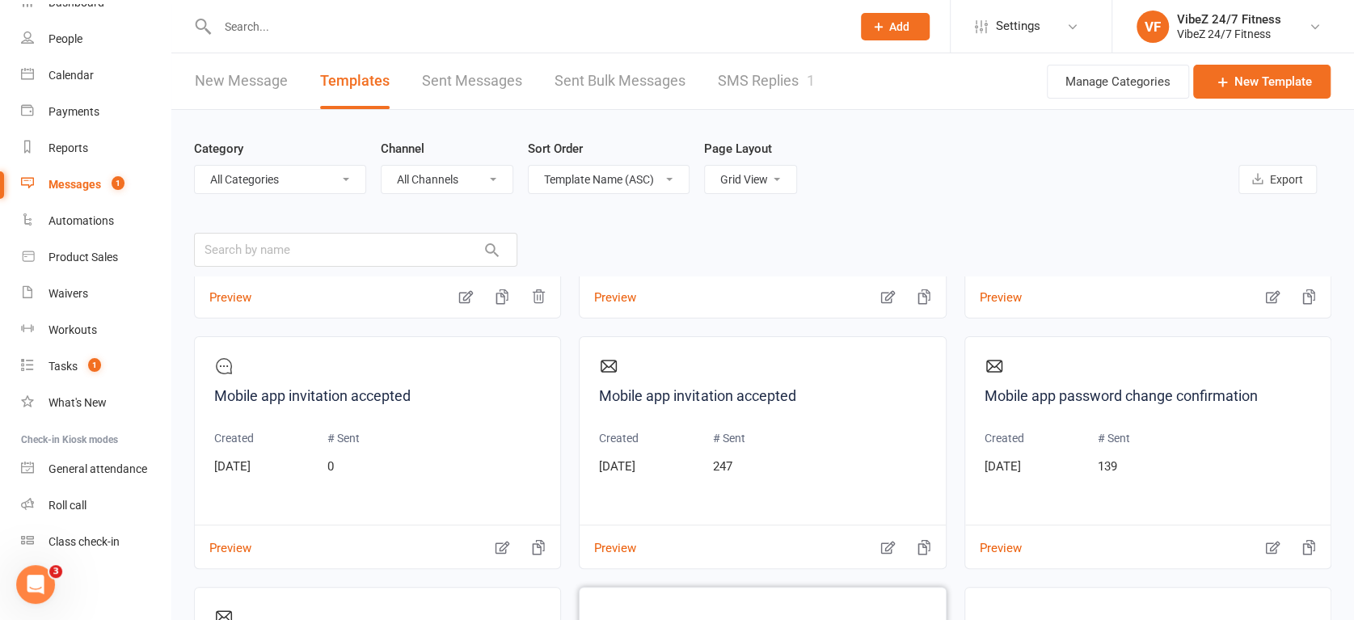
scroll to position [2245, 0]
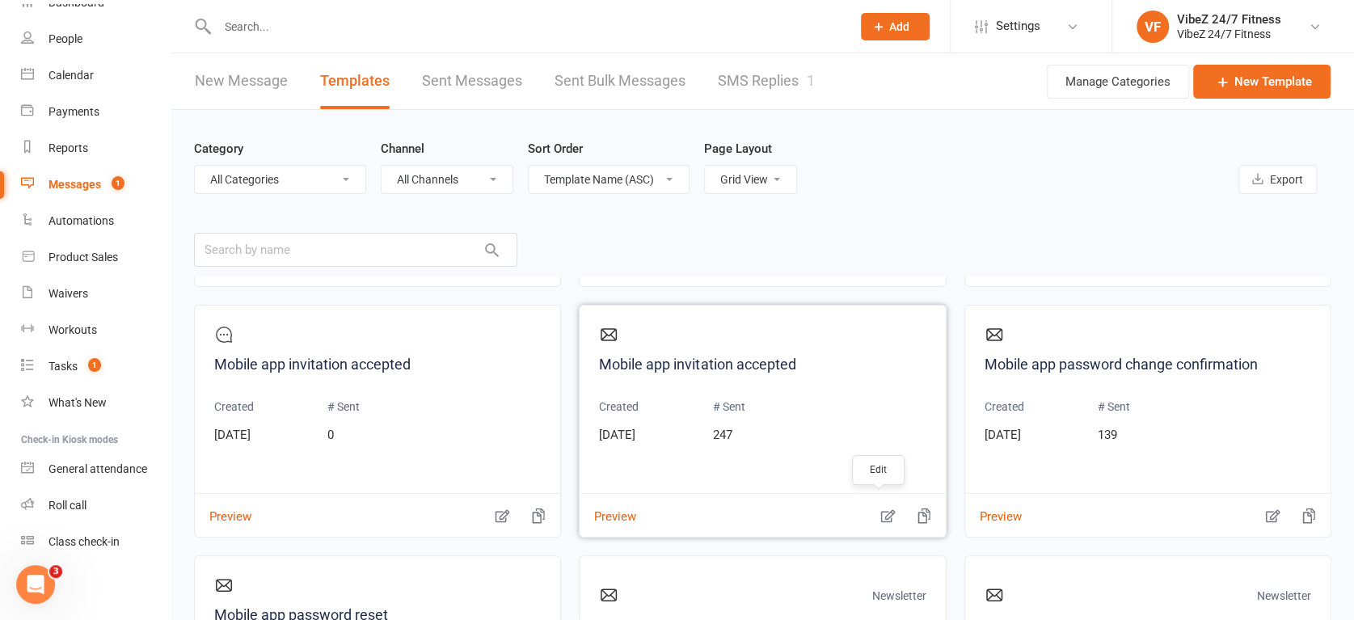
click at [880, 515] on icon "button" at bounding box center [887, 516] width 14 height 13
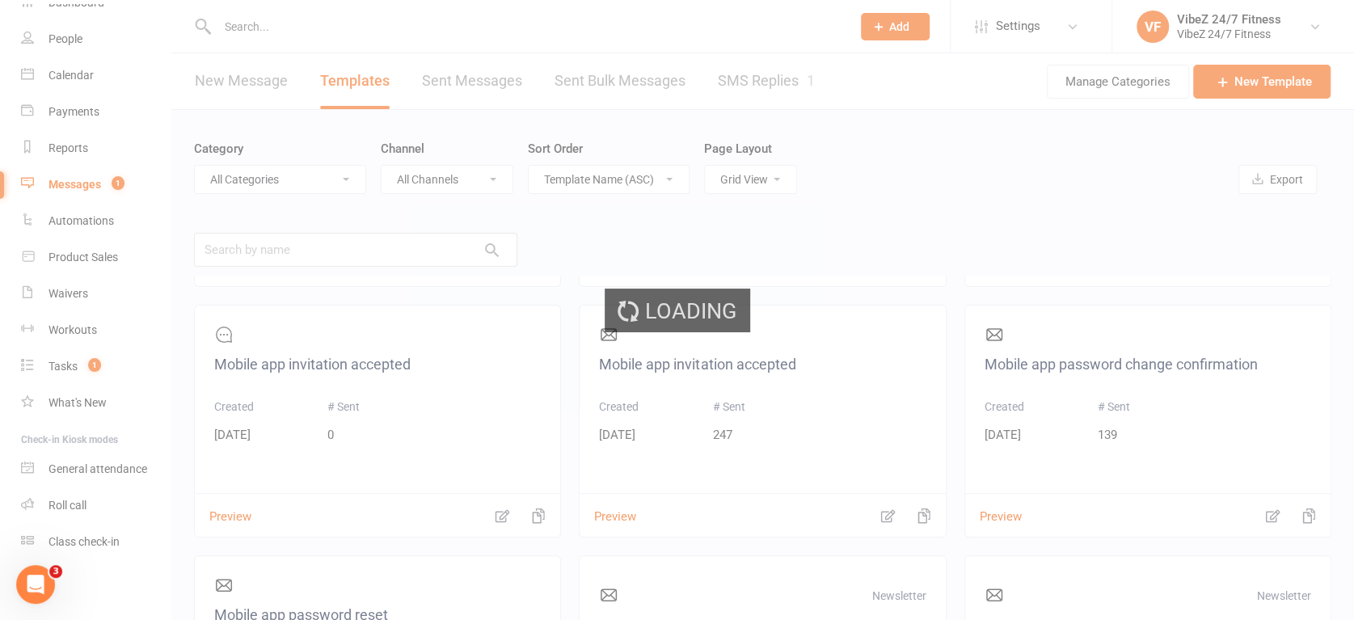
select select "mobile_app_template"
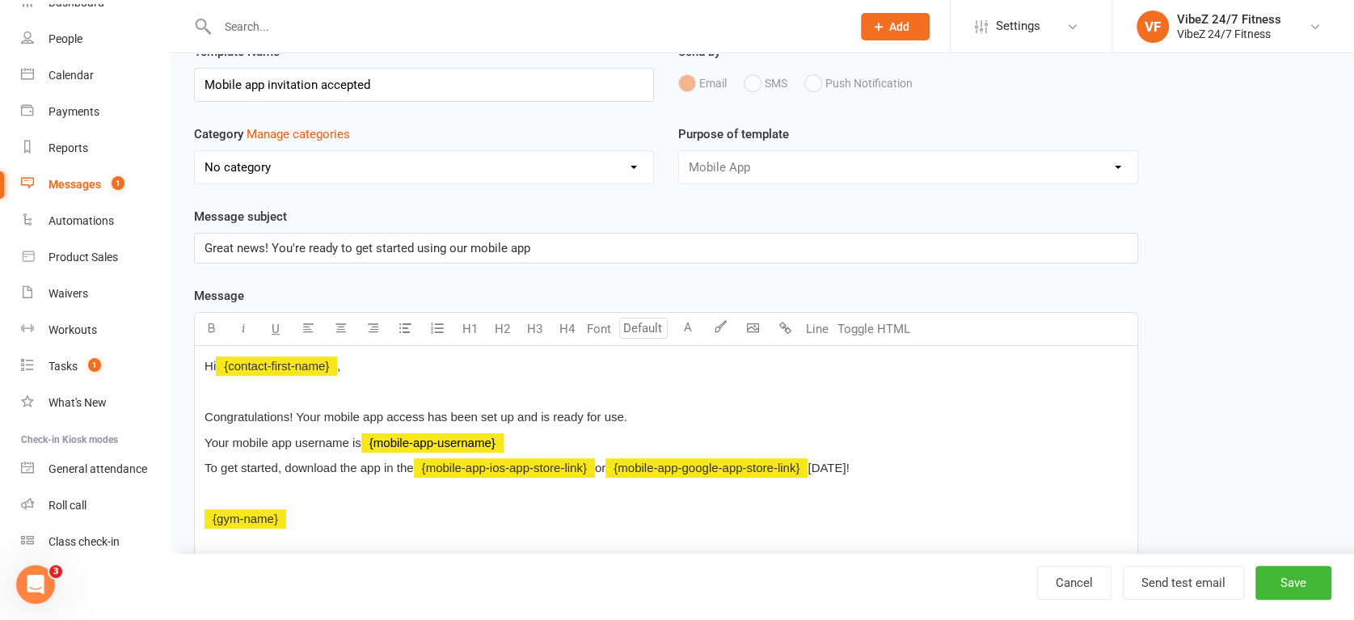
scroll to position [179, 0]
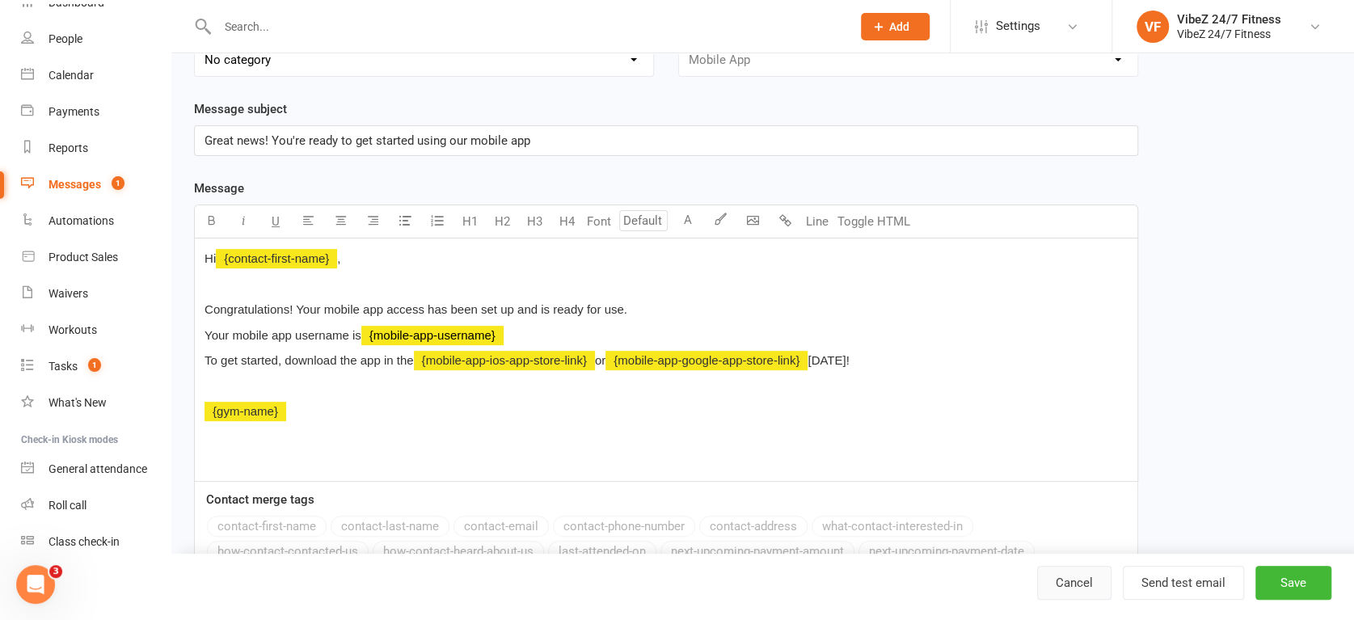
click at [1071, 585] on link "Cancel" at bounding box center [1074, 583] width 74 height 34
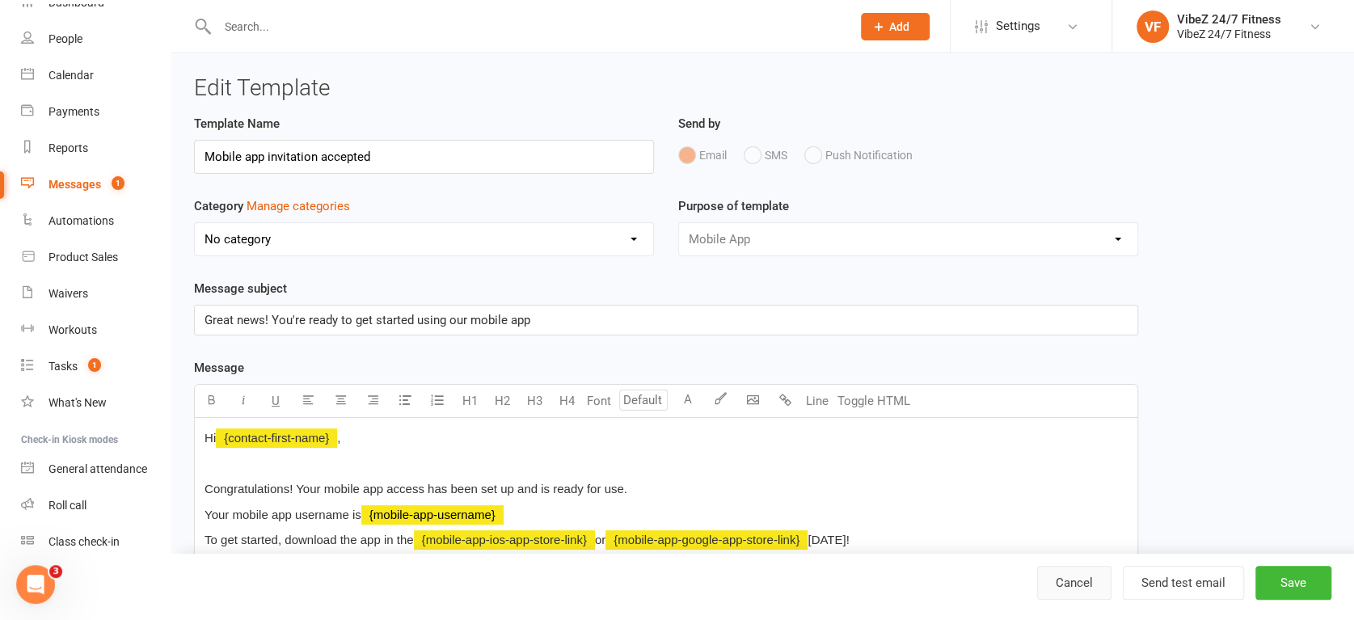
select select "grid"
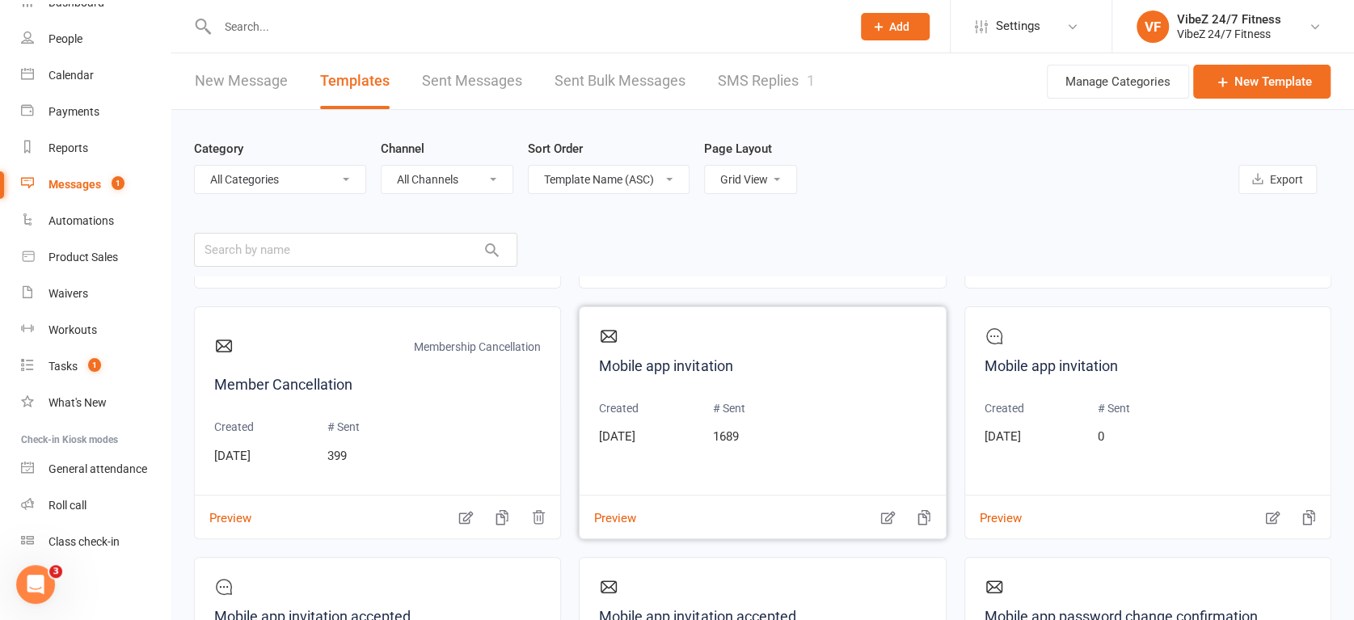
scroll to position [1991, 0]
click at [606, 517] on button "Preview" at bounding box center [608, 508] width 57 height 17
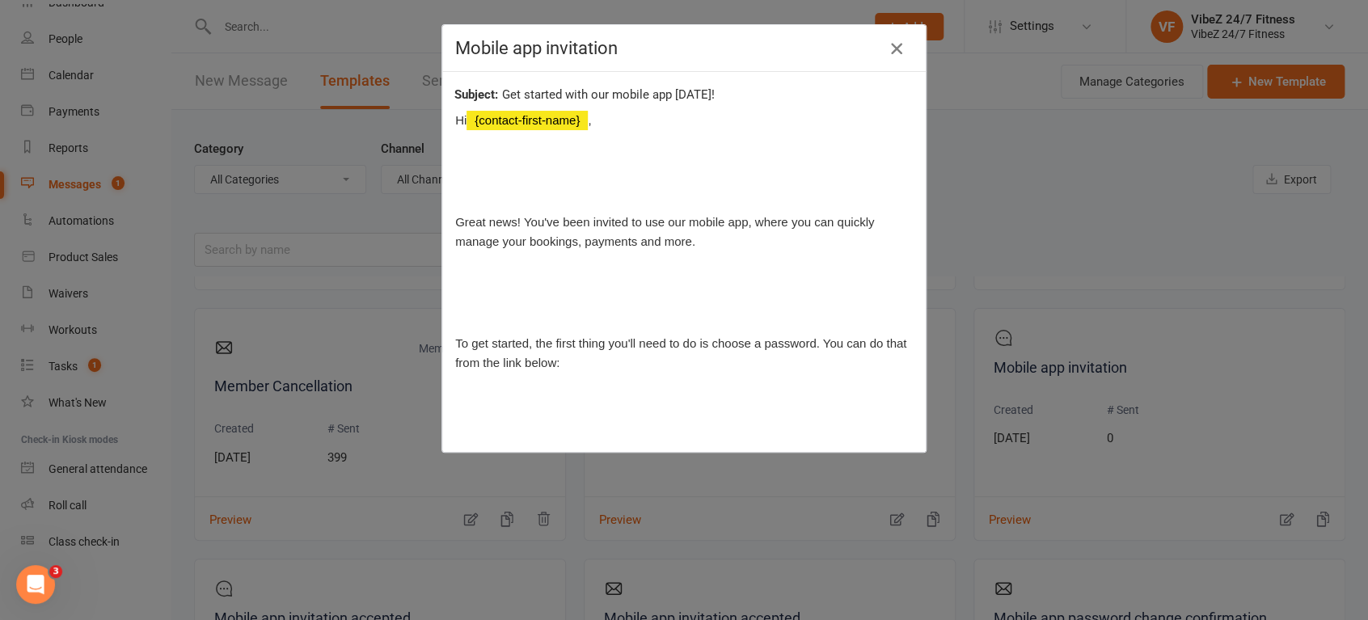
click at [889, 44] on icon "button" at bounding box center [896, 48] width 19 height 19
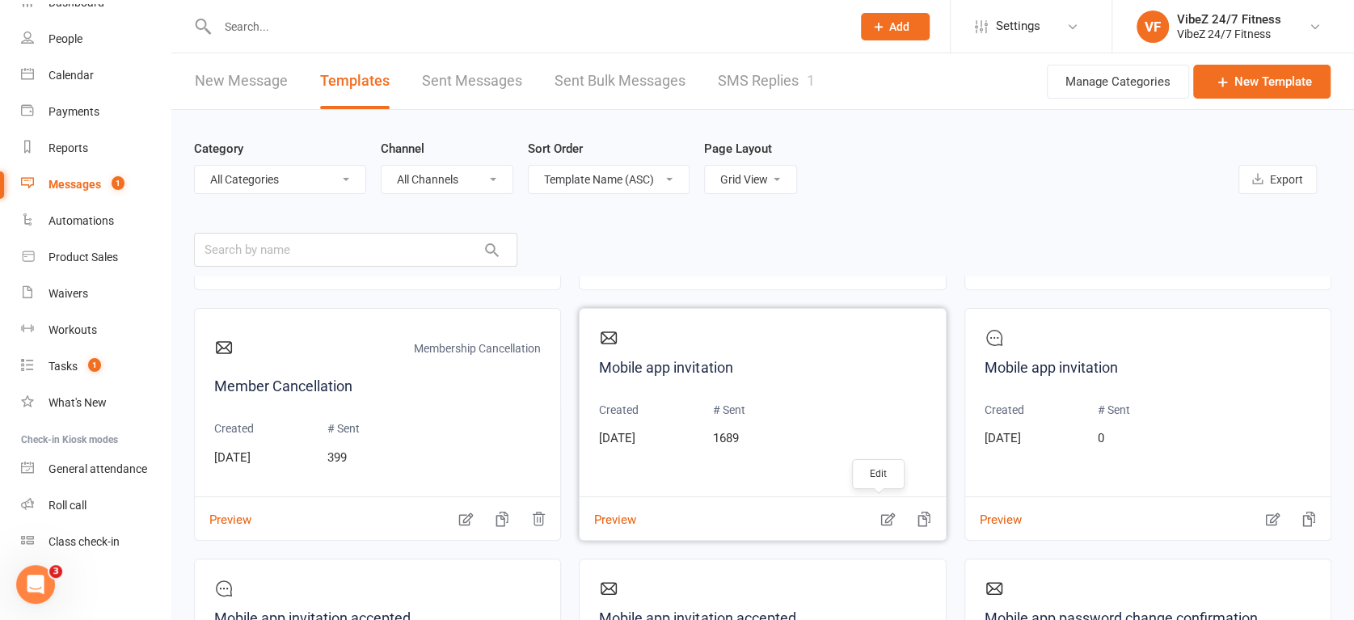
click at [880, 516] on icon "button" at bounding box center [888, 519] width 16 height 16
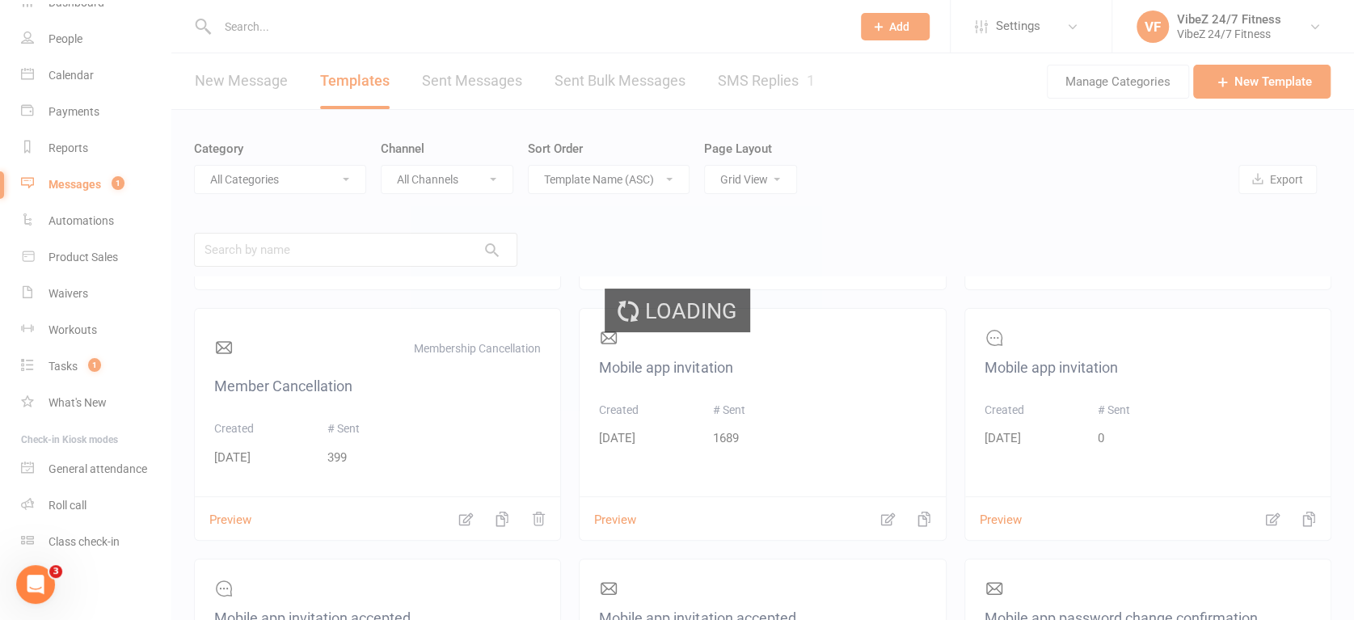
select select "mobile_app_template"
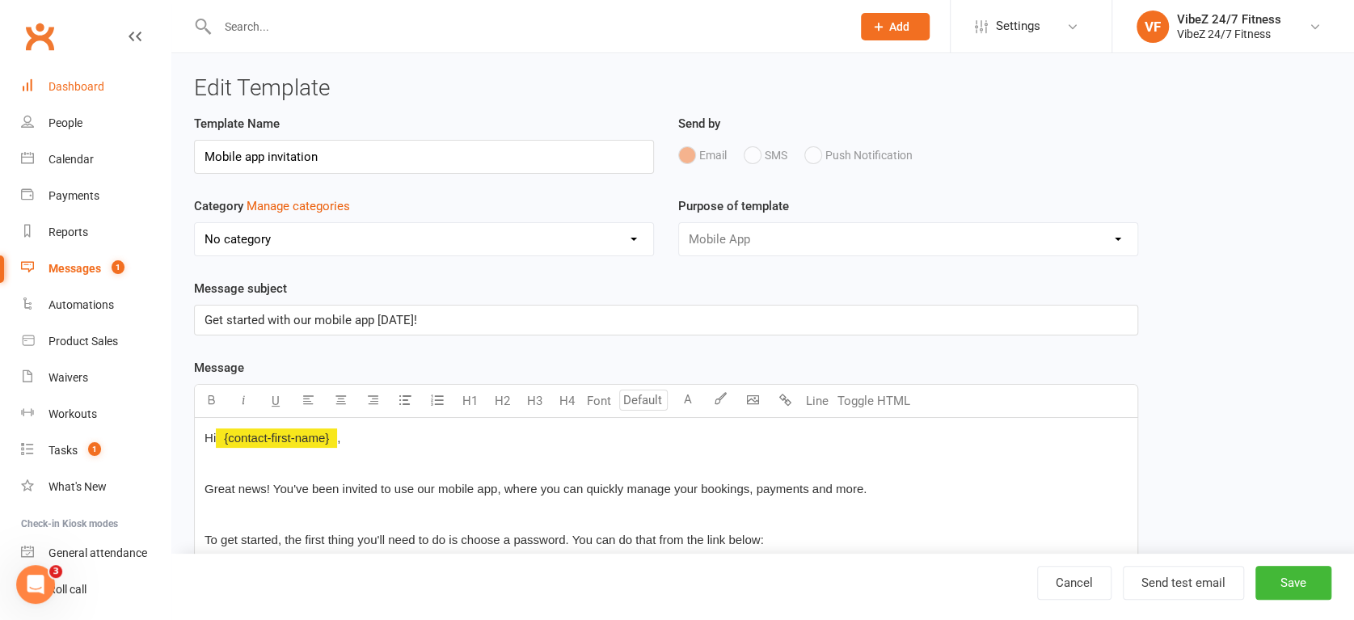
click at [82, 82] on div "Dashboard" at bounding box center [77, 86] width 56 height 13
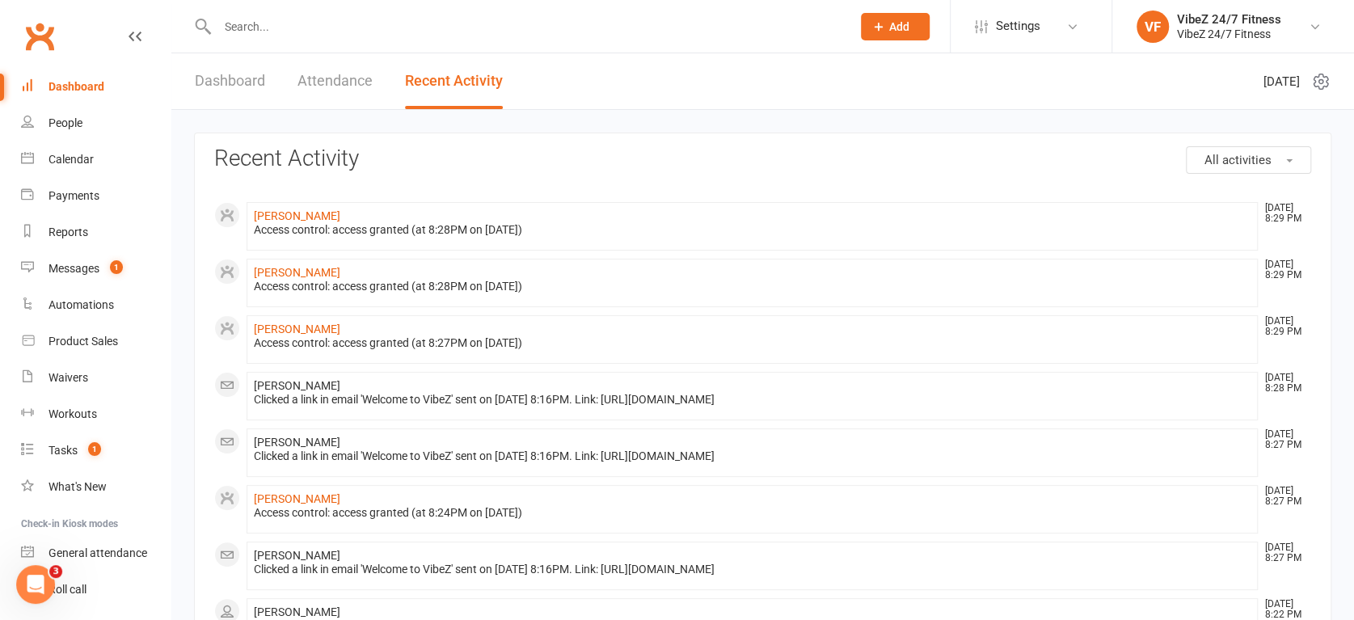
drag, startPoint x: 250, startPoint y: 89, endPoint x: 275, endPoint y: 87, distance: 25.2
click at [251, 89] on link "Dashboard" at bounding box center [230, 81] width 70 height 56
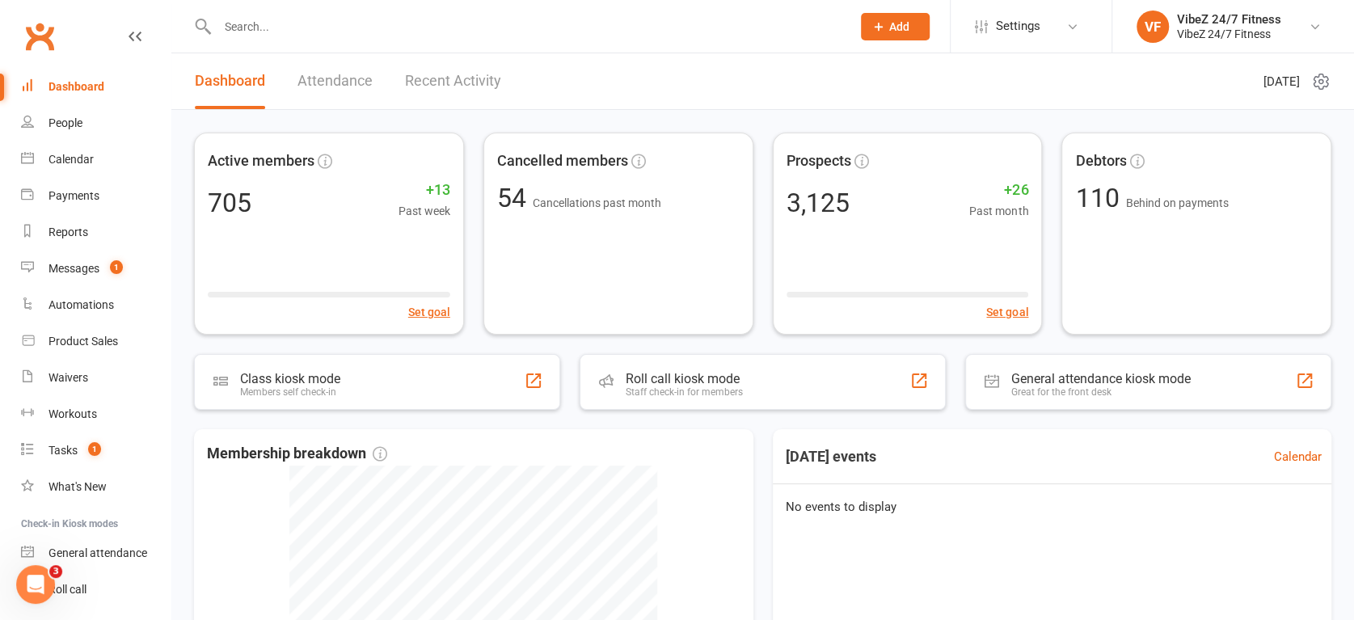
click at [438, 77] on link "Recent Activity" at bounding box center [453, 81] width 96 height 56
